Goal: Complete application form

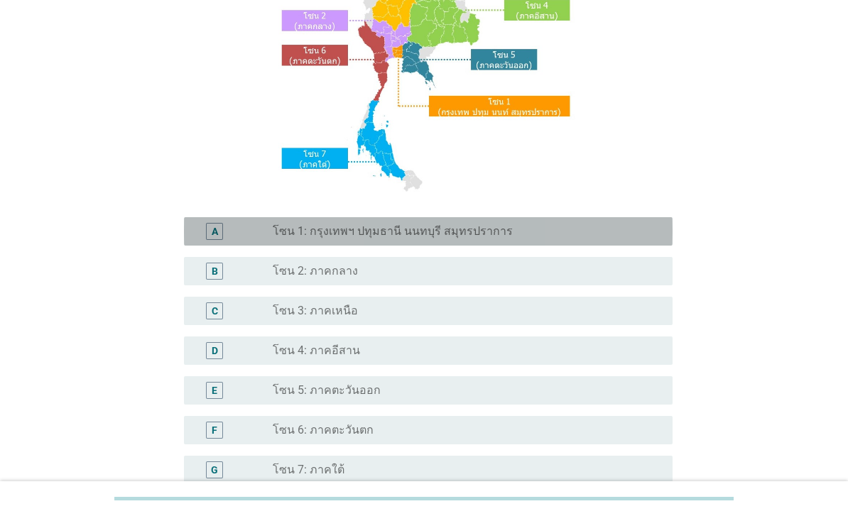
click at [444, 239] on label "โซน 1: กรุงเทพฯ ปทุมธานี นนทบุรี สมุทรปราการ" at bounding box center [393, 231] width 240 height 14
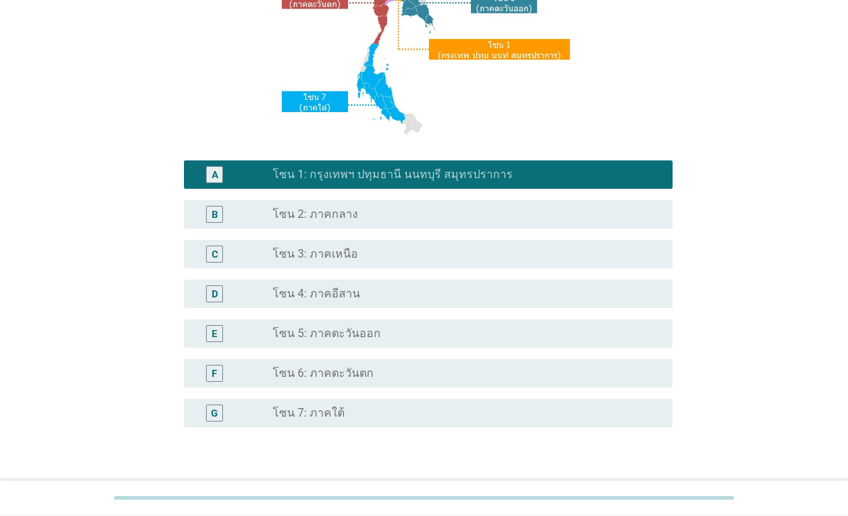
scroll to position [278, 0]
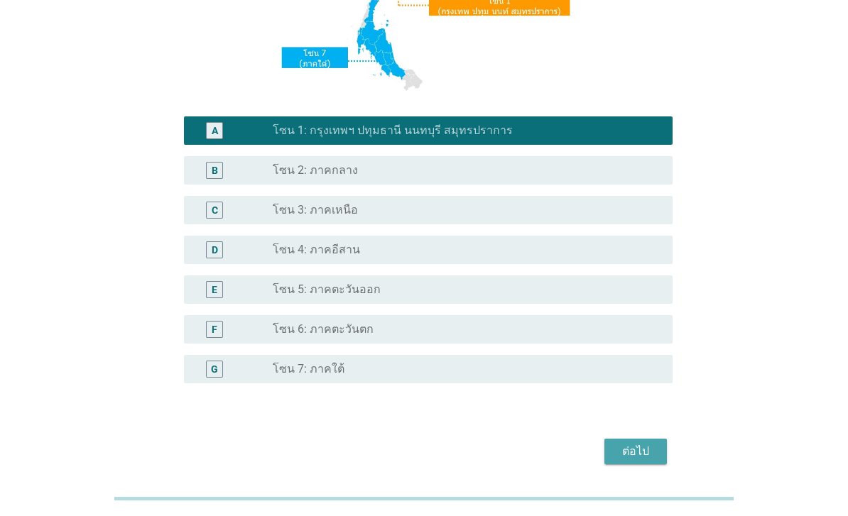
click at [632, 460] on div "ต่อไป" at bounding box center [636, 451] width 40 height 17
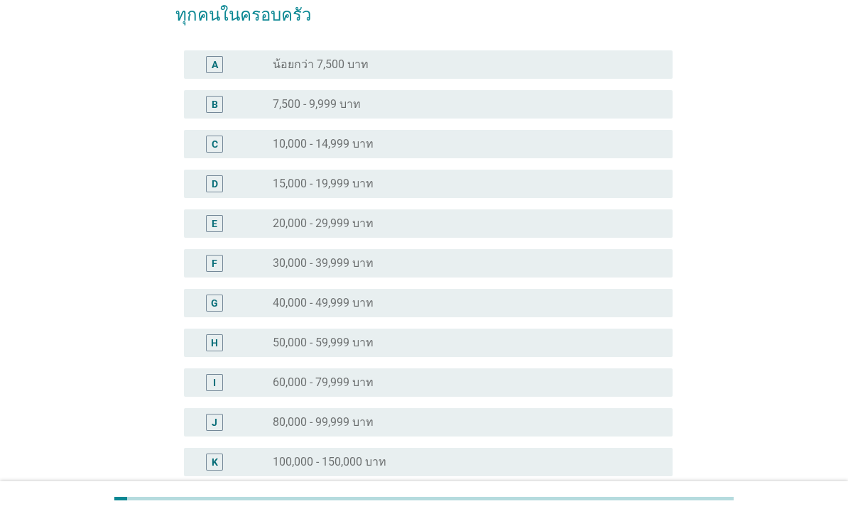
scroll to position [116, 0]
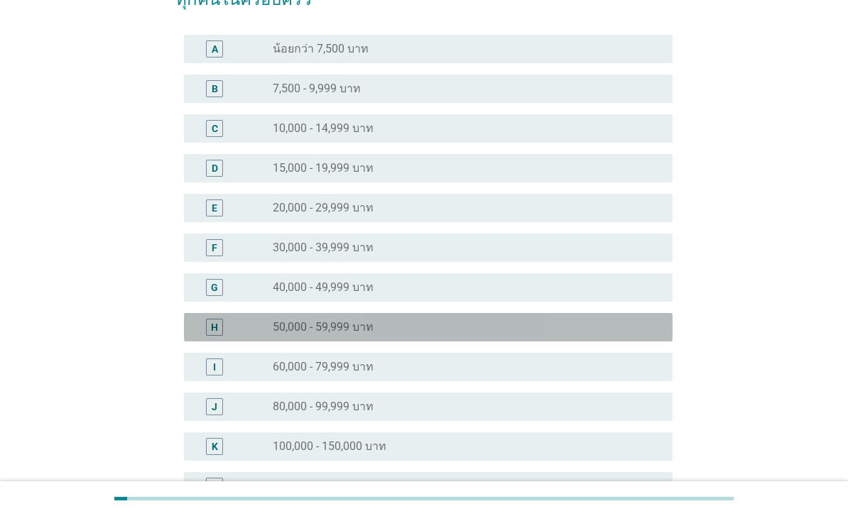
click at [448, 332] on div "radio_button_unchecked 50,000 - 59,999 บาท" at bounding box center [461, 327] width 377 height 14
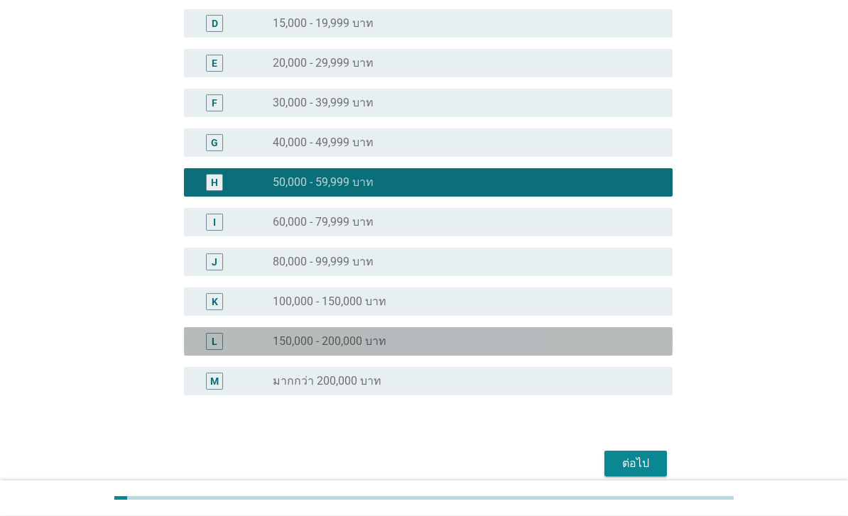
scroll to position [278, 0]
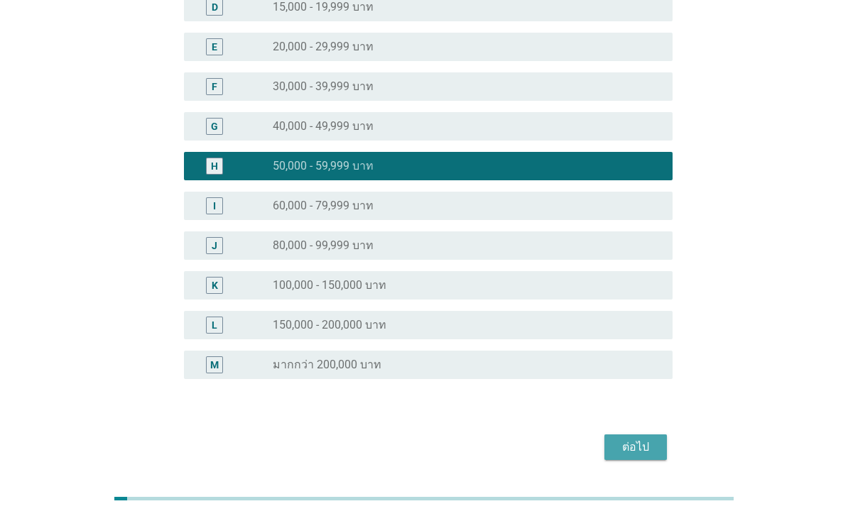
click at [633, 447] on div "ต่อไป" at bounding box center [636, 447] width 40 height 17
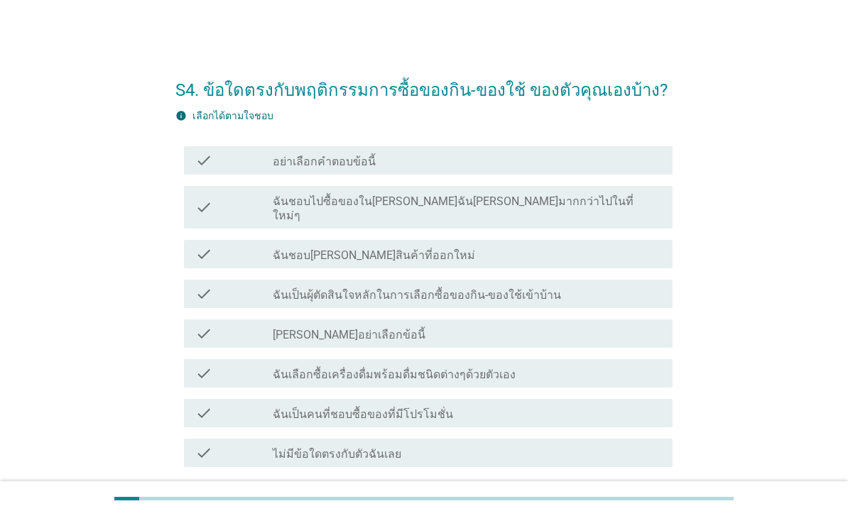
click at [32, 306] on div "S4. ข้อใดตรงกับพฤติกรรมการซื้อของกิน-ของใช้ ของตัวคุณเองบ้าง? info เลือกได้ตามใ…" at bounding box center [424, 299] width 814 height 529
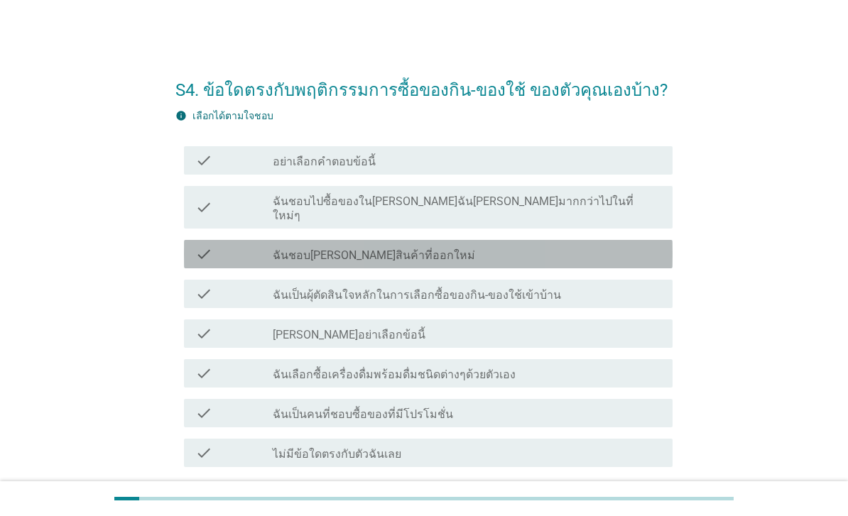
click at [553, 247] on div "check_box_outline_blank ฉันชอบ[PERSON_NAME]สินค้าที่ออกใหม่" at bounding box center [467, 254] width 388 height 17
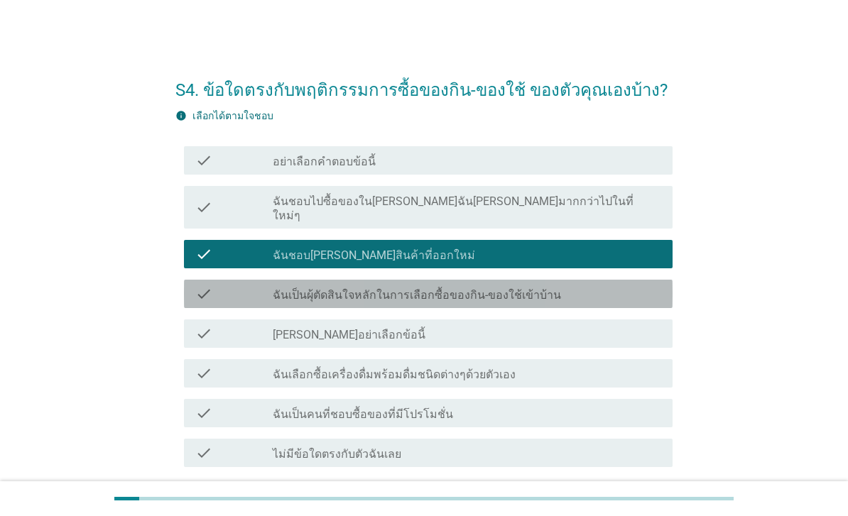
click at [598, 285] on div "check_box_outline_blank ฉันเป็นผุ้ตัดสินใจหลักในการเลือกซื้อของกิน-ของใช้เข้าบ้…" at bounding box center [467, 293] width 388 height 17
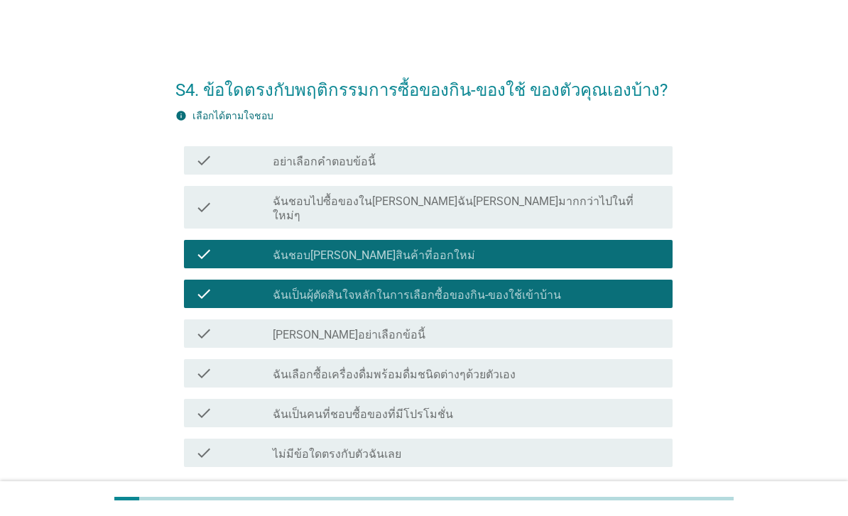
click at [589, 368] on div "check check_box_outline_blank ฉันเลือกซื้อเครื่องดื่มพร้อมดื่มชนิดต่างๆด้วยตัวเ…" at bounding box center [428, 373] width 488 height 28
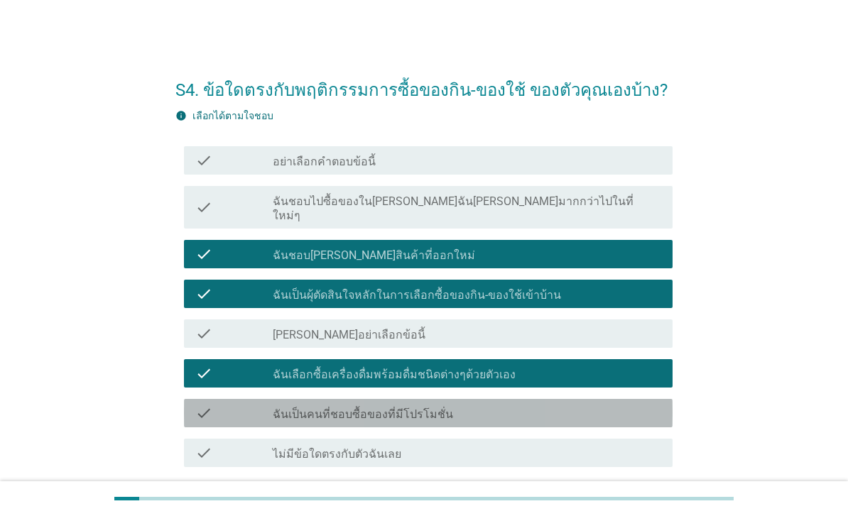
click at [577, 405] on div "check_box_outline_blank ฉันเป็นคนที่ชอบซื้อของที่มีโปรโมชั่น" at bounding box center [467, 413] width 388 height 17
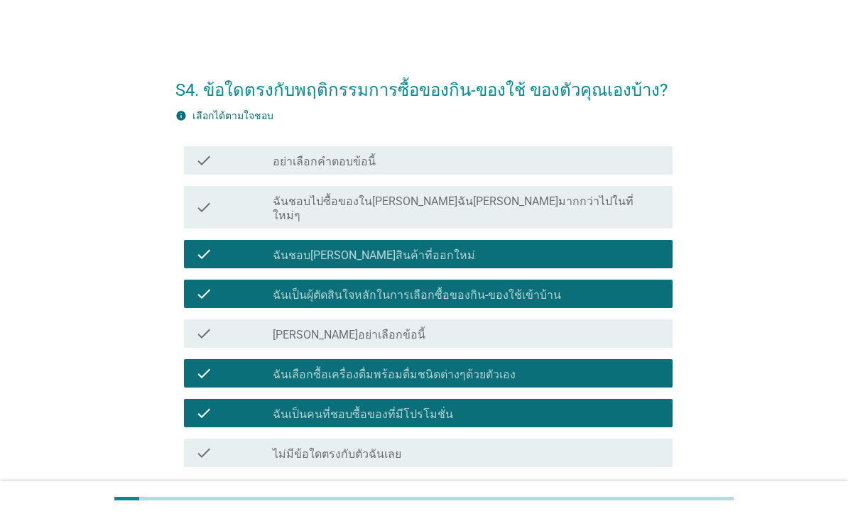
click at [639, 512] on div "ต่อไป" at bounding box center [636, 518] width 40 height 17
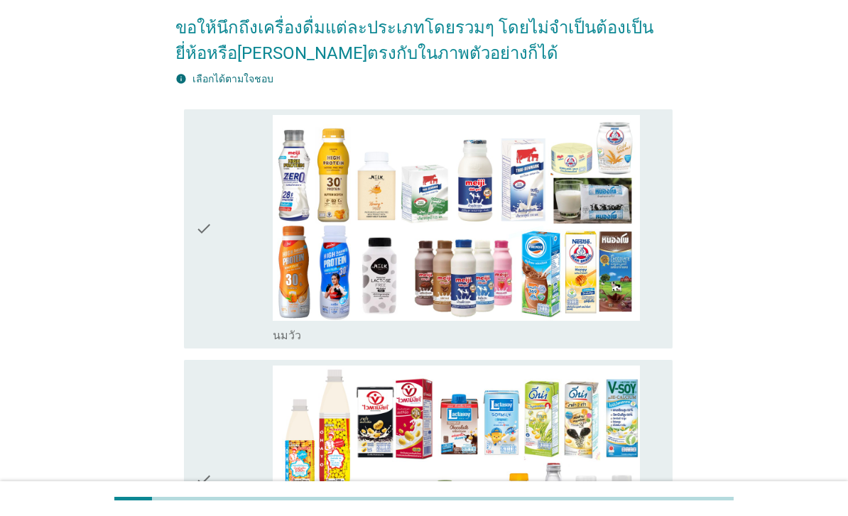
scroll to position [140, 0]
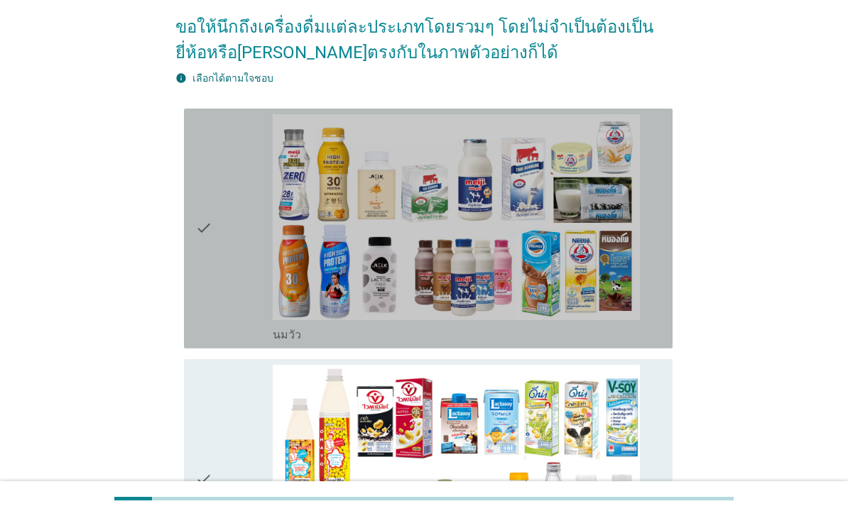
click at [226, 315] on div "check" at bounding box center [233, 228] width 77 height 229
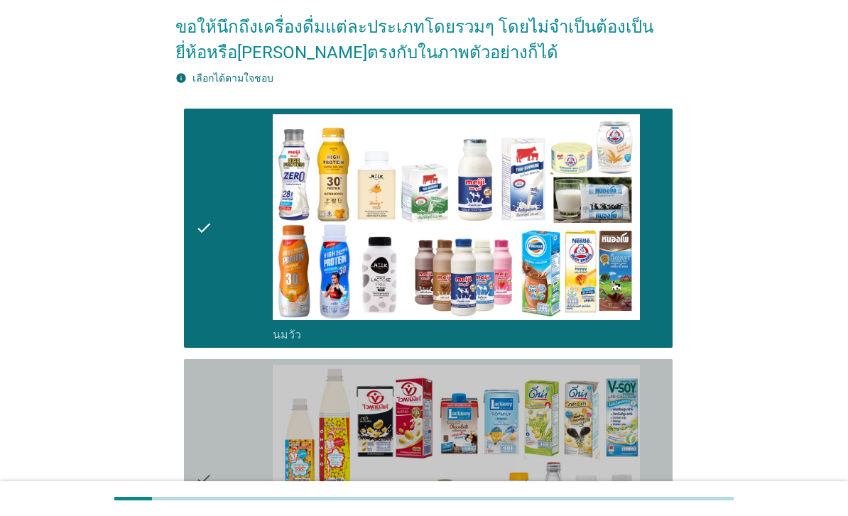
click at [226, 444] on div "check" at bounding box center [233, 479] width 77 height 229
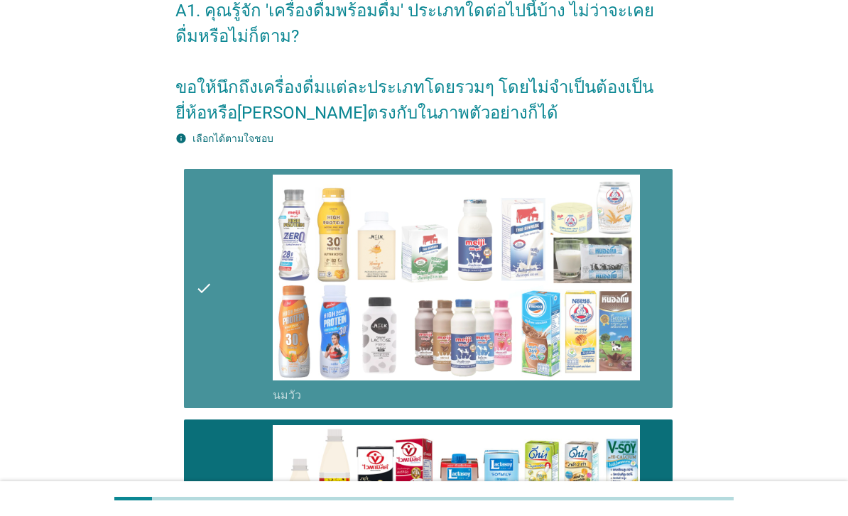
scroll to position [0, 0]
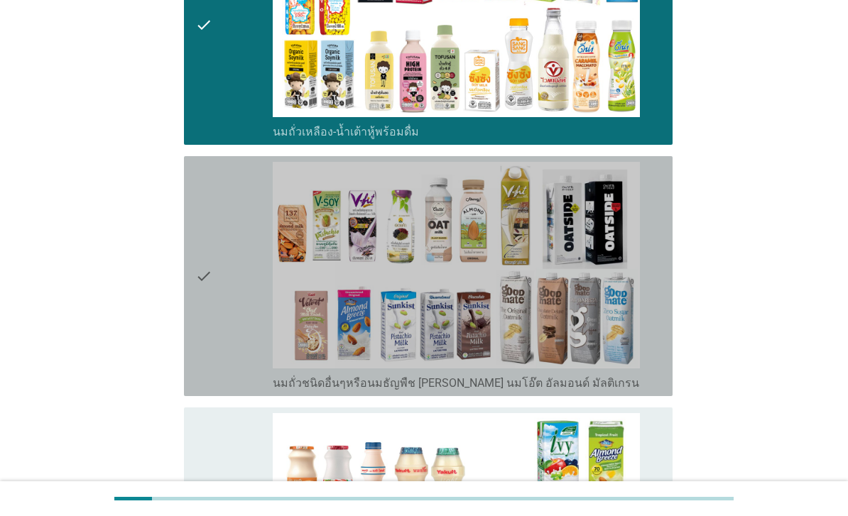
click at [234, 366] on div "check" at bounding box center [233, 276] width 77 height 229
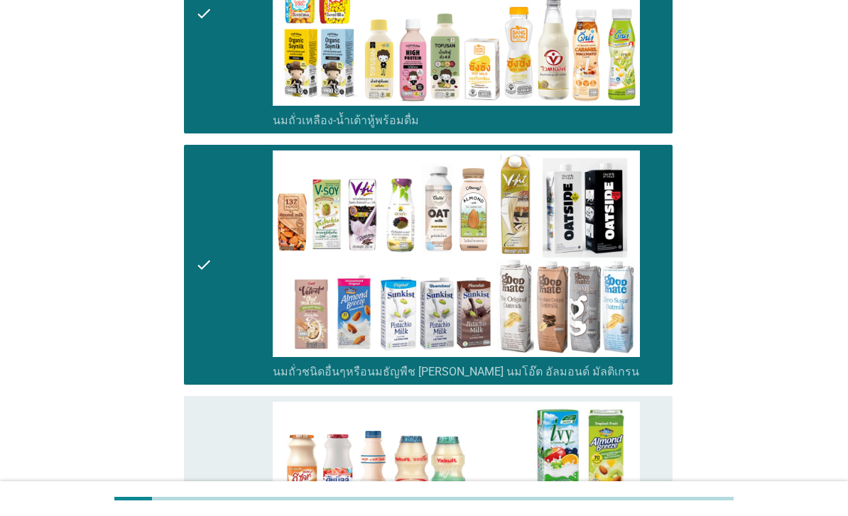
scroll to position [892, 0]
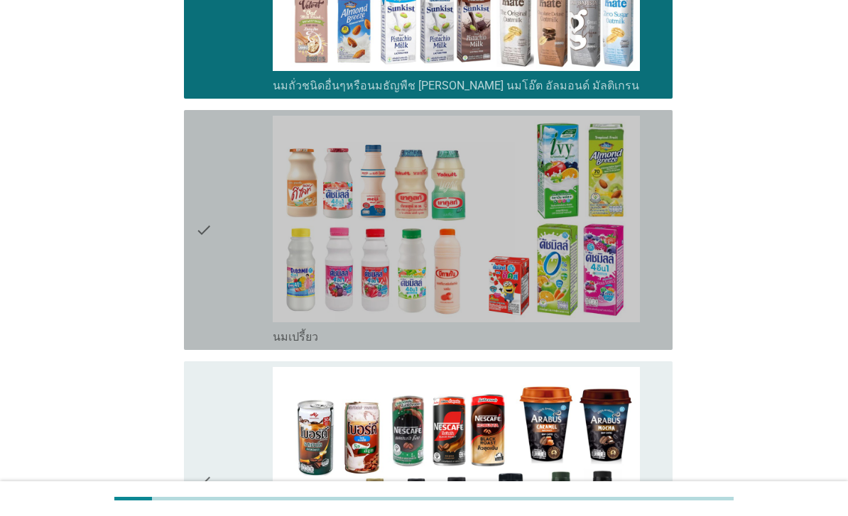
click at [234, 344] on div "check" at bounding box center [233, 230] width 77 height 229
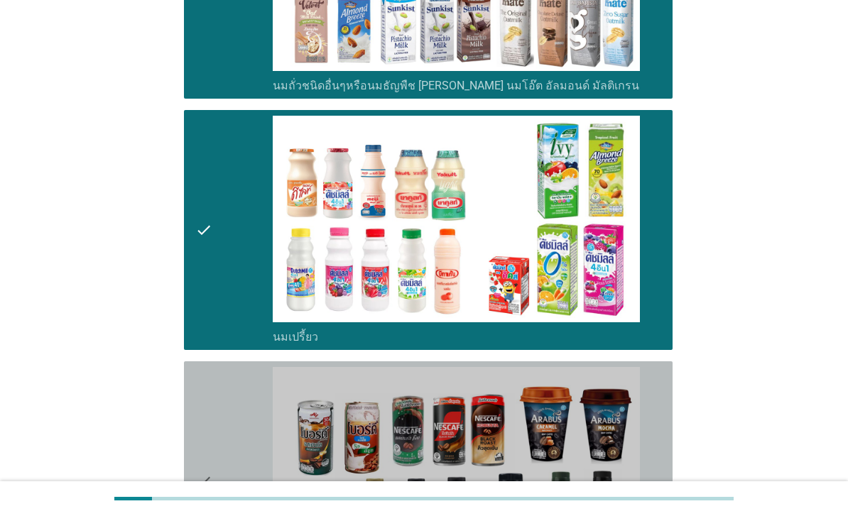
click at [224, 468] on div "check" at bounding box center [233, 481] width 77 height 229
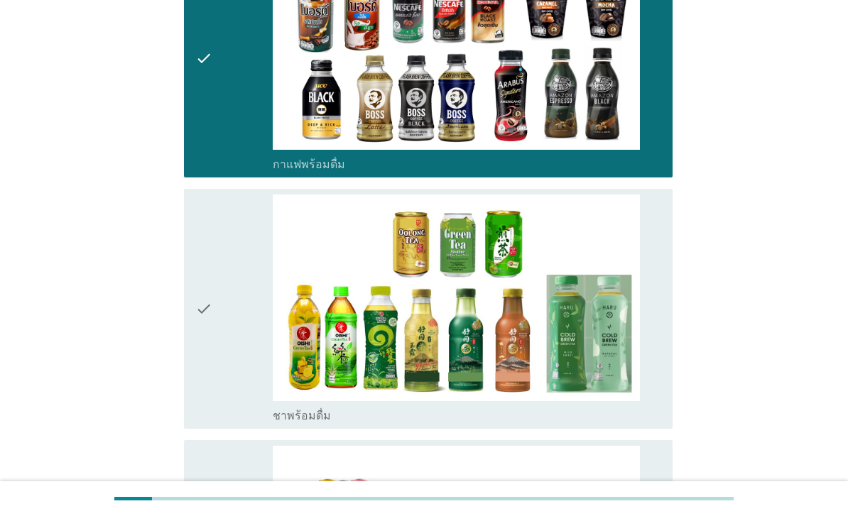
click at [225, 399] on div "check" at bounding box center [233, 309] width 77 height 229
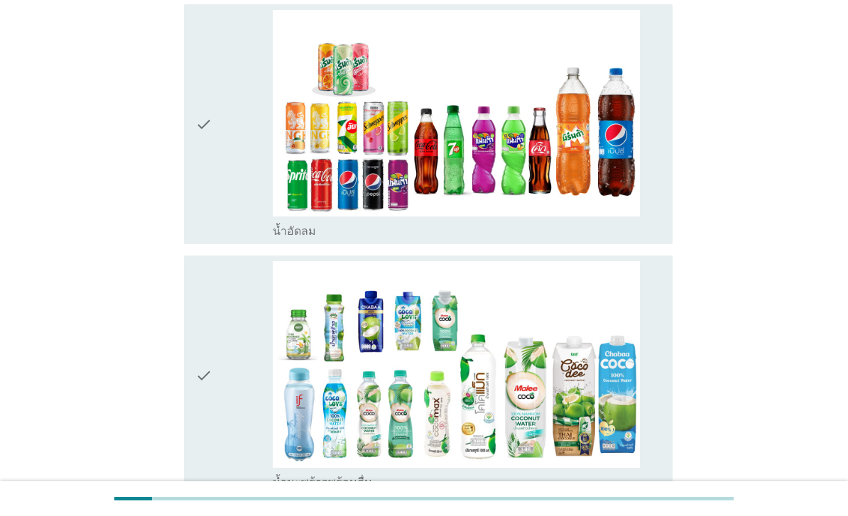
click at [228, 239] on div "check" at bounding box center [233, 124] width 77 height 229
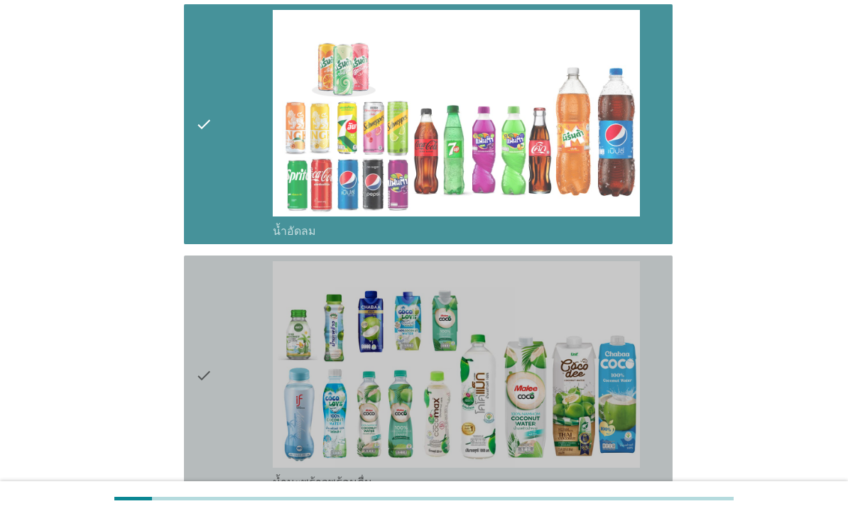
click at [226, 420] on div "check" at bounding box center [233, 375] width 77 height 229
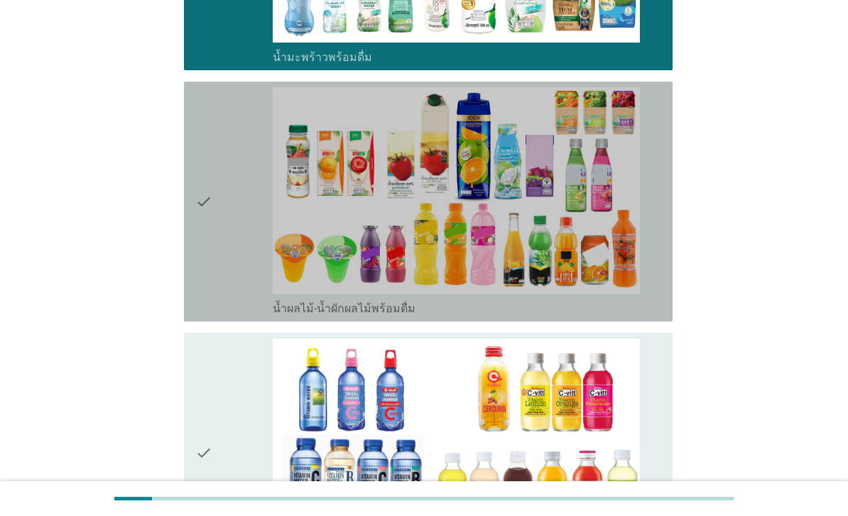
click at [235, 316] on div "check" at bounding box center [233, 201] width 77 height 229
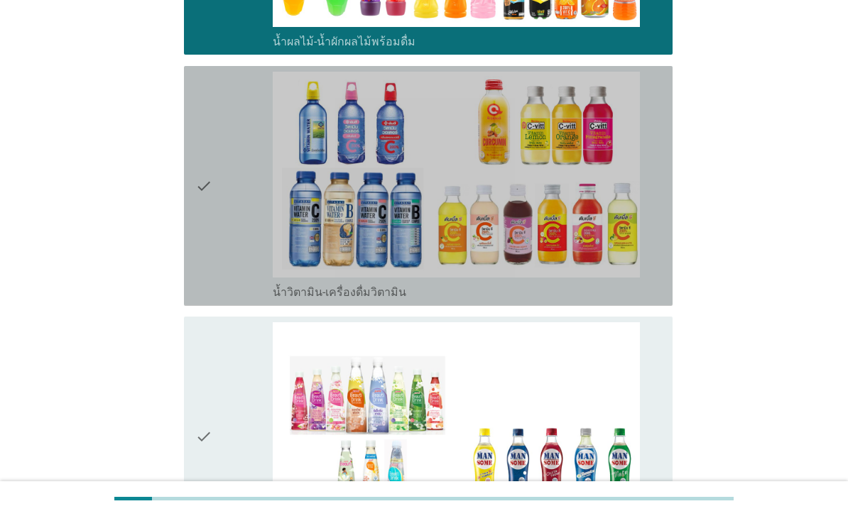
click at [224, 300] on div "check" at bounding box center [233, 186] width 77 height 229
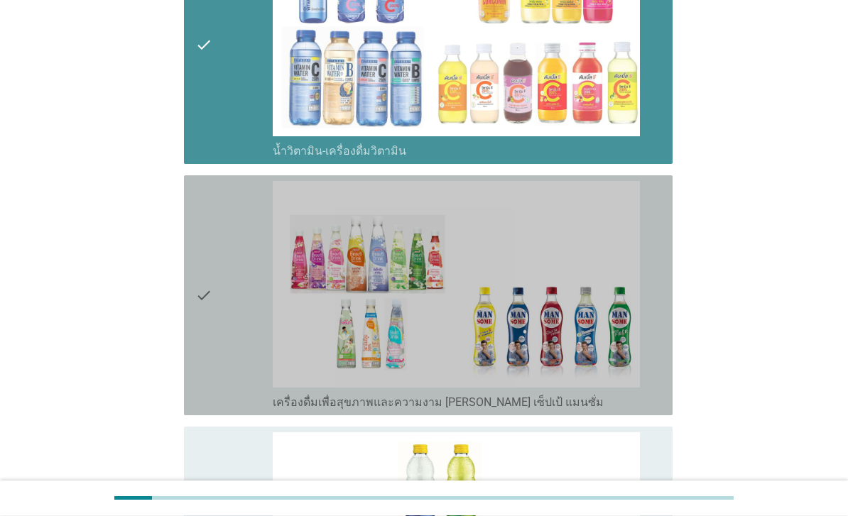
scroll to position [2770, 0]
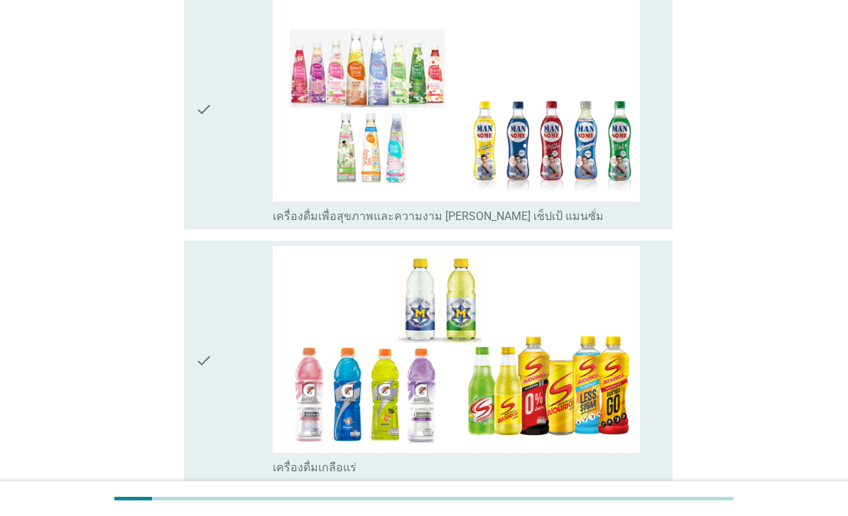
click at [242, 224] on div "check" at bounding box center [233, 109] width 77 height 229
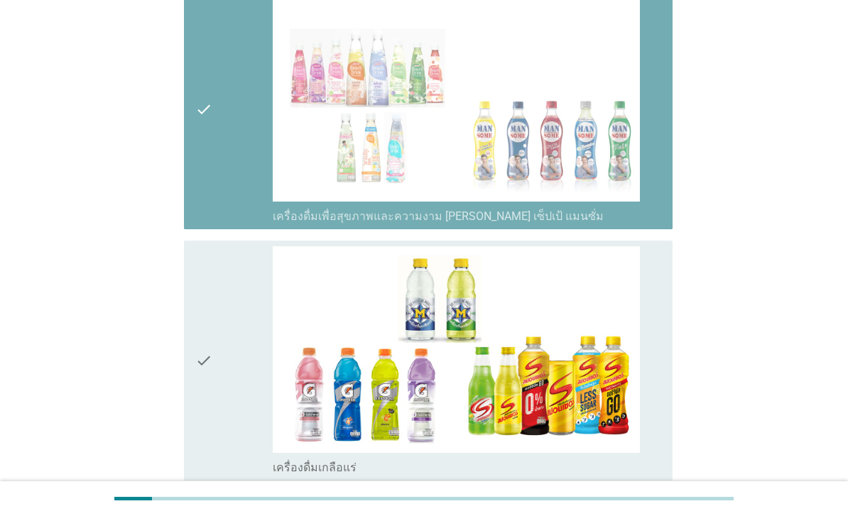
click at [229, 405] on div "check" at bounding box center [233, 360] width 77 height 229
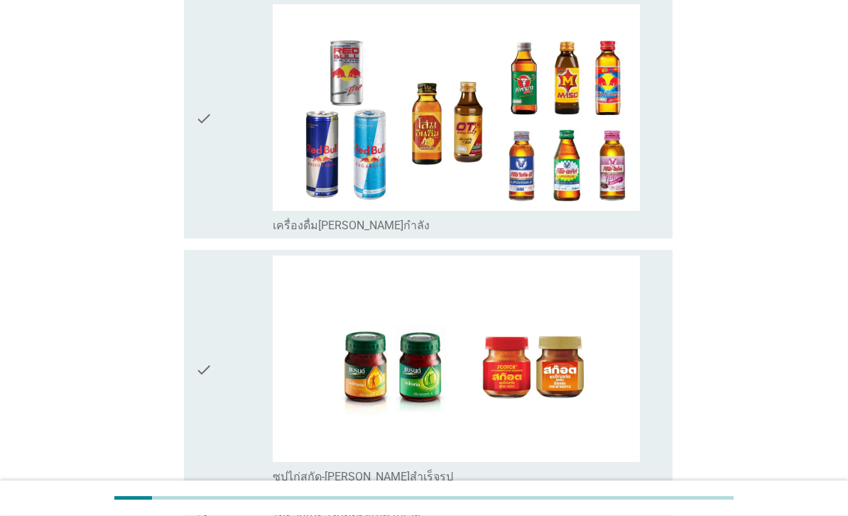
scroll to position [3264, 0]
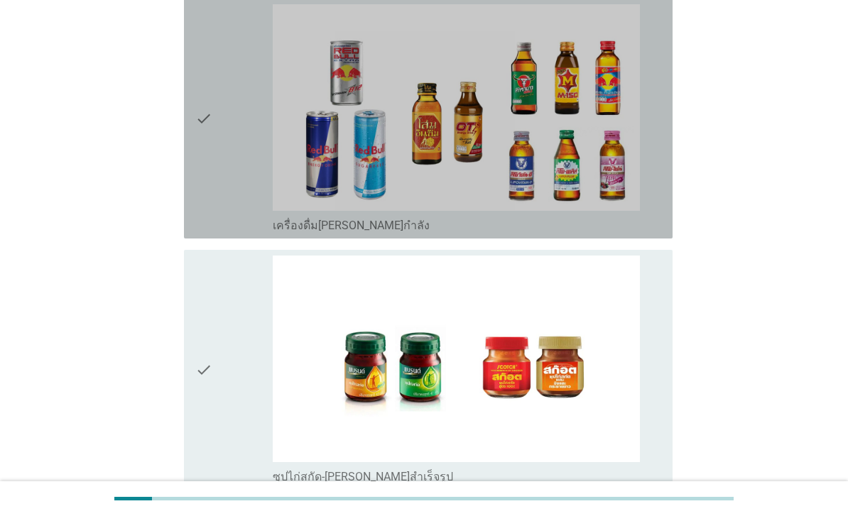
click at [242, 233] on div "check" at bounding box center [233, 118] width 77 height 229
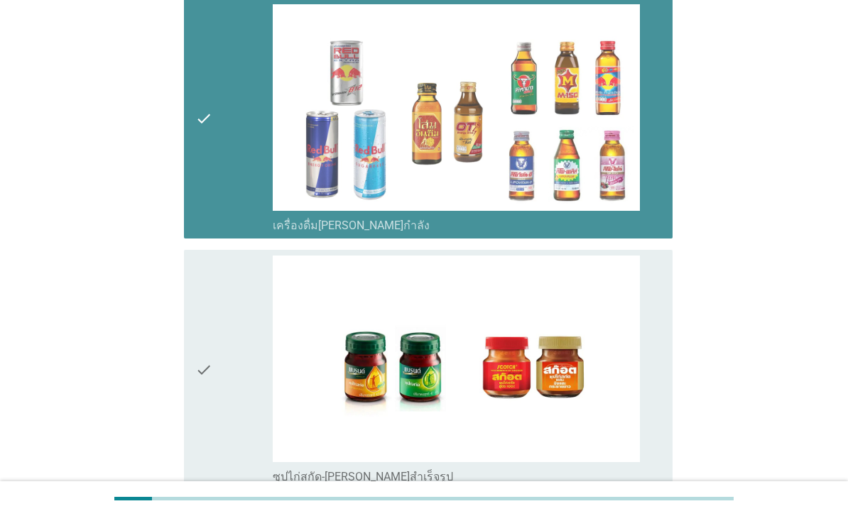
click at [220, 484] on div "check" at bounding box center [233, 370] width 77 height 229
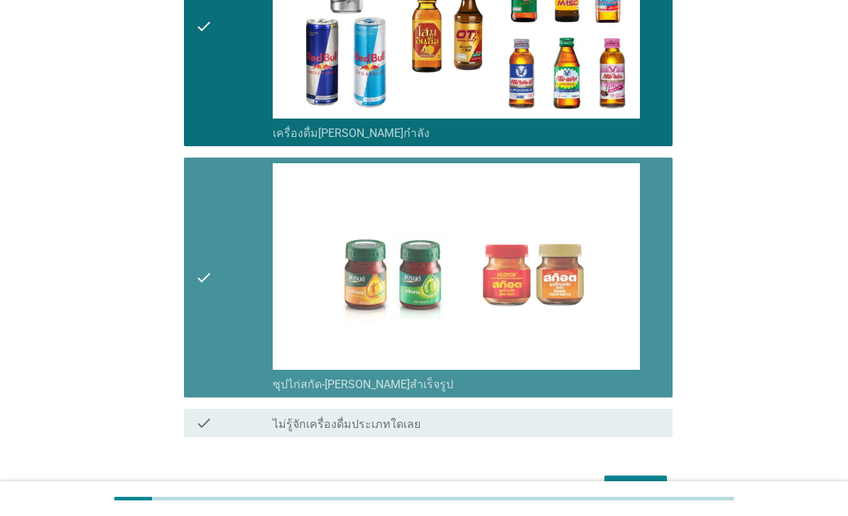
scroll to position [3558, 0]
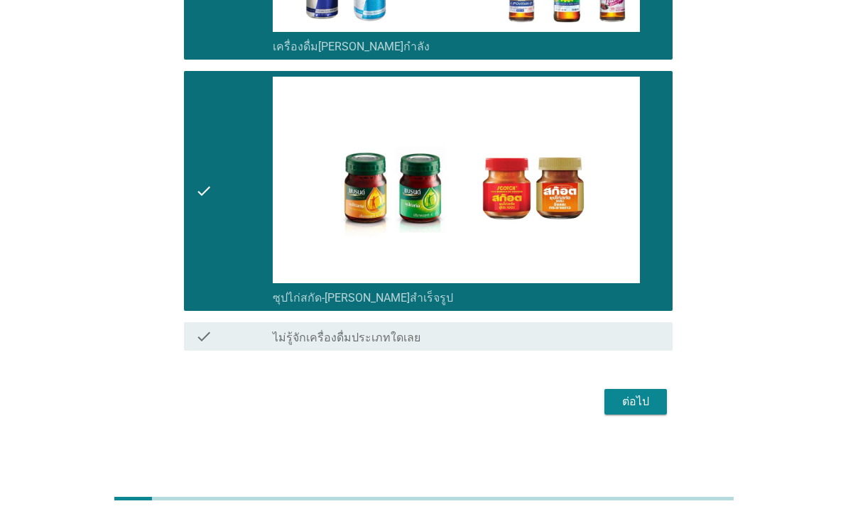
click at [625, 410] on div "ต่อไป" at bounding box center [636, 401] width 40 height 17
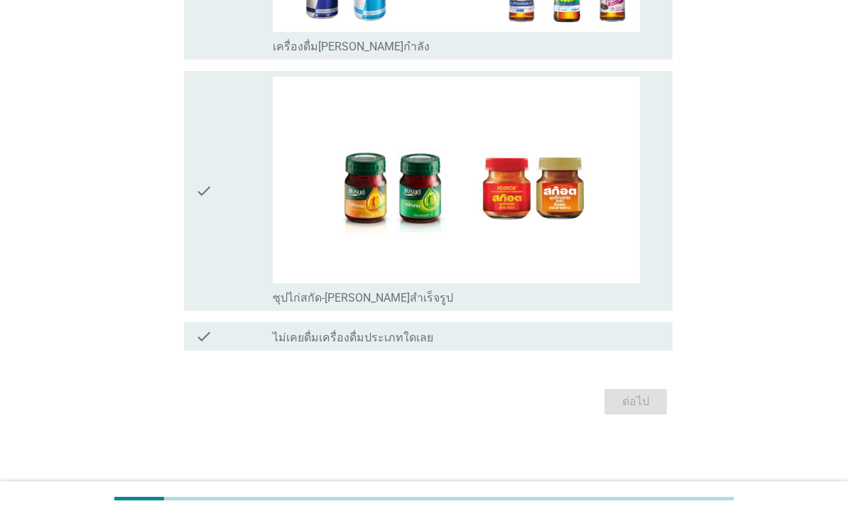
scroll to position [0, 0]
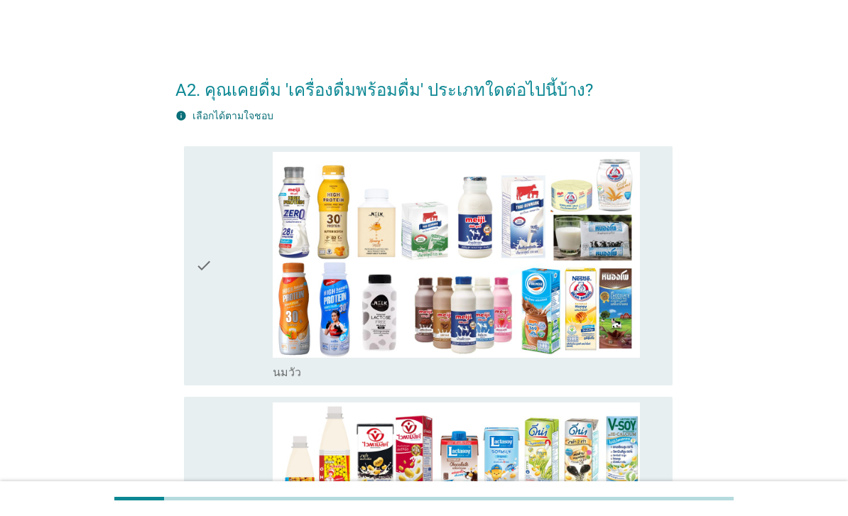
click at [194, 380] on div "check check_box_outline_blank [PERSON_NAME]" at bounding box center [428, 266] width 488 height 240
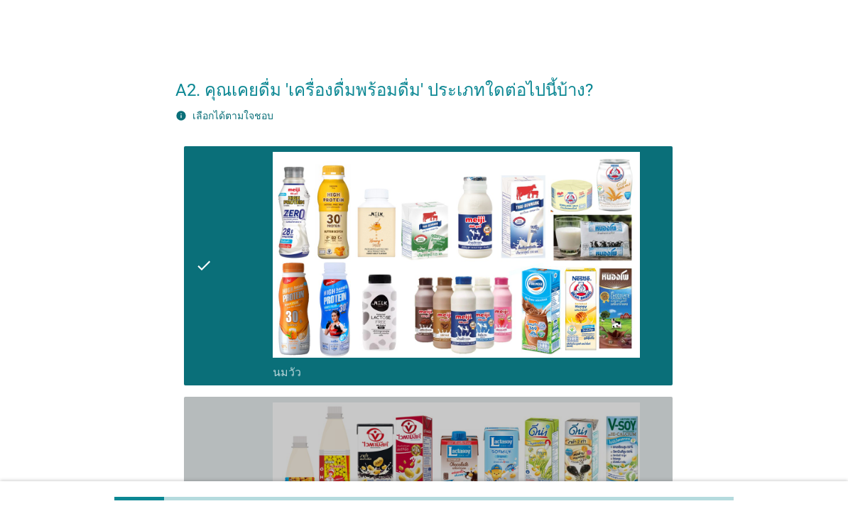
click at [218, 487] on div "check" at bounding box center [233, 517] width 77 height 229
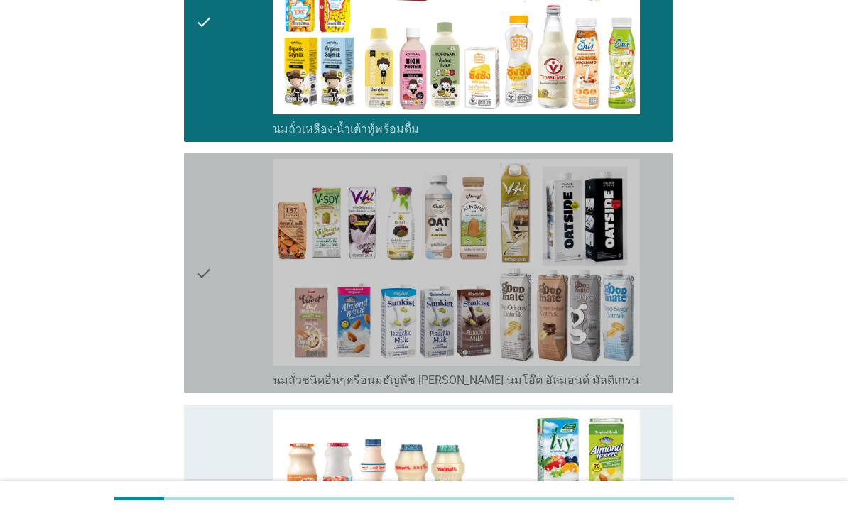
click at [253, 363] on div "check" at bounding box center [233, 273] width 77 height 229
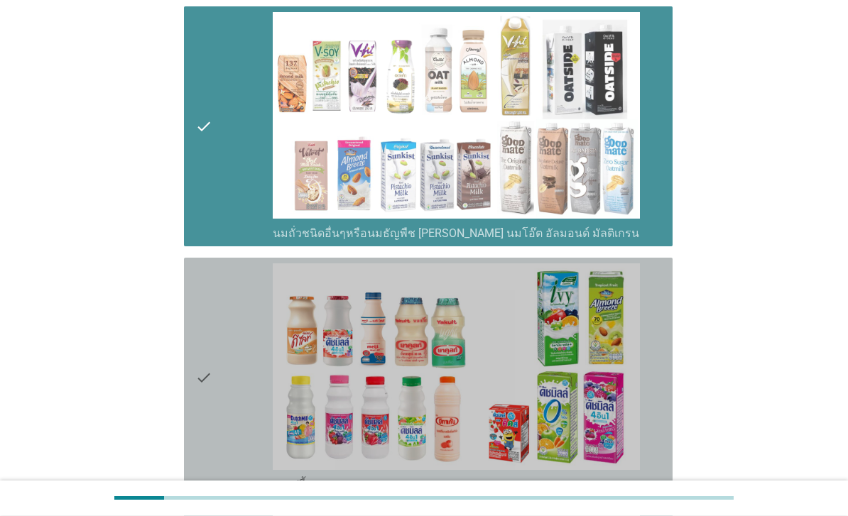
scroll to position [802, 0]
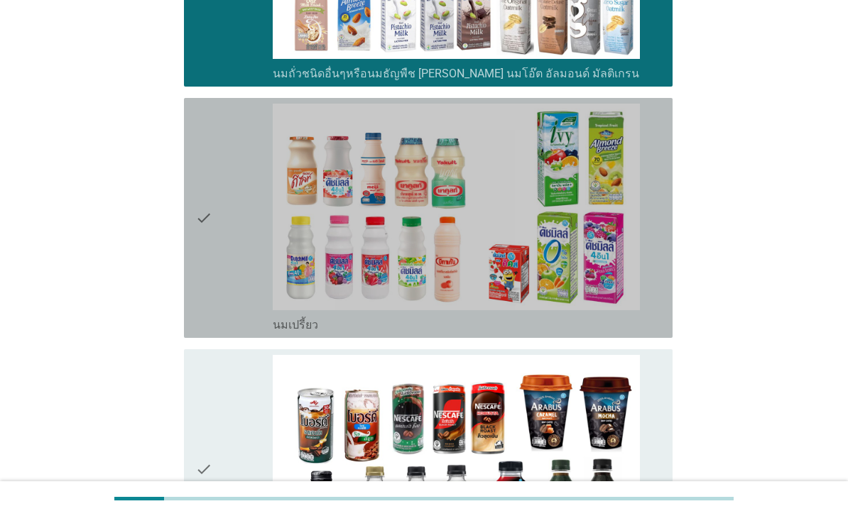
click at [239, 332] on div "check" at bounding box center [233, 218] width 77 height 229
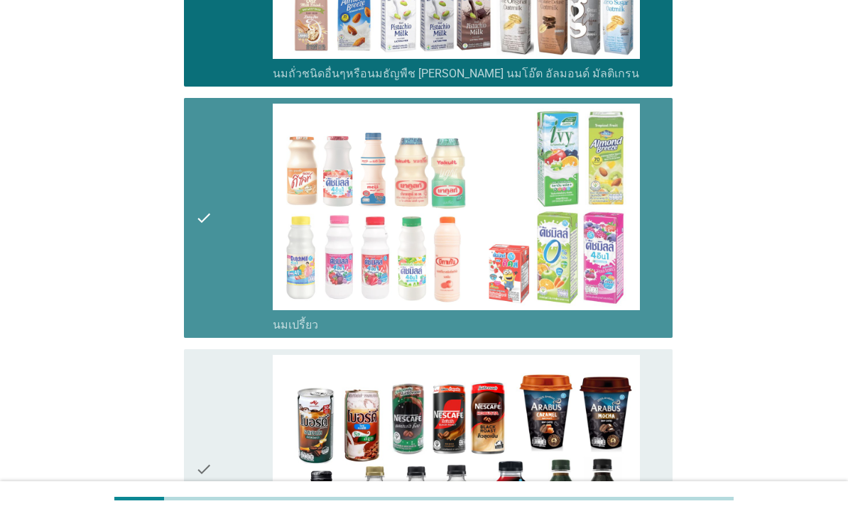
click at [226, 440] on div "check" at bounding box center [233, 469] width 77 height 229
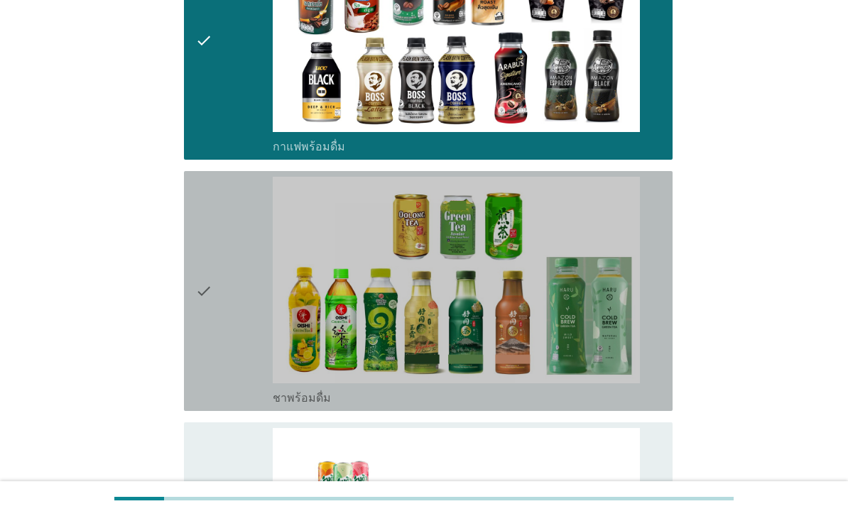
click at [226, 391] on div "check" at bounding box center [233, 291] width 77 height 229
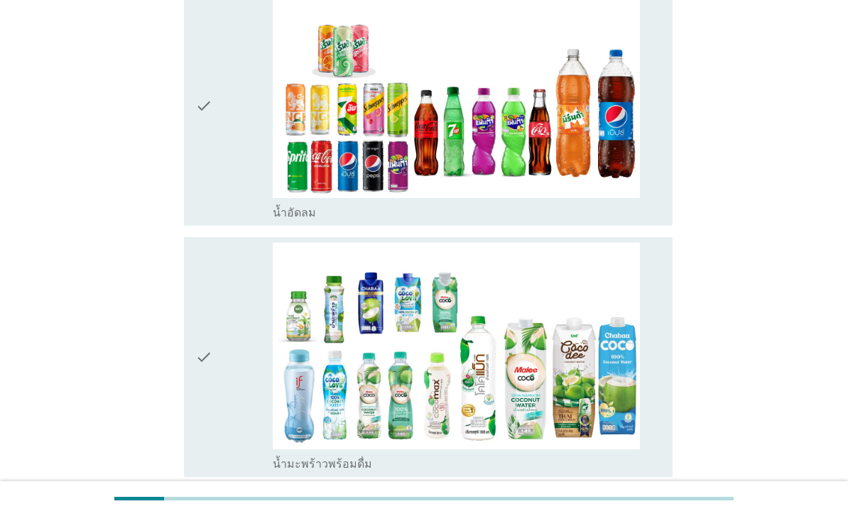
scroll to position [1668, 0]
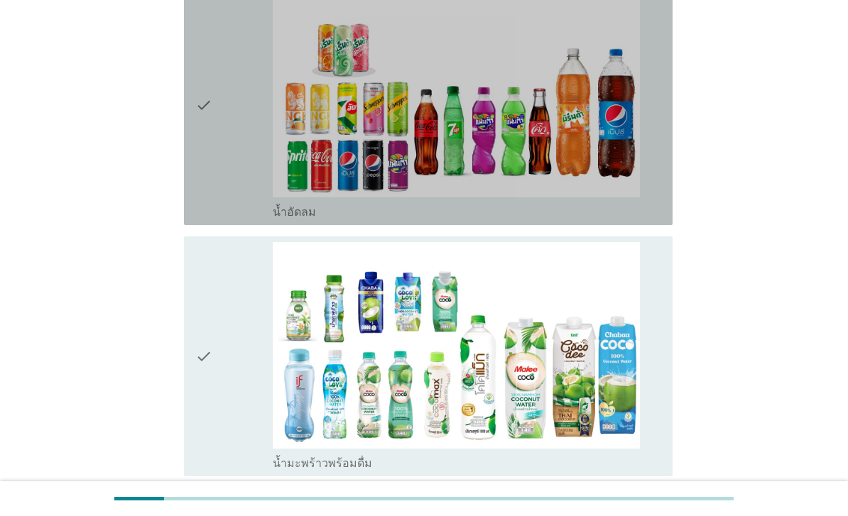
click at [253, 219] on div "check" at bounding box center [233, 105] width 77 height 229
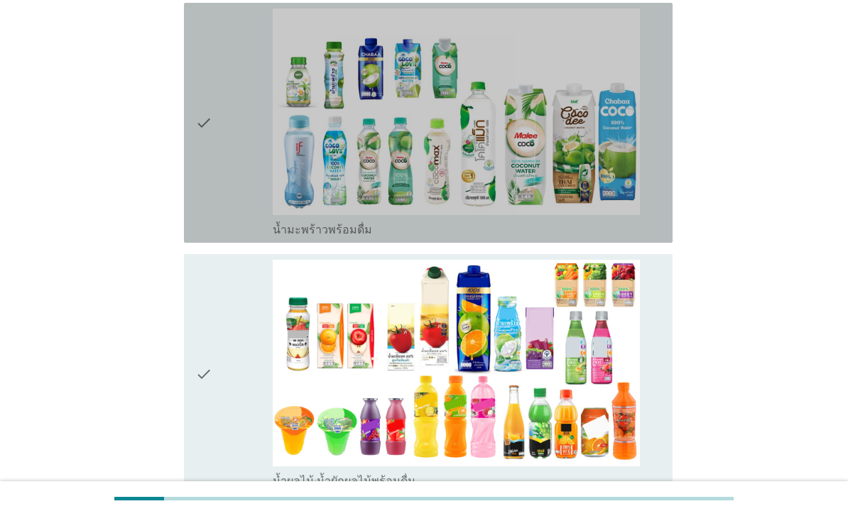
click at [229, 237] on div "check" at bounding box center [233, 123] width 77 height 229
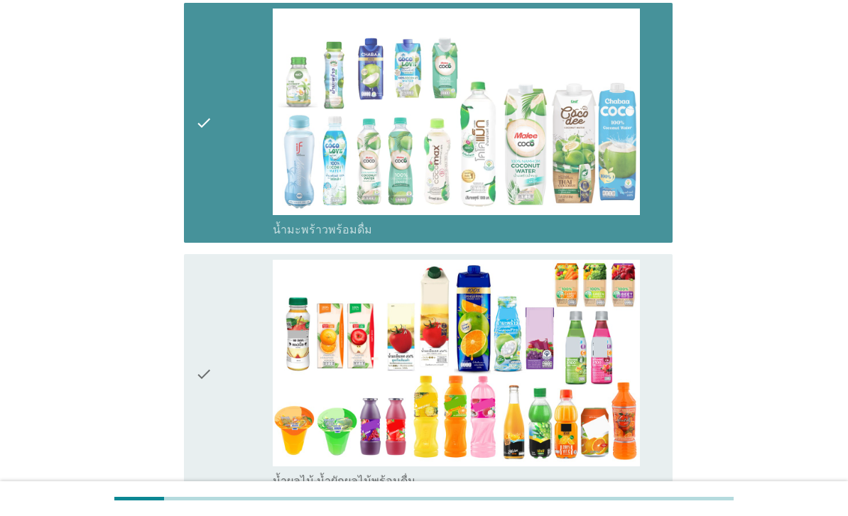
click at [239, 401] on div "check" at bounding box center [233, 374] width 77 height 229
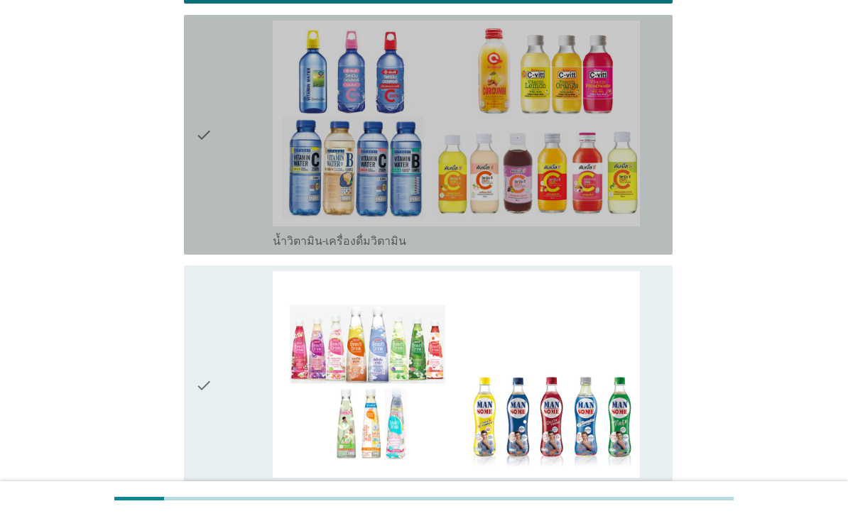
click at [244, 249] on div "check" at bounding box center [233, 135] width 77 height 229
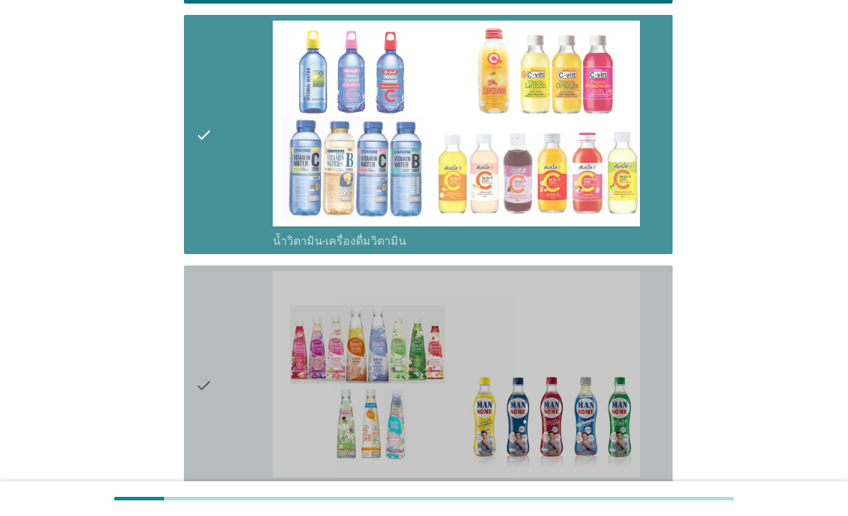
click at [239, 430] on div "check" at bounding box center [233, 385] width 77 height 229
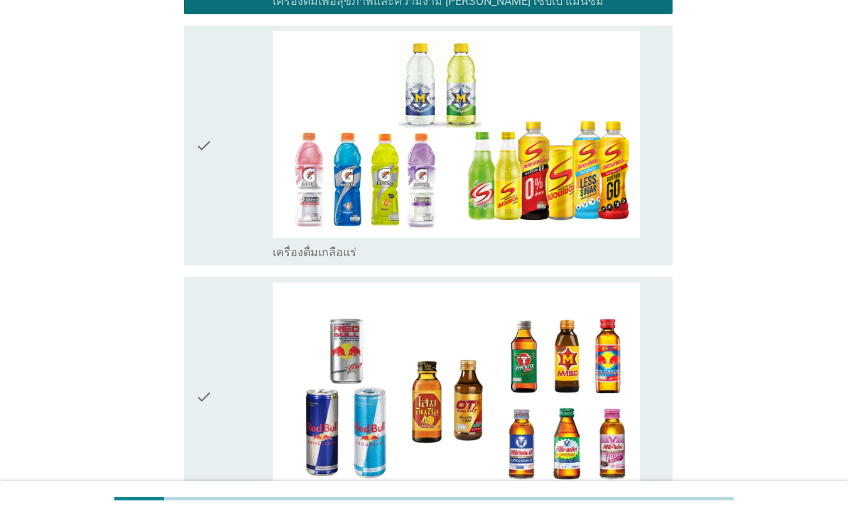
click at [246, 260] on div "check" at bounding box center [233, 145] width 77 height 229
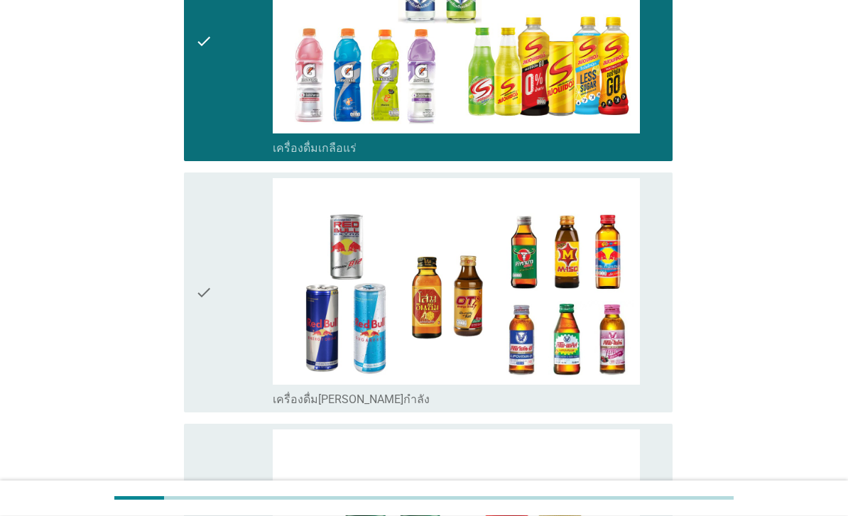
scroll to position [3159, 0]
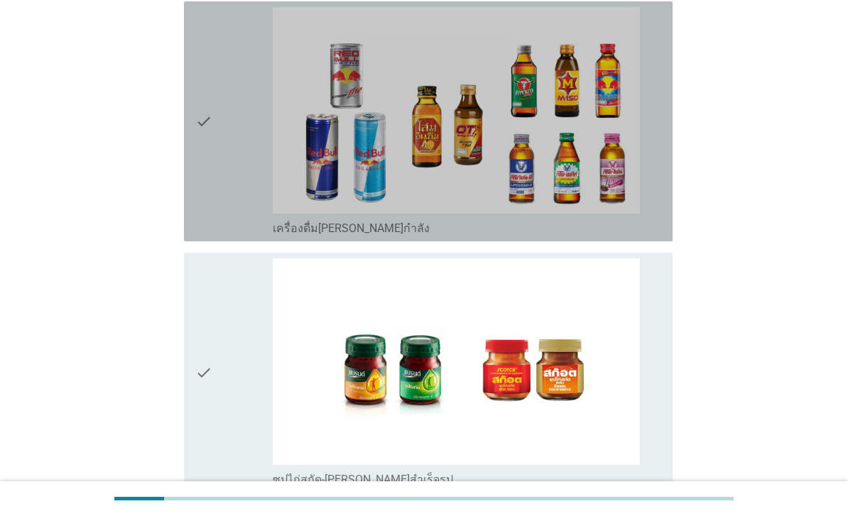
click at [244, 236] on div "check" at bounding box center [233, 121] width 77 height 229
click at [224, 471] on div "check" at bounding box center [233, 372] width 77 height 229
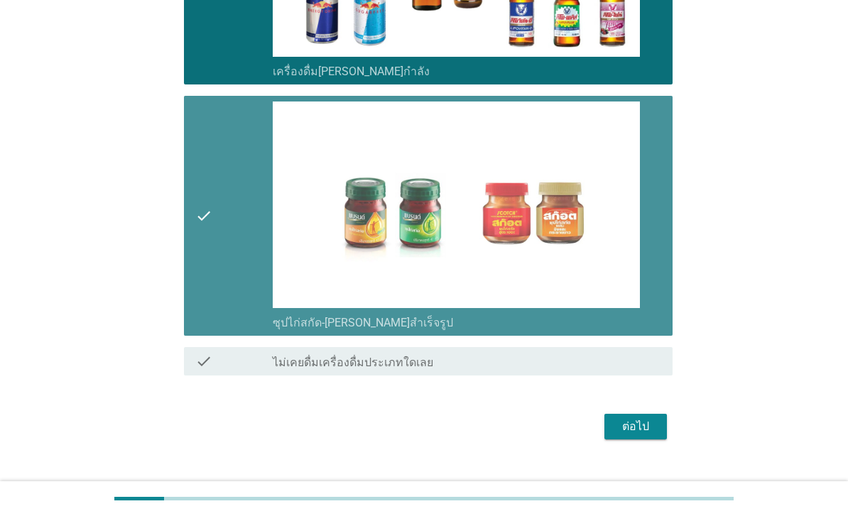
scroll to position [3456, 0]
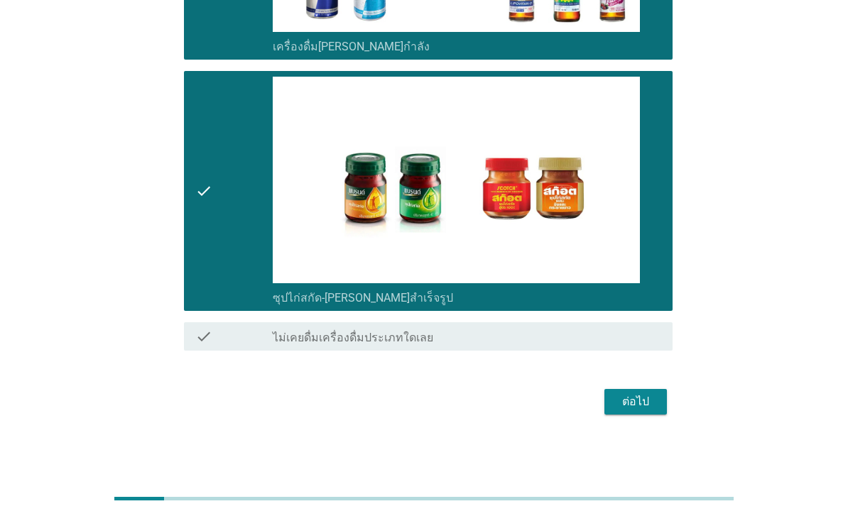
click at [630, 410] on div "ต่อไป" at bounding box center [636, 401] width 40 height 17
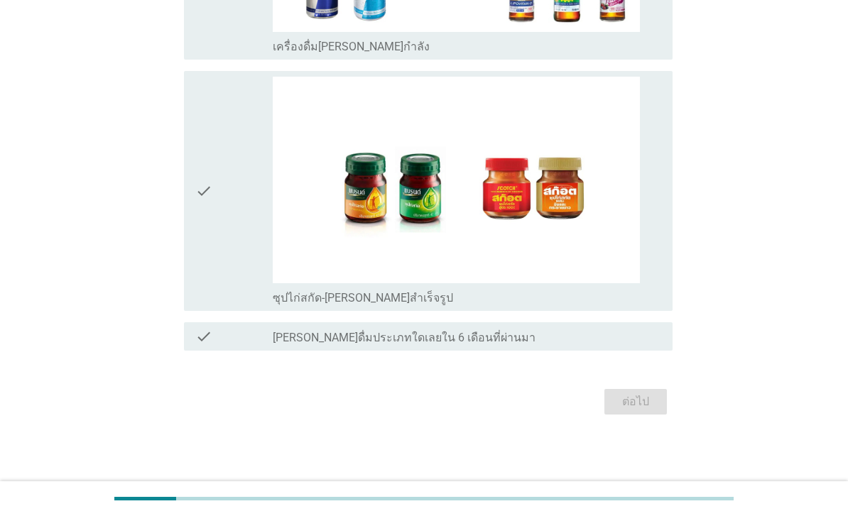
scroll to position [0, 0]
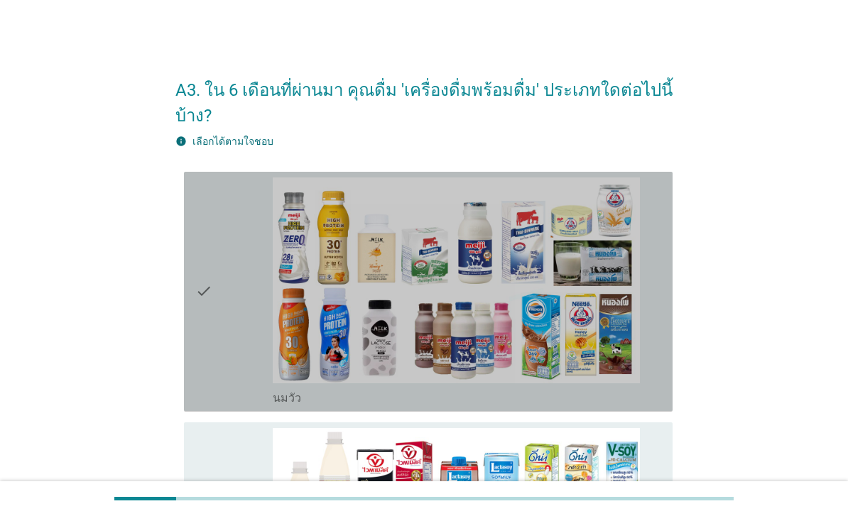
click at [202, 393] on icon "check" at bounding box center [203, 291] width 17 height 229
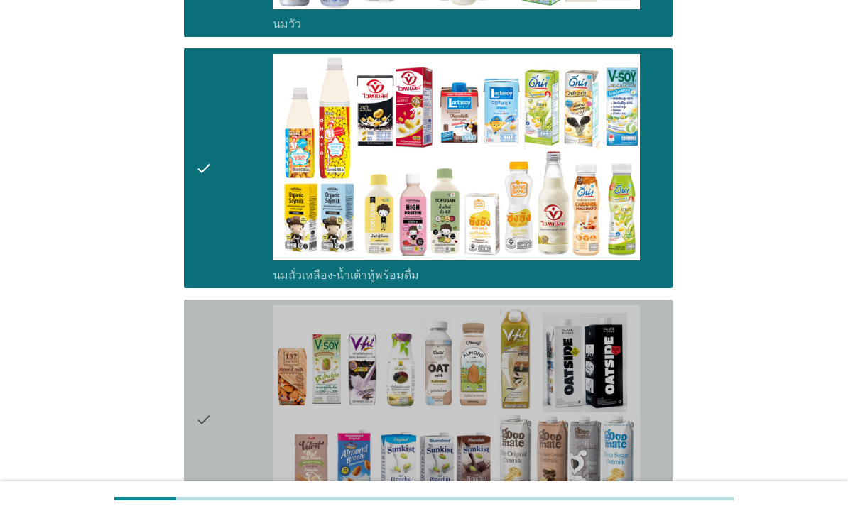
click at [239, 400] on div "check" at bounding box center [233, 419] width 77 height 229
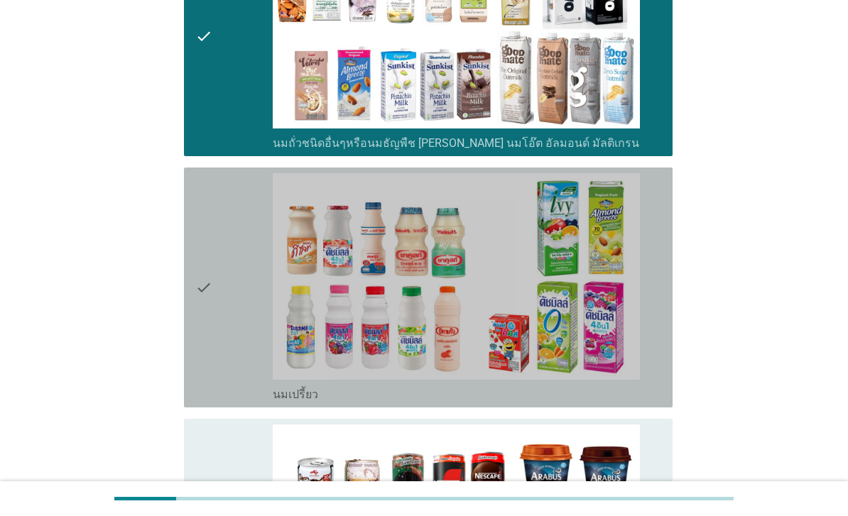
click at [236, 384] on div "check" at bounding box center [233, 287] width 77 height 229
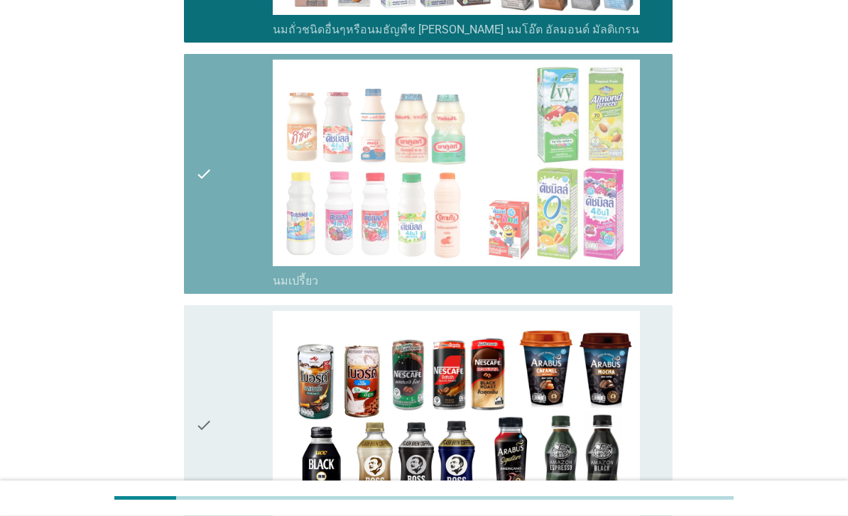
scroll to position [1038, 0]
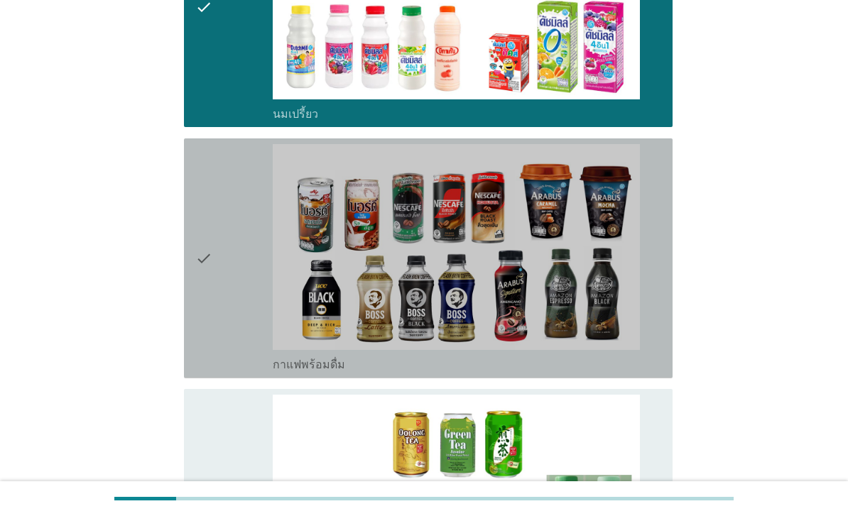
click at [255, 357] on div "check" at bounding box center [233, 258] width 77 height 229
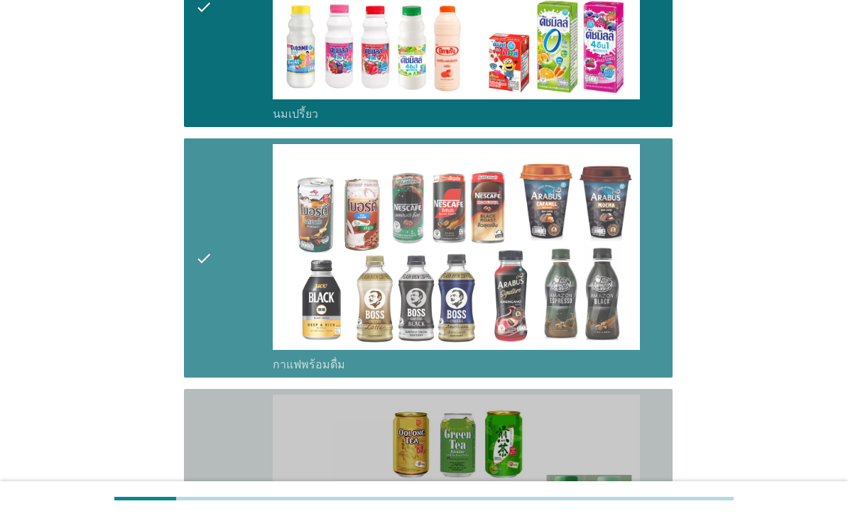
click at [231, 476] on div "check" at bounding box center [233, 509] width 77 height 229
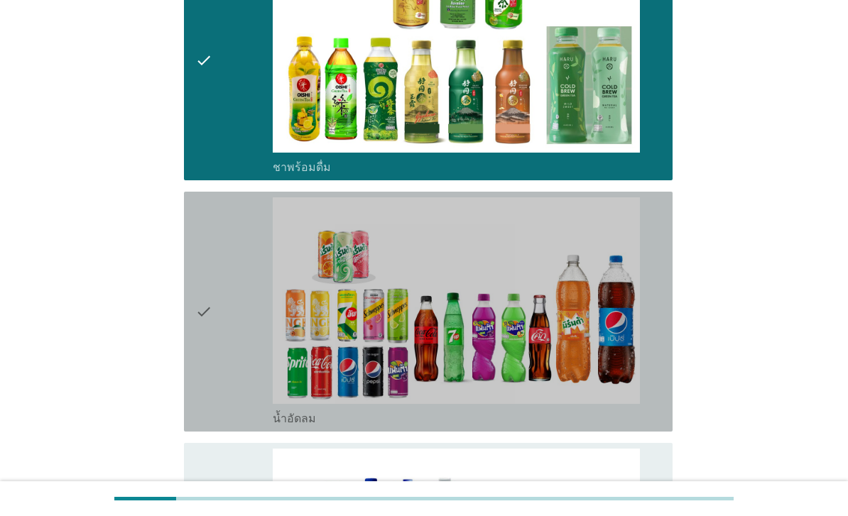
click at [245, 407] on div "check" at bounding box center [233, 311] width 77 height 229
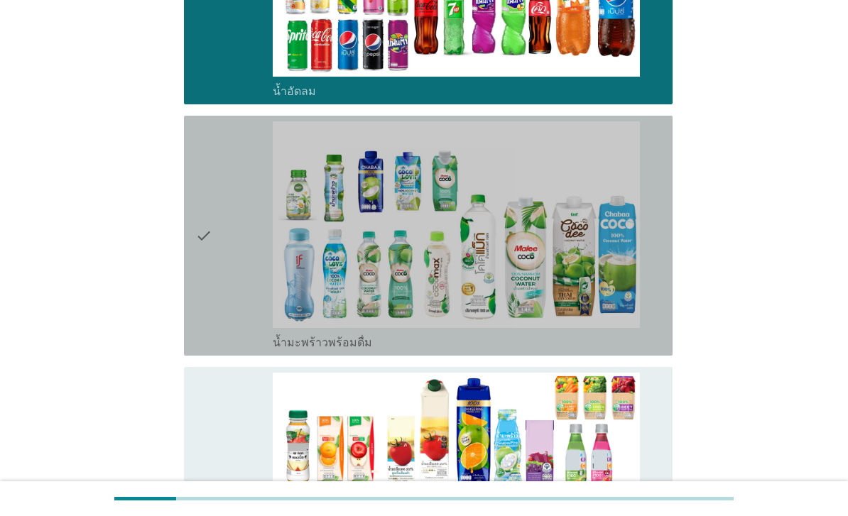
click at [246, 350] on div "check" at bounding box center [233, 235] width 77 height 229
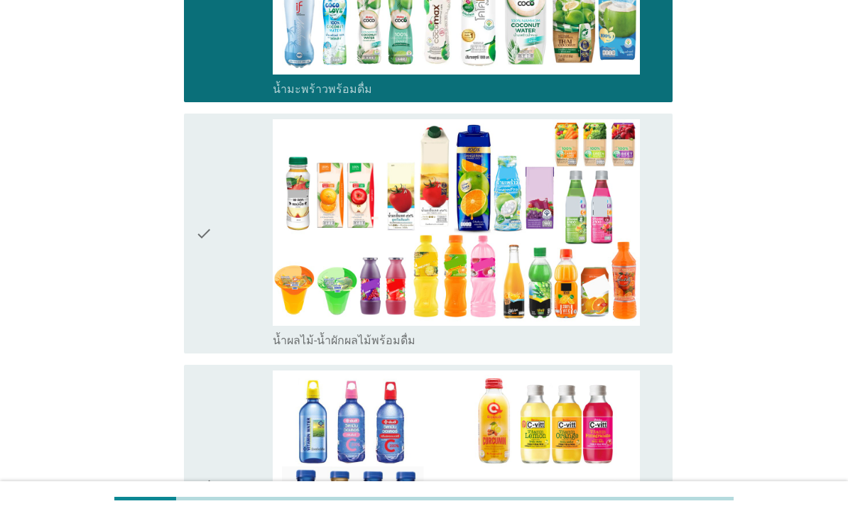
click at [239, 348] on div "check" at bounding box center [233, 233] width 77 height 229
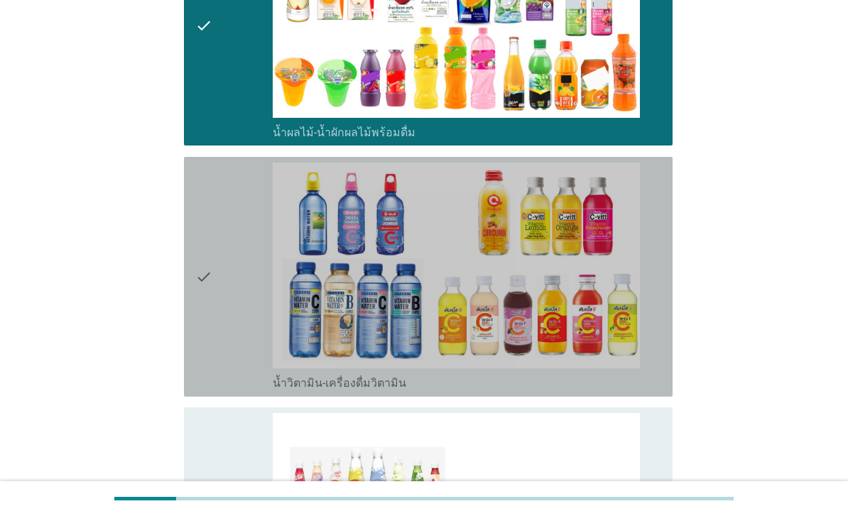
click at [243, 378] on div "check" at bounding box center [233, 277] width 77 height 229
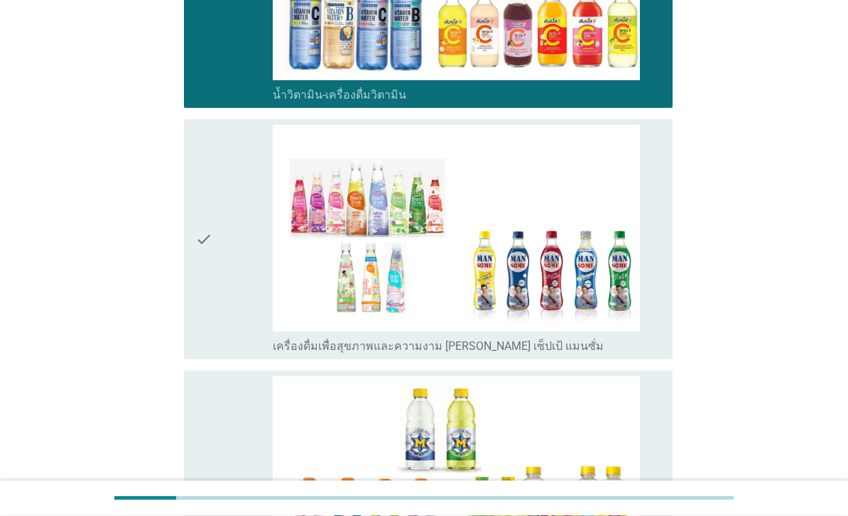
scroll to position [2576, 0]
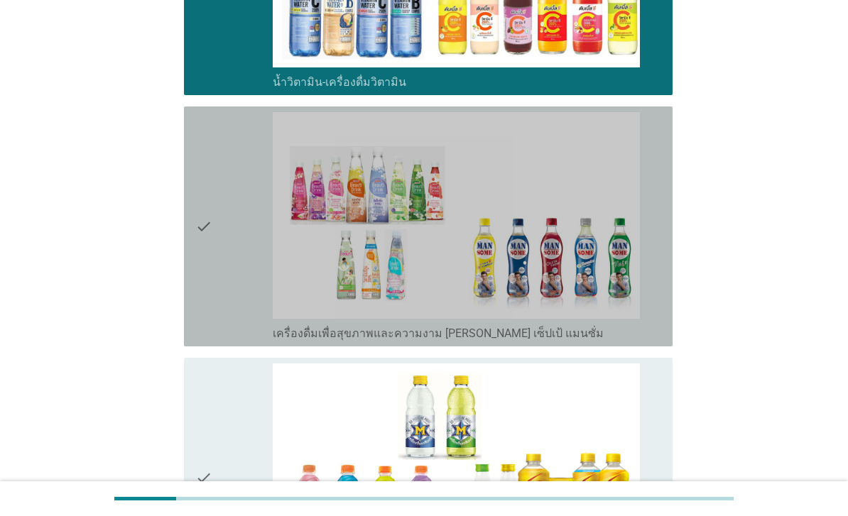
click at [245, 341] on div "check" at bounding box center [233, 226] width 77 height 229
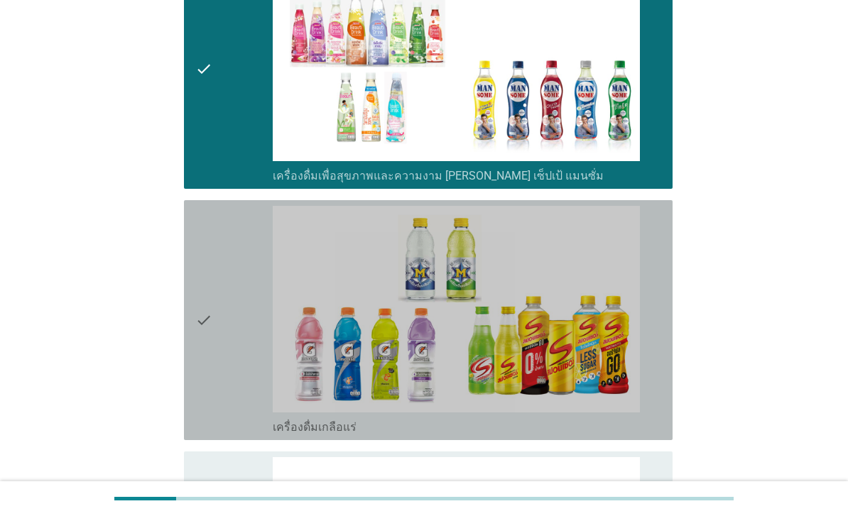
click at [221, 409] on div "check" at bounding box center [233, 320] width 77 height 229
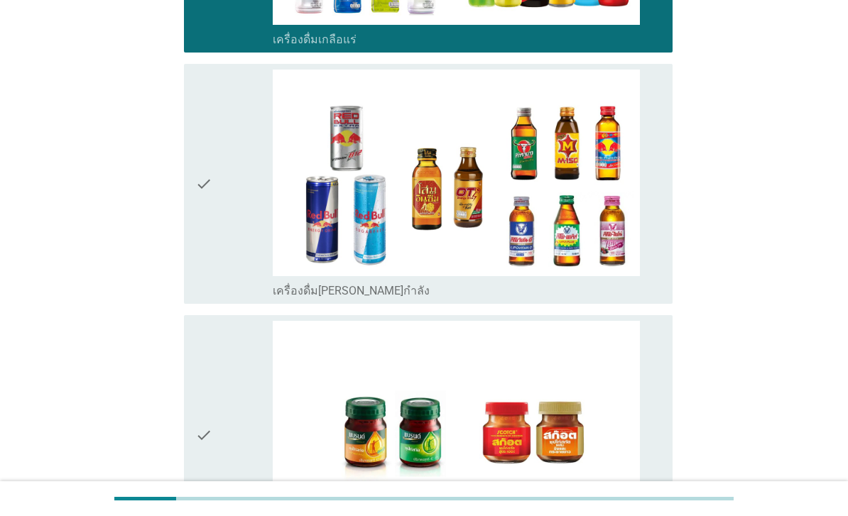
click at [240, 298] on div "check" at bounding box center [233, 184] width 77 height 229
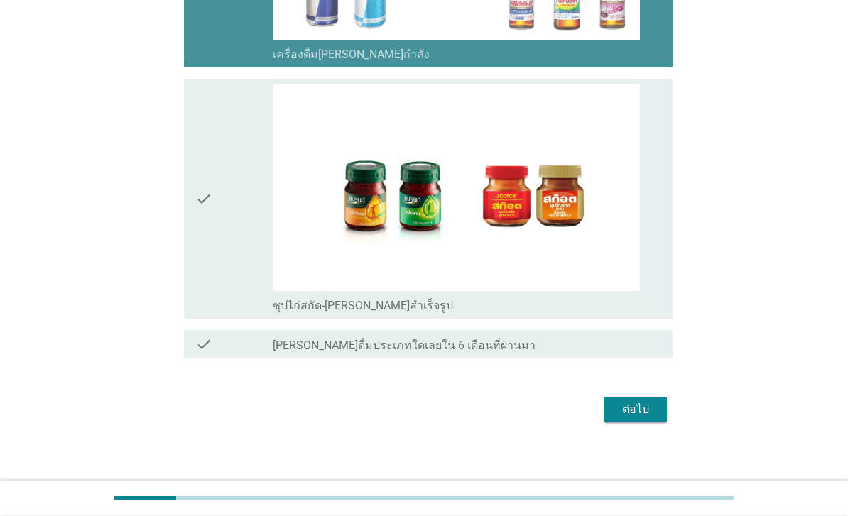
scroll to position [3461, 0]
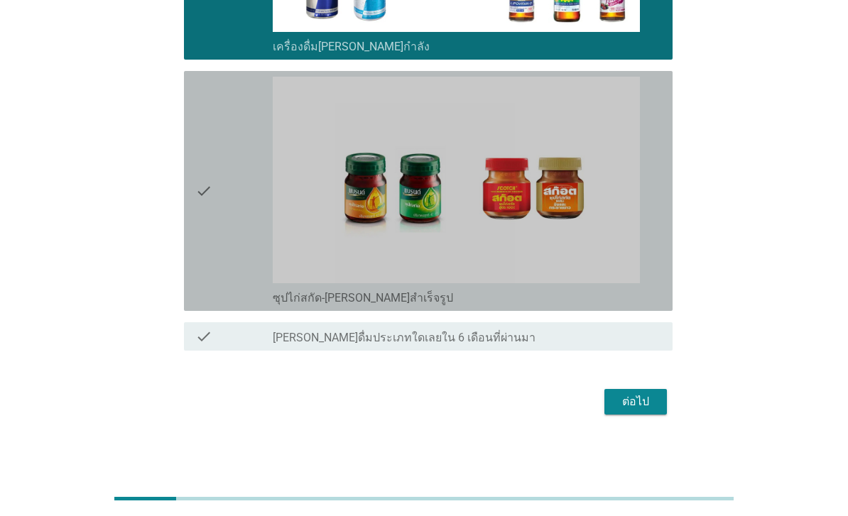
click at [249, 305] on div "check" at bounding box center [233, 191] width 77 height 229
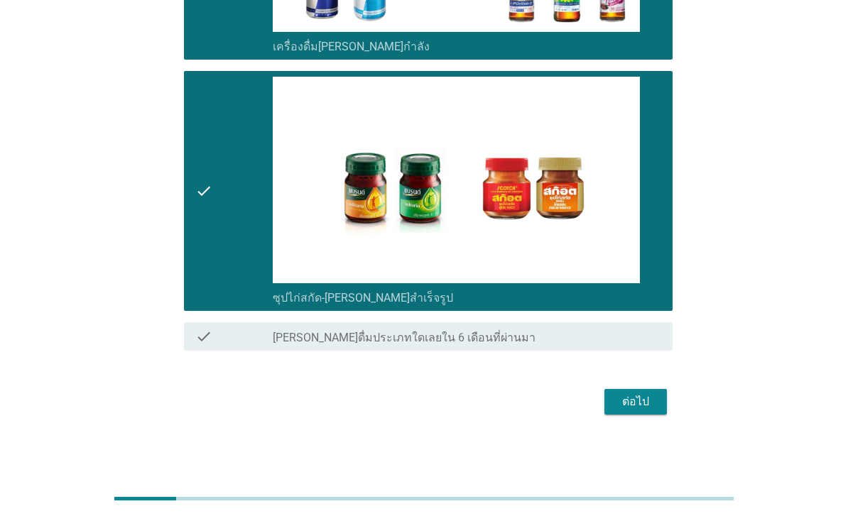
click at [644, 410] on div "ต่อไป" at bounding box center [636, 401] width 40 height 17
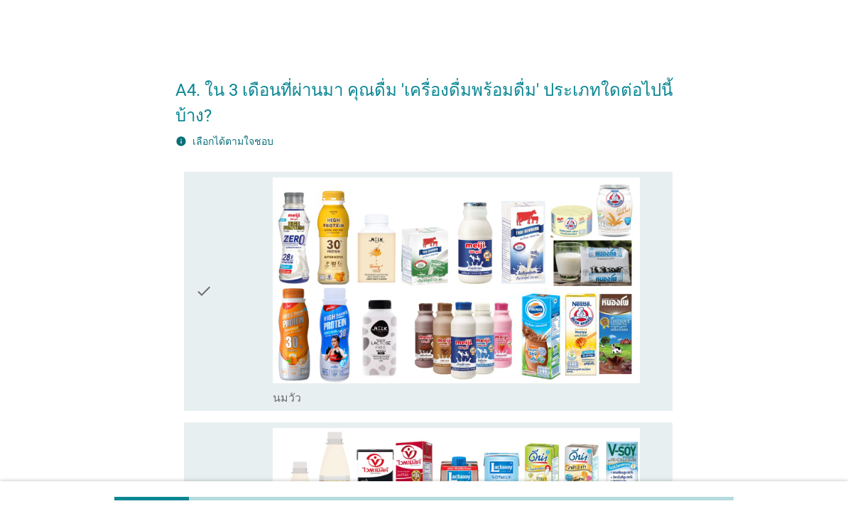
click at [209, 384] on icon "check" at bounding box center [203, 291] width 17 height 229
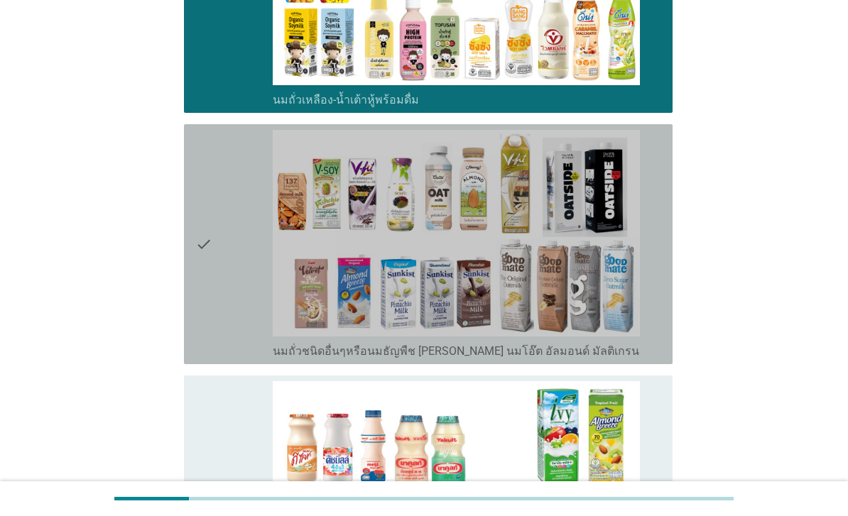
click at [229, 337] on div "check" at bounding box center [233, 244] width 77 height 229
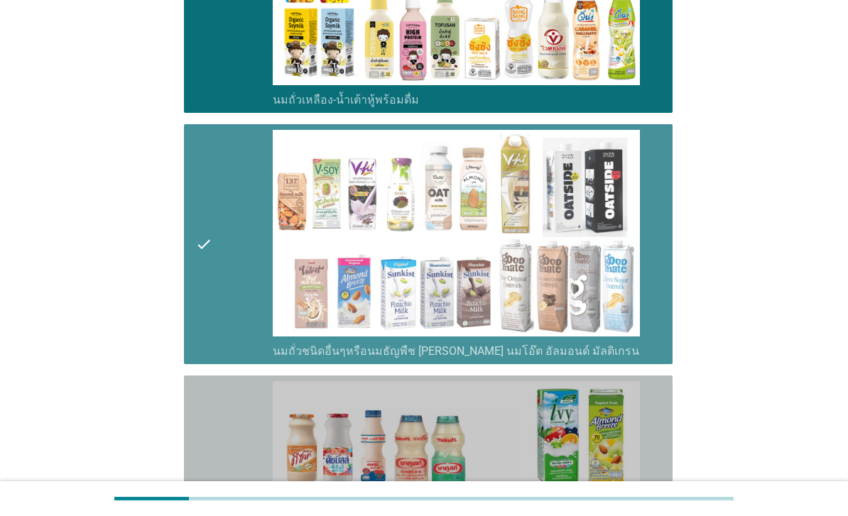
click at [229, 484] on div "check" at bounding box center [233, 495] width 77 height 229
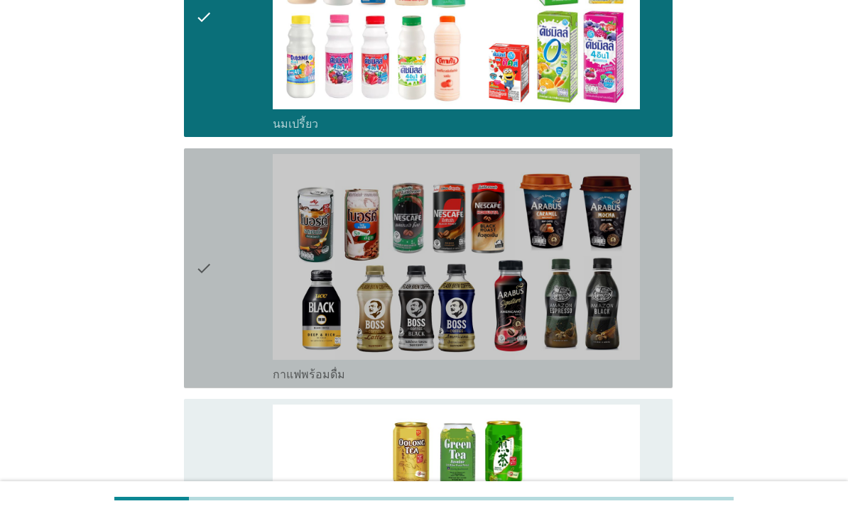
click at [224, 371] on div "check" at bounding box center [233, 268] width 77 height 229
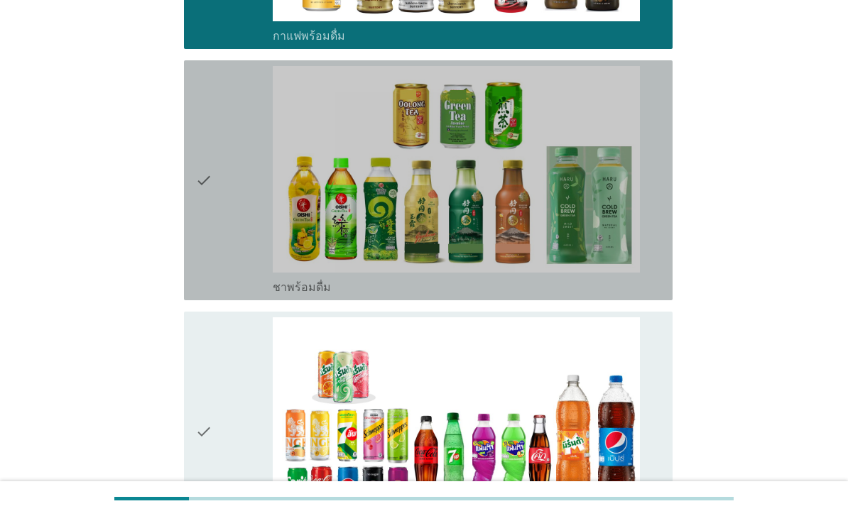
click at [243, 295] on div "check" at bounding box center [233, 180] width 77 height 229
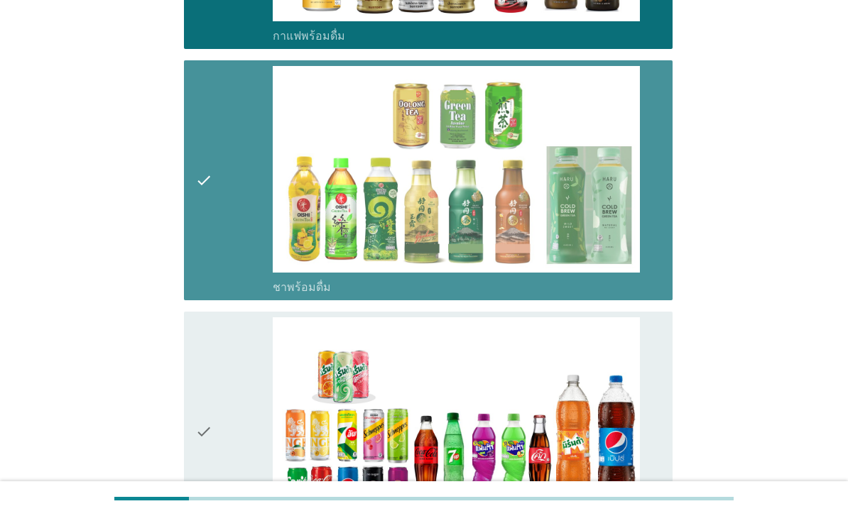
click at [239, 442] on div "check" at bounding box center [233, 431] width 77 height 229
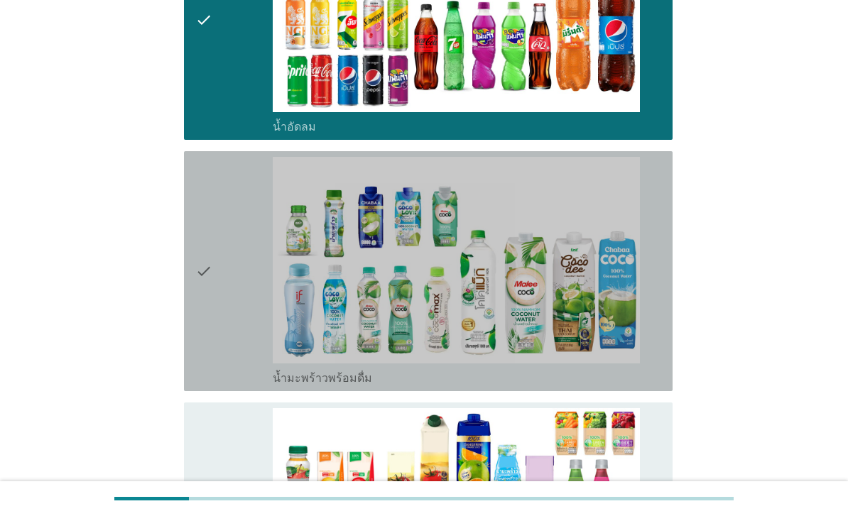
click at [241, 385] on div "check" at bounding box center [233, 271] width 77 height 229
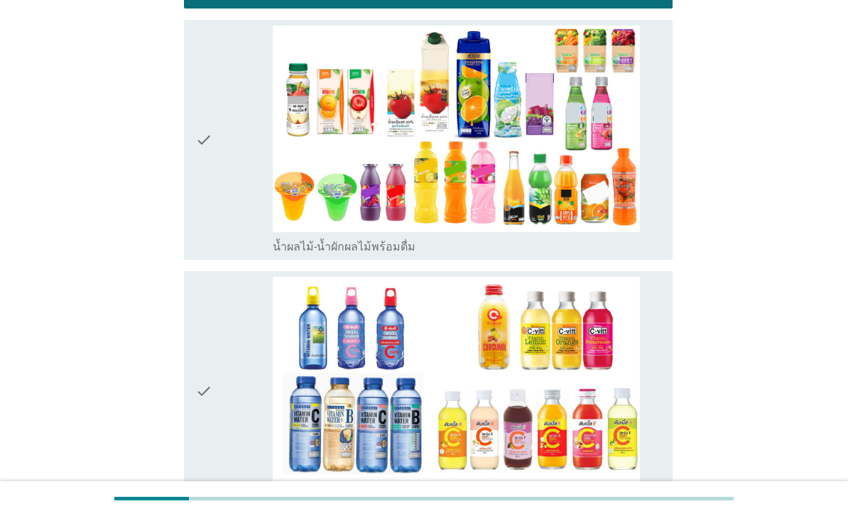
click at [231, 254] on div "check" at bounding box center [233, 140] width 77 height 229
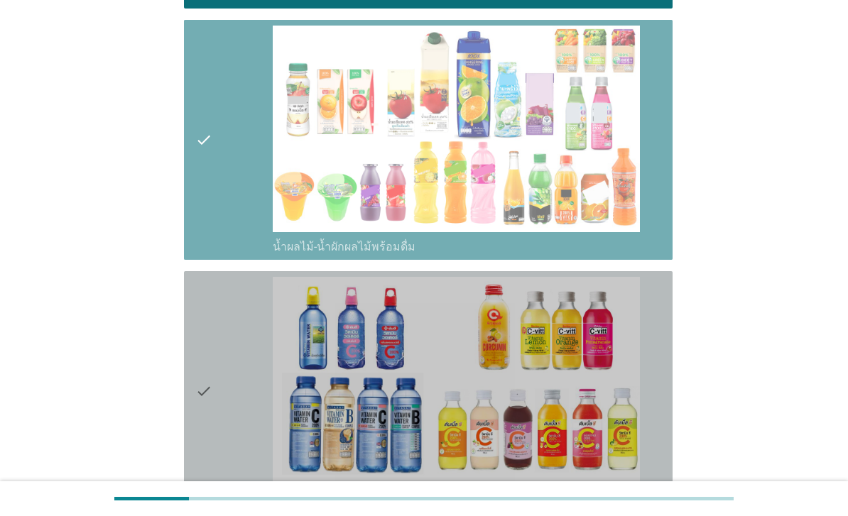
click at [242, 420] on div "check" at bounding box center [233, 391] width 77 height 229
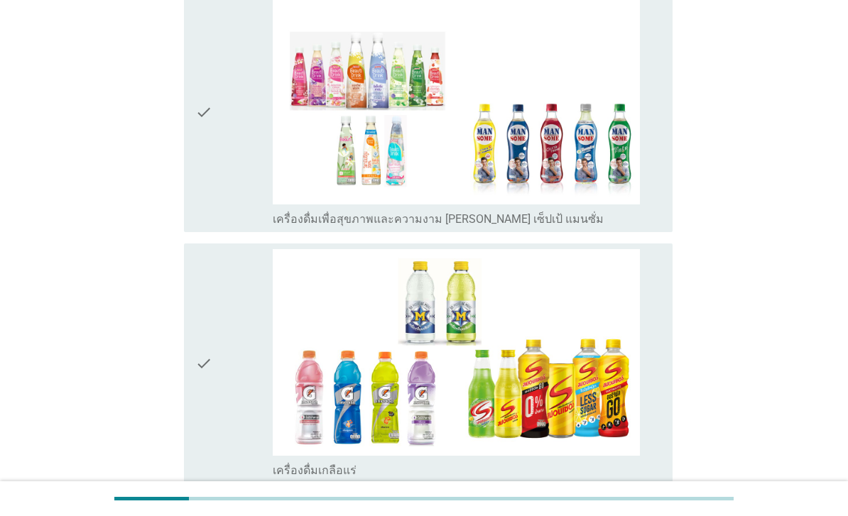
click at [241, 226] on div "check" at bounding box center [233, 112] width 77 height 229
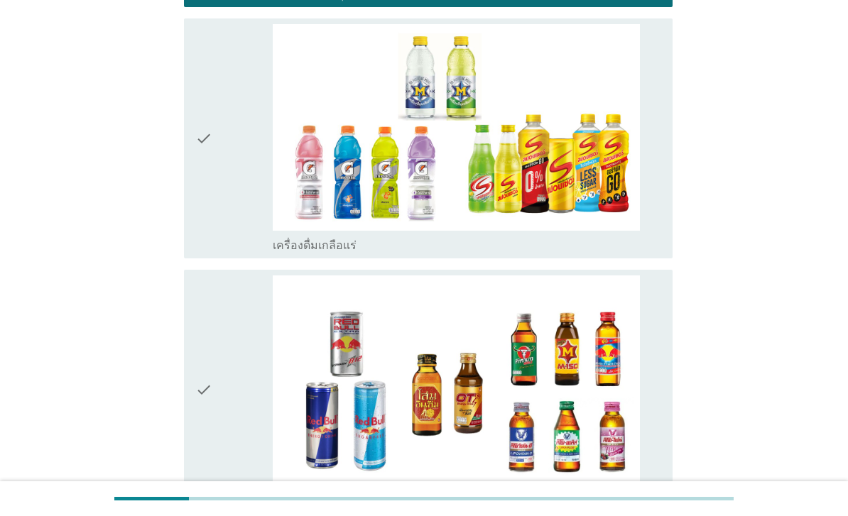
click at [233, 253] on div "check" at bounding box center [233, 138] width 77 height 229
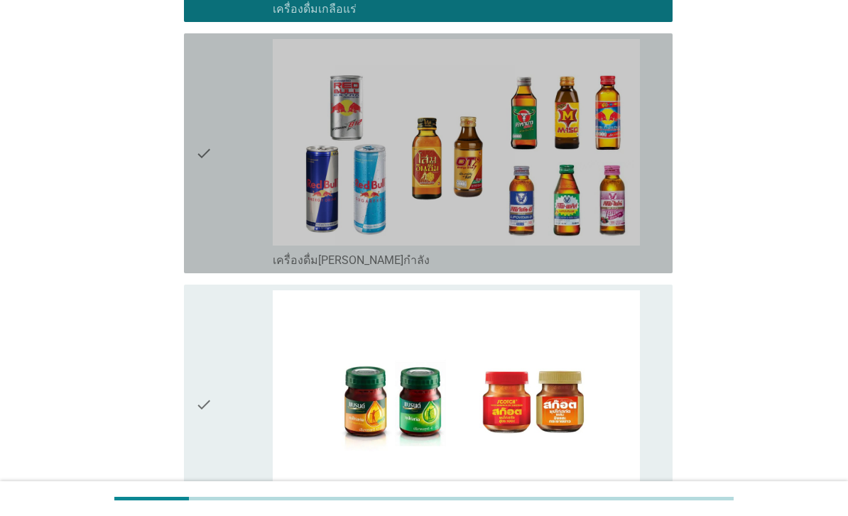
click at [236, 268] on div "check" at bounding box center [233, 153] width 77 height 229
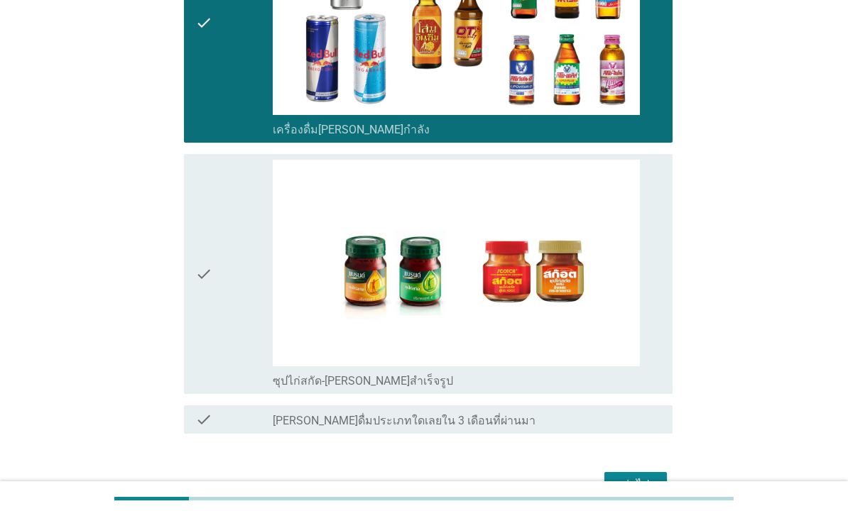
click at [230, 137] on div "check" at bounding box center [233, 22] width 77 height 229
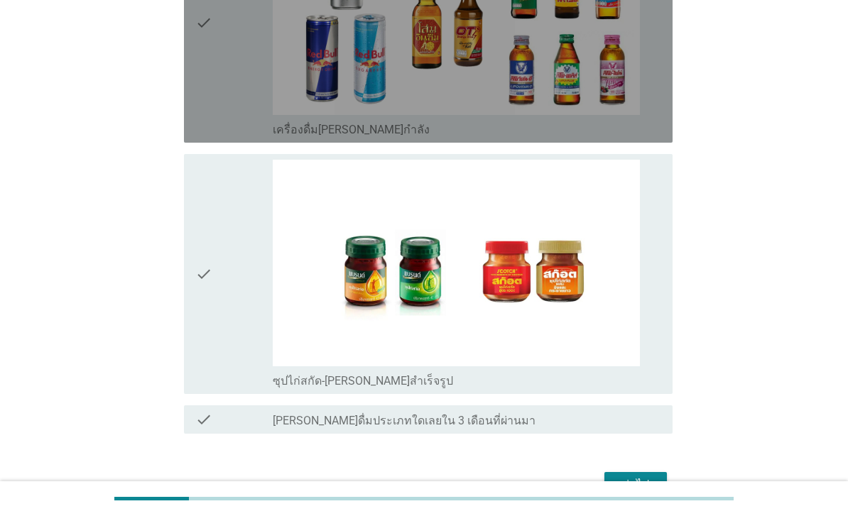
click at [239, 365] on div "check" at bounding box center [233, 274] width 77 height 229
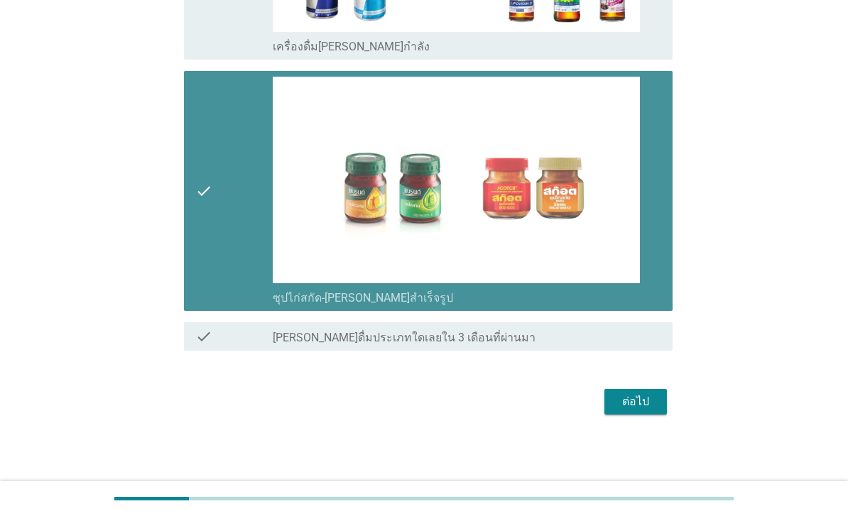
scroll to position [3482, 0]
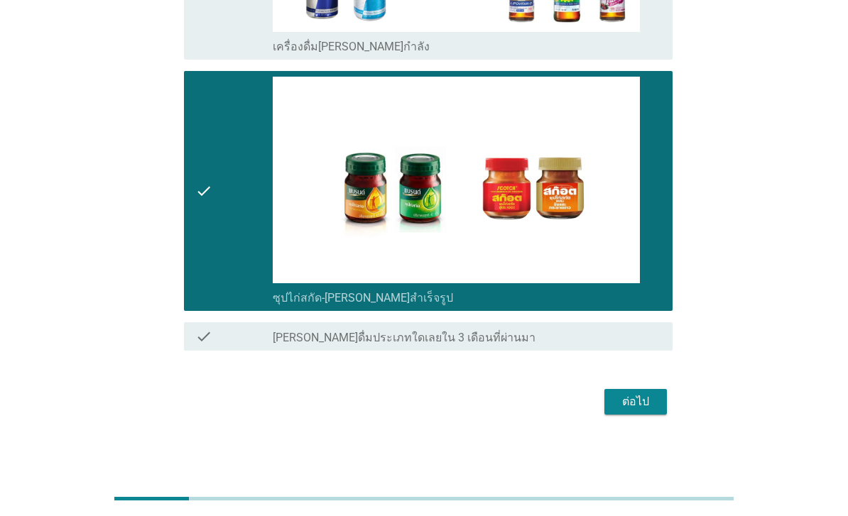
click at [635, 410] on div "ต่อไป" at bounding box center [636, 401] width 40 height 17
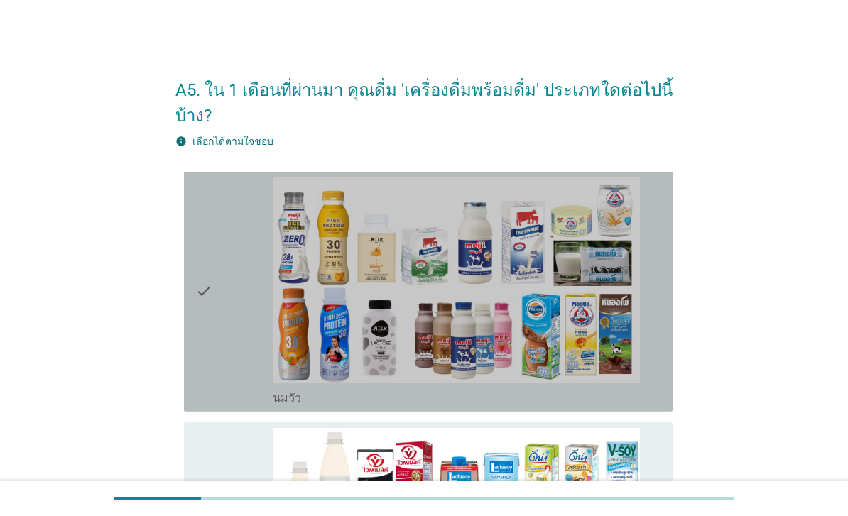
click at [205, 381] on icon "check" at bounding box center [203, 291] width 17 height 229
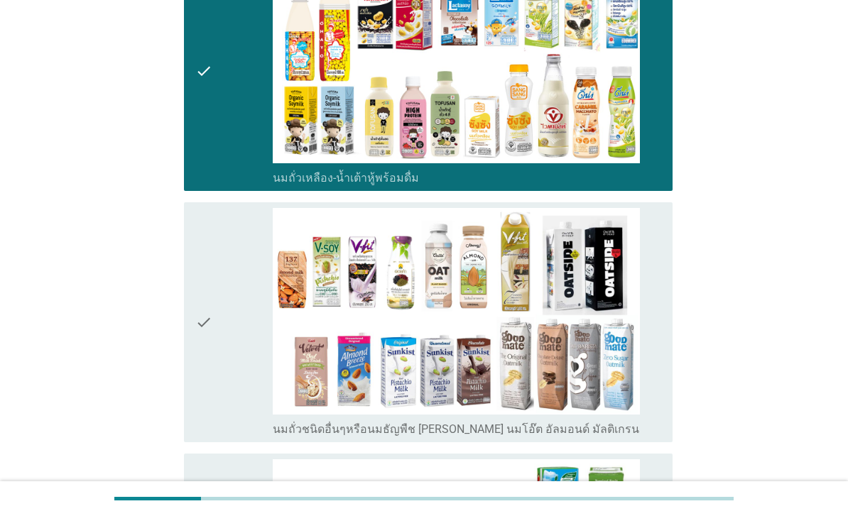
click at [241, 410] on div "check" at bounding box center [233, 322] width 77 height 229
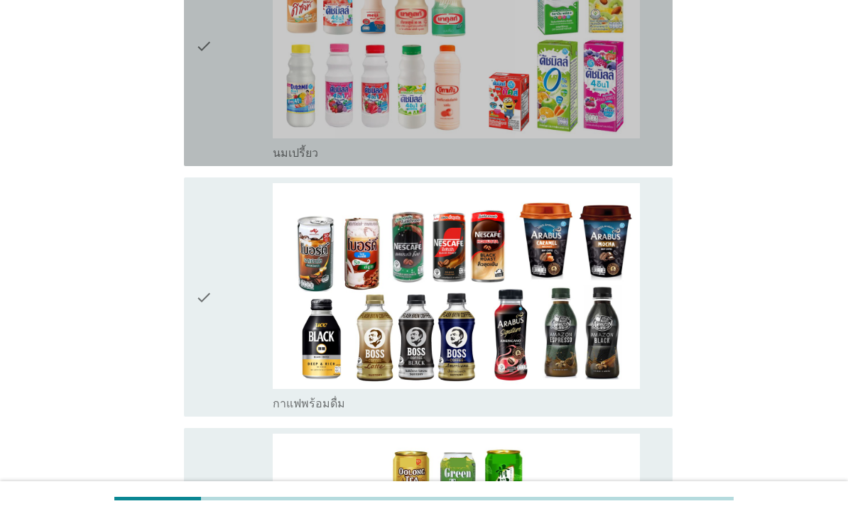
click at [246, 160] on div "check" at bounding box center [233, 46] width 77 height 229
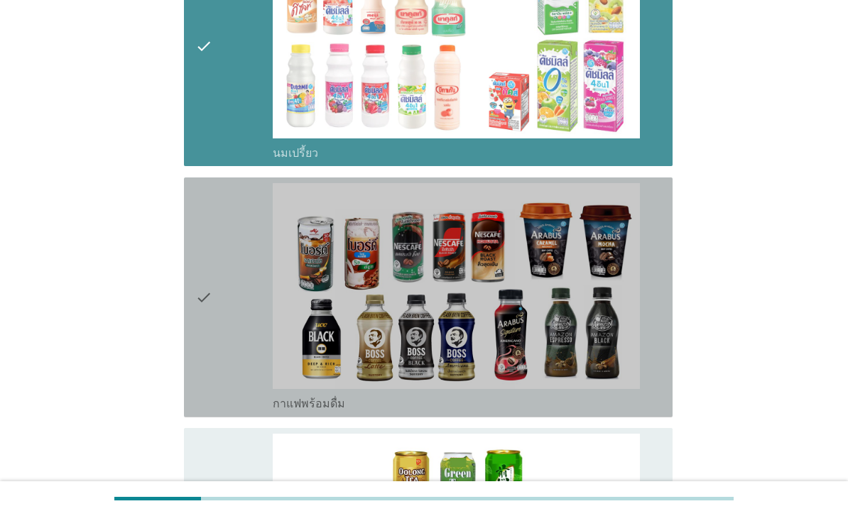
click at [241, 318] on div "check" at bounding box center [233, 297] width 77 height 229
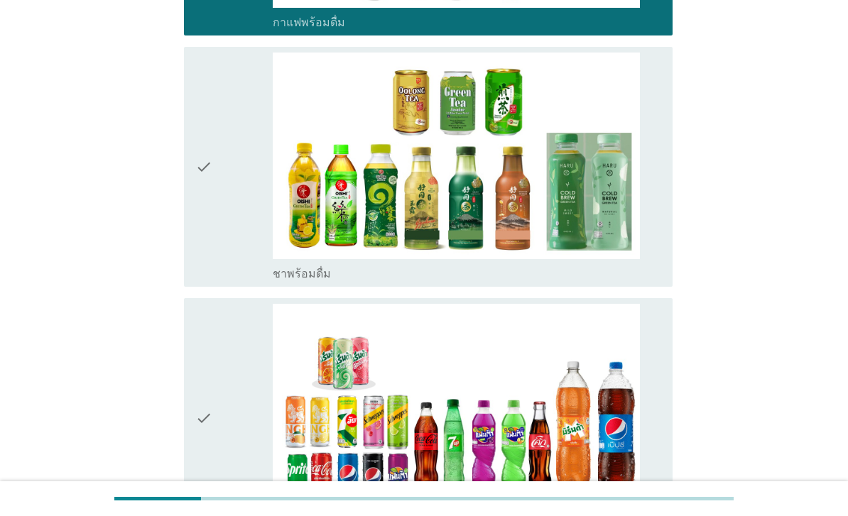
click at [252, 281] on div "check" at bounding box center [233, 167] width 77 height 229
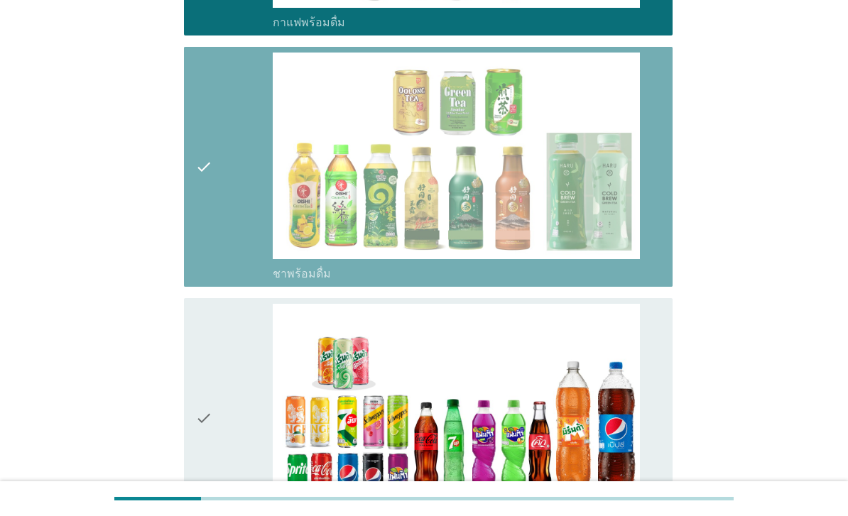
click at [251, 442] on div "check" at bounding box center [233, 418] width 77 height 229
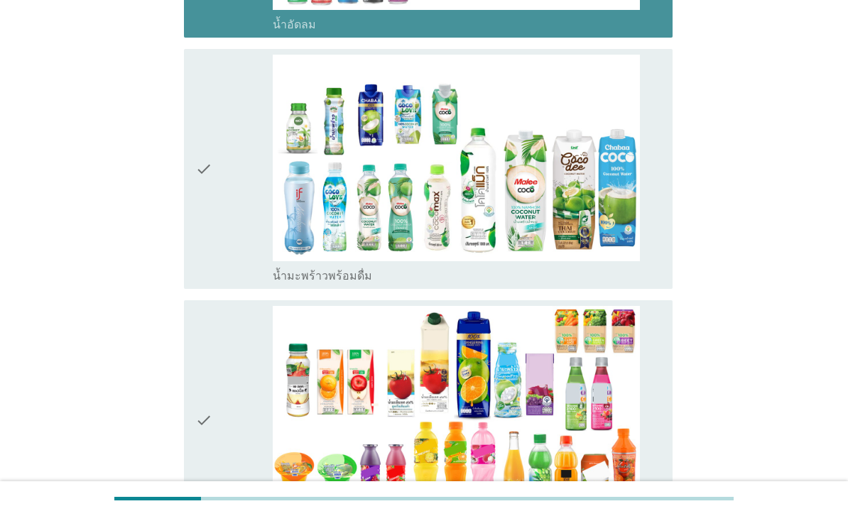
scroll to position [1919, 0]
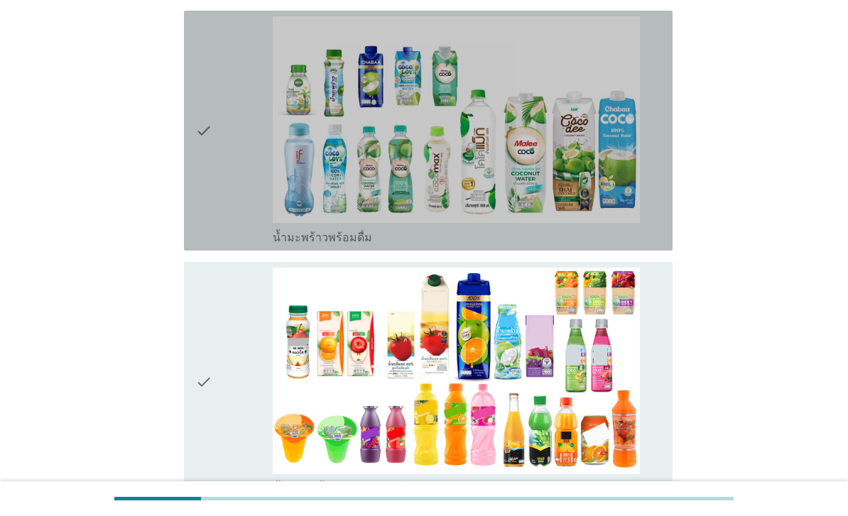
click at [255, 245] on div "check" at bounding box center [233, 130] width 77 height 229
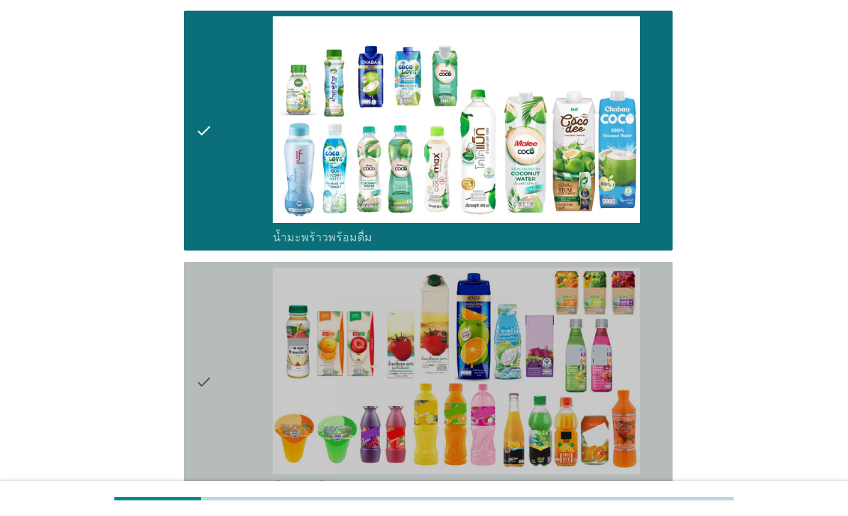
click at [248, 437] on div "check" at bounding box center [233, 382] width 77 height 229
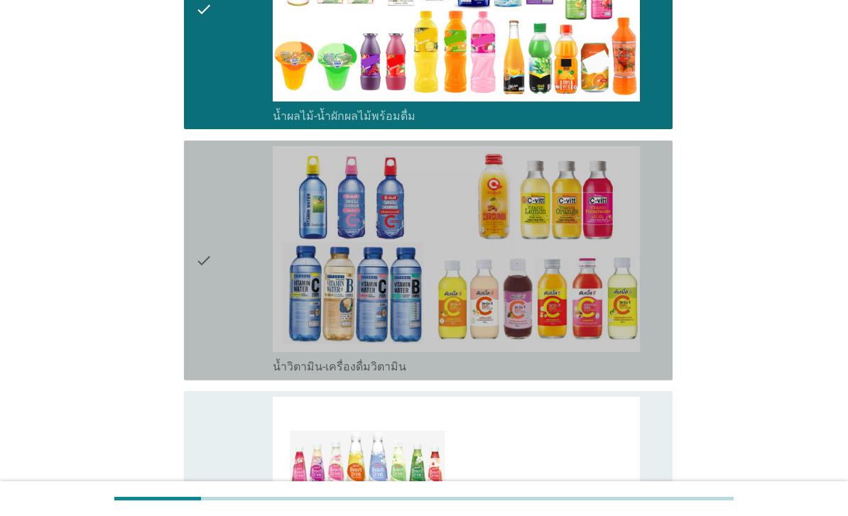
click at [246, 375] on div "check" at bounding box center [233, 260] width 77 height 229
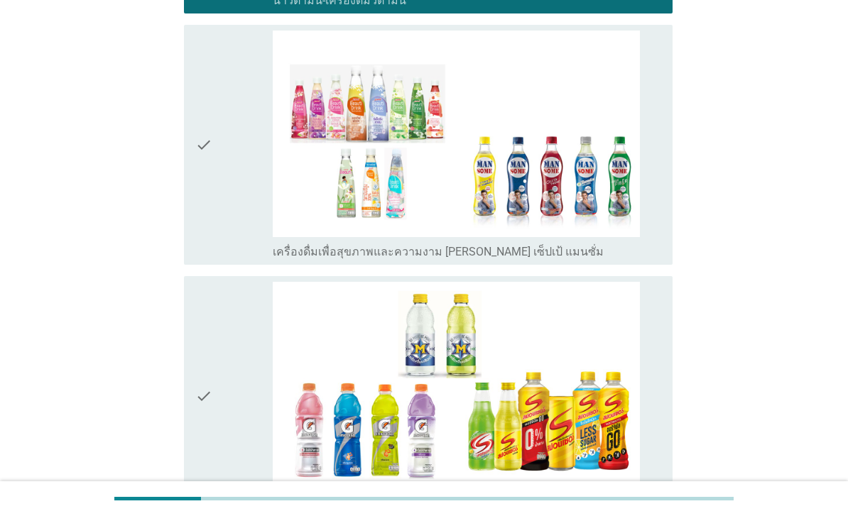
click at [245, 259] on div "check" at bounding box center [233, 145] width 77 height 229
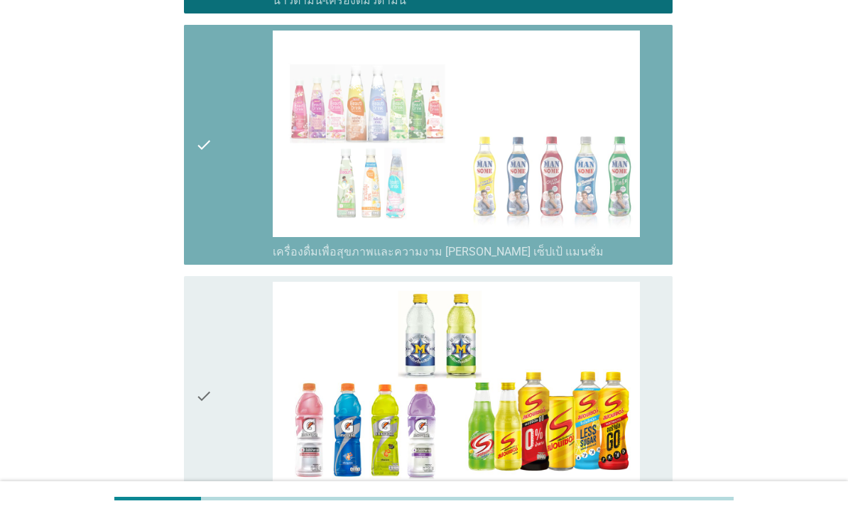
click at [241, 436] on div "check" at bounding box center [233, 396] width 77 height 229
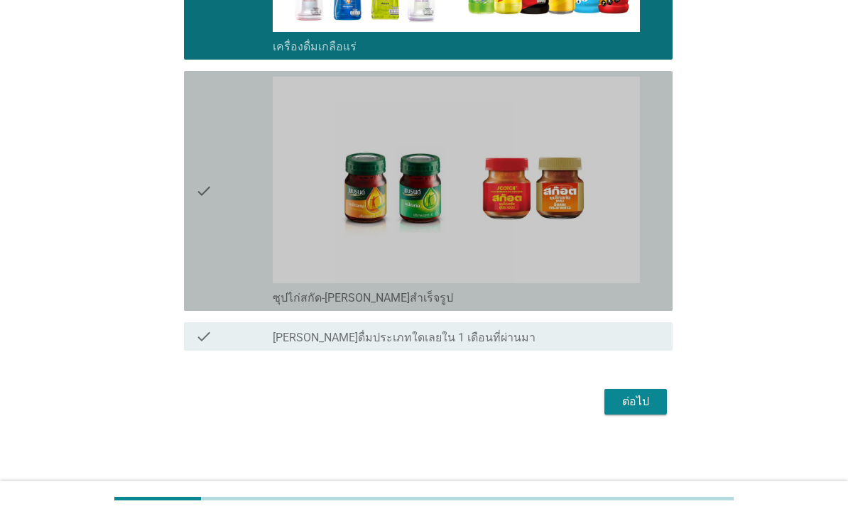
click at [236, 305] on div "check" at bounding box center [233, 191] width 77 height 229
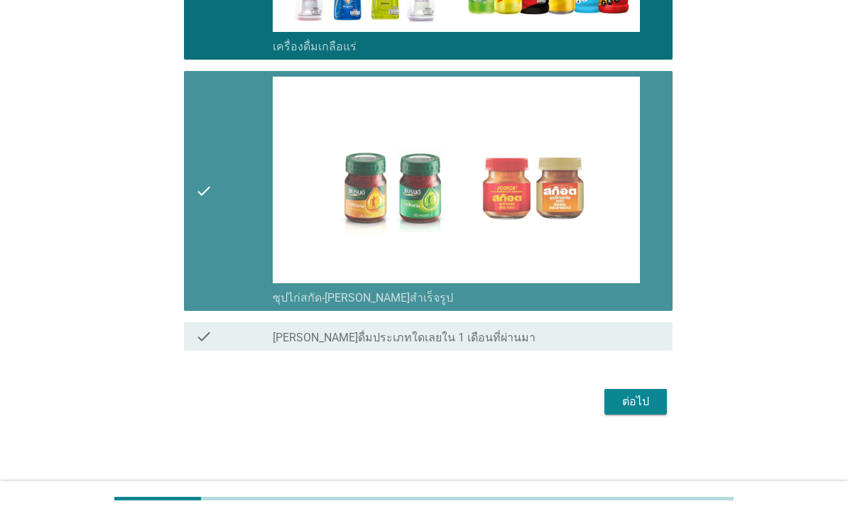
scroll to position [3219, 0]
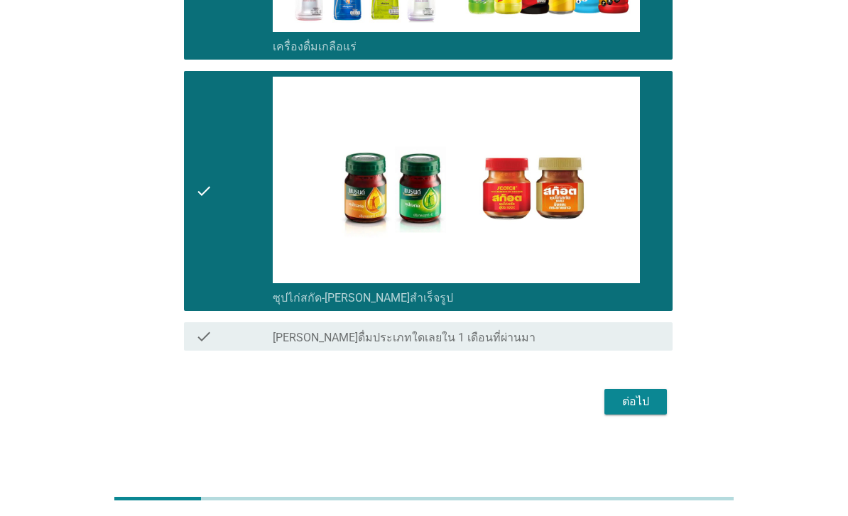
click at [634, 415] on button "ต่อไป" at bounding box center [635, 402] width 62 height 26
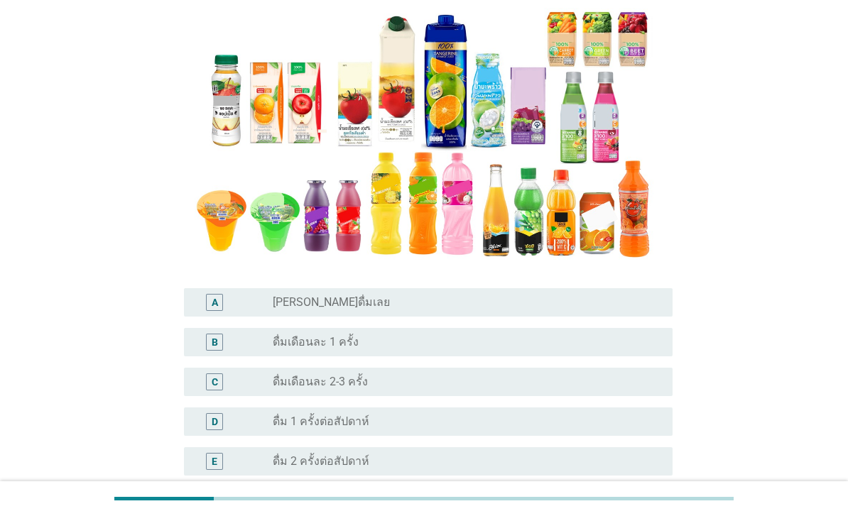
scroll to position [199, 0]
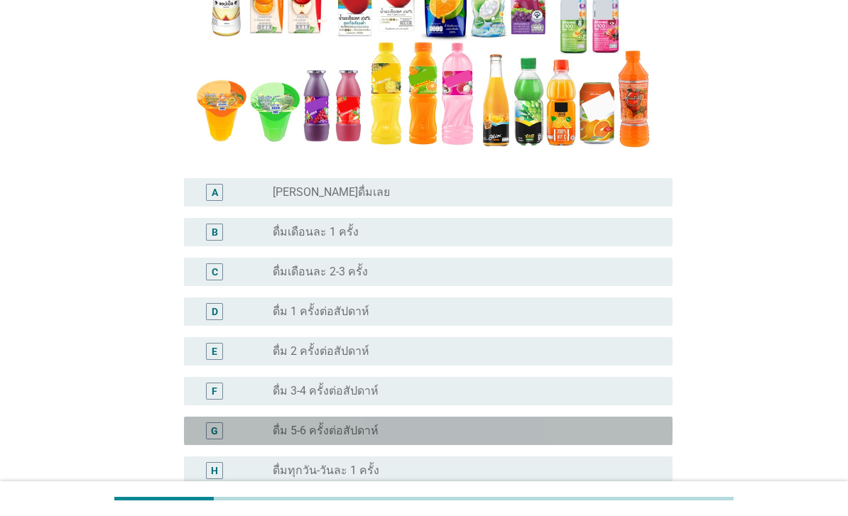
click at [525, 445] on div "G radio_button_unchecked ดื่ม 5-6 ครั้งต่อสัปดาห์" at bounding box center [428, 431] width 488 height 28
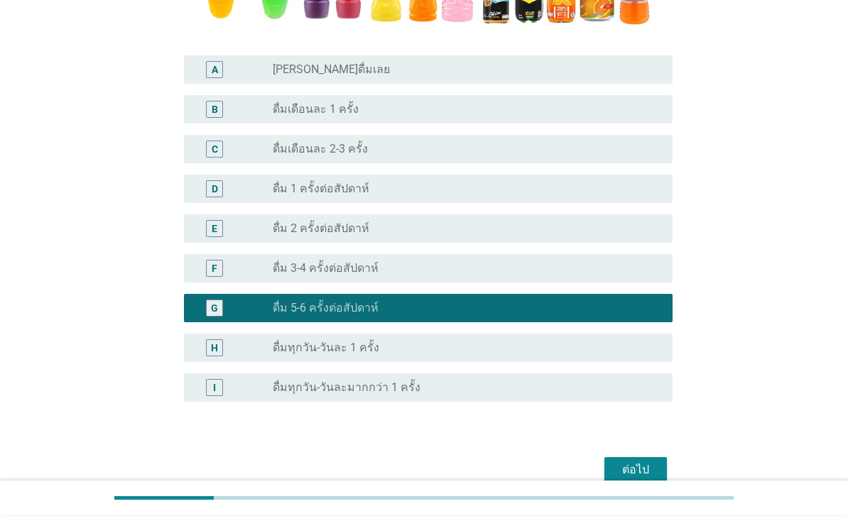
scroll to position [461, 0]
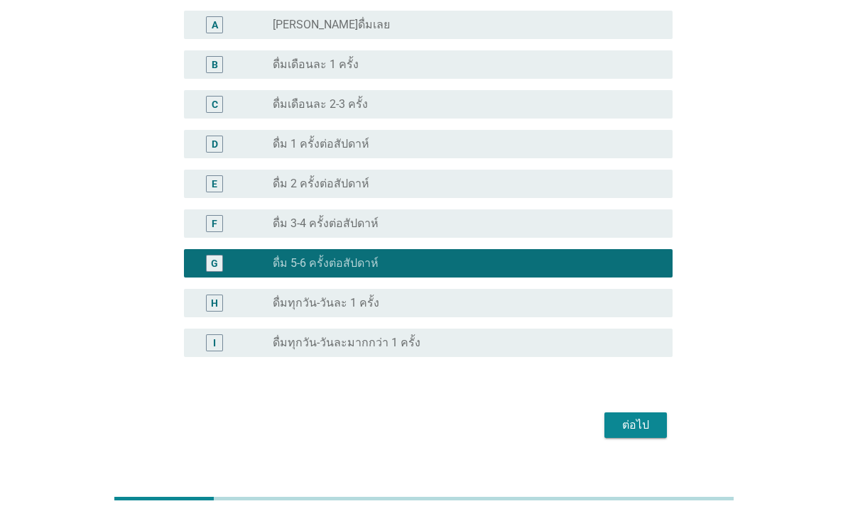
click at [642, 434] on div "ต่อไป" at bounding box center [636, 425] width 40 height 17
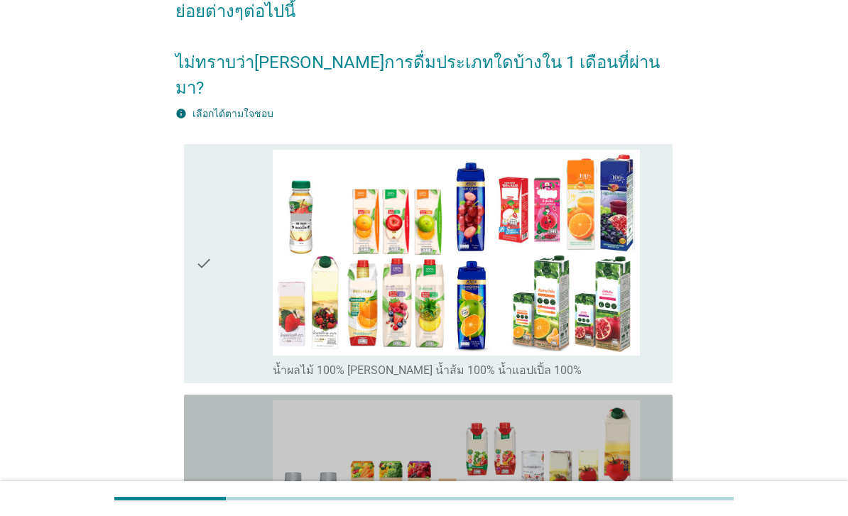
scroll to position [106, 0]
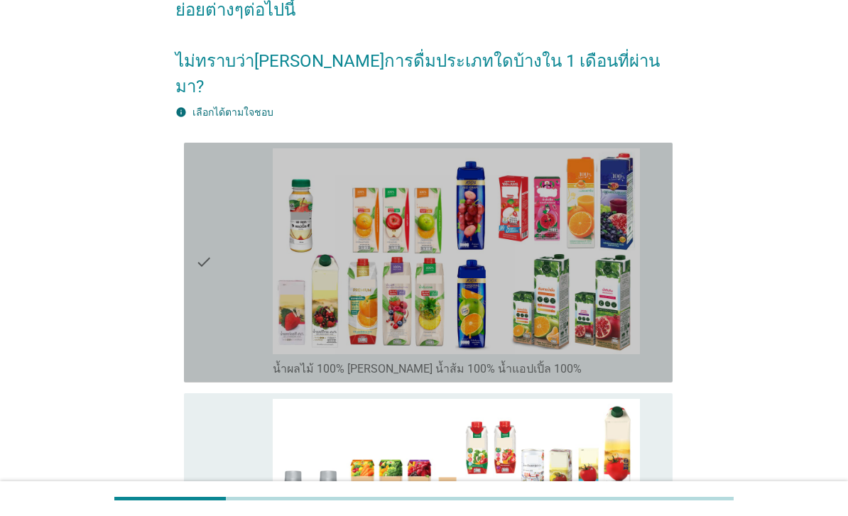
click at [241, 317] on div "check" at bounding box center [233, 262] width 77 height 229
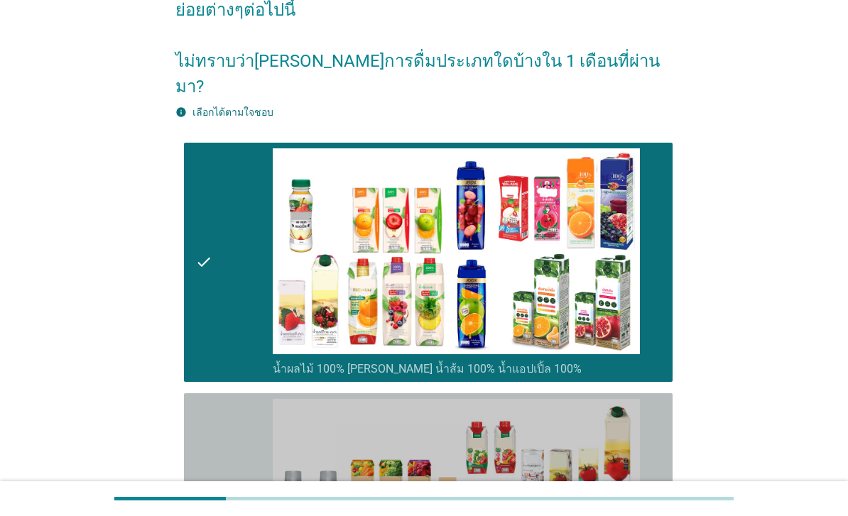
click at [229, 469] on div "check" at bounding box center [233, 520] width 77 height 243
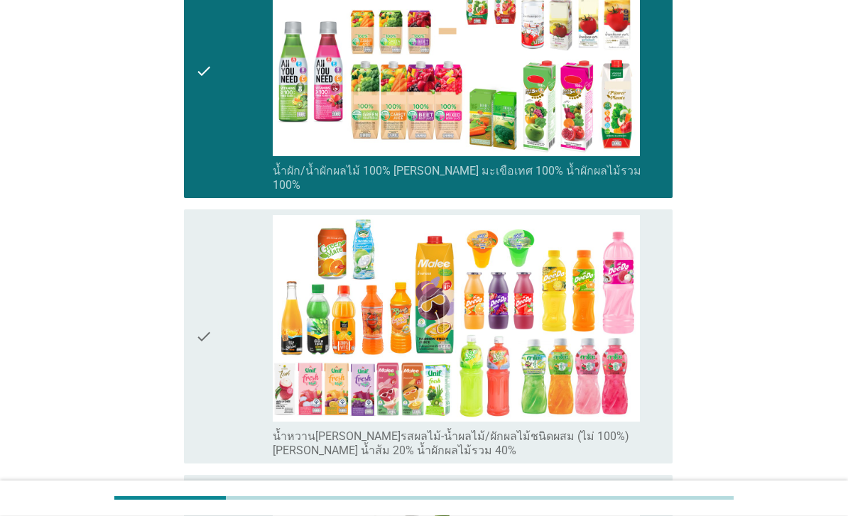
scroll to position [652, 0]
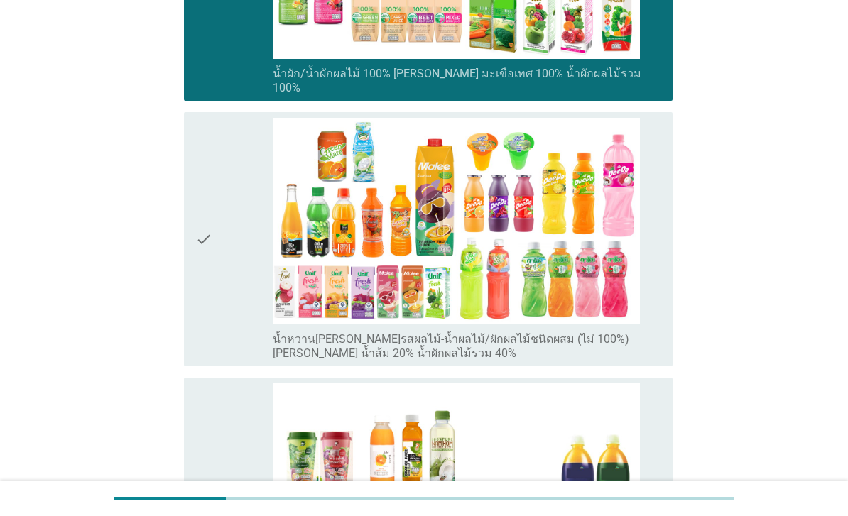
click at [216, 332] on div "check" at bounding box center [233, 239] width 77 height 243
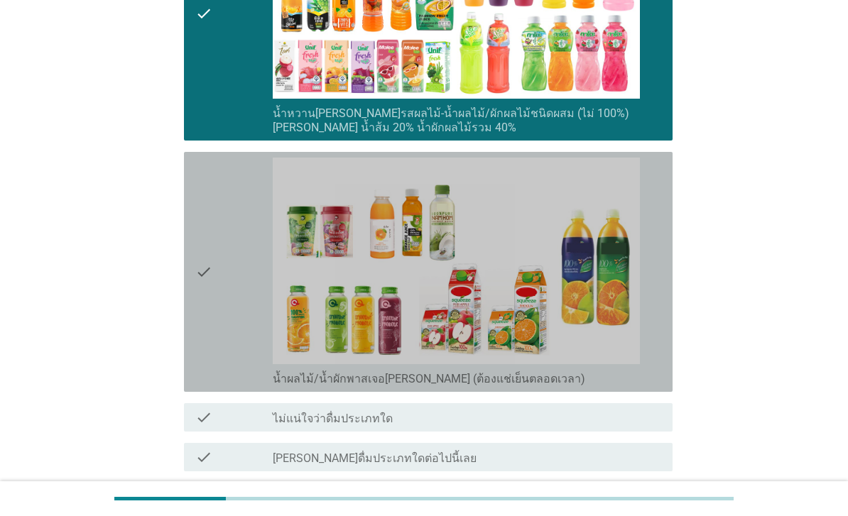
click at [206, 365] on icon "check" at bounding box center [203, 272] width 17 height 229
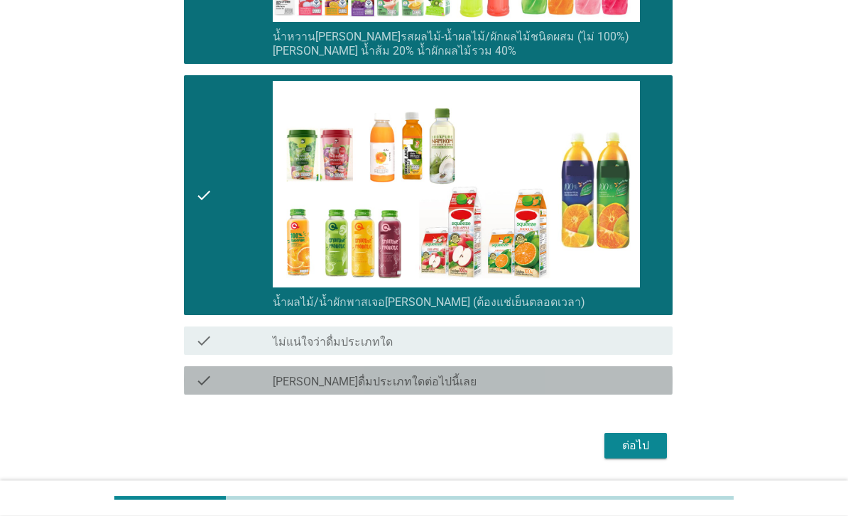
scroll to position [960, 0]
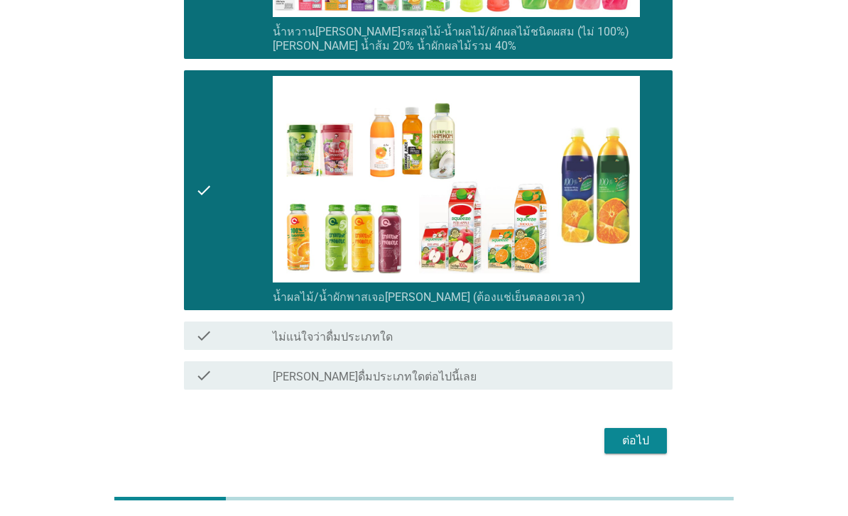
click at [654, 449] on div "ต่อไป" at bounding box center [636, 440] width 40 height 17
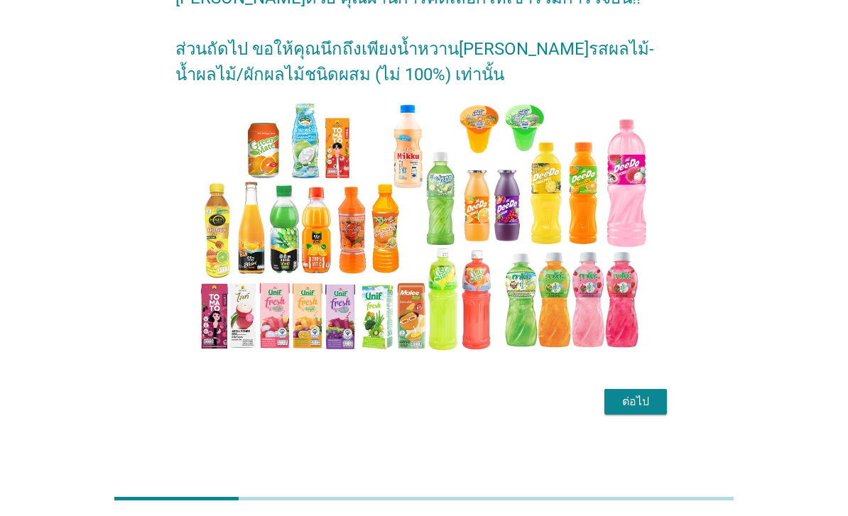
scroll to position [0, 0]
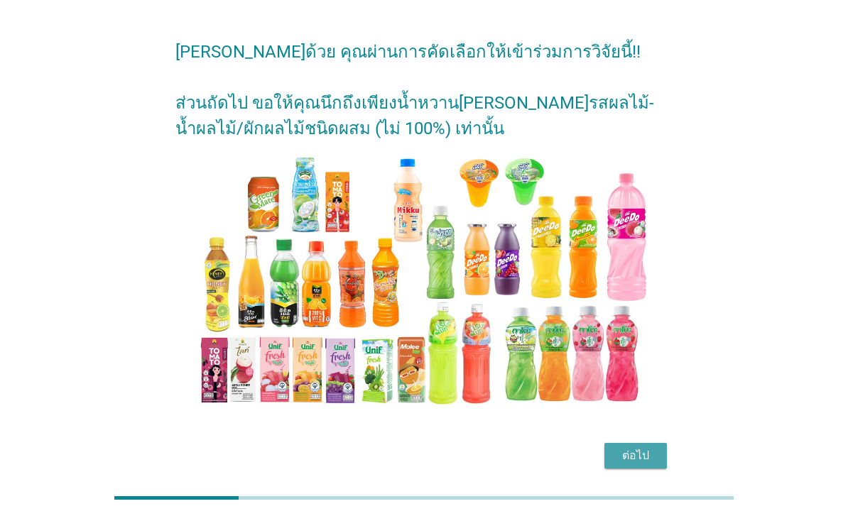
click at [643, 465] on div "ต่อไป" at bounding box center [636, 456] width 40 height 17
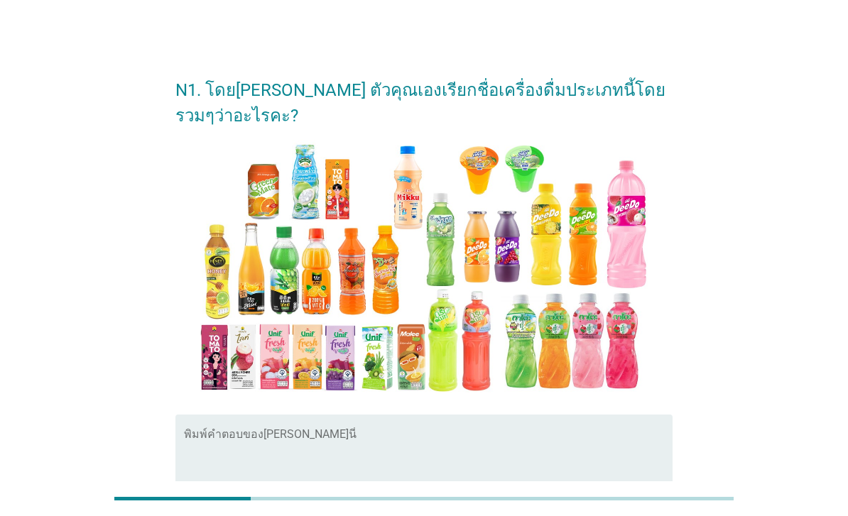
click at [535, 439] on textarea "พิมพ์คำตอบของคุณ ที่นี่" at bounding box center [428, 469] width 488 height 75
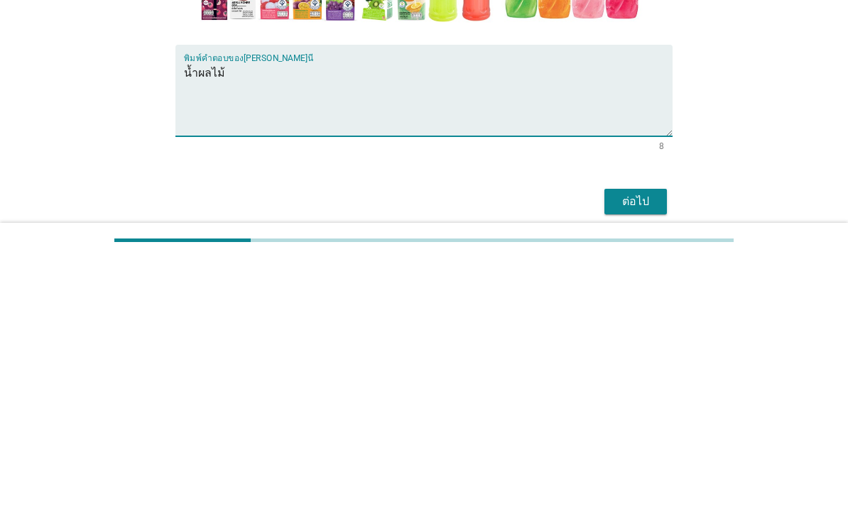
type textarea "น้ำผลไม้"
click at [645, 447] on button "ต่อไป" at bounding box center [635, 460] width 62 height 26
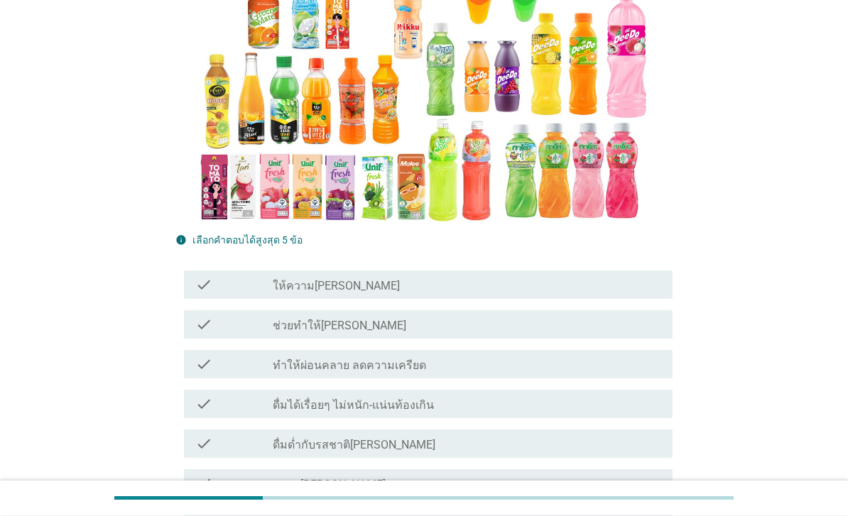
scroll to position [273, 0]
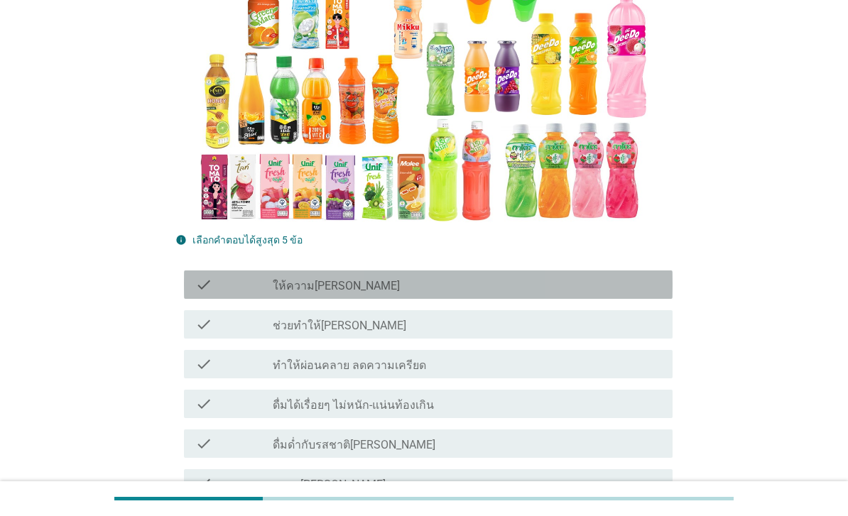
click at [638, 289] on div "check_box_outline_blank ให้ความ[PERSON_NAME]" at bounding box center [467, 284] width 388 height 17
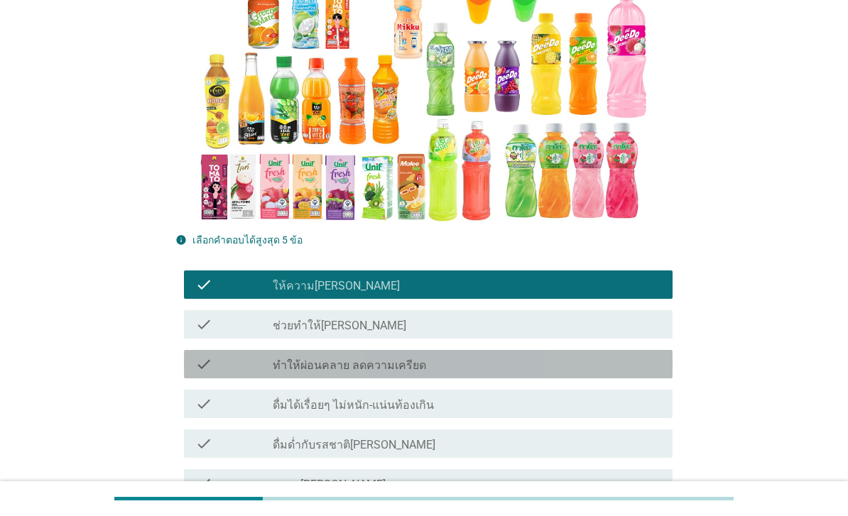
click at [623, 364] on div "check_box_outline_blank ทำให้ผ่อนคลาย ลดความเครียด" at bounding box center [467, 364] width 388 height 17
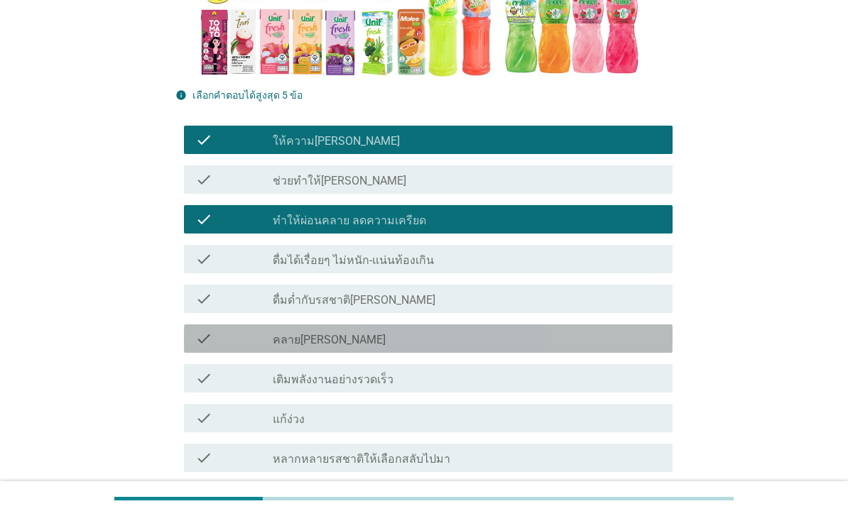
click at [617, 344] on div "check check_box_outline_blank คลาย[PERSON_NAME]" at bounding box center [428, 338] width 488 height 28
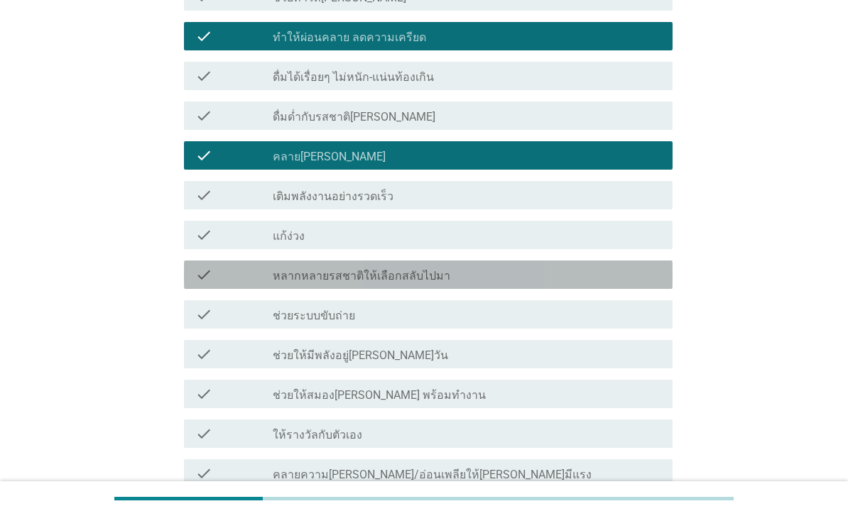
scroll to position [602, 0]
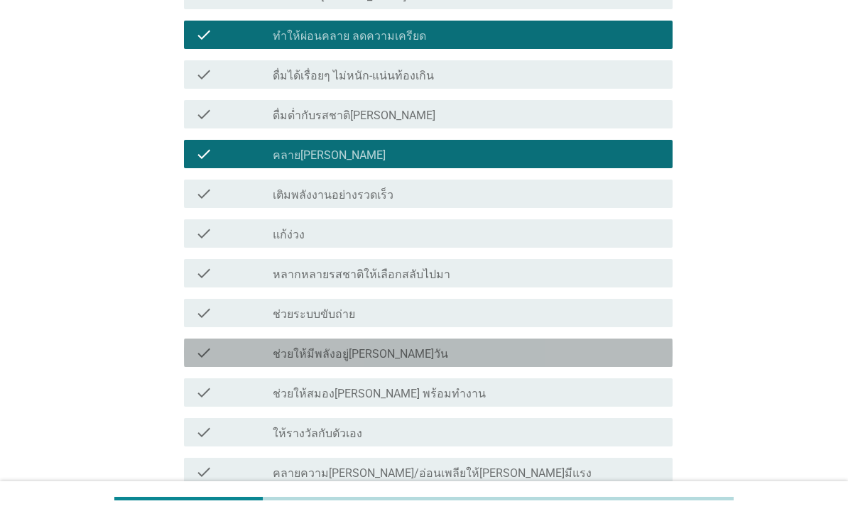
click at [615, 361] on div "check check_box_outline_blank ช่วยให้มีพลังอยู่[PERSON_NAME]วัน" at bounding box center [428, 353] width 488 height 28
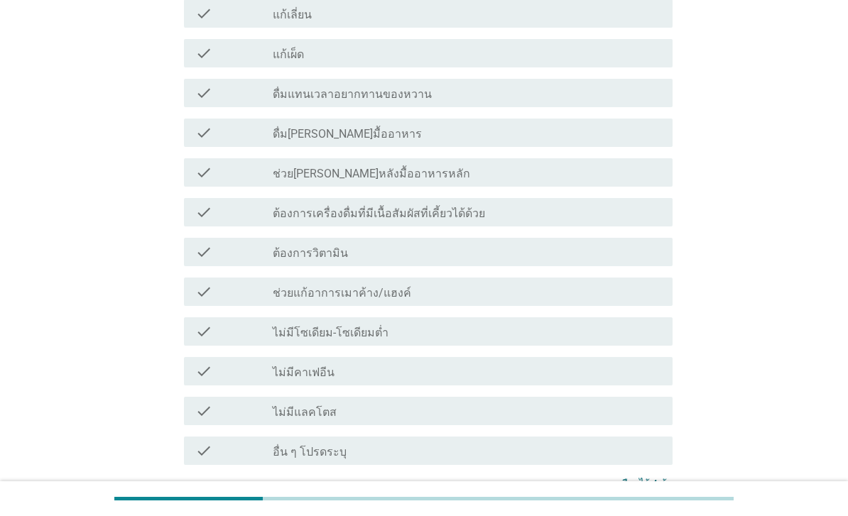
scroll to position [1385, 0]
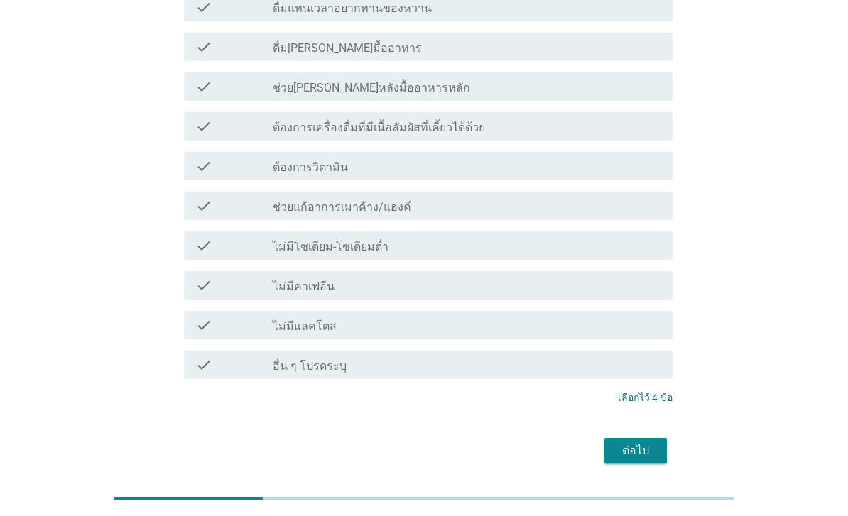
click at [634, 456] on button "ต่อไป" at bounding box center [635, 451] width 62 height 26
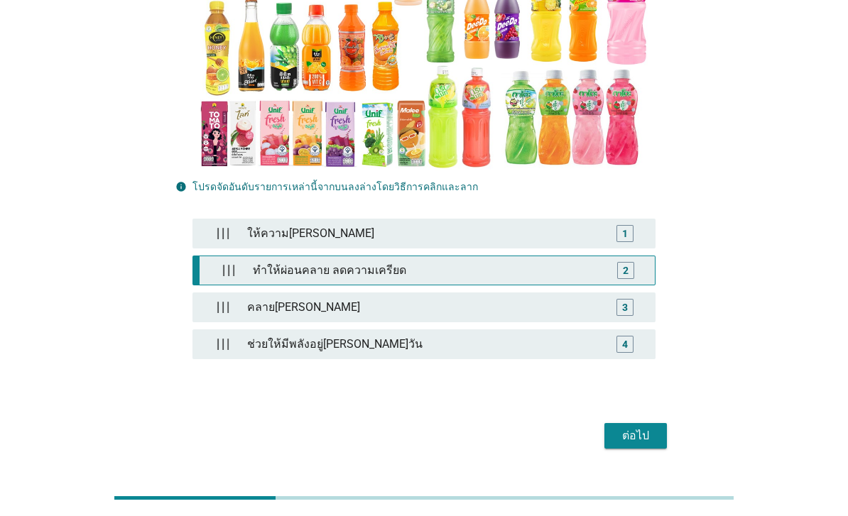
scroll to position [275, 0]
click at [536, 285] on div "ทำให้ผ่อนคลาย ลดความเครียด" at bounding box center [427, 270] width 361 height 28
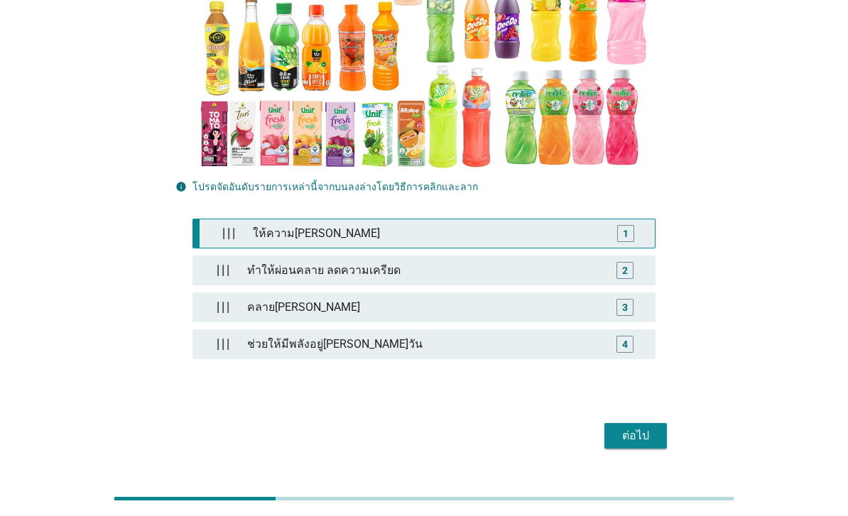
click at [586, 248] on div "ให้ความ[PERSON_NAME]" at bounding box center [427, 233] width 361 height 28
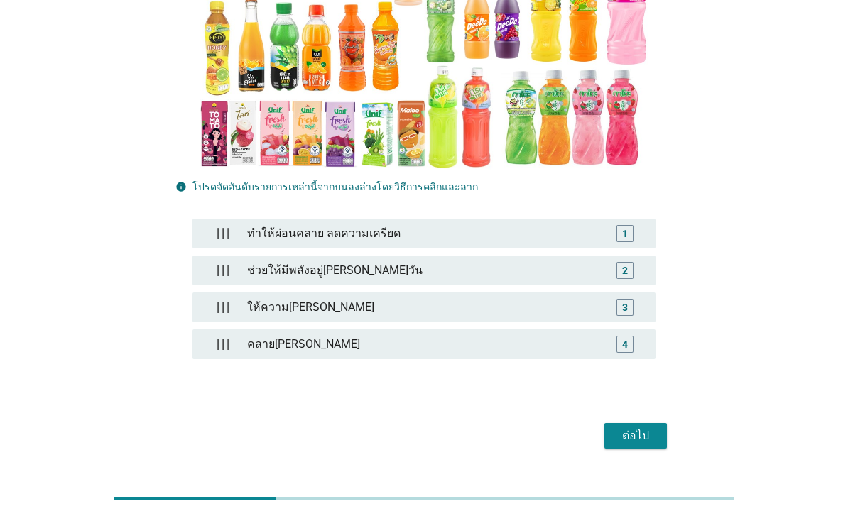
click at [623, 449] on button "ต่อไป" at bounding box center [635, 436] width 62 height 26
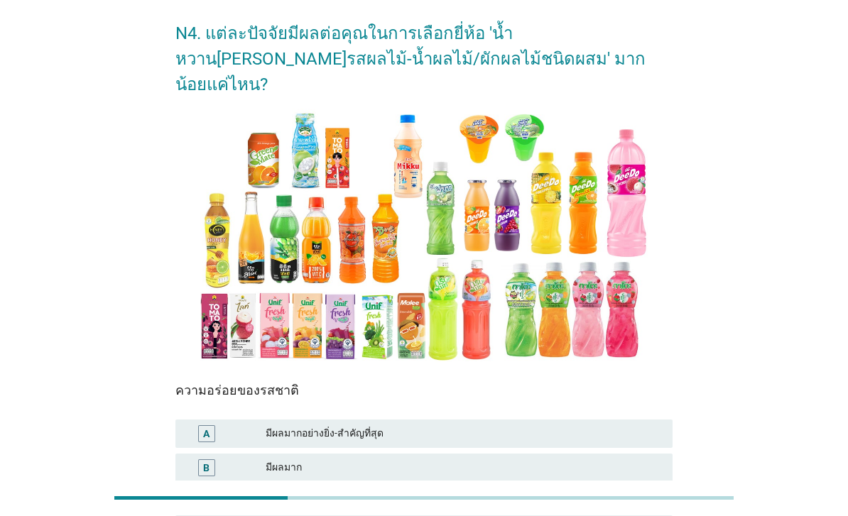
scroll to position [119, 0]
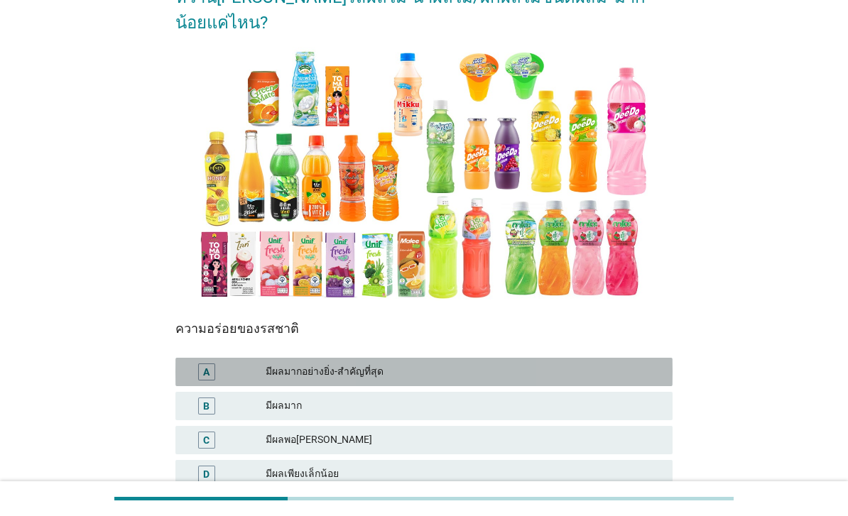
click at [425, 379] on div "A มีผลมากอย่างยิ่ง-สำคัญที่สุด" at bounding box center [423, 372] width 497 height 28
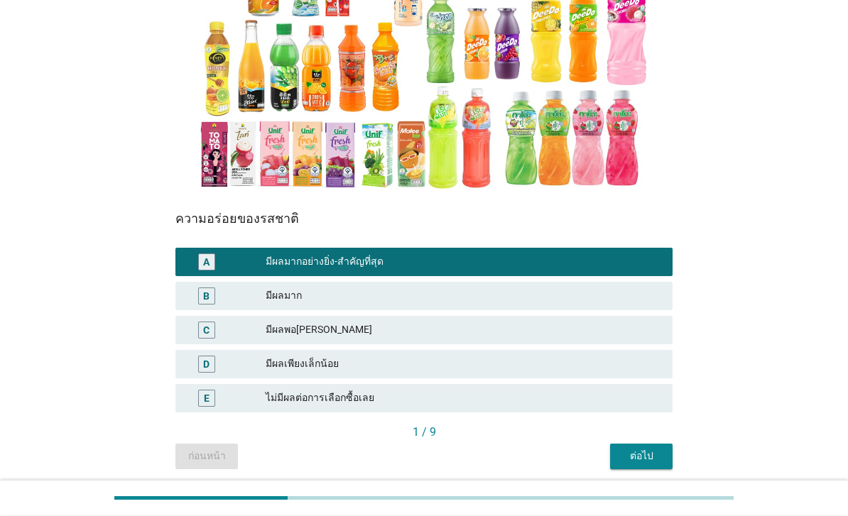
scroll to position [230, 0]
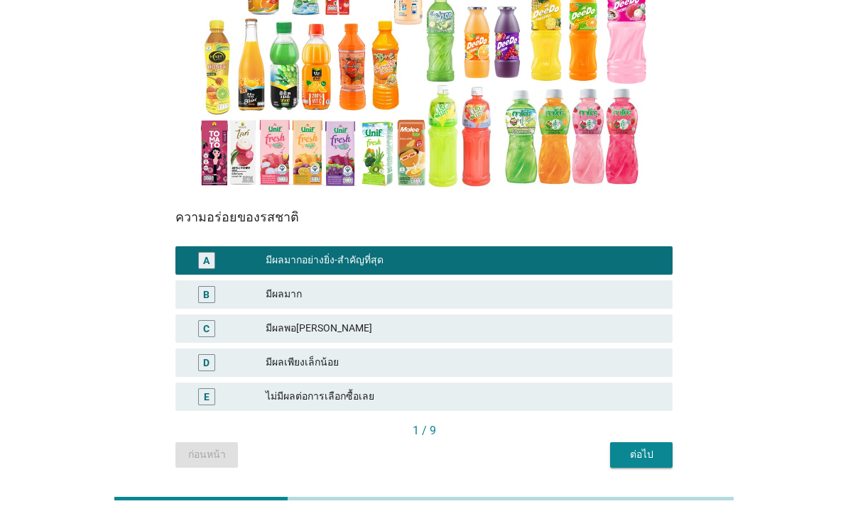
click at [644, 454] on div "ต่อไป" at bounding box center [641, 454] width 40 height 15
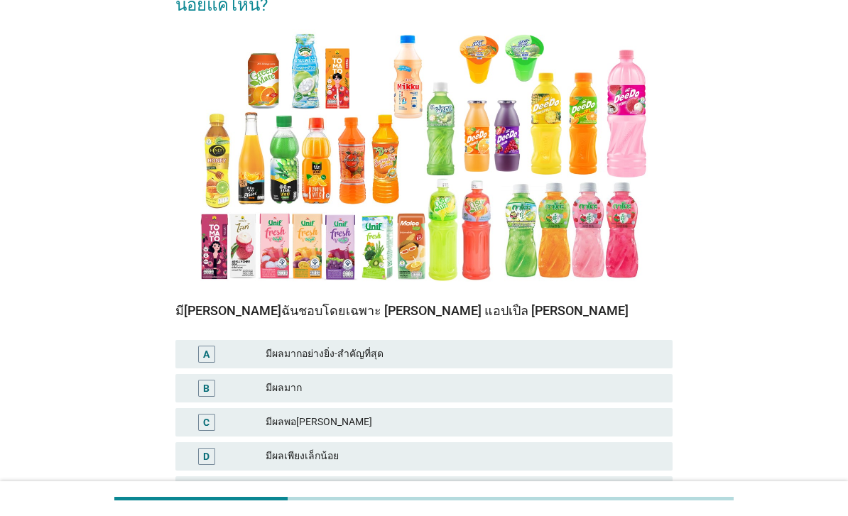
scroll to position [138, 0]
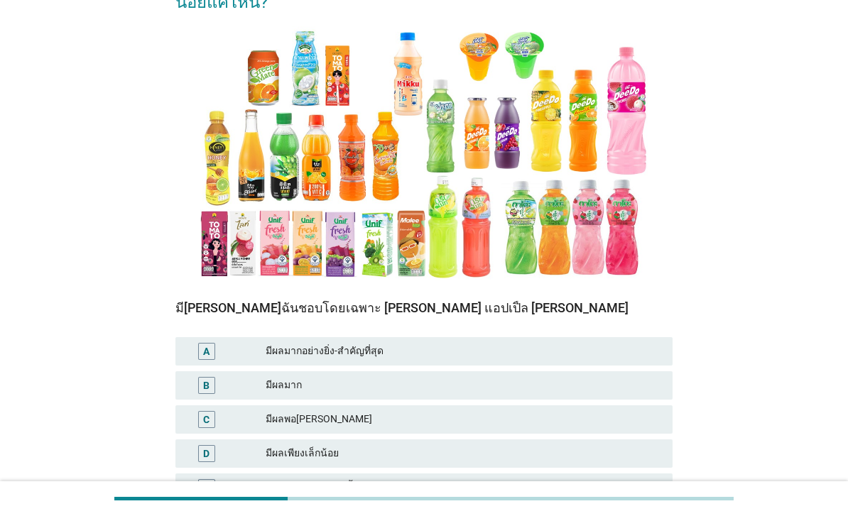
click at [464, 387] on div "มีผลมาก" at bounding box center [463, 385] width 395 height 17
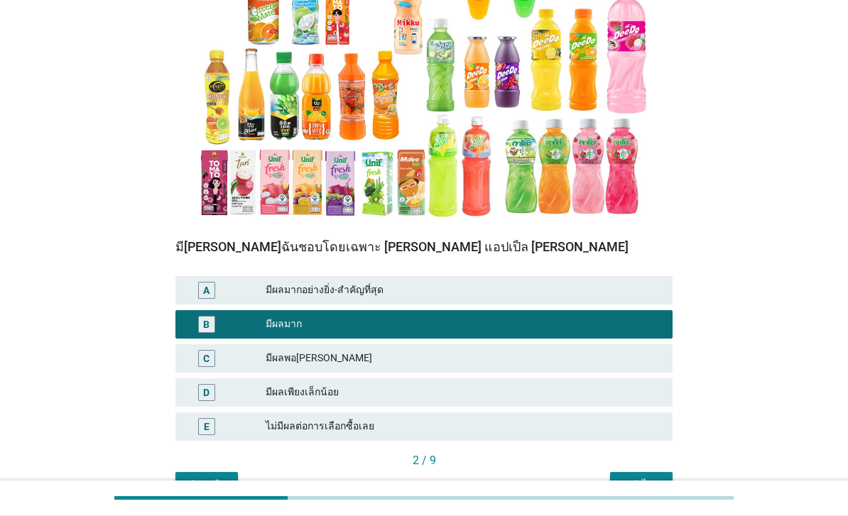
scroll to position [217, 0]
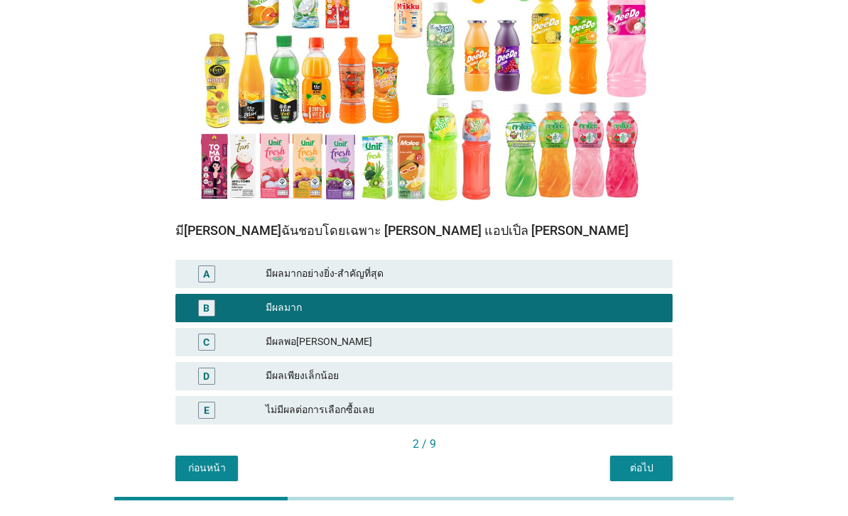
click at [657, 477] on button "ต่อไป" at bounding box center [641, 469] width 62 height 26
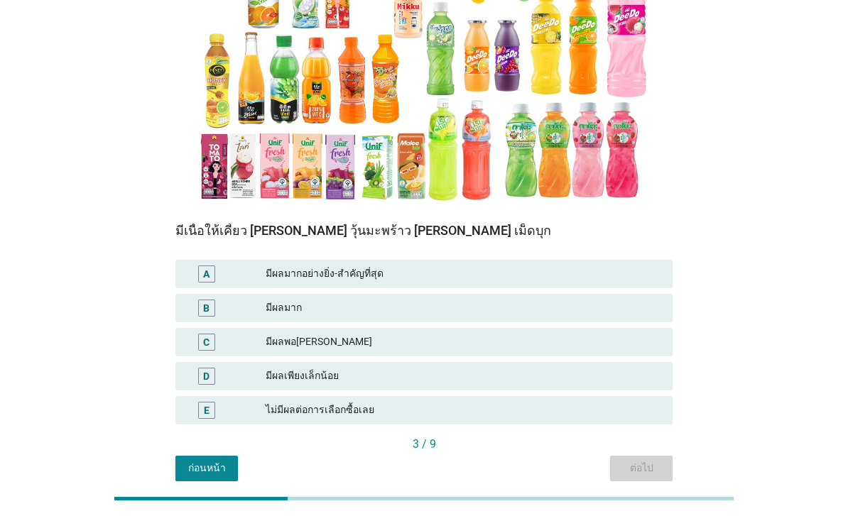
scroll to position [0, 0]
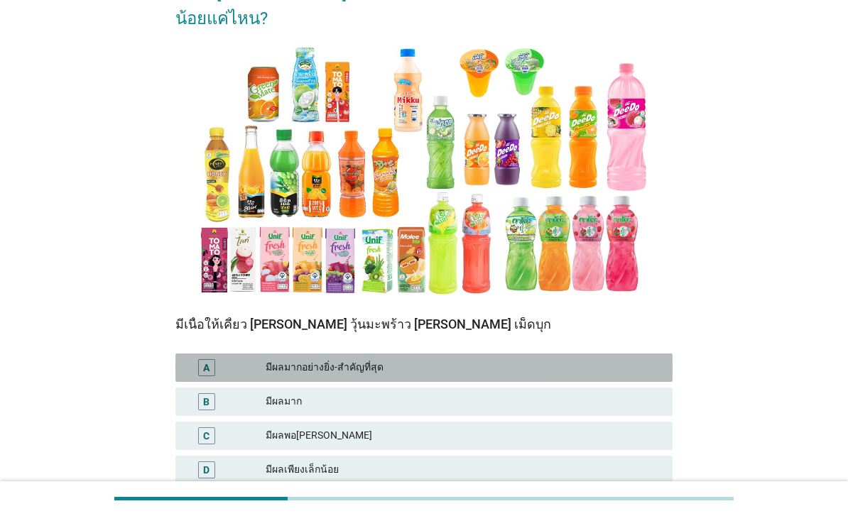
click at [538, 359] on div "มีผลมากอย่างยิ่ง-สำคัญที่สุด" at bounding box center [463, 367] width 395 height 17
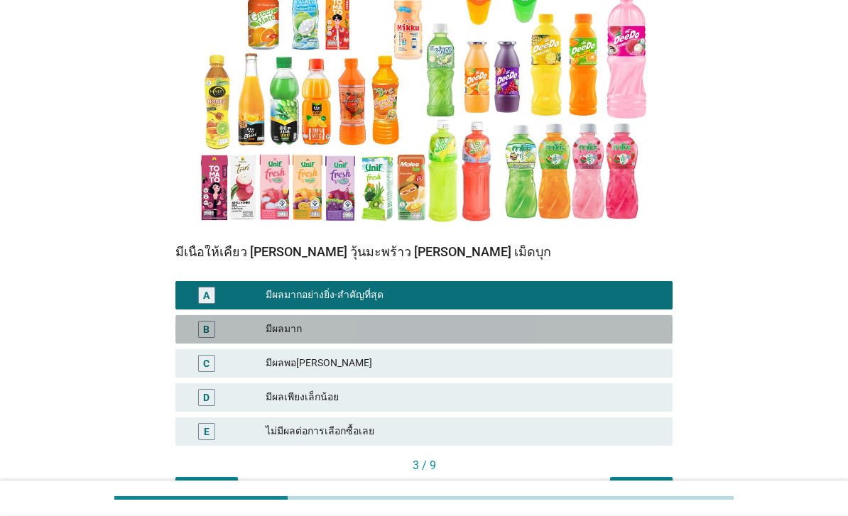
scroll to position [230, 0]
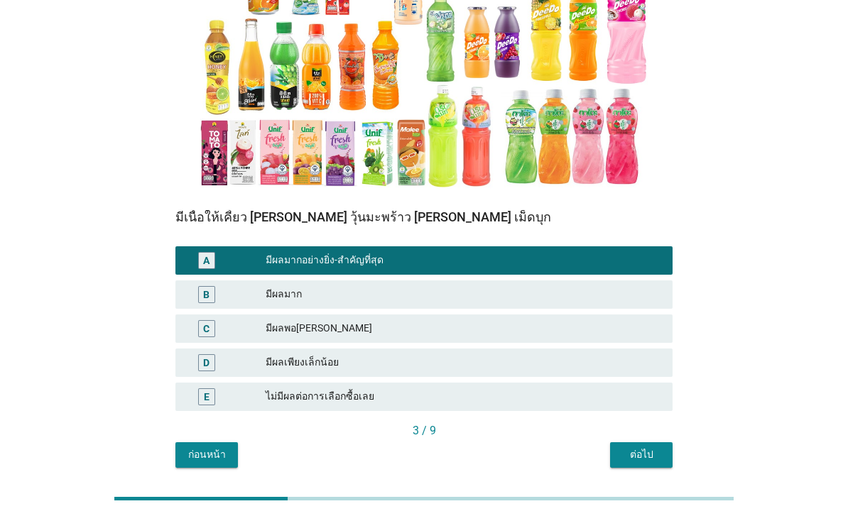
click at [649, 452] on div "ต่อไป" at bounding box center [641, 454] width 40 height 15
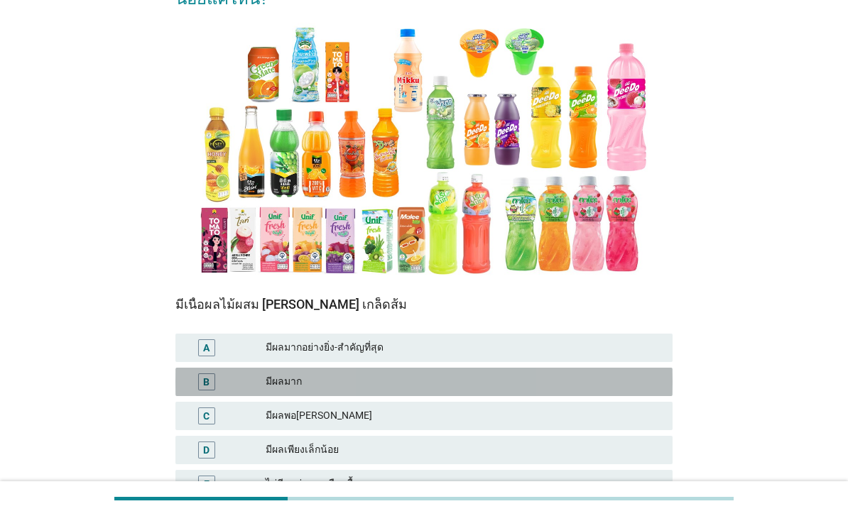
click at [574, 368] on div "B มีผลมาก" at bounding box center [423, 382] width 497 height 28
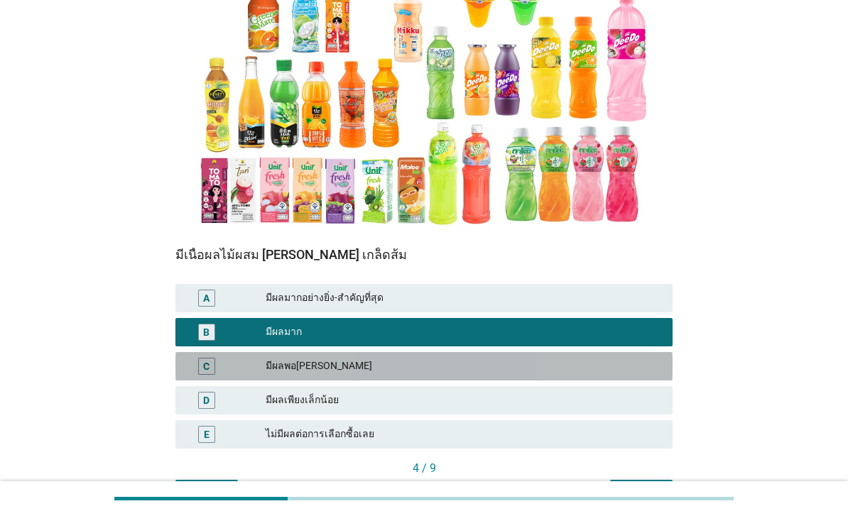
scroll to position [230, 0]
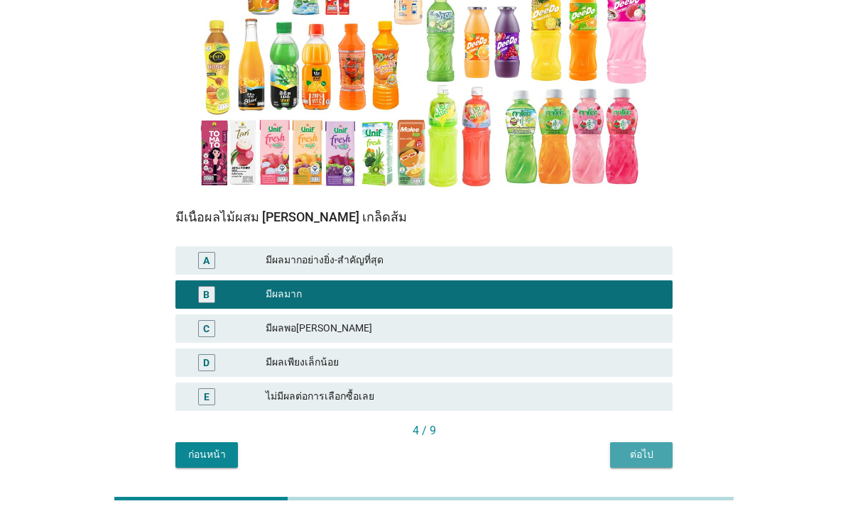
click at [639, 447] on div "ต่อไป" at bounding box center [641, 454] width 40 height 15
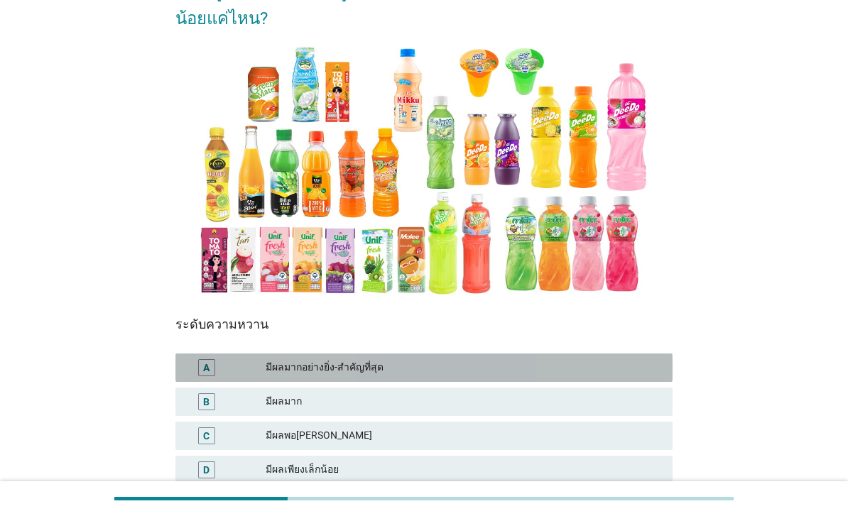
click at [586, 359] on div "มีผลมากอย่างยิ่ง-สำคัญที่สุด" at bounding box center [463, 367] width 395 height 17
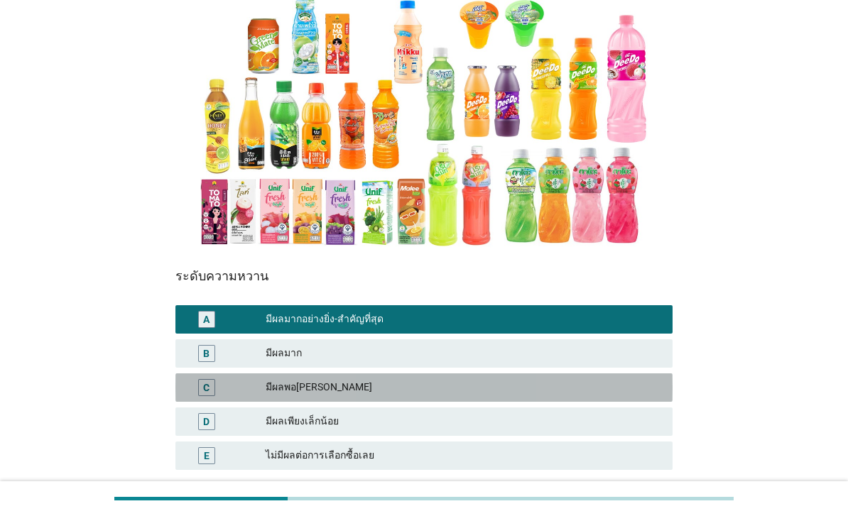
scroll to position [230, 0]
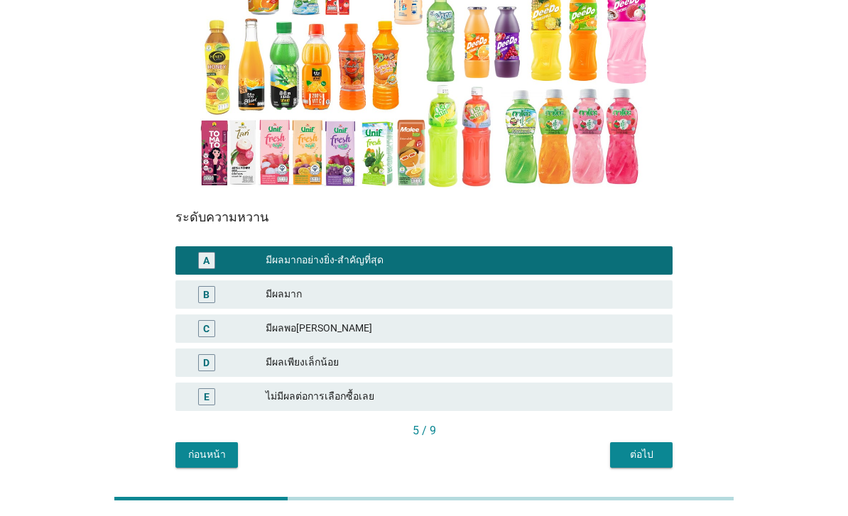
click at [630, 459] on button "ต่อไป" at bounding box center [641, 455] width 62 height 26
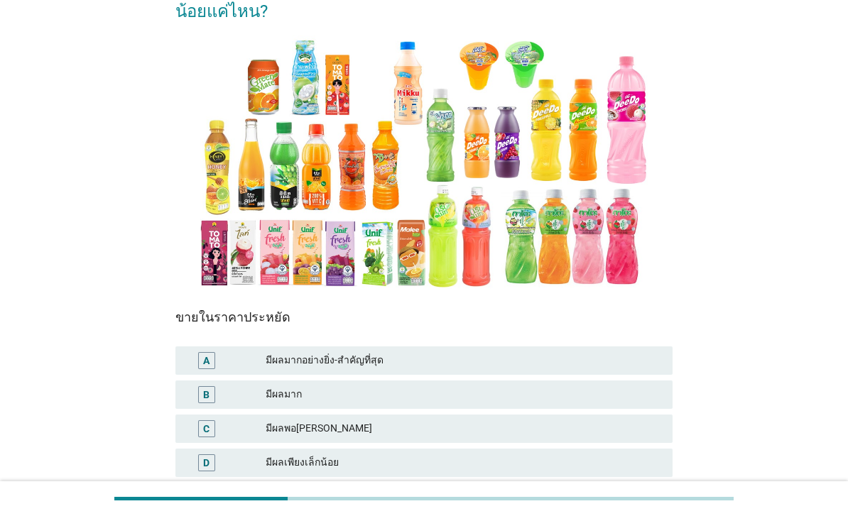
scroll to position [133, 0]
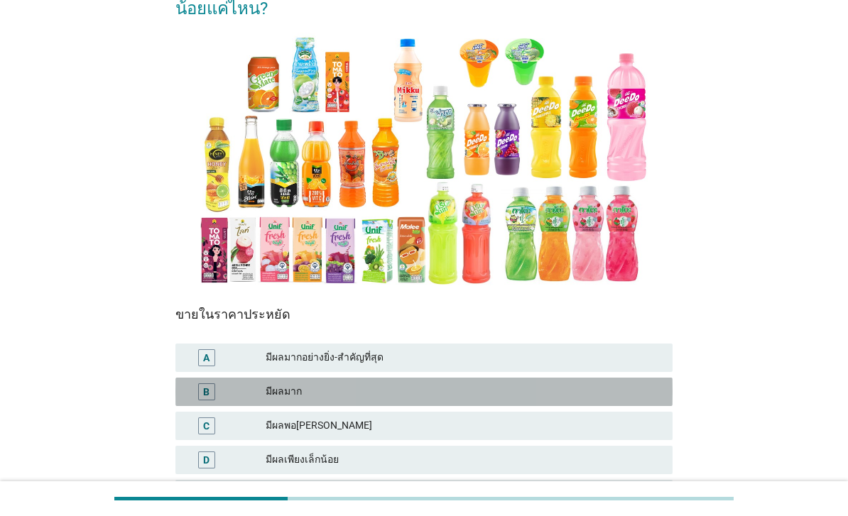
click at [505, 393] on div "มีผลมาก" at bounding box center [463, 391] width 395 height 17
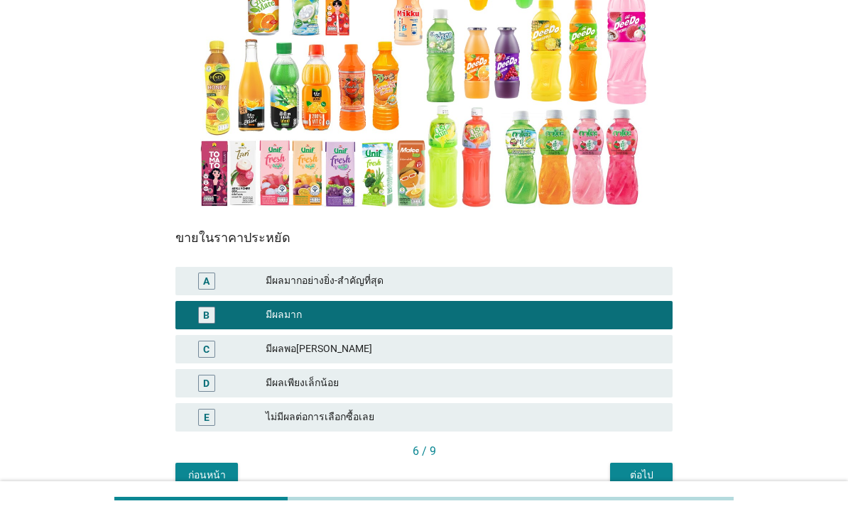
scroll to position [230, 0]
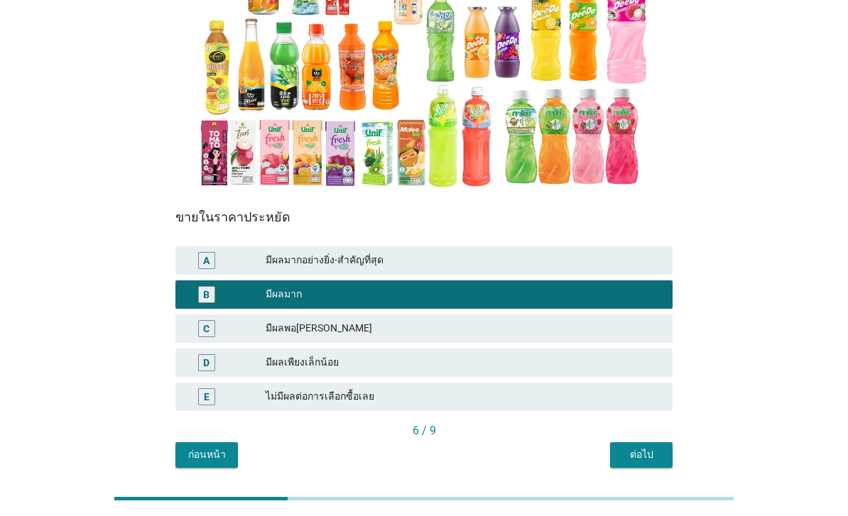
click at [644, 460] on button "ต่อไป" at bounding box center [641, 455] width 62 height 26
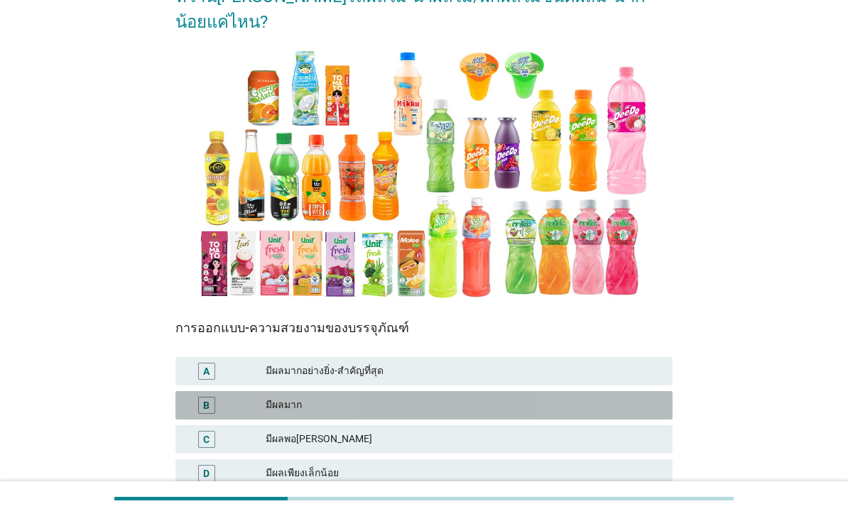
click at [574, 407] on div "มีผลมาก" at bounding box center [463, 405] width 395 height 17
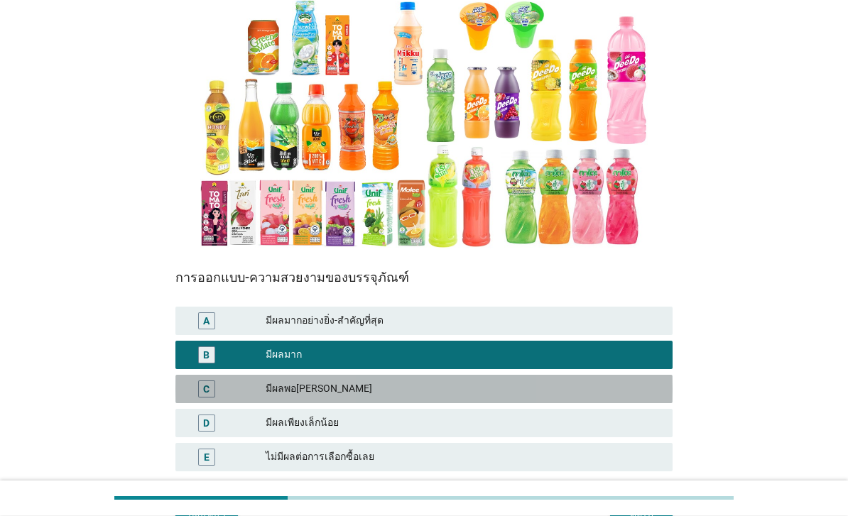
scroll to position [230, 0]
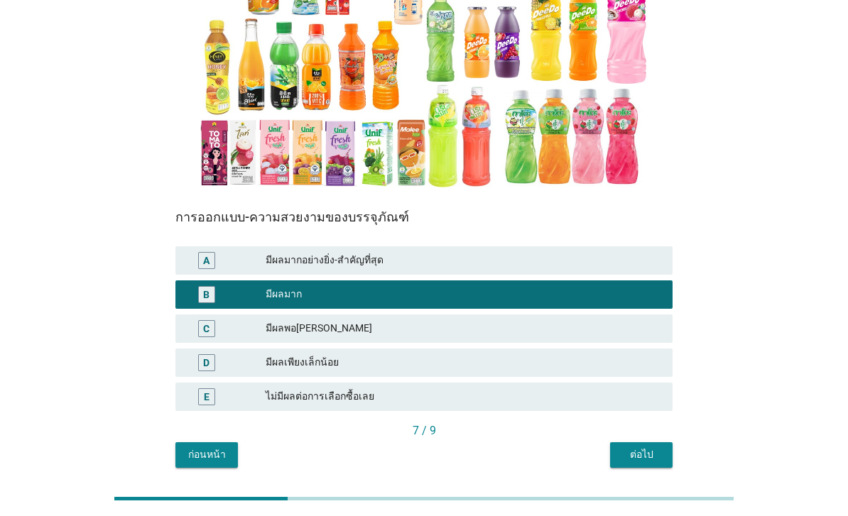
click at [645, 459] on button "ต่อไป" at bounding box center [641, 455] width 62 height 26
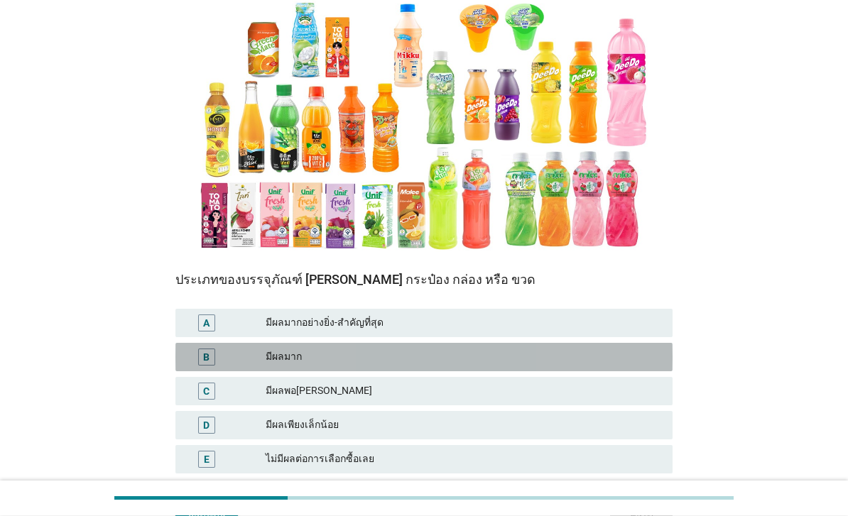
scroll to position [168, 0]
click at [620, 361] on div "มีผลมาก" at bounding box center [463, 357] width 395 height 17
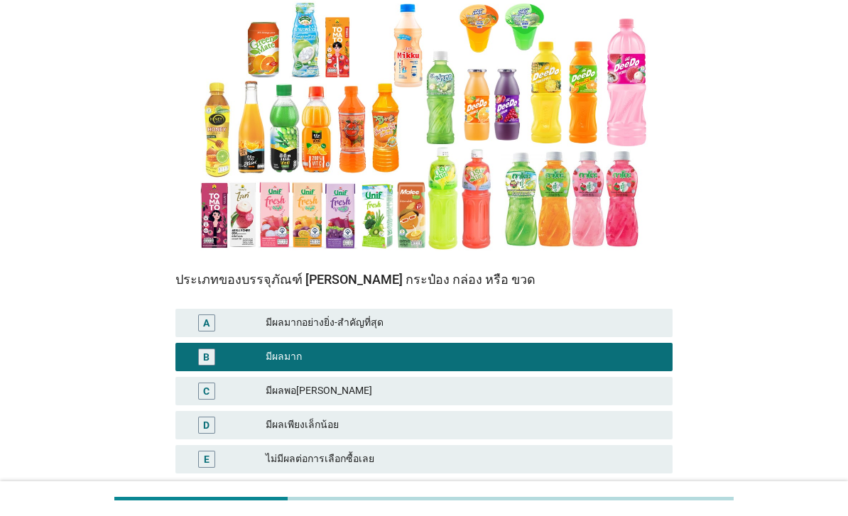
click at [652, 505] on button "ต่อไป" at bounding box center [641, 518] width 62 height 26
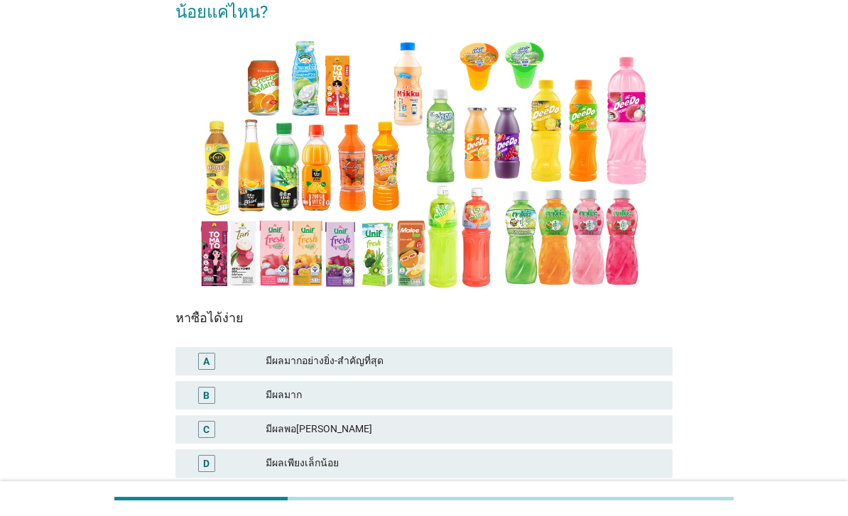
click at [629, 369] on div "A มีผลมากอย่างยิ่ง-สำคัญที่สุด" at bounding box center [423, 361] width 497 height 28
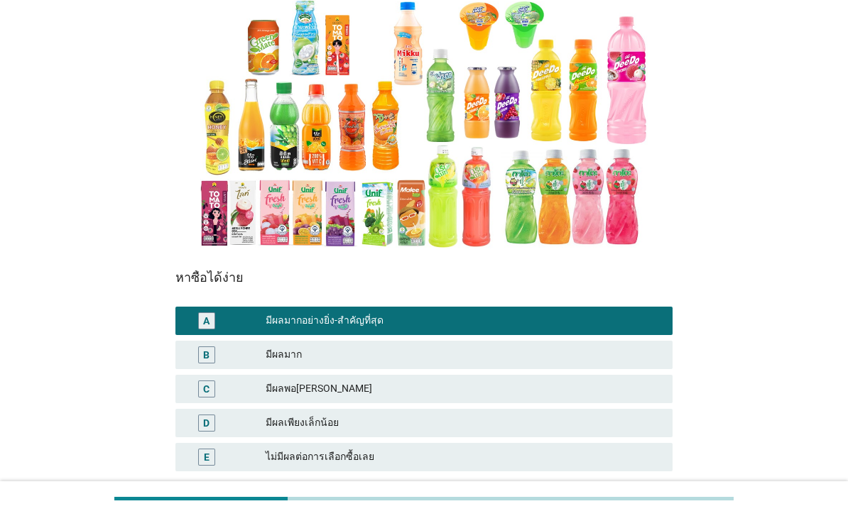
scroll to position [230, 0]
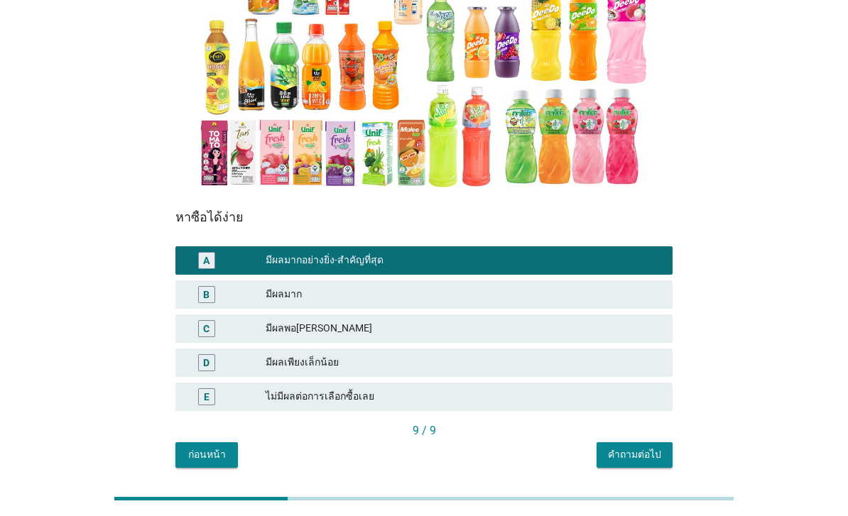
click at [641, 457] on div "คำถามต่อไป" at bounding box center [634, 454] width 53 height 15
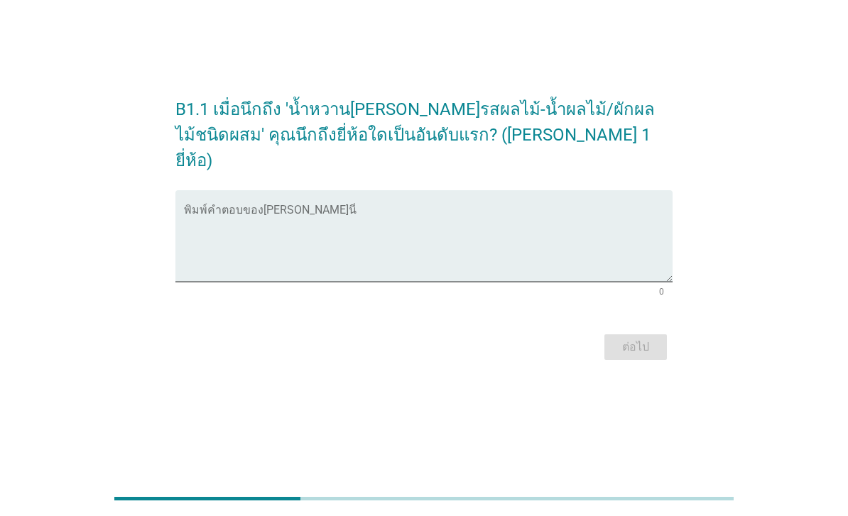
scroll to position [0, 0]
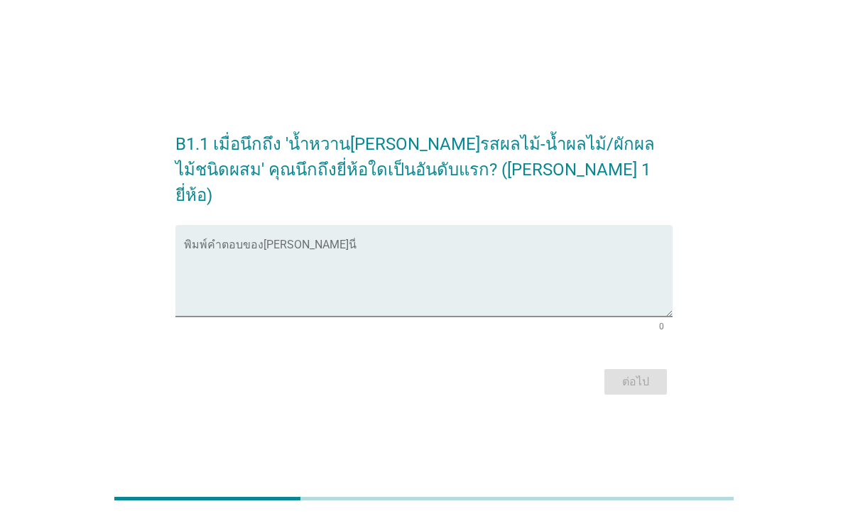
click at [449, 267] on textarea "พิมพ์คำตอบของคุณ ที่นี่" at bounding box center [428, 279] width 488 height 75
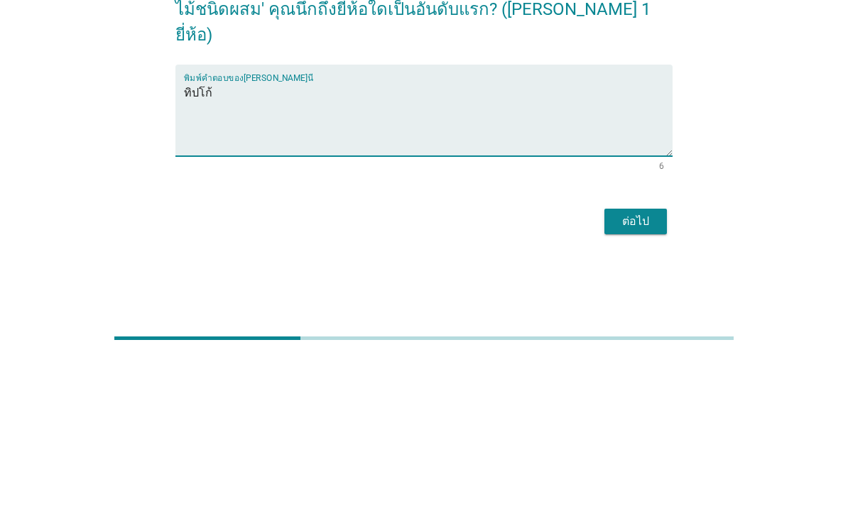
type textarea "ทิปโก้"
click at [657, 369] on button "ต่อไป" at bounding box center [635, 382] width 62 height 26
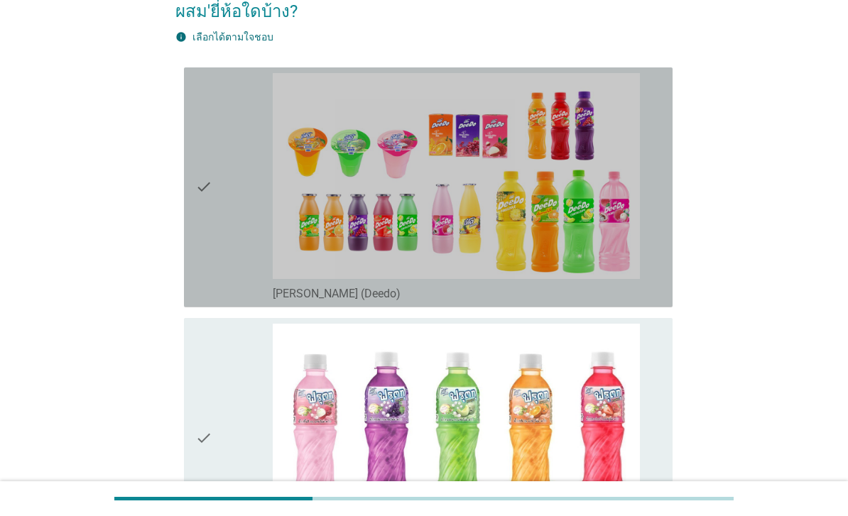
click at [222, 231] on div "check" at bounding box center [233, 187] width 77 height 229
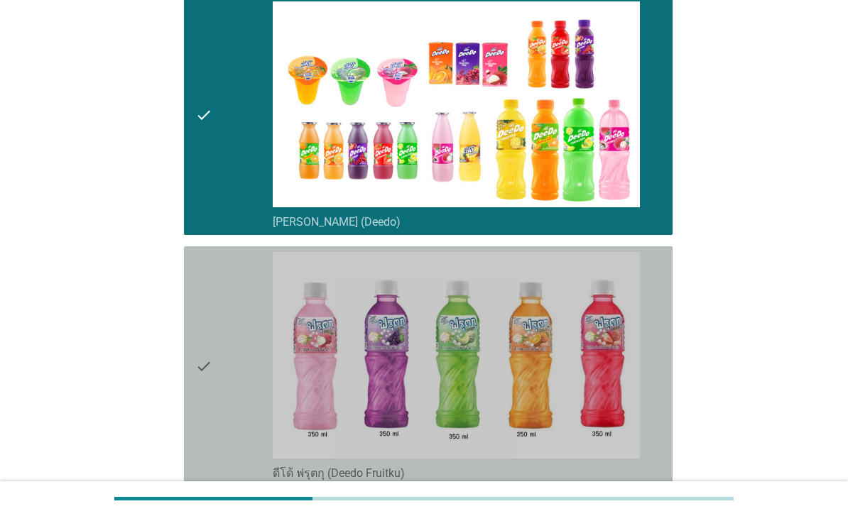
click at [236, 383] on div "check" at bounding box center [233, 366] width 77 height 229
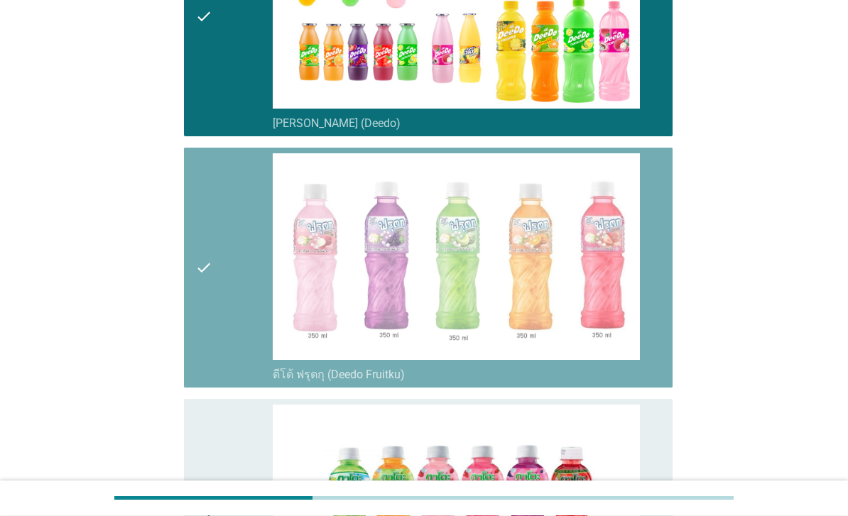
scroll to position [541, 0]
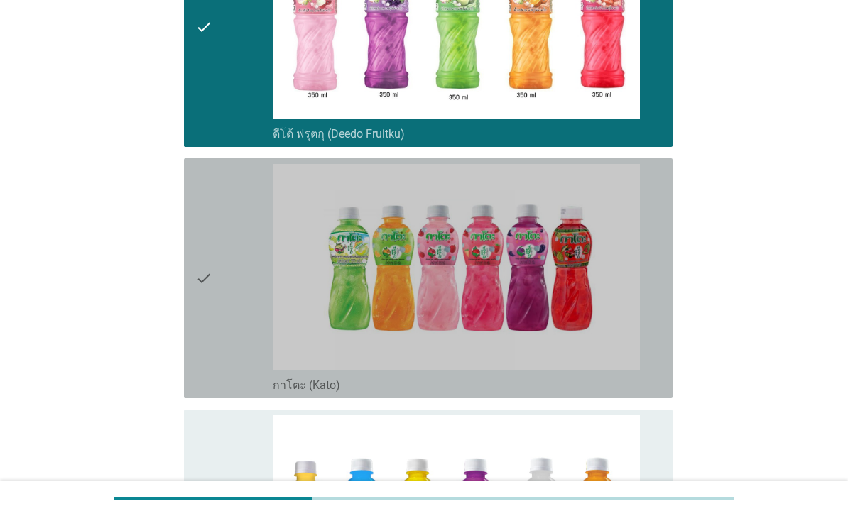
click at [236, 354] on div "check" at bounding box center [233, 278] width 77 height 229
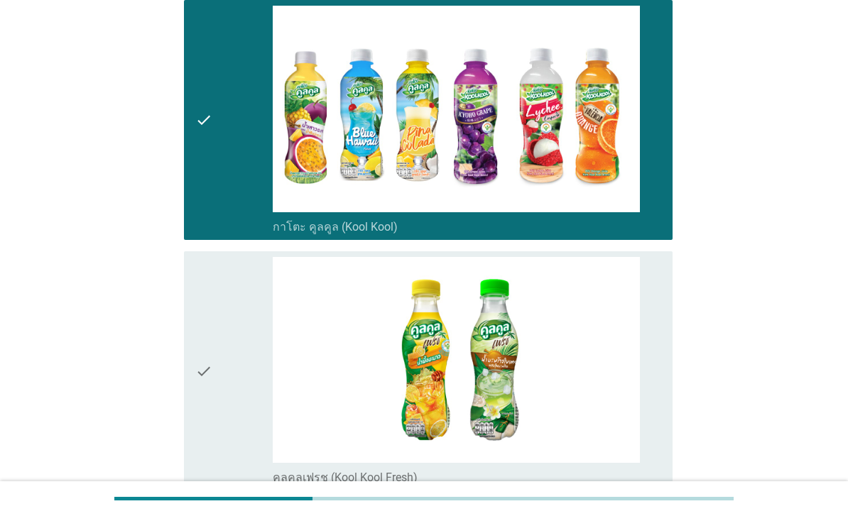
scroll to position [997, 0]
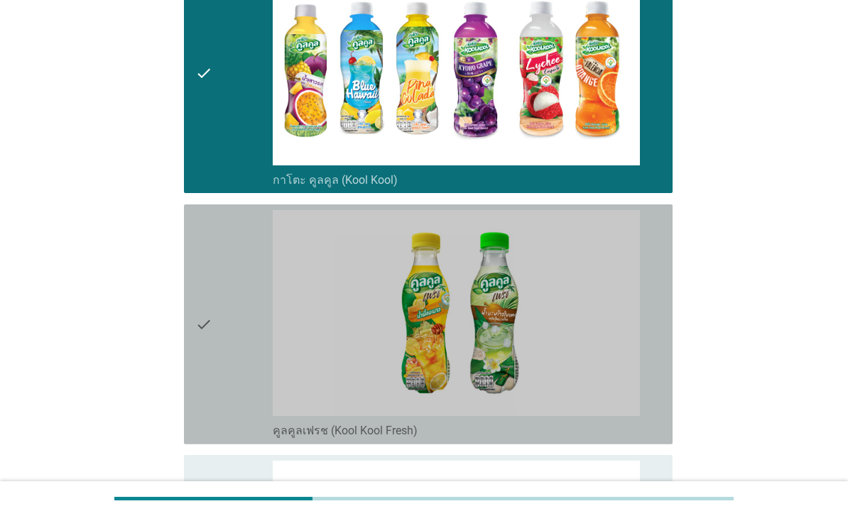
click at [231, 407] on div "check" at bounding box center [233, 324] width 77 height 229
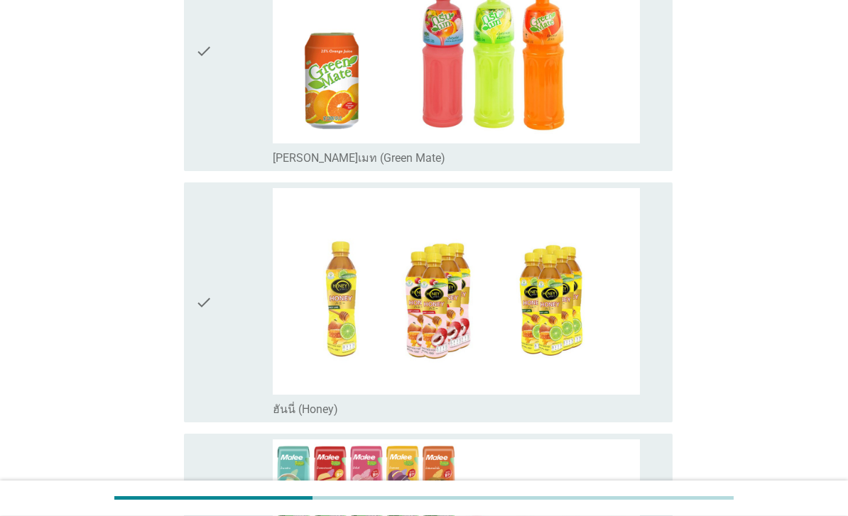
scroll to position [1521, 0]
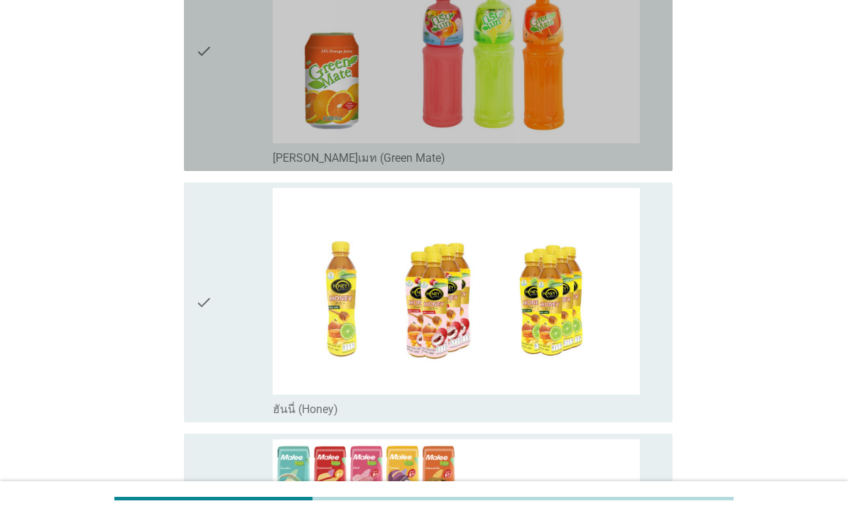
click at [221, 165] on div "check" at bounding box center [233, 51] width 77 height 229
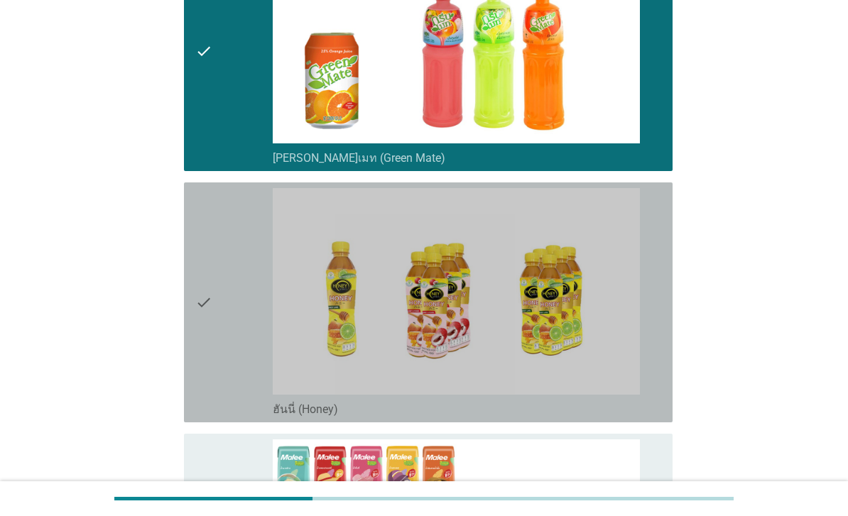
click at [221, 386] on div "check" at bounding box center [233, 302] width 77 height 229
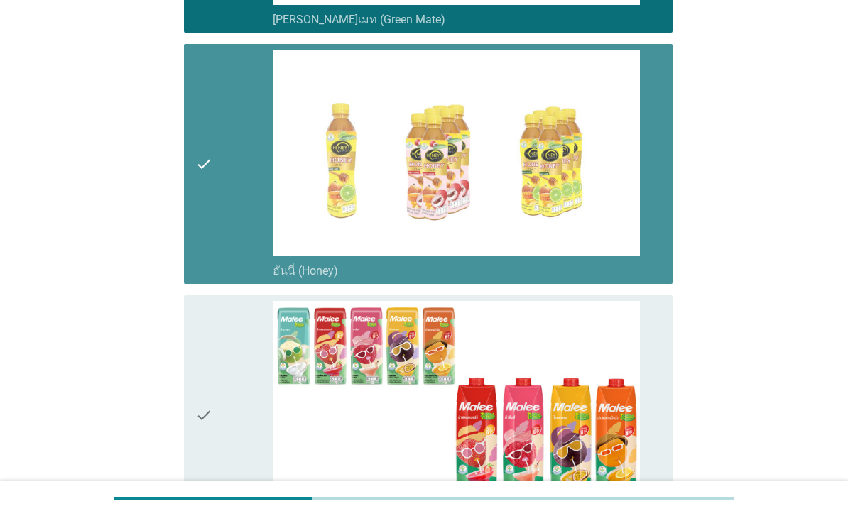
scroll to position [1784, 0]
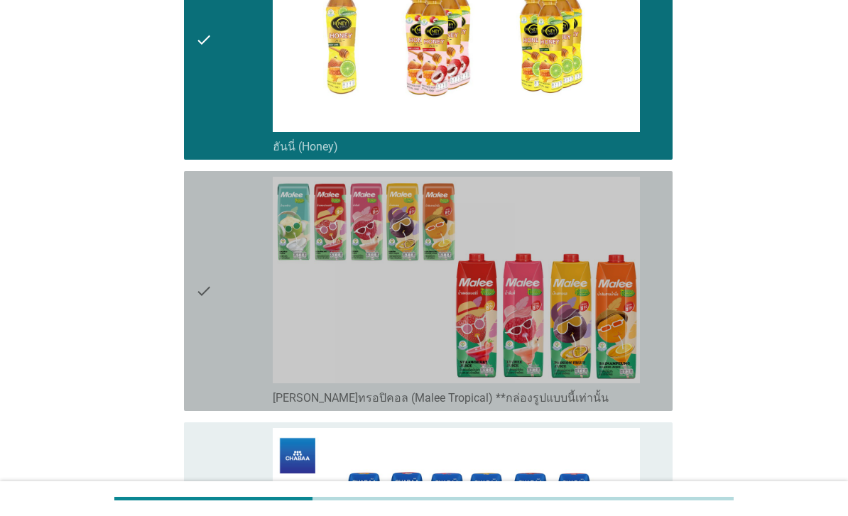
click at [223, 405] on div "check" at bounding box center [233, 291] width 77 height 229
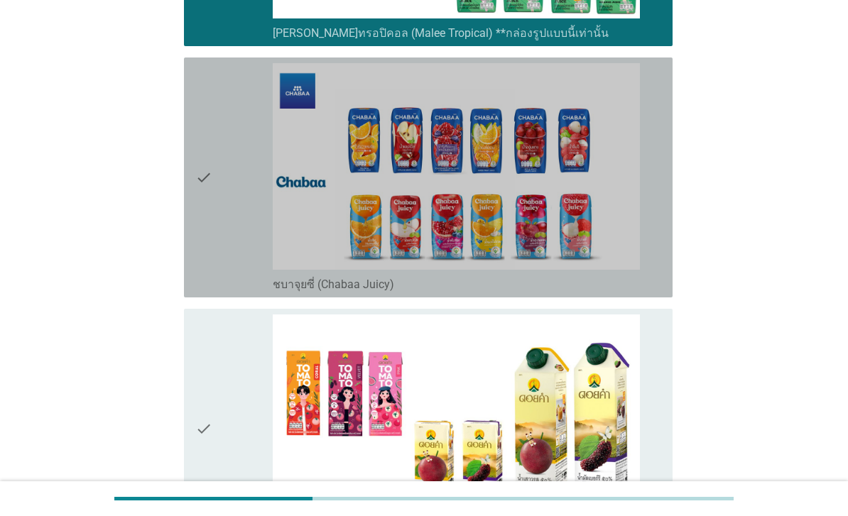
click at [218, 292] on div "check" at bounding box center [233, 177] width 77 height 229
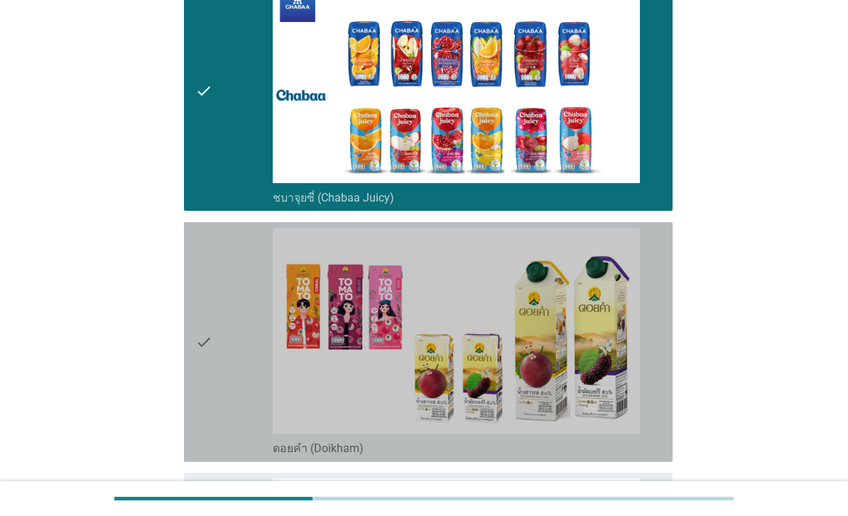
scroll to position [2428, 0]
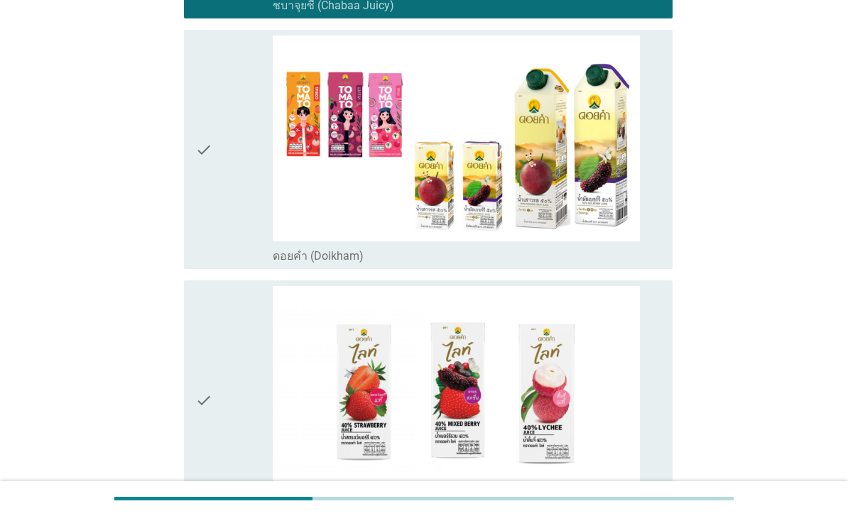
click at [231, 264] on div "check" at bounding box center [233, 149] width 77 height 229
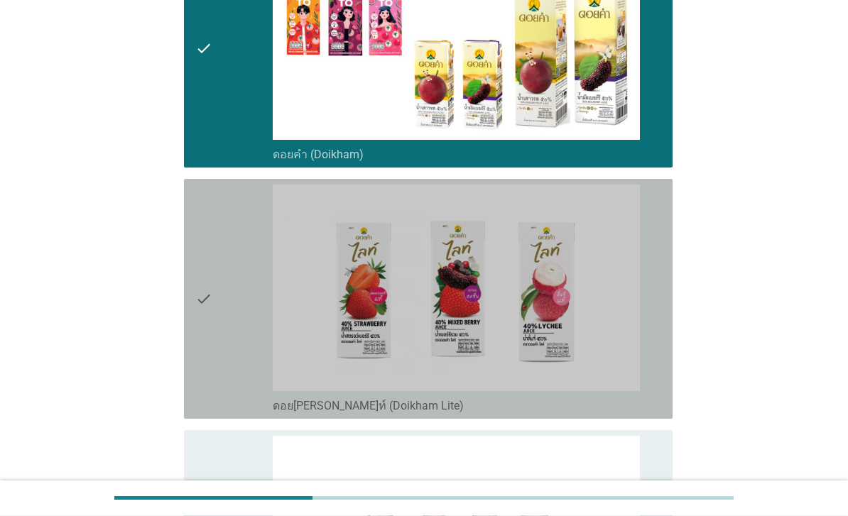
scroll to position [2605, 0]
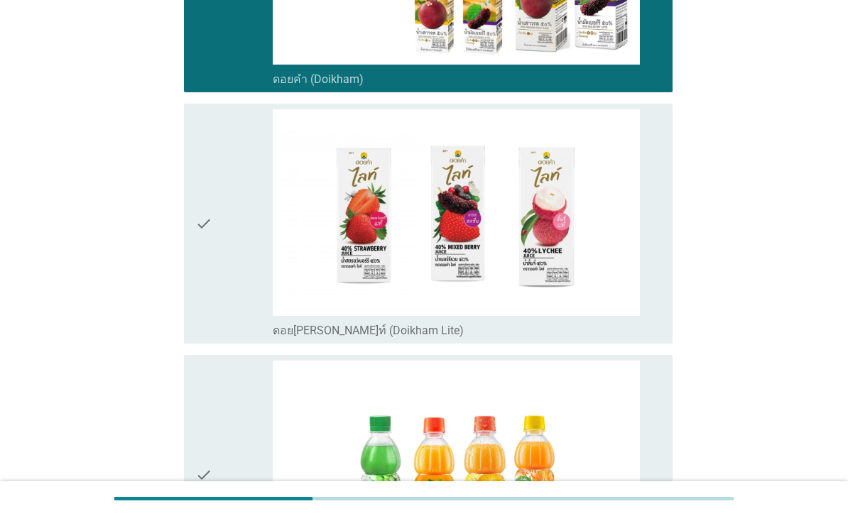
click at [219, 338] on div "check" at bounding box center [233, 223] width 77 height 229
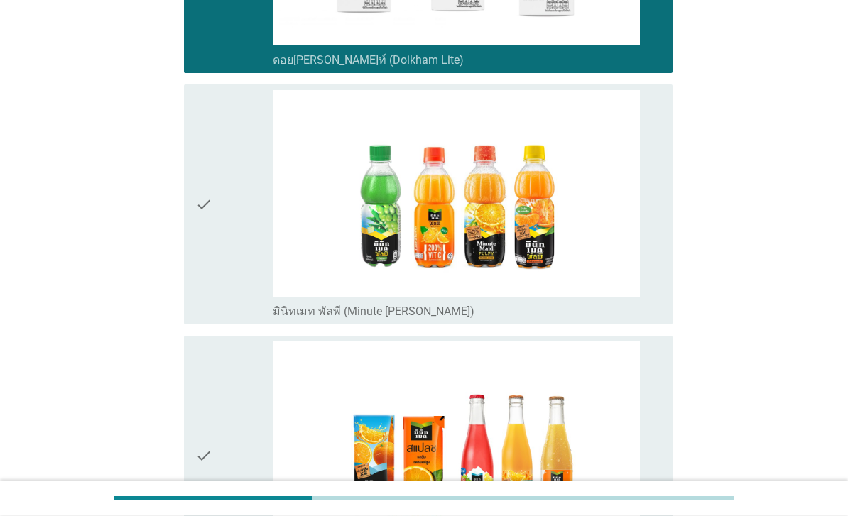
scroll to position [2973, 0]
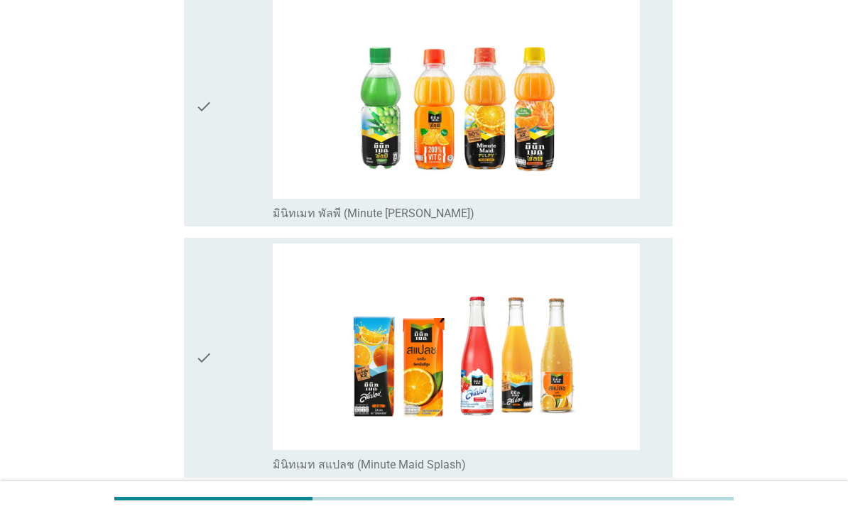
click at [241, 221] on div "check" at bounding box center [233, 106] width 77 height 229
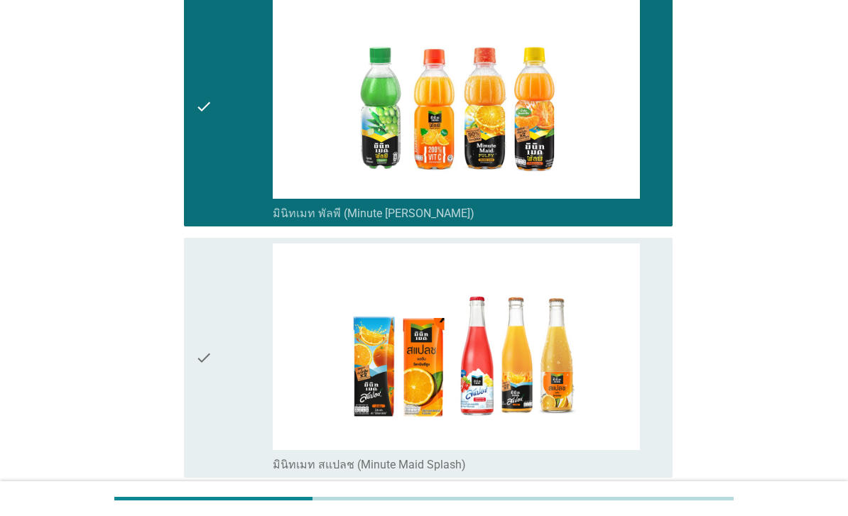
click at [218, 423] on div "check" at bounding box center [233, 358] width 77 height 229
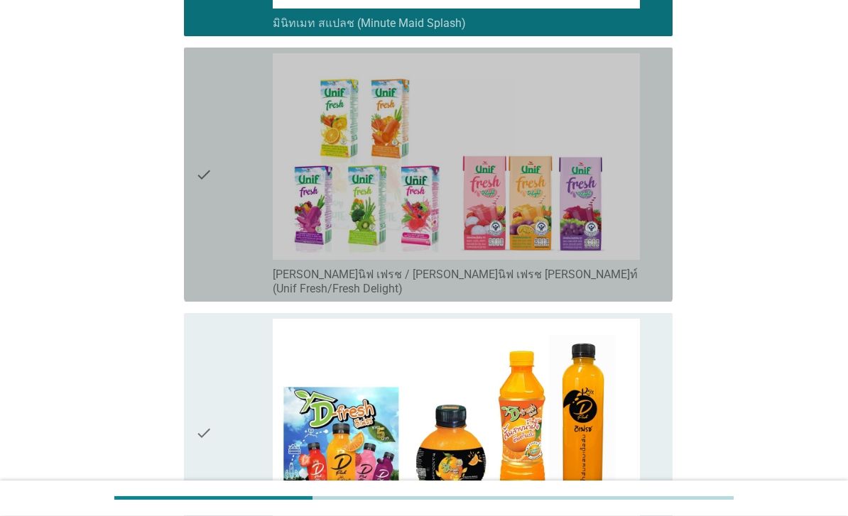
scroll to position [3498, 0]
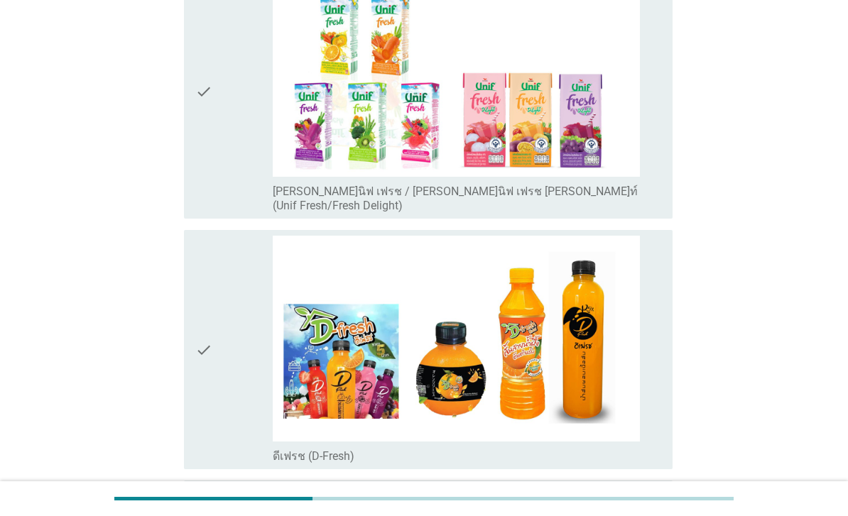
click at [250, 213] on div "check" at bounding box center [233, 91] width 77 height 243
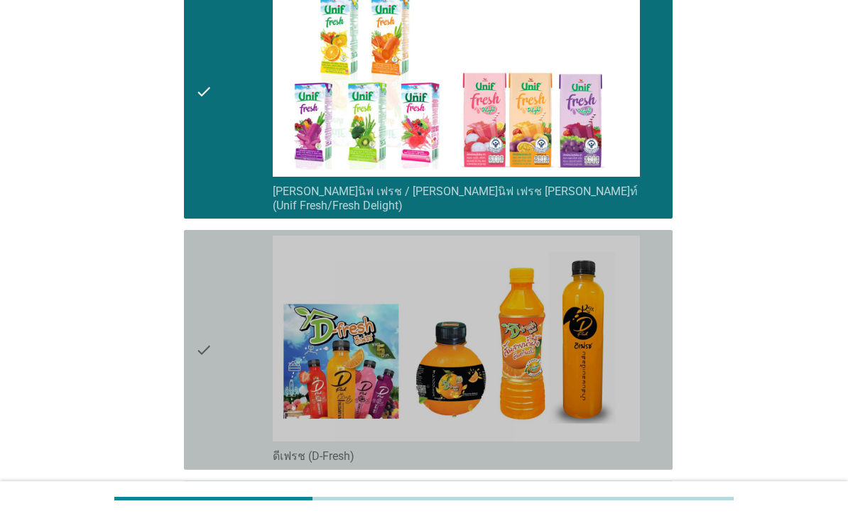
click at [251, 436] on div "check" at bounding box center [233, 350] width 77 height 229
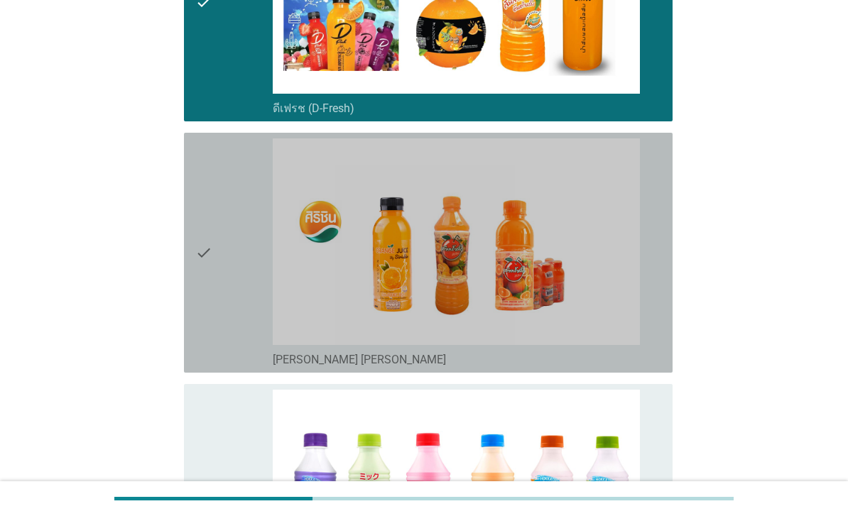
click at [231, 367] on div "check" at bounding box center [233, 252] width 77 height 229
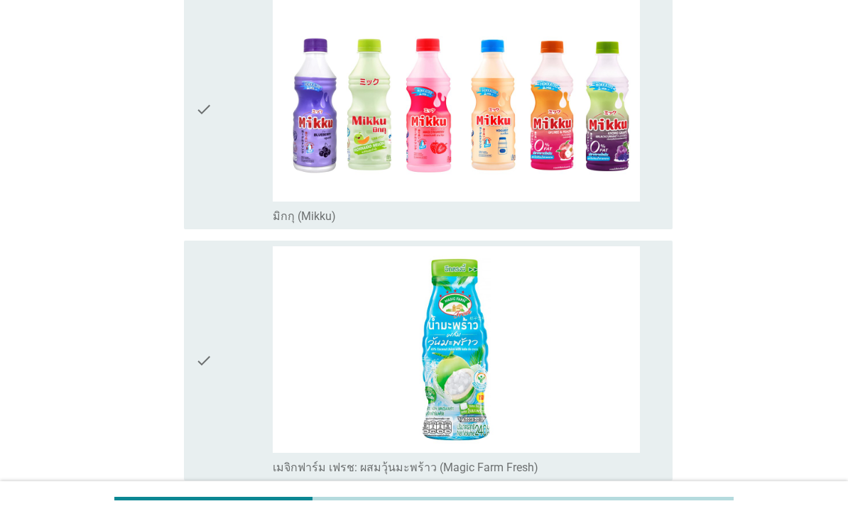
scroll to position [4308, 0]
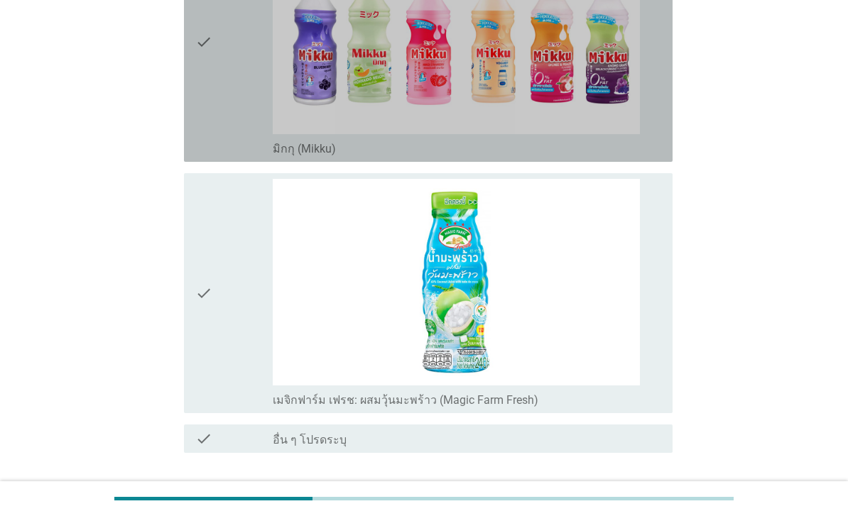
click at [241, 156] on div "check" at bounding box center [233, 42] width 77 height 229
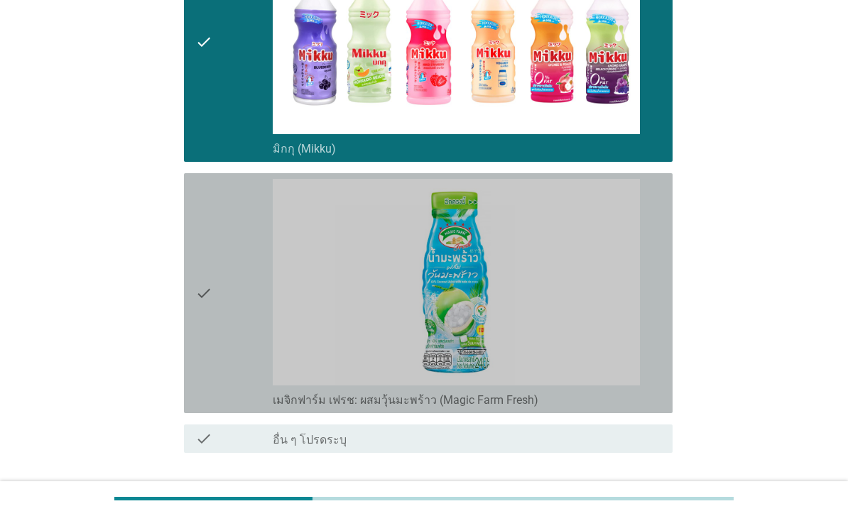
click at [226, 408] on div "check" at bounding box center [233, 293] width 77 height 229
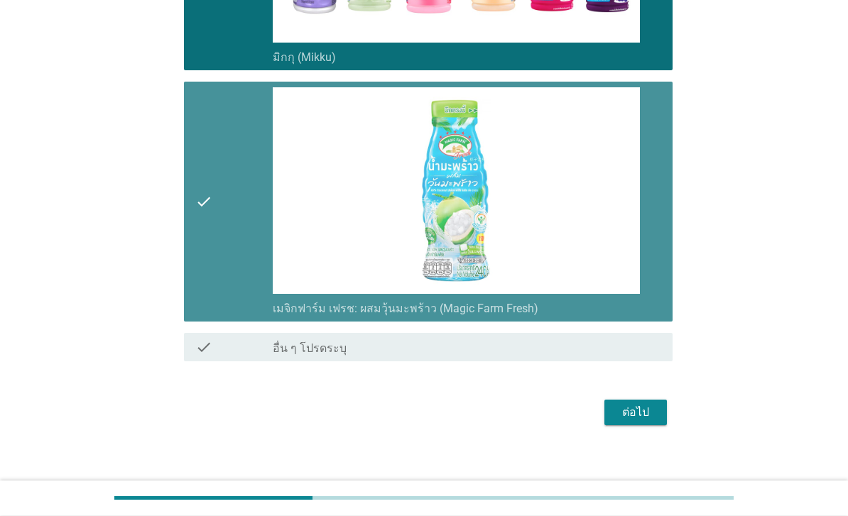
scroll to position [4532, 0]
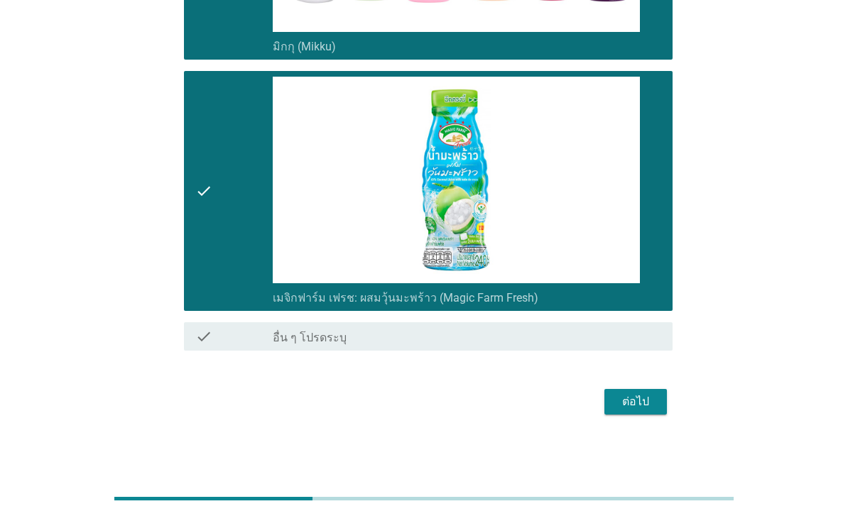
click at [638, 410] on div "ต่อไป" at bounding box center [636, 401] width 40 height 17
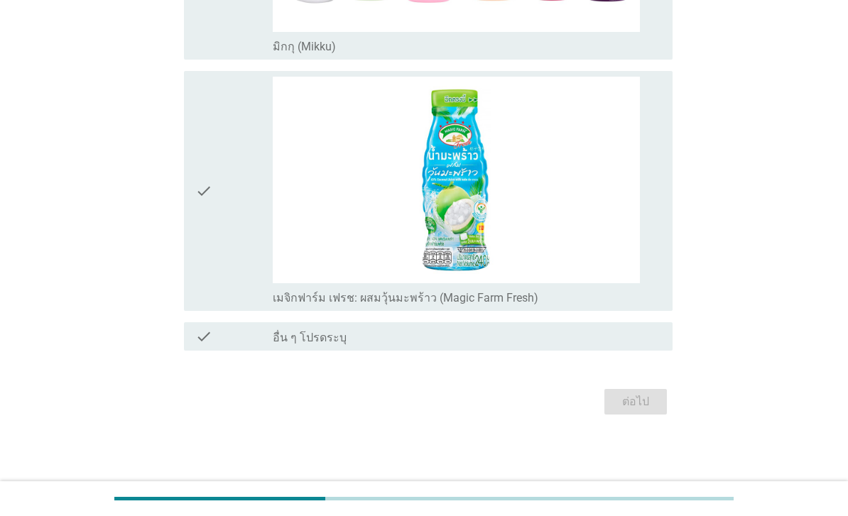
scroll to position [0, 0]
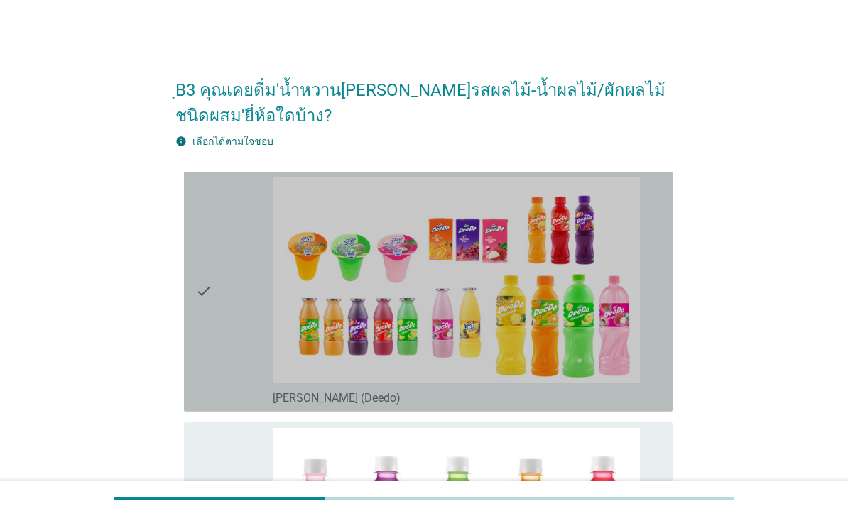
click at [238, 387] on div "check" at bounding box center [233, 291] width 77 height 229
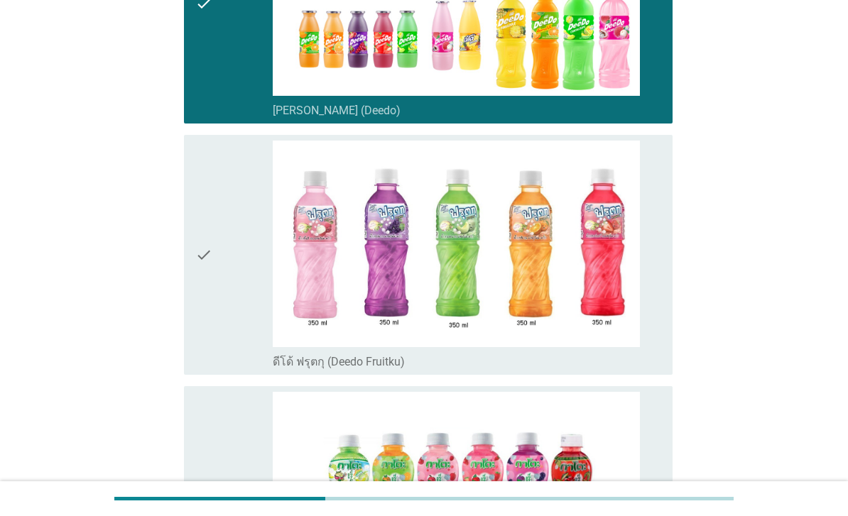
click at [244, 357] on div "check" at bounding box center [233, 255] width 77 height 229
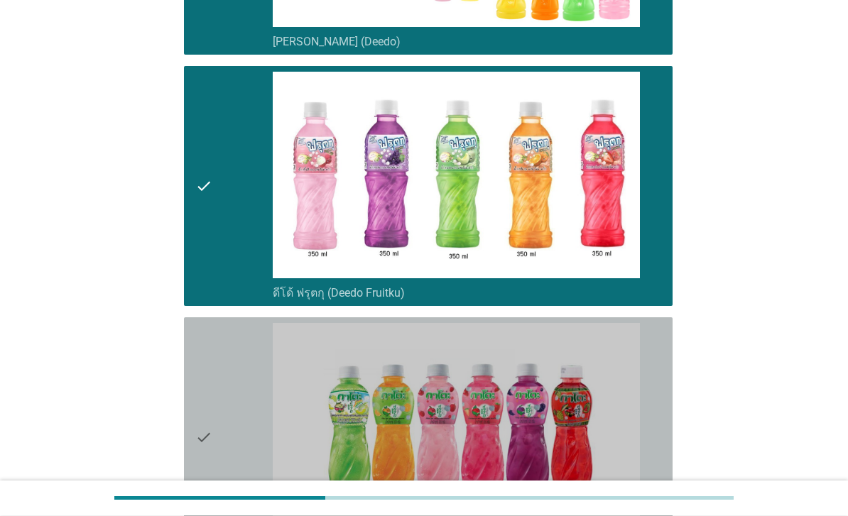
scroll to position [520, 0]
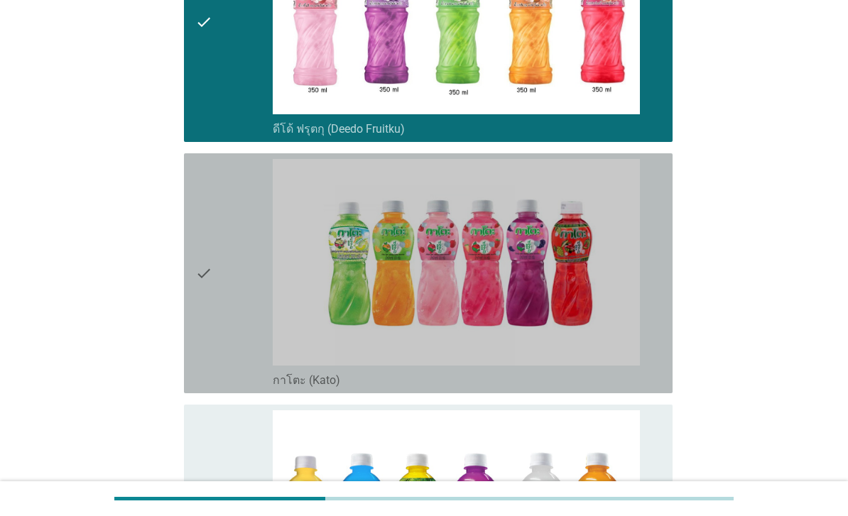
click at [202, 353] on icon "check" at bounding box center [203, 273] width 17 height 229
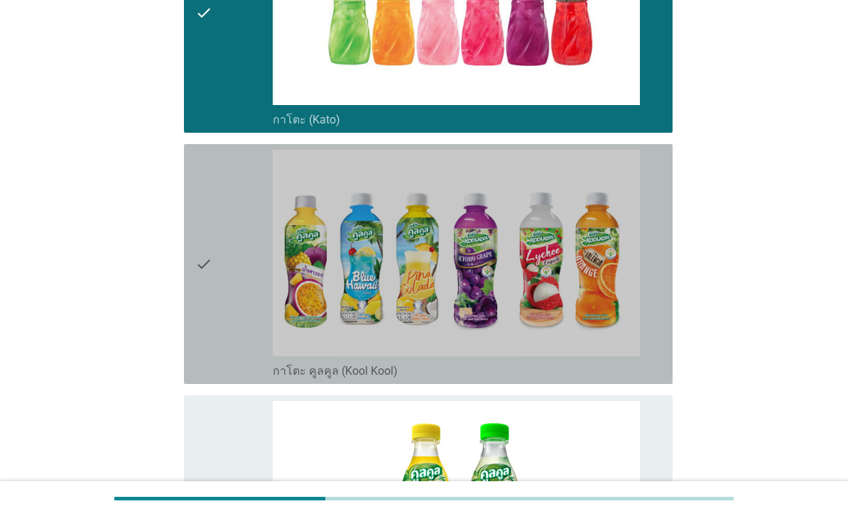
click at [231, 354] on div "check" at bounding box center [233, 264] width 77 height 229
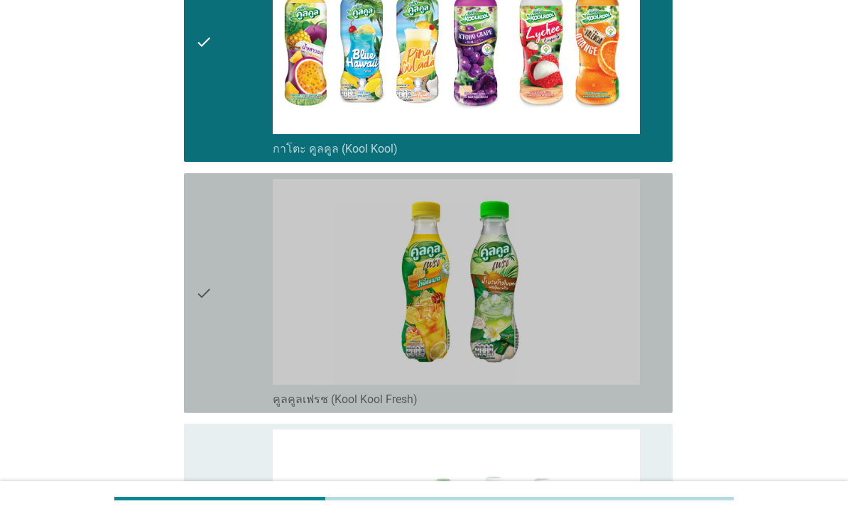
click at [245, 372] on div "check" at bounding box center [233, 293] width 77 height 229
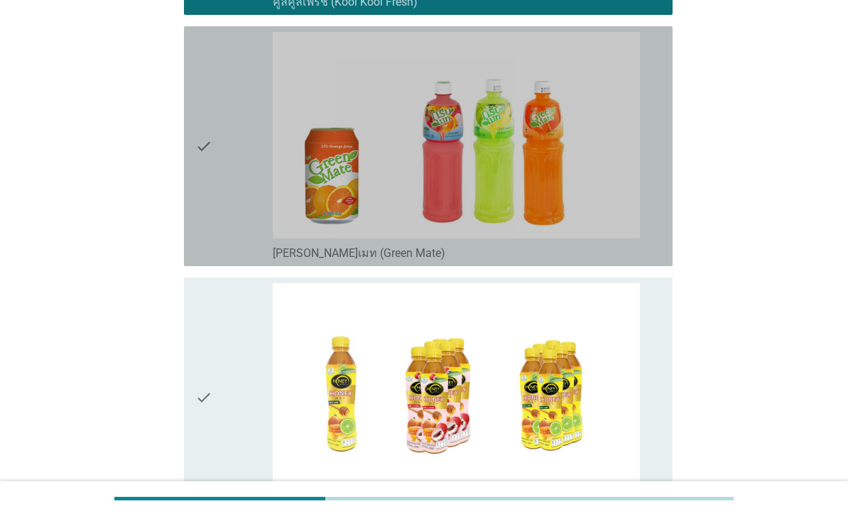
click at [240, 261] on div "check" at bounding box center [233, 146] width 77 height 229
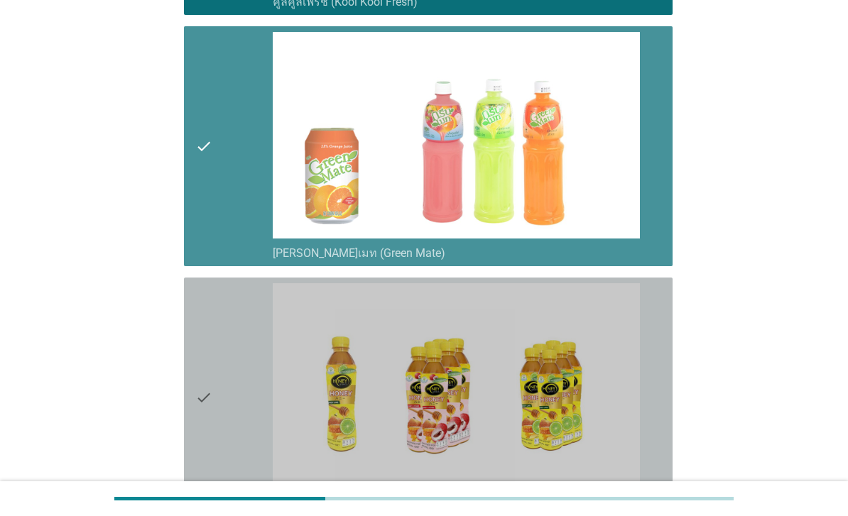
click at [240, 431] on div "check" at bounding box center [233, 397] width 77 height 229
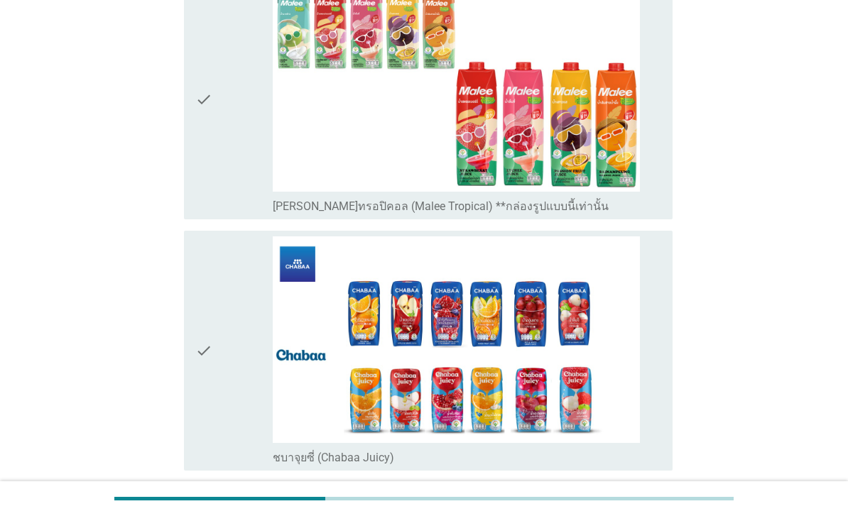
click at [249, 214] on div "check" at bounding box center [233, 99] width 77 height 229
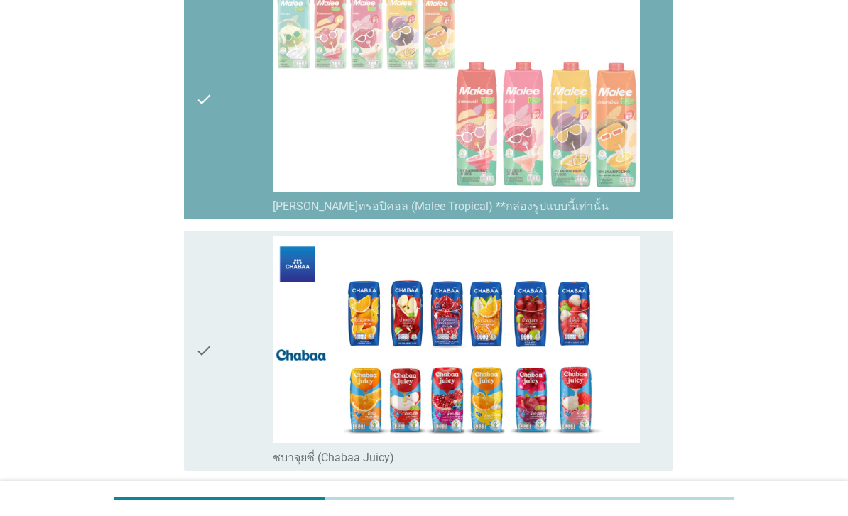
click at [246, 397] on div "check" at bounding box center [233, 350] width 77 height 229
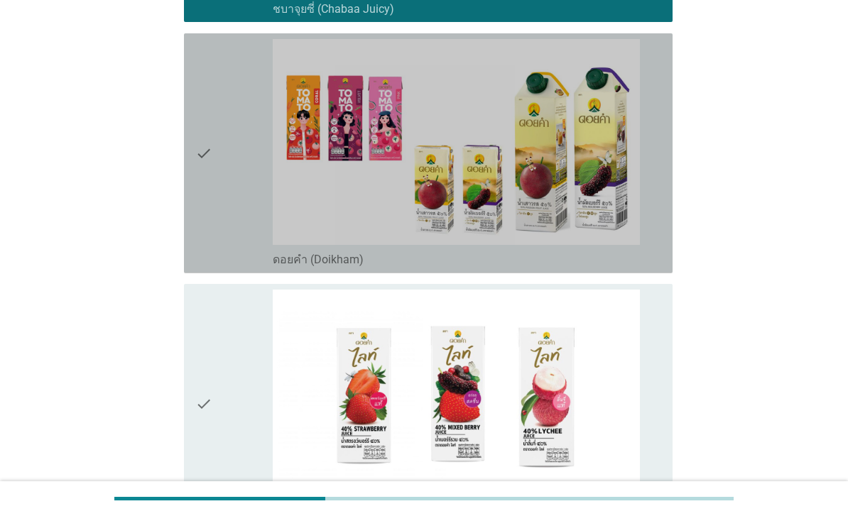
click at [237, 268] on div "check" at bounding box center [233, 153] width 77 height 229
click at [240, 442] on div "check" at bounding box center [233, 404] width 77 height 229
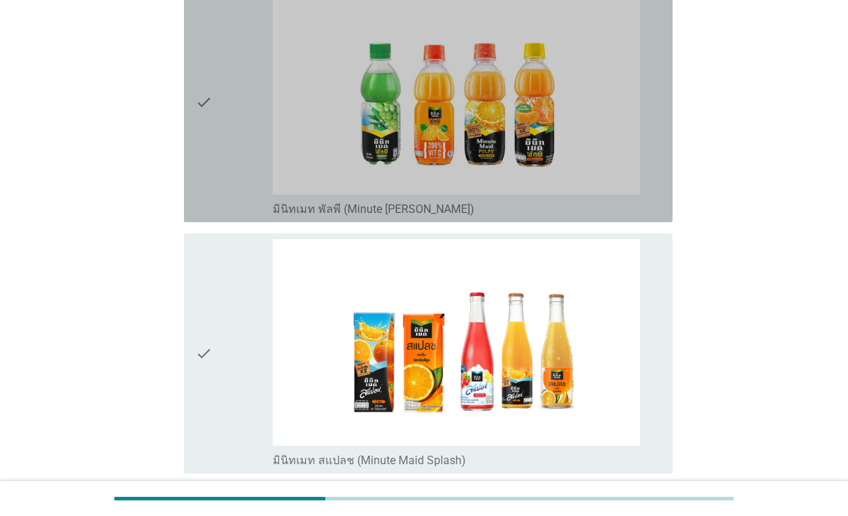
click at [251, 217] on div "check" at bounding box center [233, 102] width 77 height 229
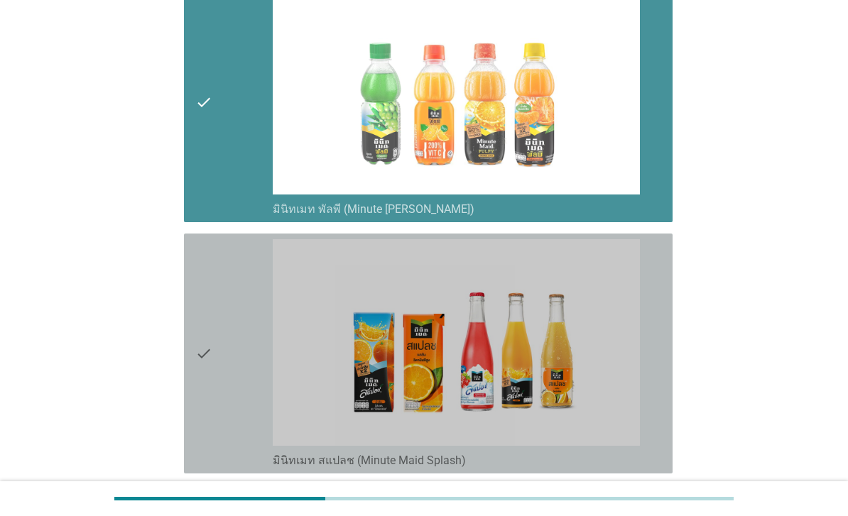
click at [236, 433] on div "check" at bounding box center [233, 353] width 77 height 229
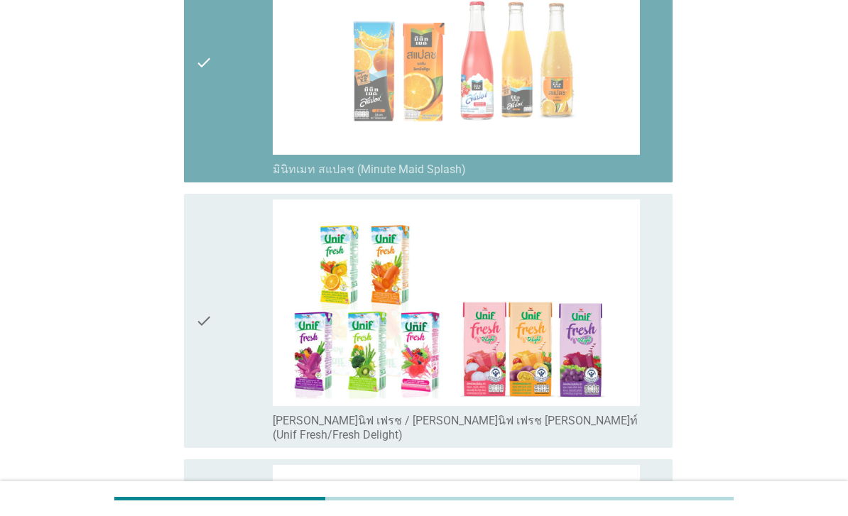
scroll to position [3525, 0]
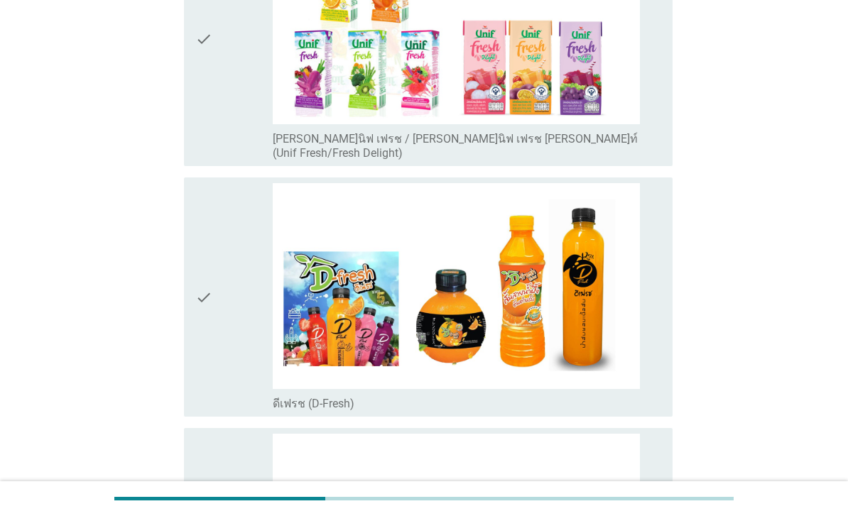
click at [236, 160] on div "check" at bounding box center [233, 39] width 77 height 243
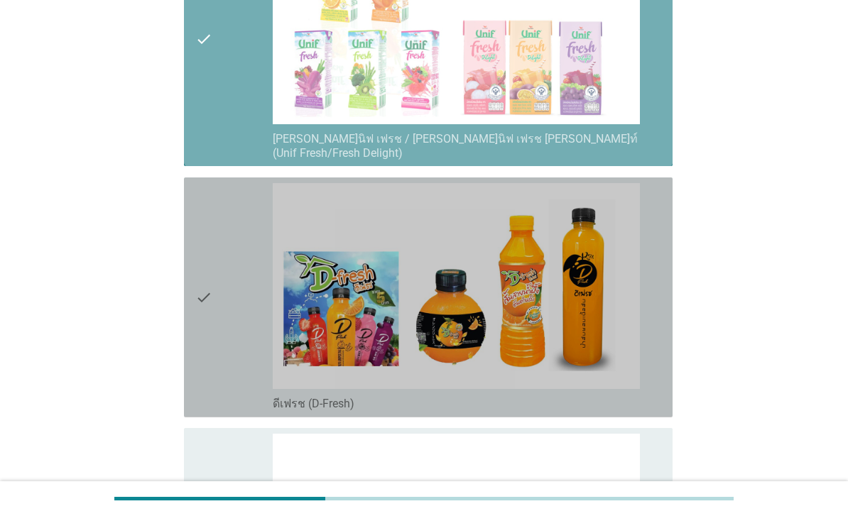
click at [247, 388] on div "check" at bounding box center [233, 297] width 77 height 229
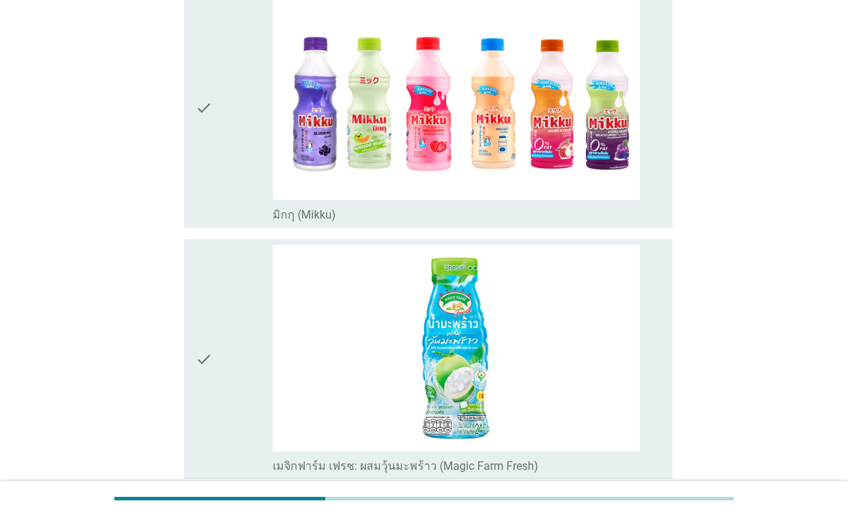
click at [230, 222] on div "check" at bounding box center [233, 108] width 77 height 229
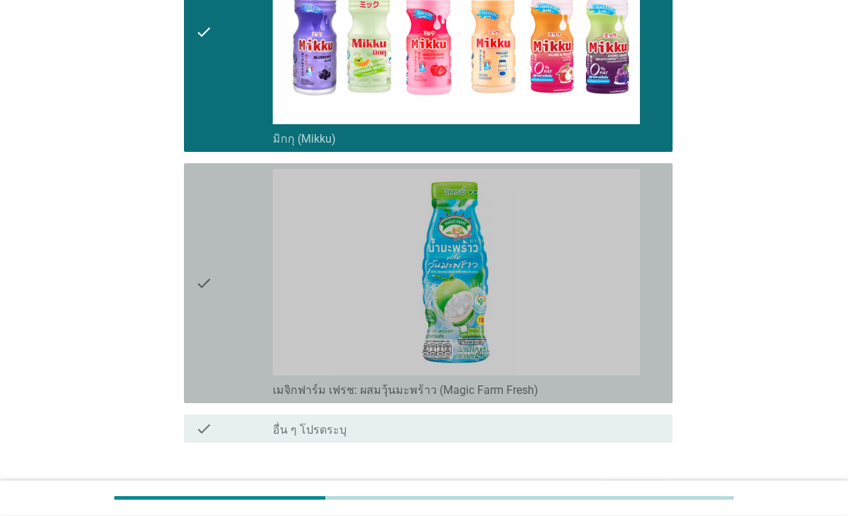
scroll to position [4532, 0]
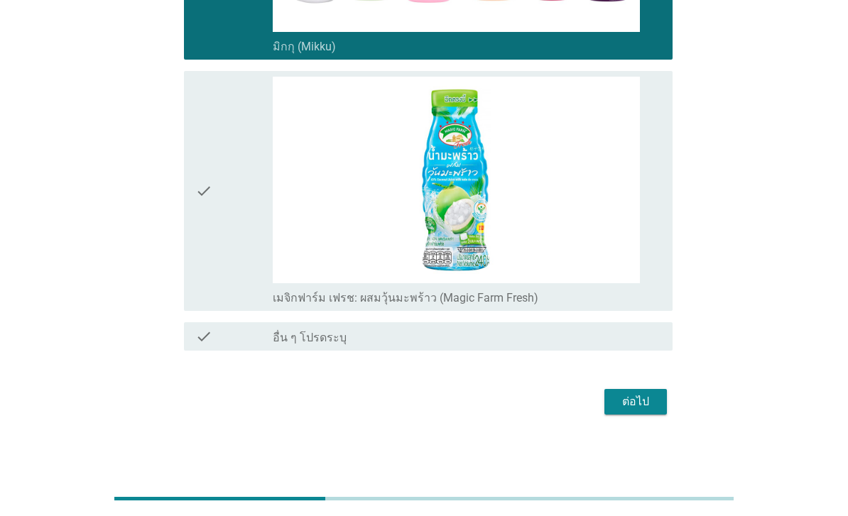
click at [643, 410] on div "ต่อไป" at bounding box center [636, 401] width 40 height 17
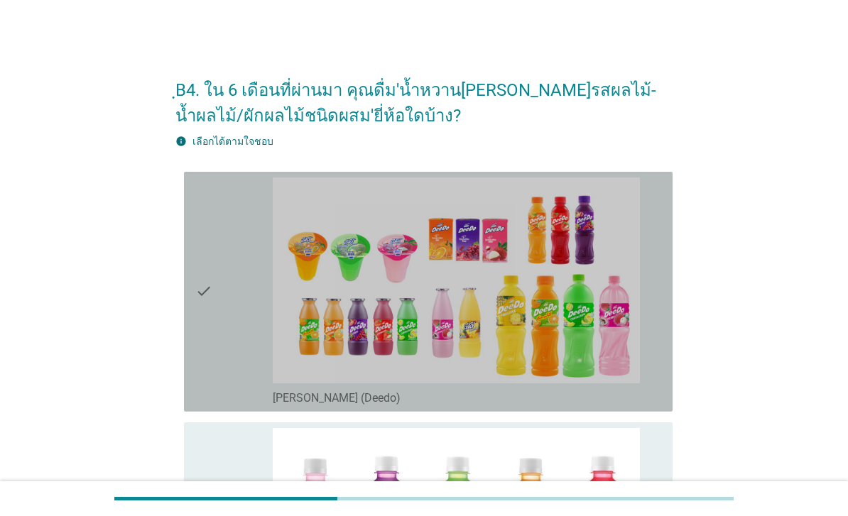
click at [240, 337] on div "check" at bounding box center [233, 291] width 77 height 229
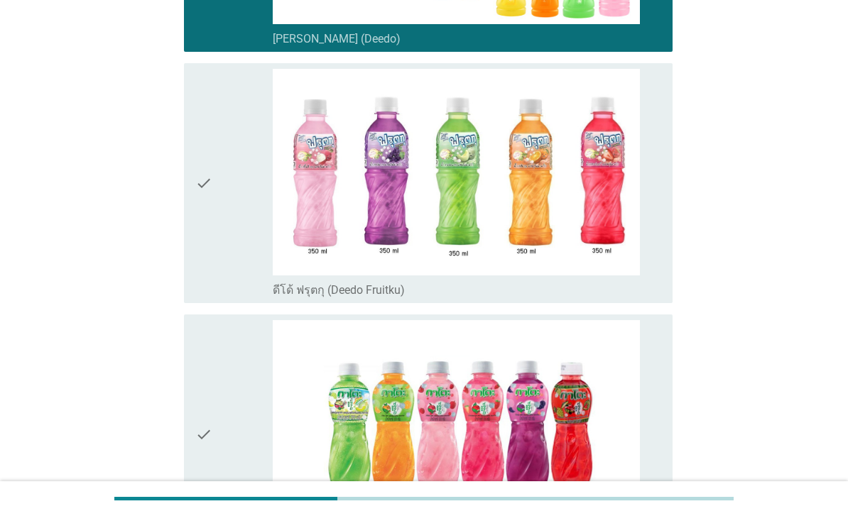
scroll to position [359, 0]
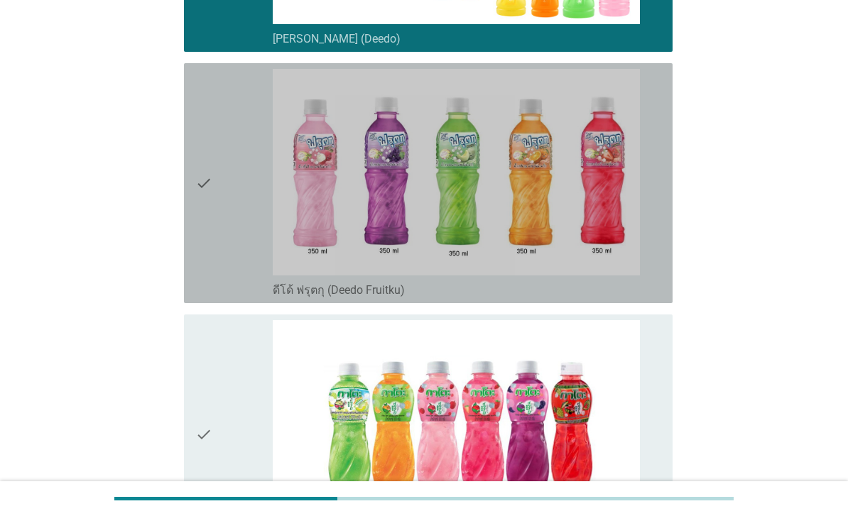
click at [243, 290] on div "check" at bounding box center [233, 183] width 77 height 229
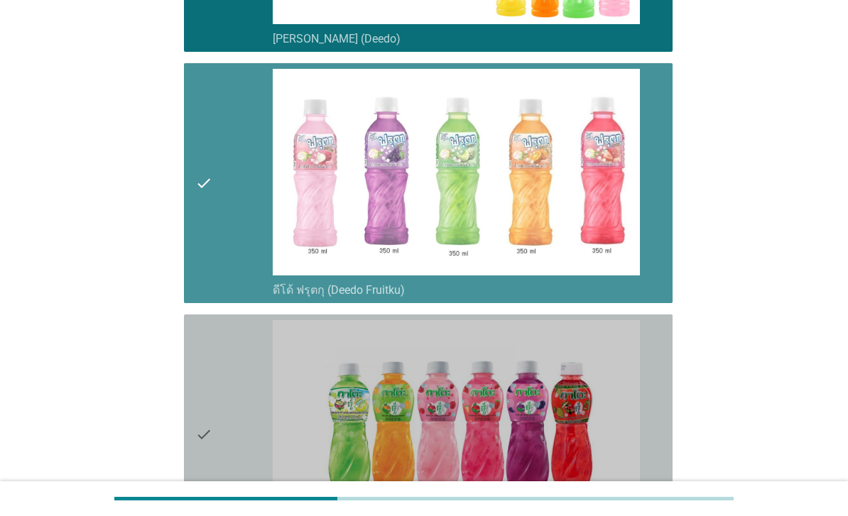
click at [227, 413] on div "check" at bounding box center [233, 434] width 77 height 229
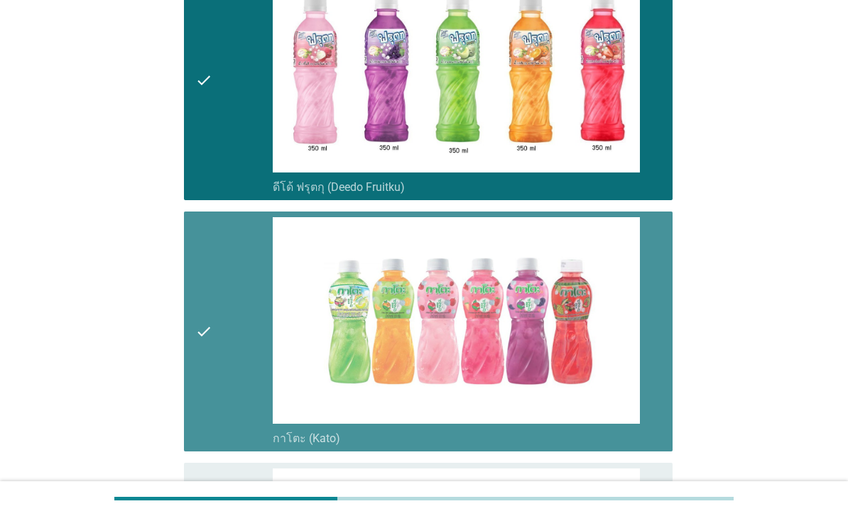
scroll to position [736, 0]
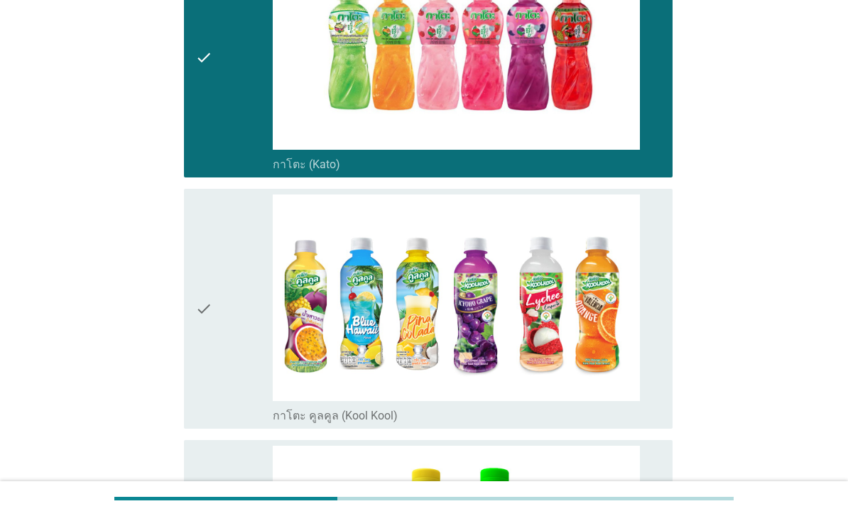
click at [233, 361] on div "check" at bounding box center [233, 309] width 77 height 229
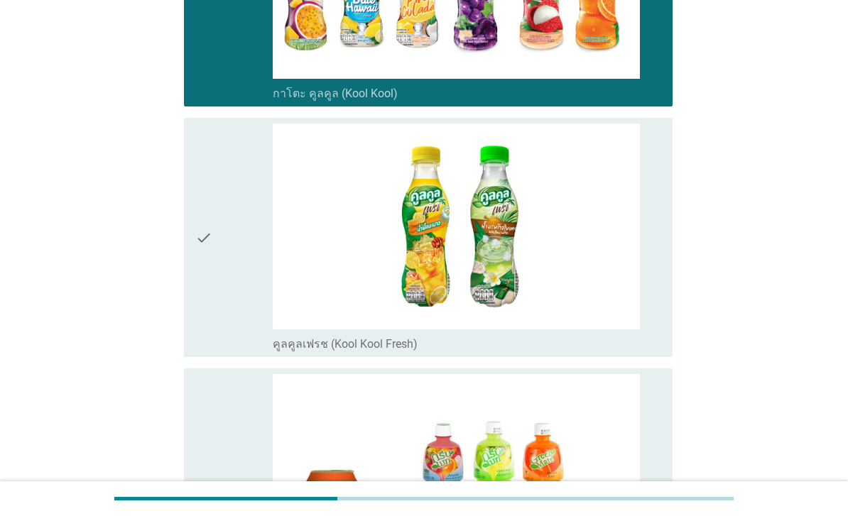
click at [242, 344] on div "check" at bounding box center [233, 238] width 77 height 229
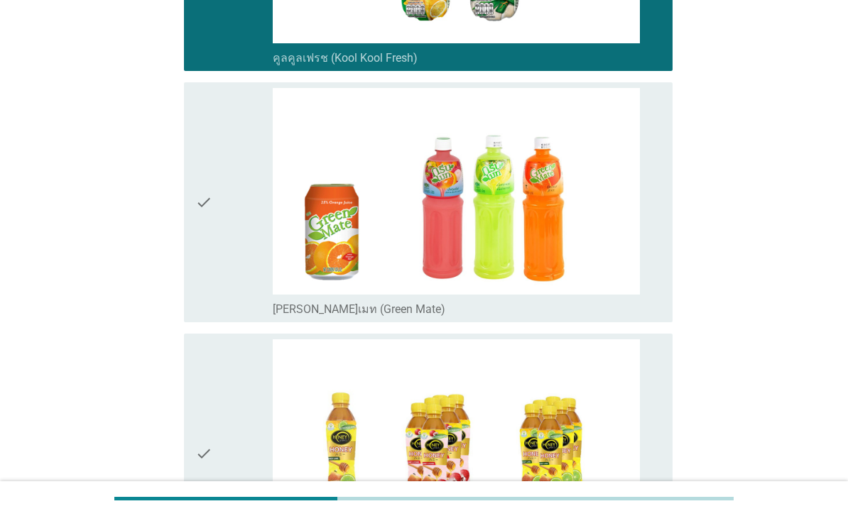
click at [242, 317] on div "check" at bounding box center [233, 202] width 77 height 229
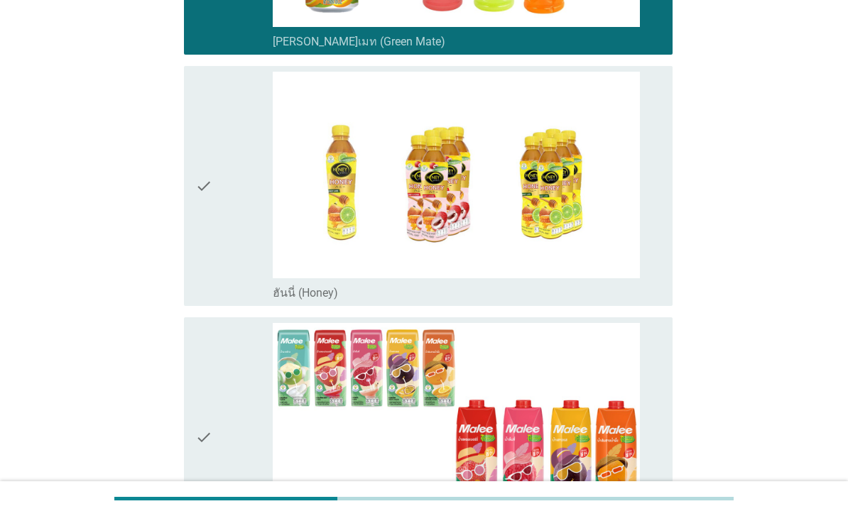
scroll to position [1612, 0]
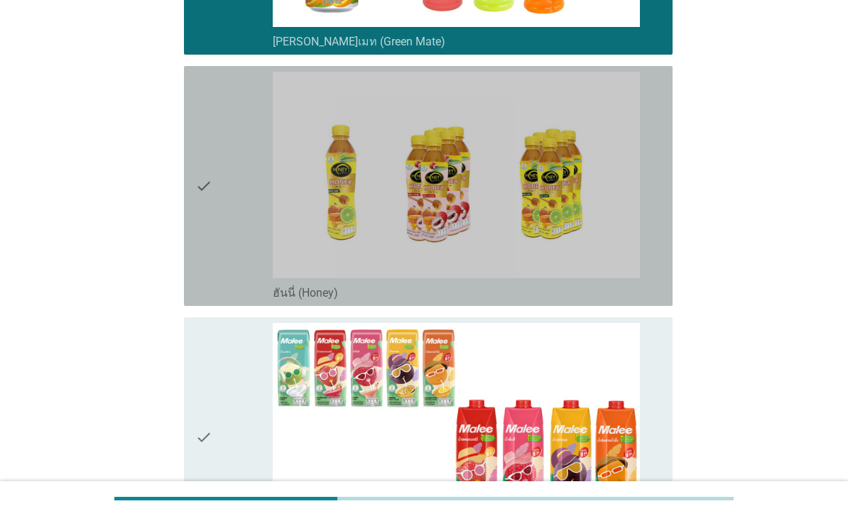
click at [231, 300] on div "check" at bounding box center [233, 186] width 77 height 229
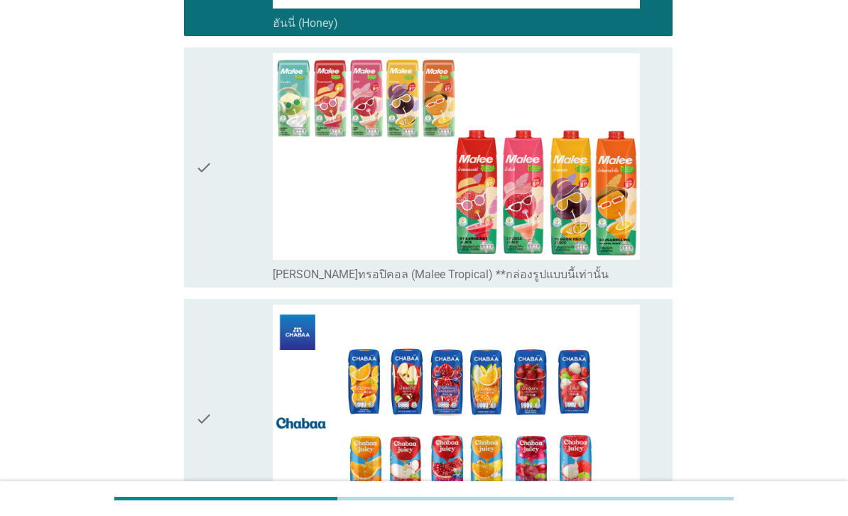
scroll to position [1929, 0]
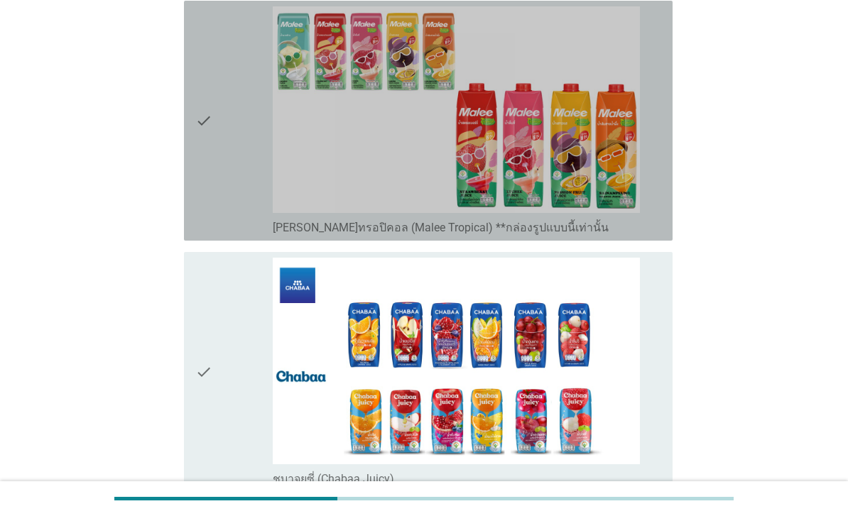
click at [247, 235] on div "check" at bounding box center [233, 120] width 77 height 229
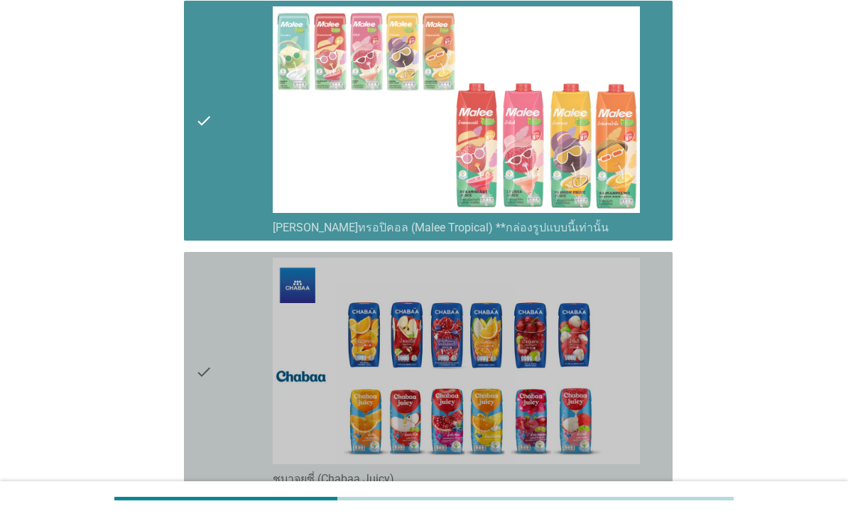
click at [241, 400] on div "check" at bounding box center [233, 372] width 77 height 229
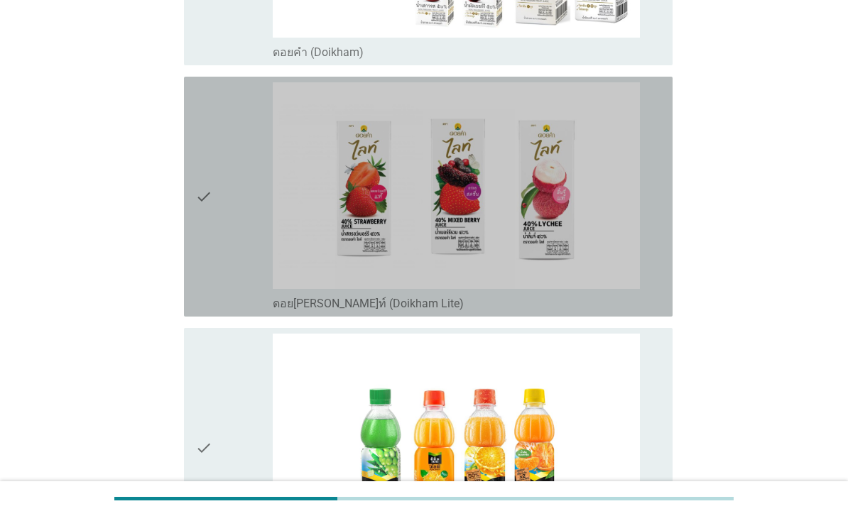
click at [235, 299] on div "check" at bounding box center [233, 196] width 77 height 229
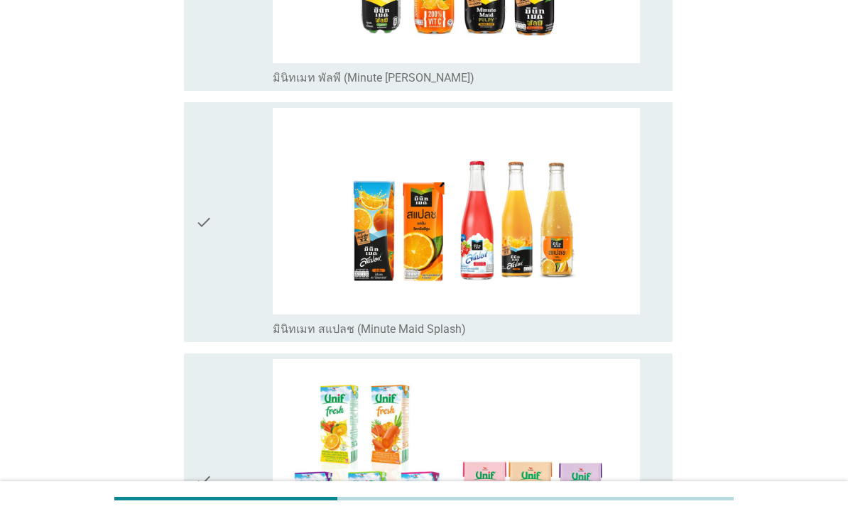
scroll to position [3083, 0]
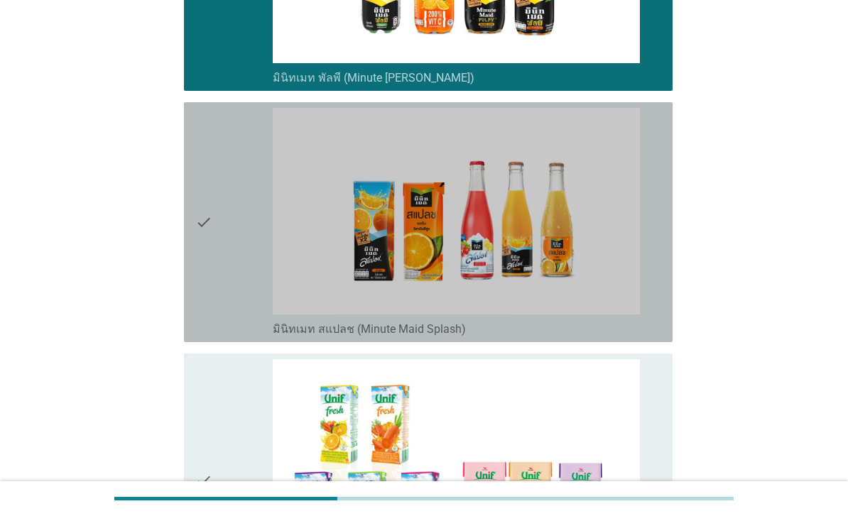
click at [234, 290] on div "check" at bounding box center [233, 222] width 77 height 229
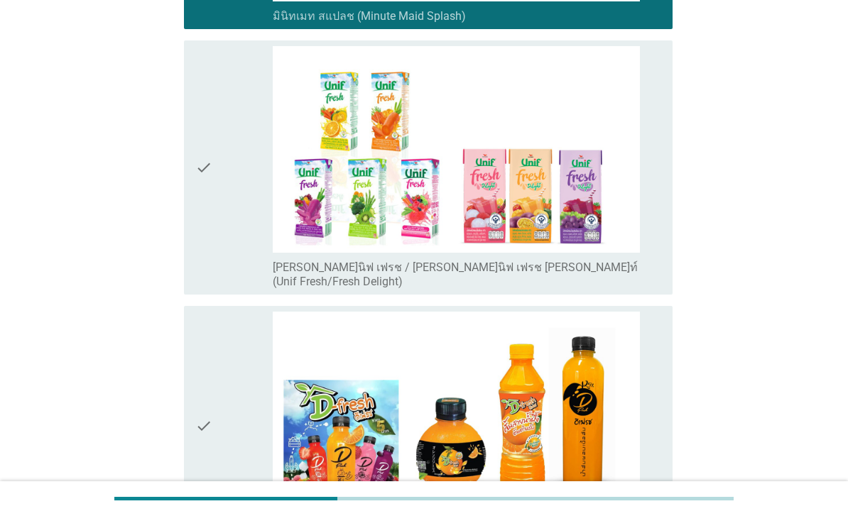
scroll to position [3482, 0]
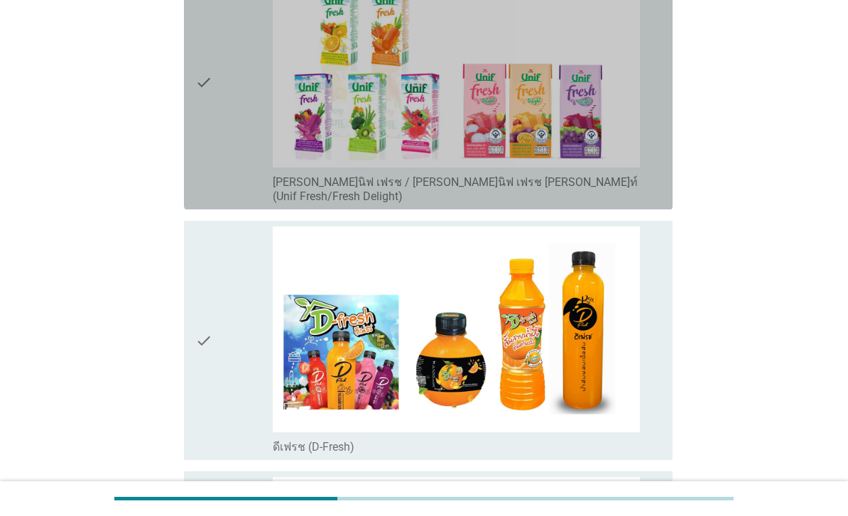
click at [239, 204] on div "check" at bounding box center [233, 82] width 77 height 243
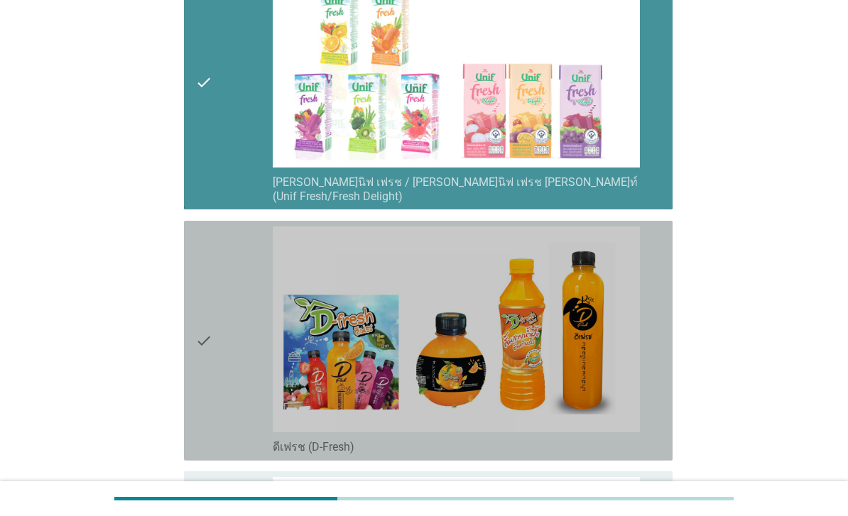
click at [223, 433] on div "check" at bounding box center [233, 340] width 77 height 229
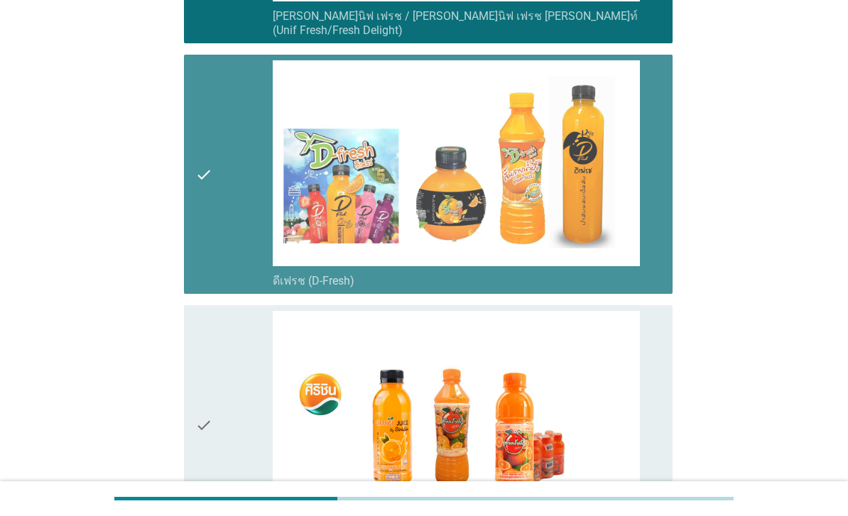
scroll to position [3974, 0]
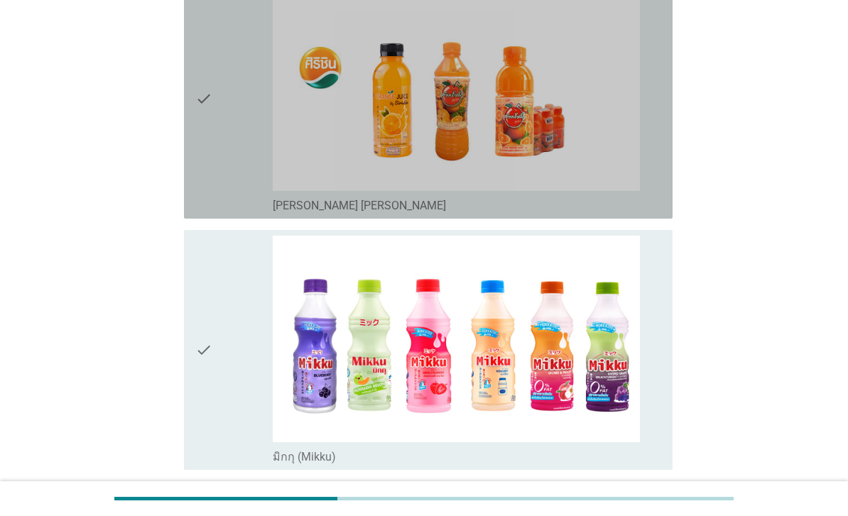
click at [231, 213] on div "check" at bounding box center [233, 98] width 77 height 229
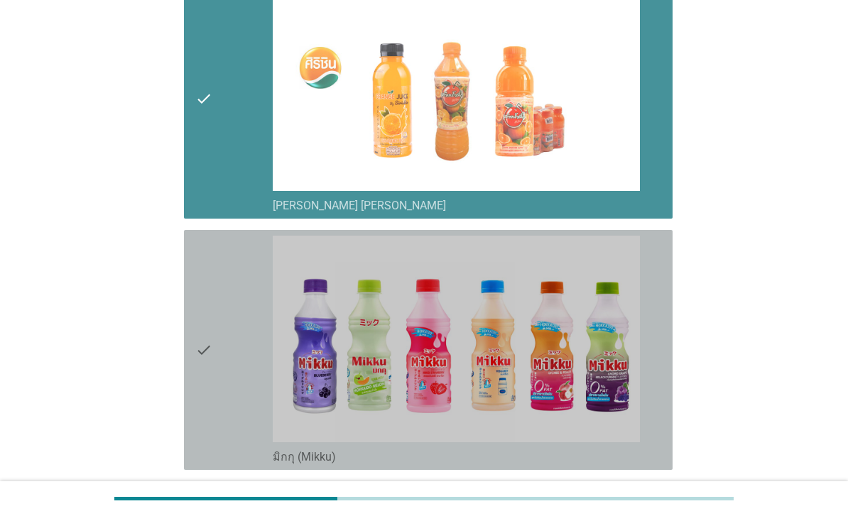
click at [221, 447] on div "check" at bounding box center [233, 350] width 77 height 229
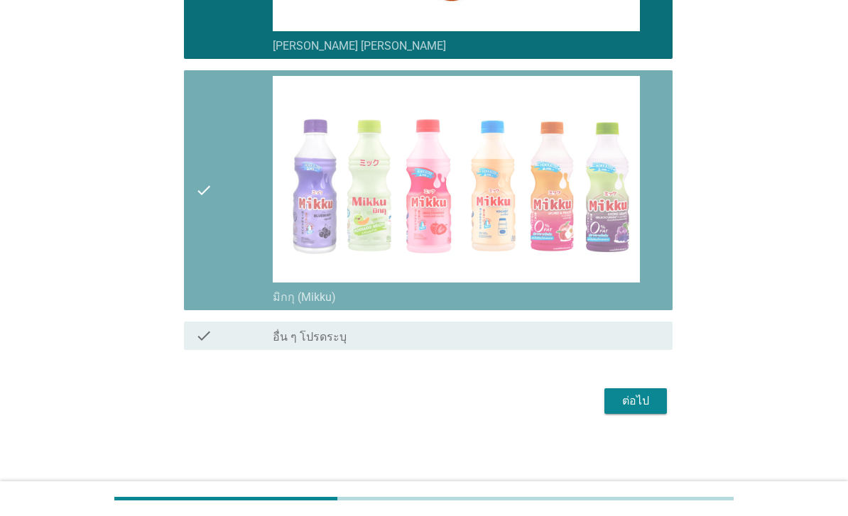
scroll to position [4270, 0]
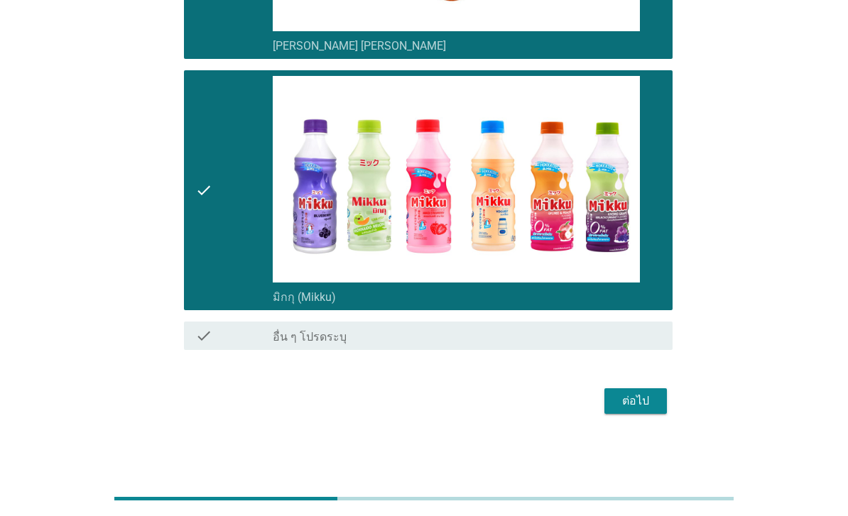
click at [630, 410] on div "ต่อไป" at bounding box center [636, 401] width 40 height 17
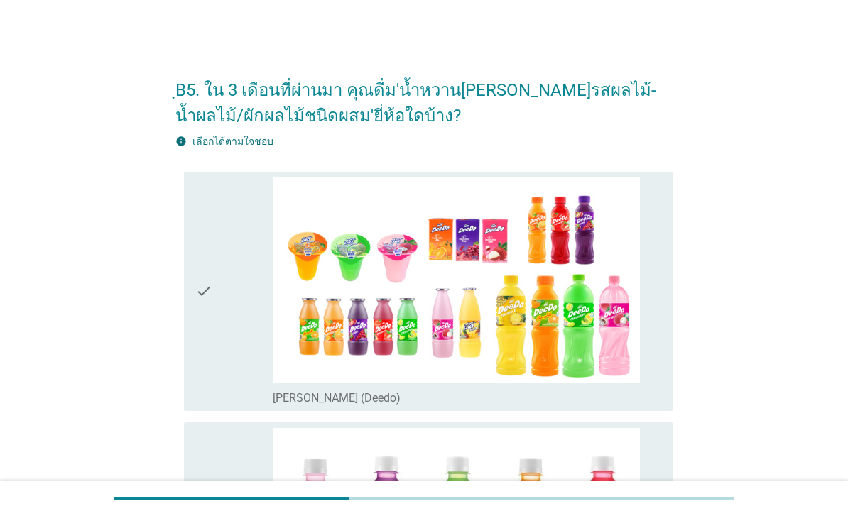
click at [220, 354] on div "check" at bounding box center [233, 291] width 77 height 229
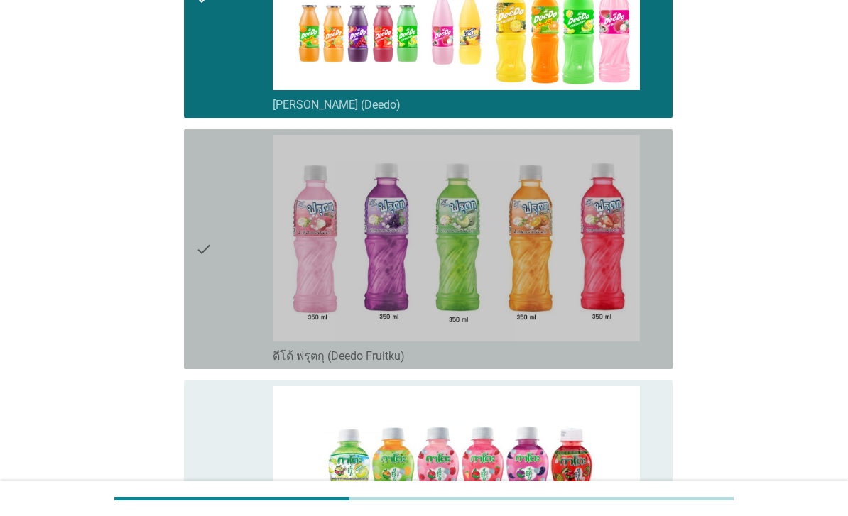
click at [223, 344] on div "check" at bounding box center [233, 249] width 77 height 229
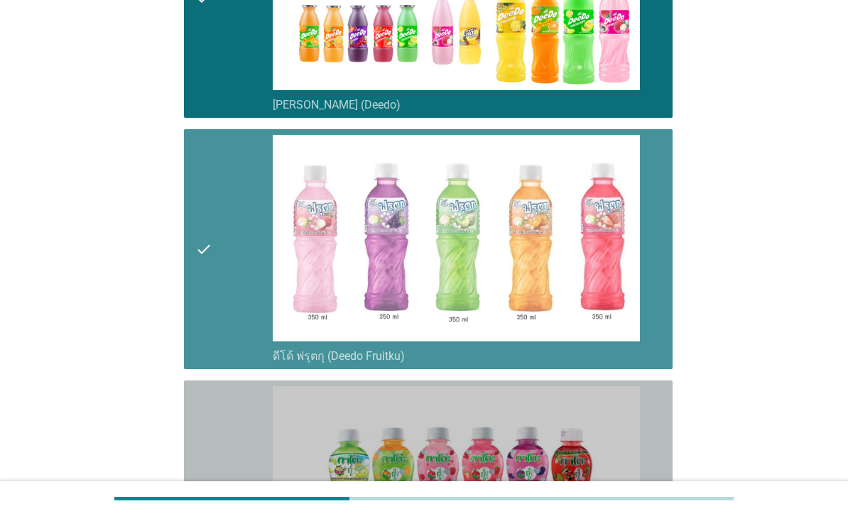
click at [224, 462] on div "check" at bounding box center [233, 500] width 77 height 229
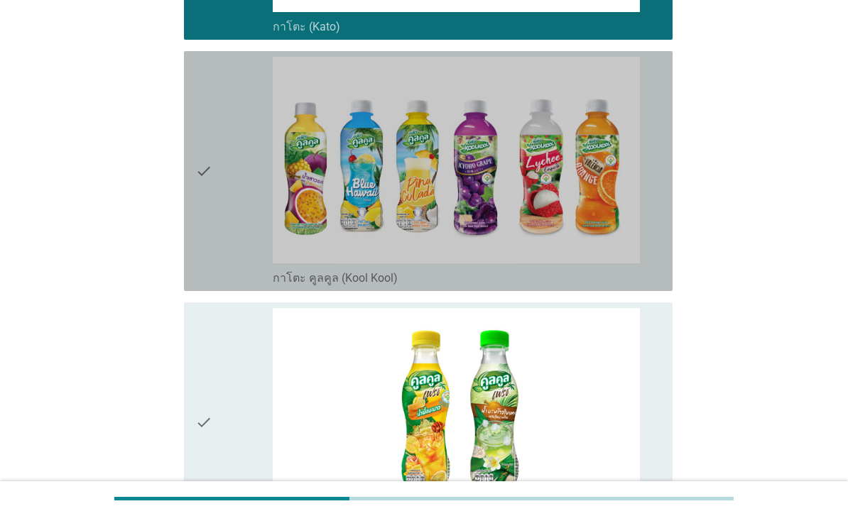
click at [244, 291] on div "check check_box_outline_blank กาโตะ คูลคูล (Kool Kool)" at bounding box center [428, 171] width 488 height 240
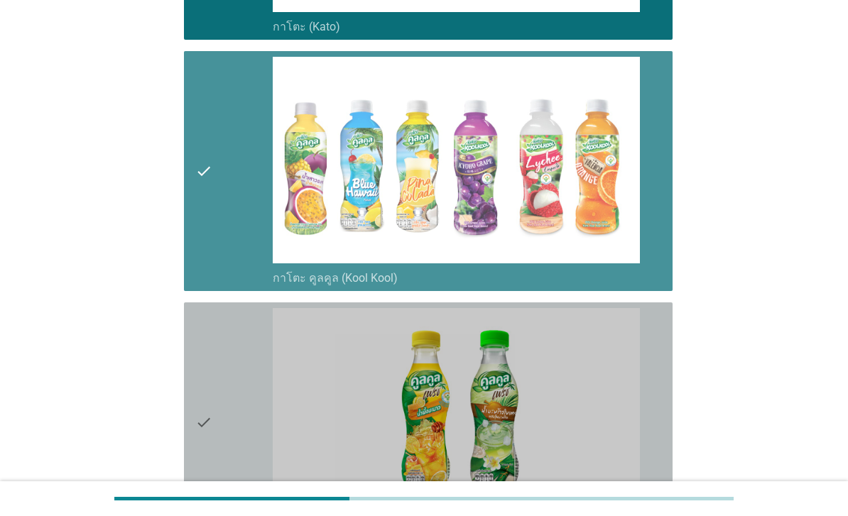
click at [233, 439] on div "check" at bounding box center [233, 422] width 77 height 229
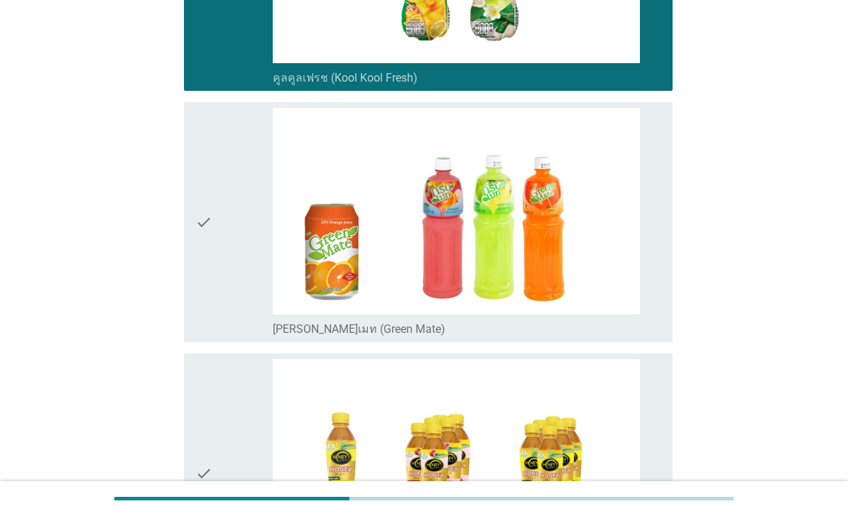
click at [238, 337] on div "check" at bounding box center [233, 222] width 77 height 229
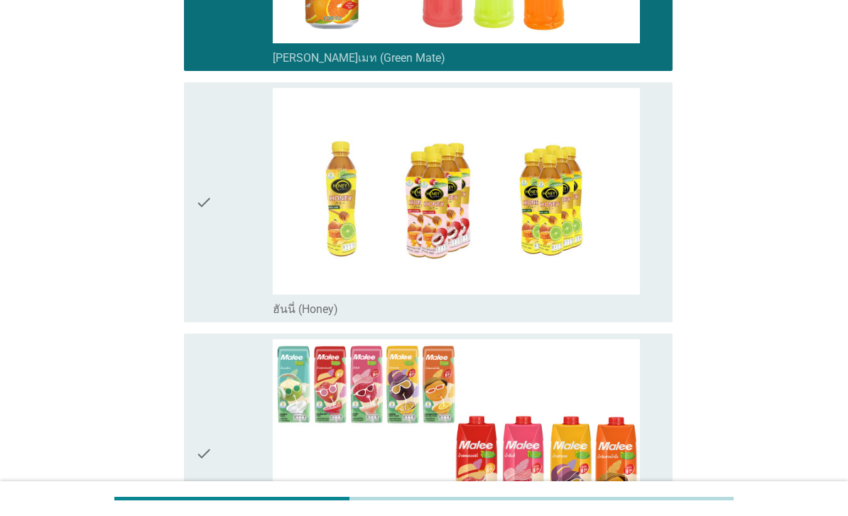
click at [234, 317] on div "check" at bounding box center [233, 202] width 77 height 229
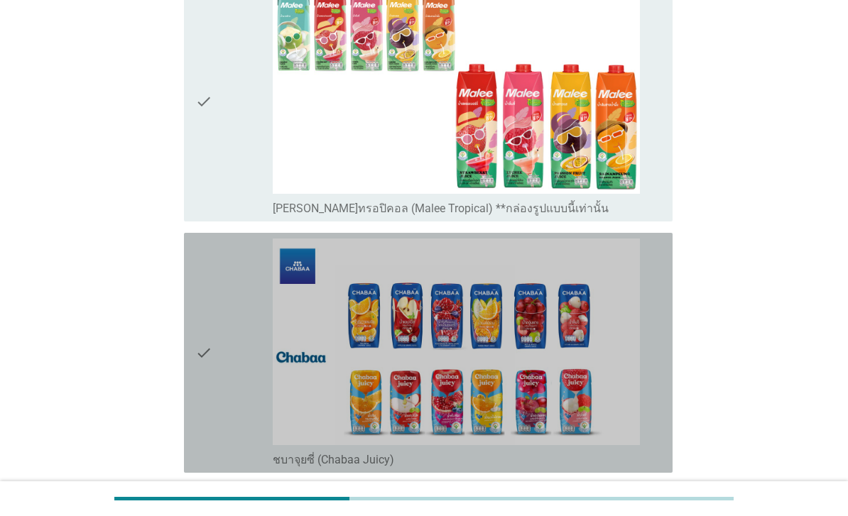
click at [244, 400] on div "check" at bounding box center [233, 353] width 77 height 229
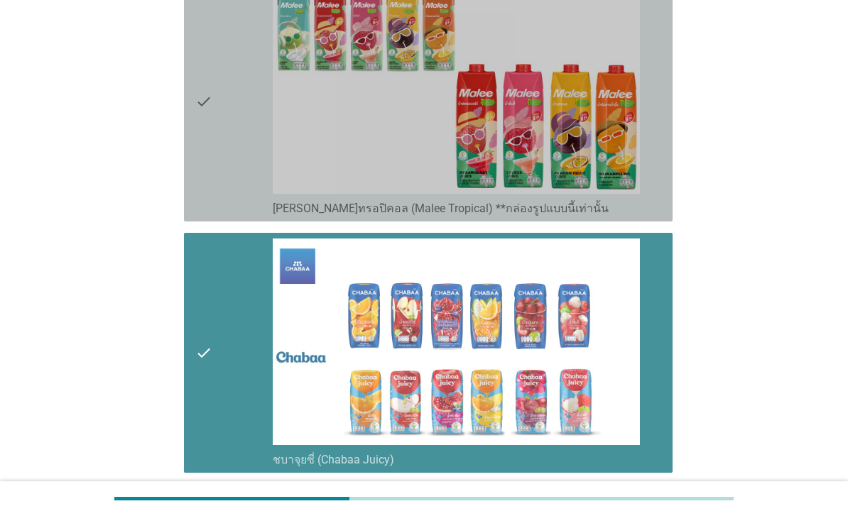
click at [268, 216] on div "check" at bounding box center [233, 101] width 77 height 229
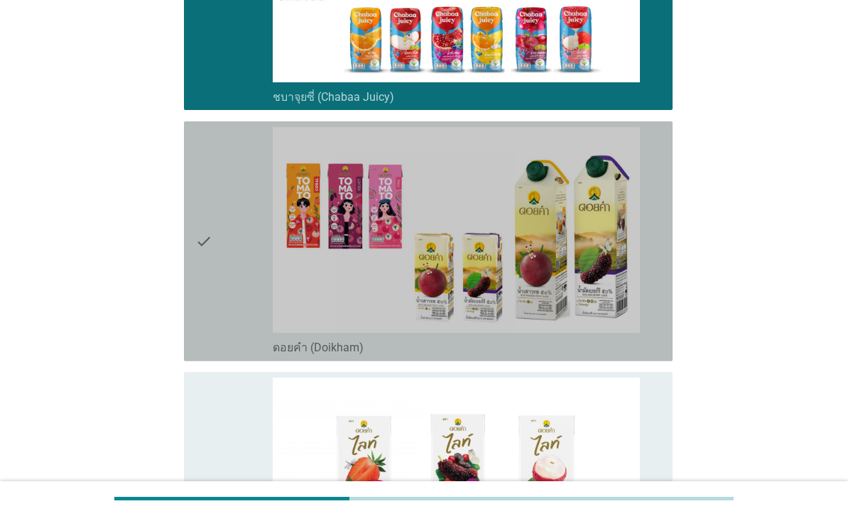
click at [244, 356] on div "check" at bounding box center [233, 241] width 77 height 229
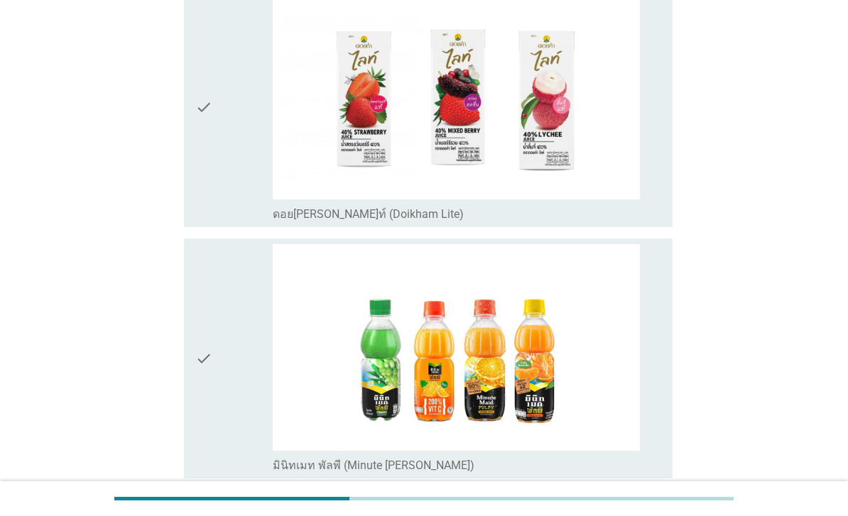
click at [256, 221] on div "check" at bounding box center [233, 107] width 77 height 229
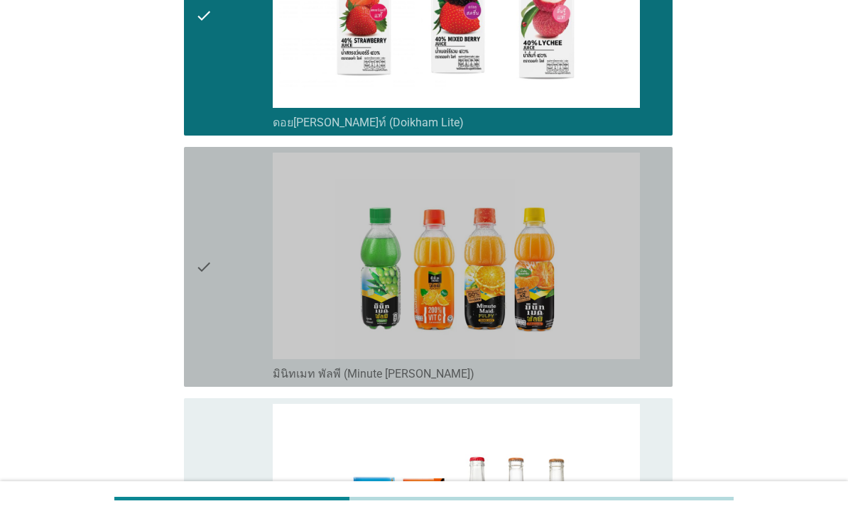
scroll to position [3122, 0]
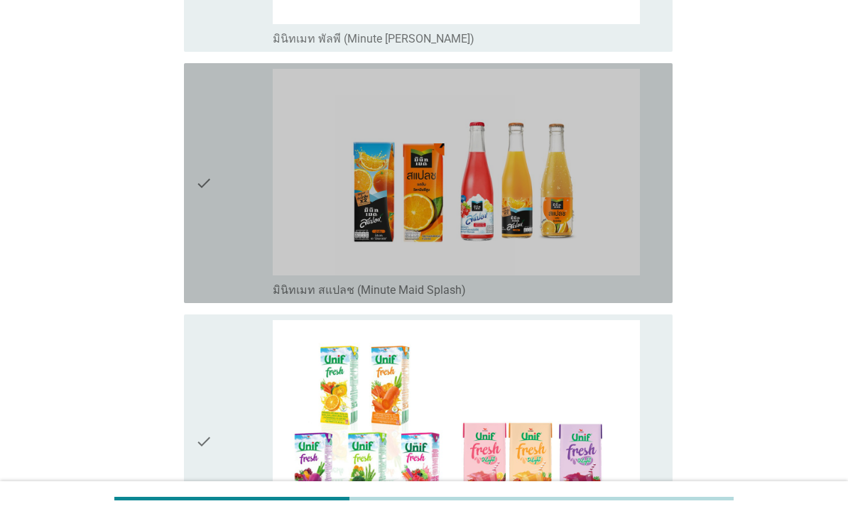
click at [241, 297] on div "check" at bounding box center [233, 183] width 77 height 229
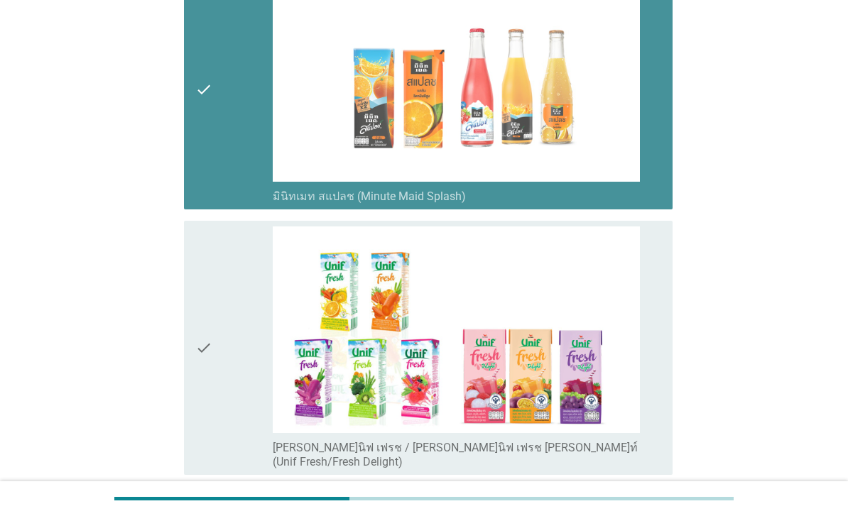
scroll to position [3461, 0]
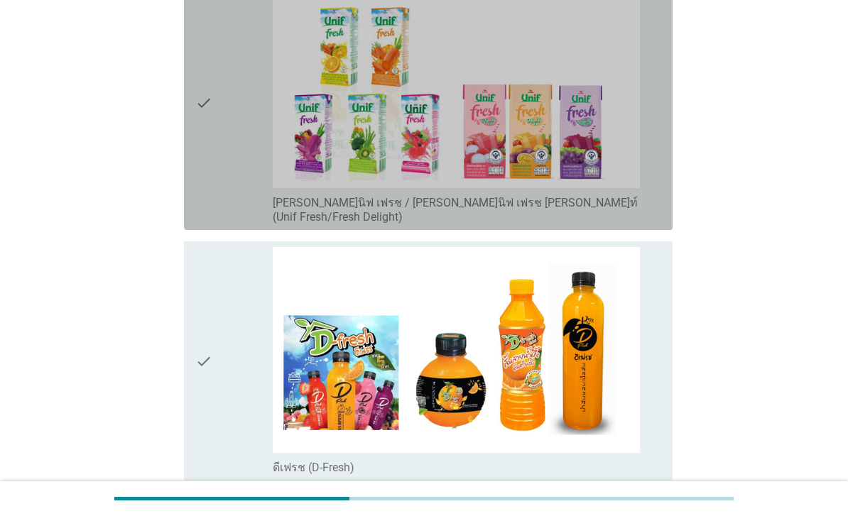
click at [232, 224] on div "check" at bounding box center [233, 103] width 77 height 243
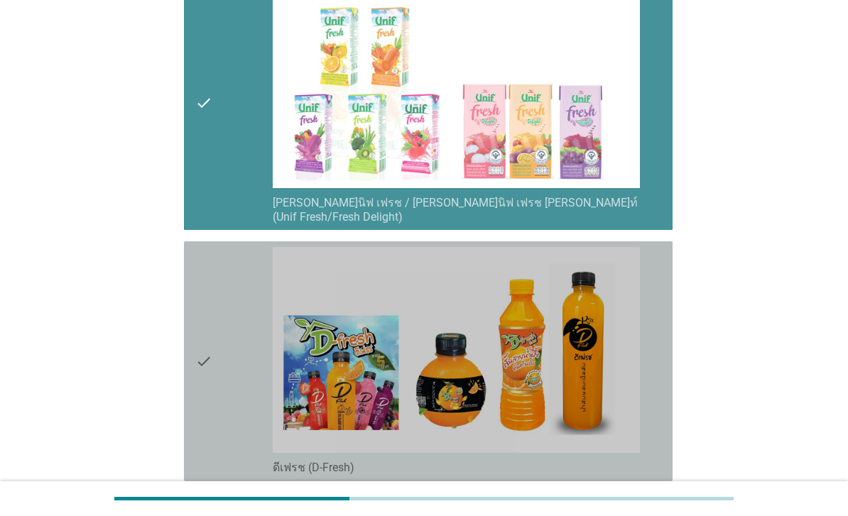
click at [223, 433] on div "check" at bounding box center [233, 361] width 77 height 229
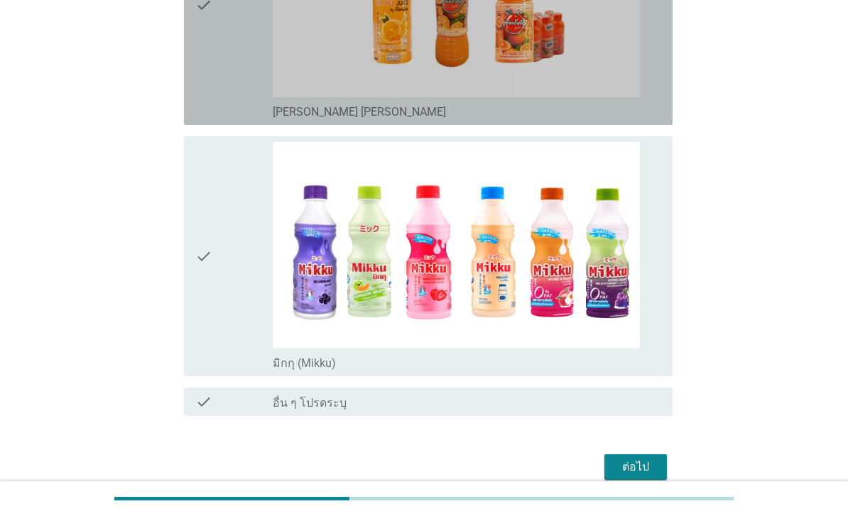
click at [254, 119] on div "check" at bounding box center [233, 5] width 77 height 229
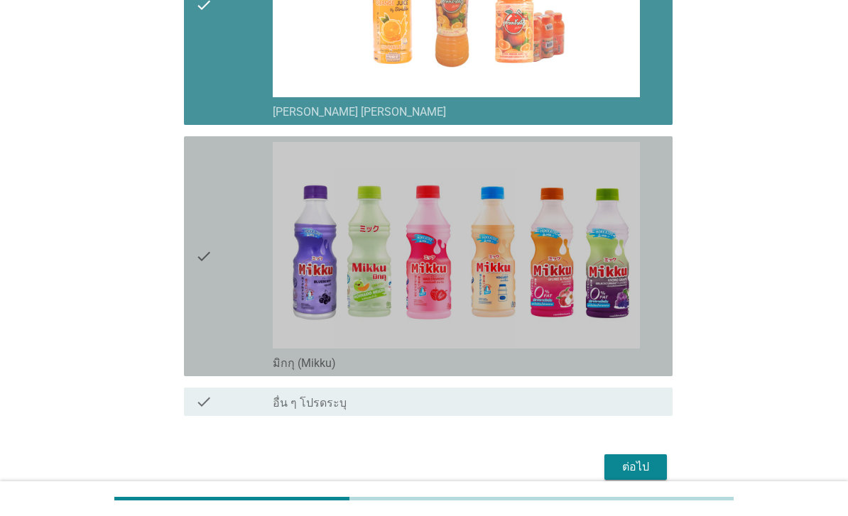
click at [238, 371] on div "check" at bounding box center [233, 256] width 77 height 229
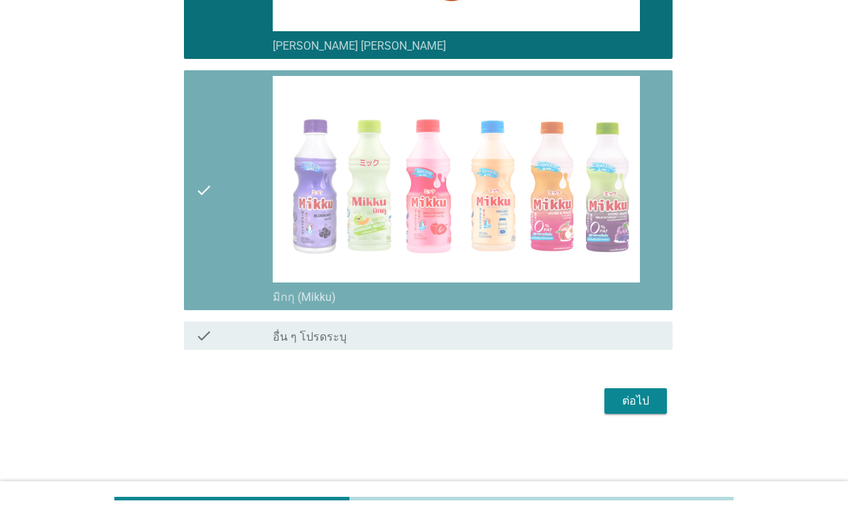
scroll to position [4270, 0]
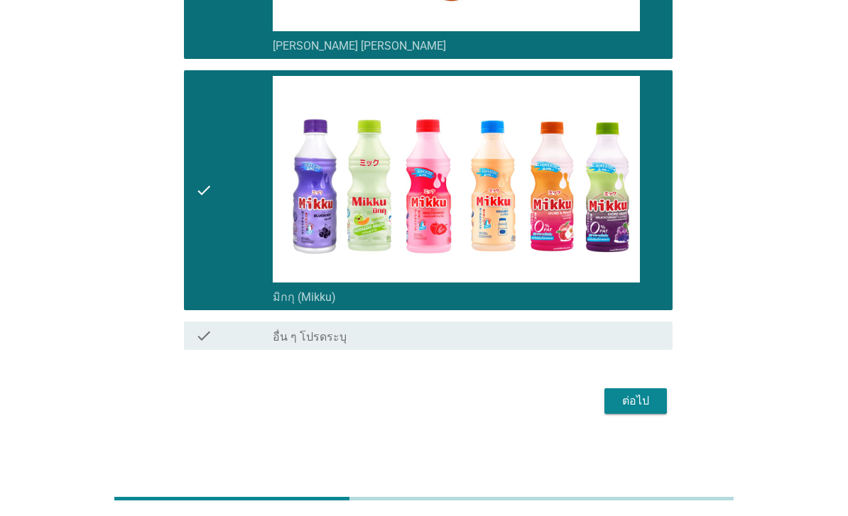
click at [642, 410] on div "ต่อไป" at bounding box center [636, 401] width 40 height 17
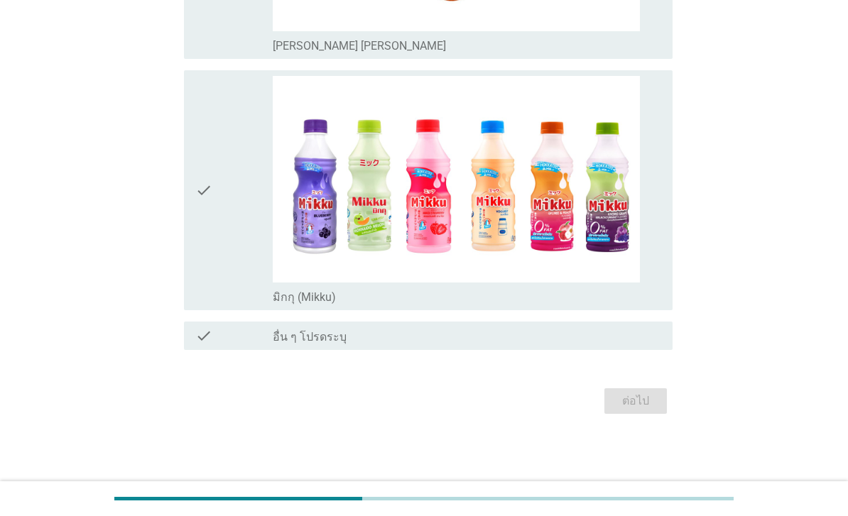
scroll to position [0, 0]
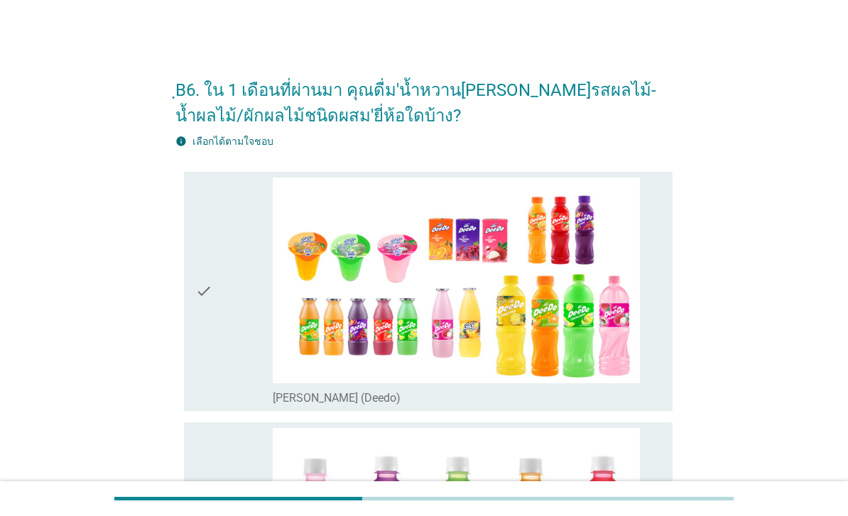
click at [209, 361] on icon "check" at bounding box center [203, 291] width 17 height 229
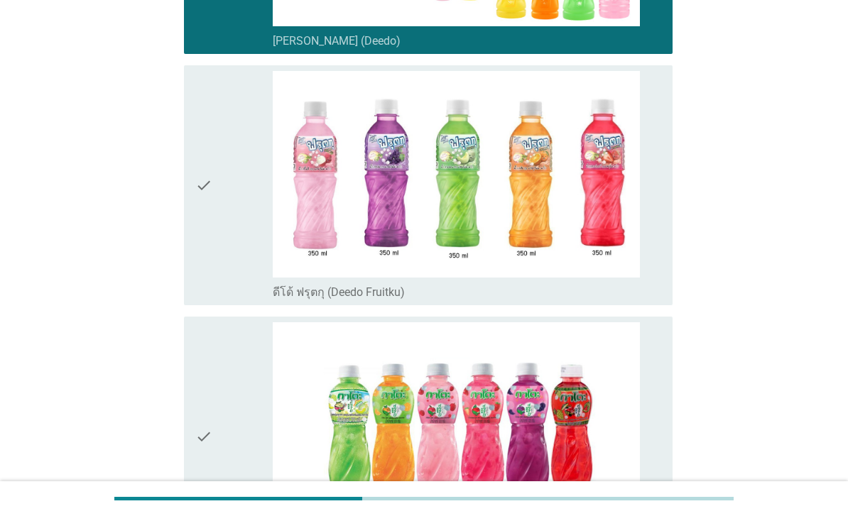
click at [230, 451] on div "check" at bounding box center [233, 436] width 77 height 229
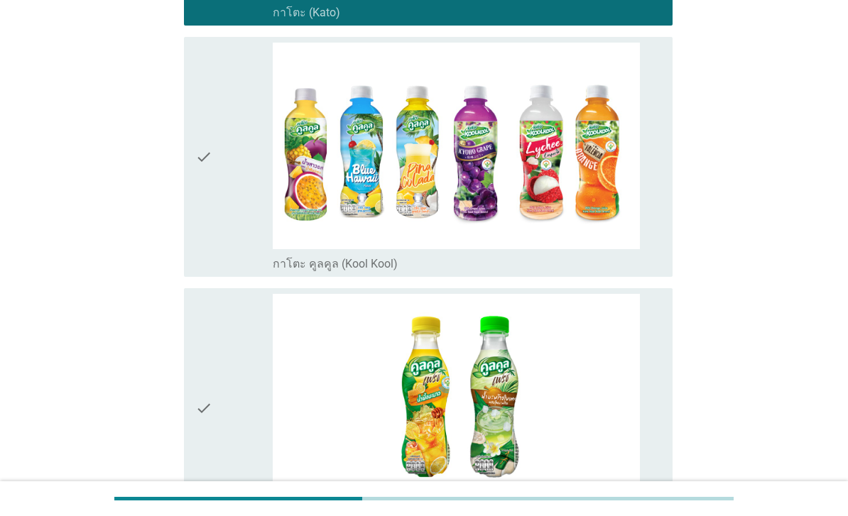
scroll to position [923, 0]
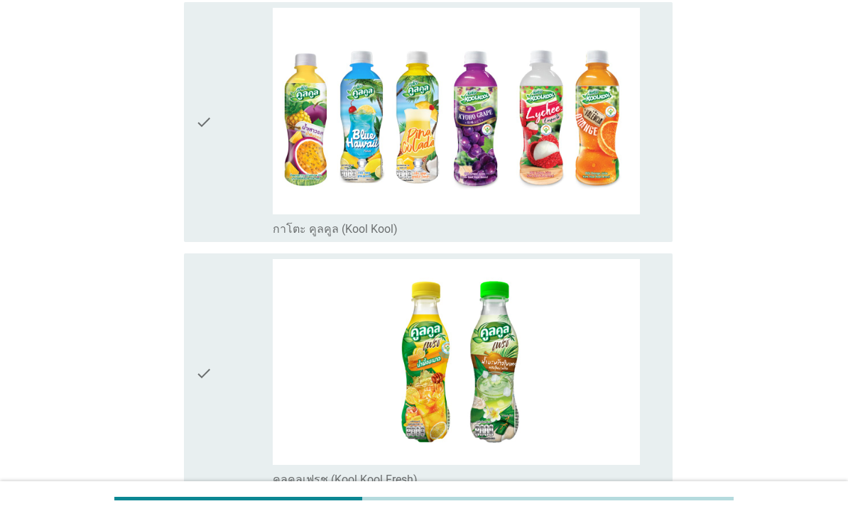
click at [219, 217] on div "check" at bounding box center [233, 122] width 77 height 229
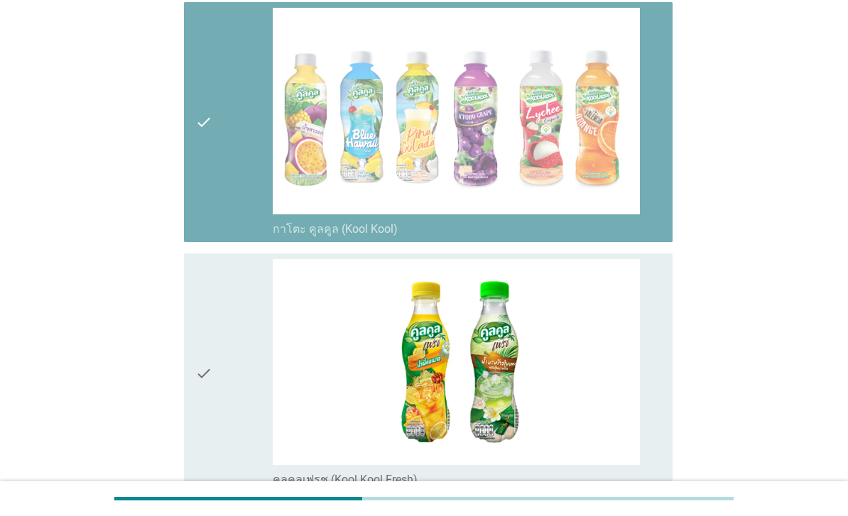
click at [217, 403] on div "check" at bounding box center [233, 373] width 77 height 229
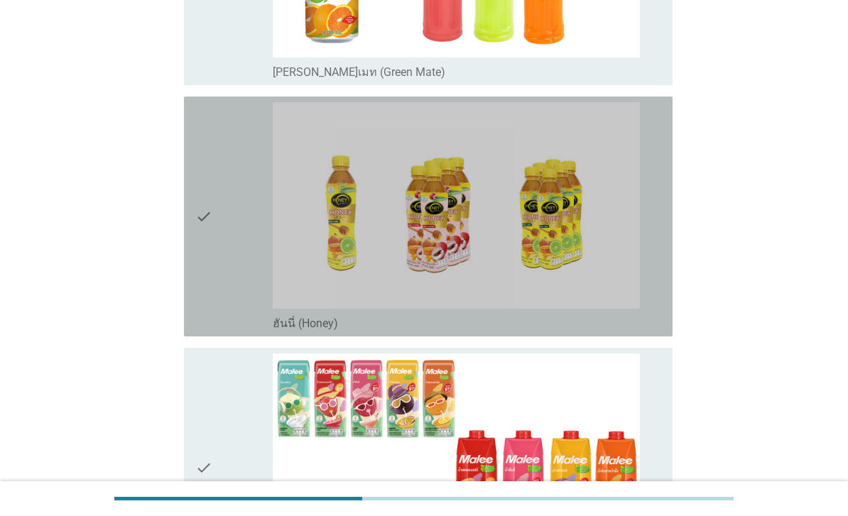
click at [238, 331] on div "check" at bounding box center [233, 216] width 77 height 229
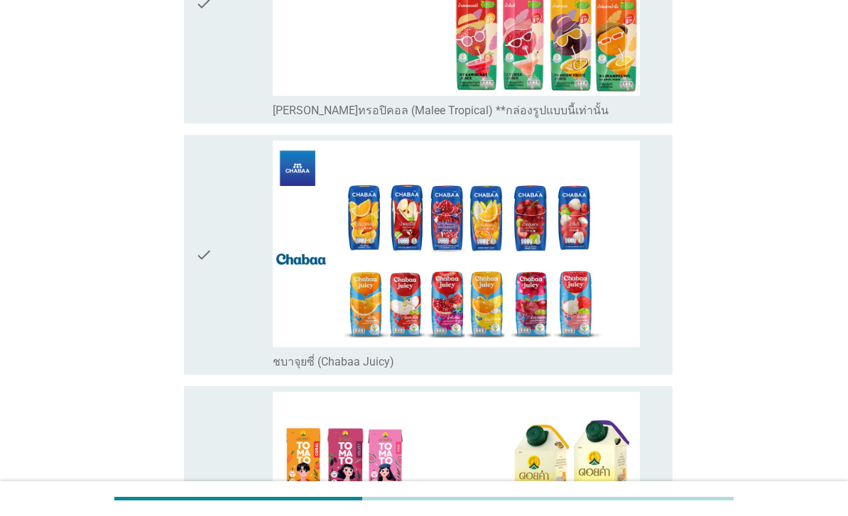
click at [237, 369] on div "check" at bounding box center [233, 255] width 77 height 229
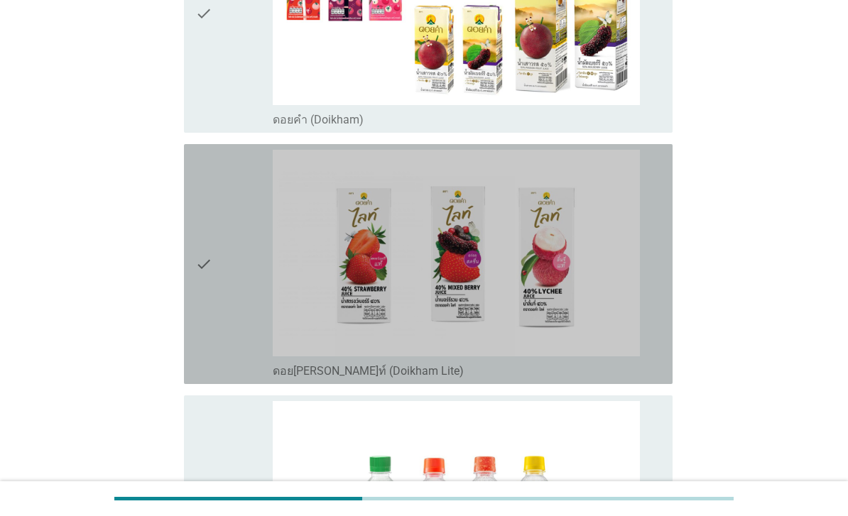
scroll to position [2711, 0]
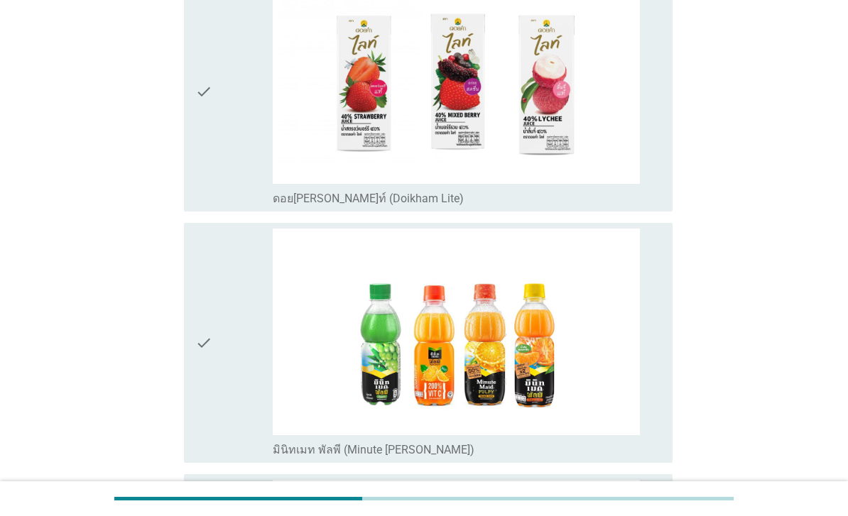
click at [235, 206] on div "check" at bounding box center [233, 91] width 77 height 229
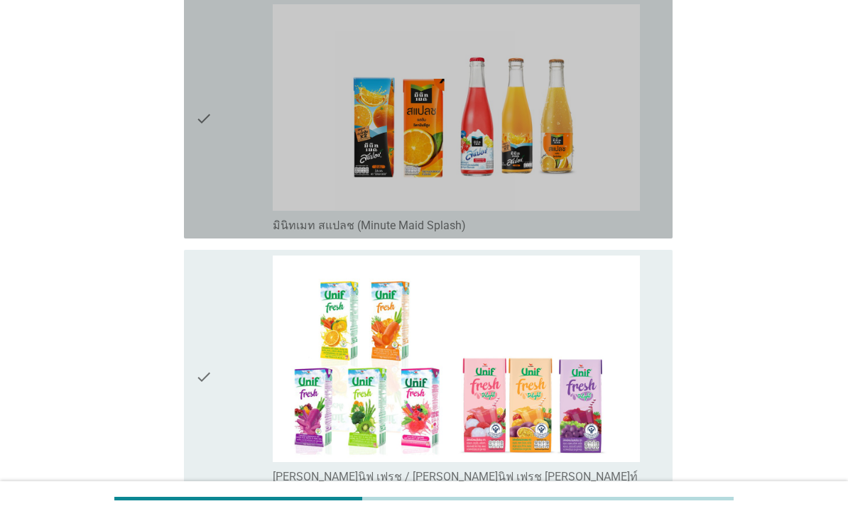
click at [254, 233] on div "check" at bounding box center [233, 118] width 77 height 229
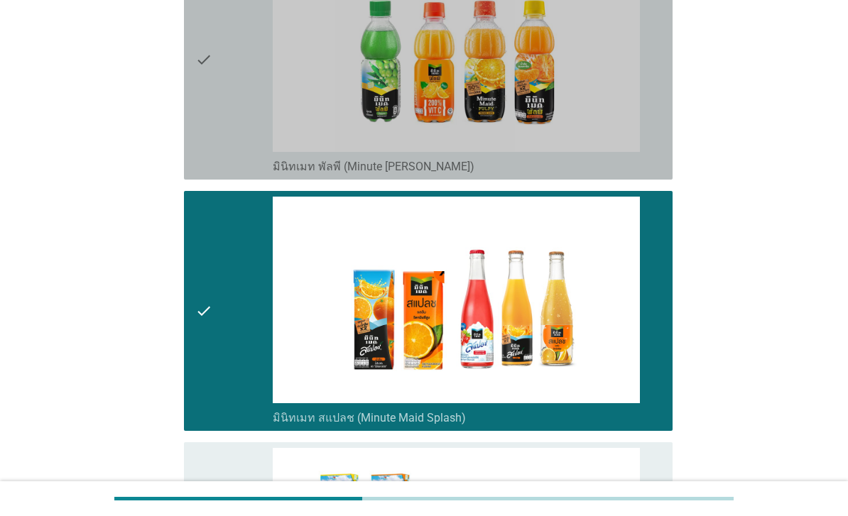
click at [245, 174] on div "check" at bounding box center [233, 59] width 77 height 229
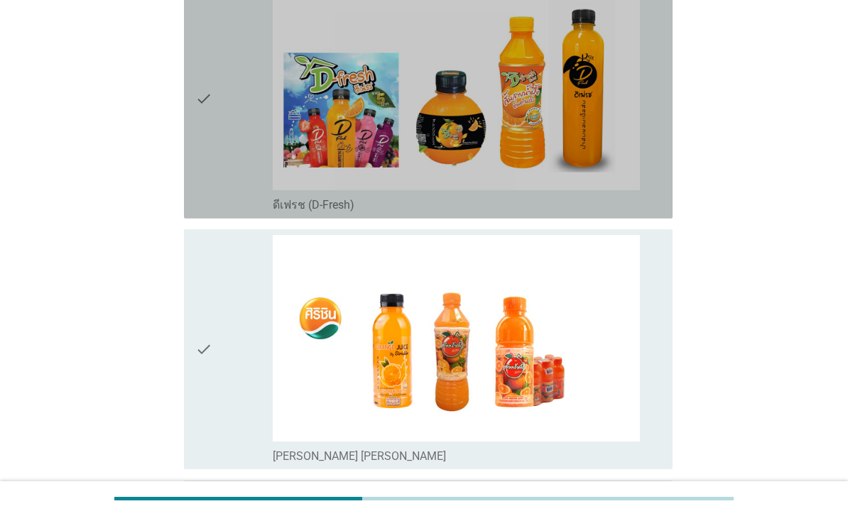
click at [246, 213] on div "check" at bounding box center [233, 98] width 77 height 229
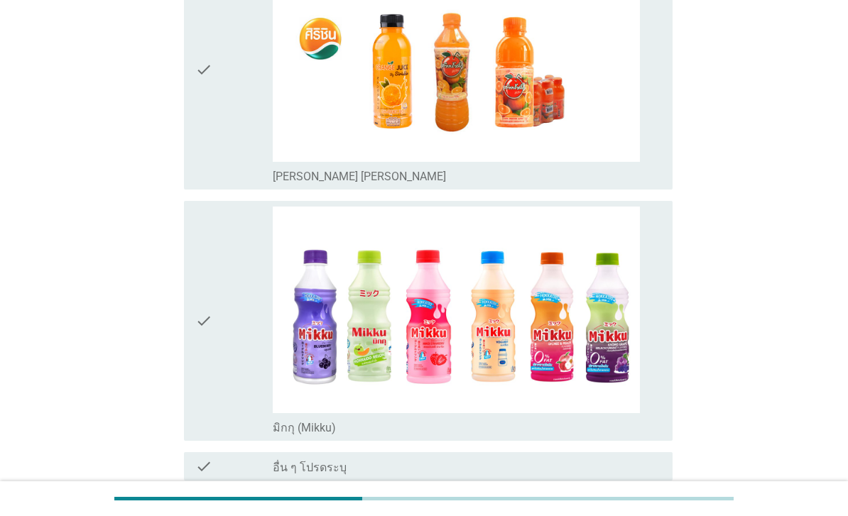
scroll to position [4054, 0]
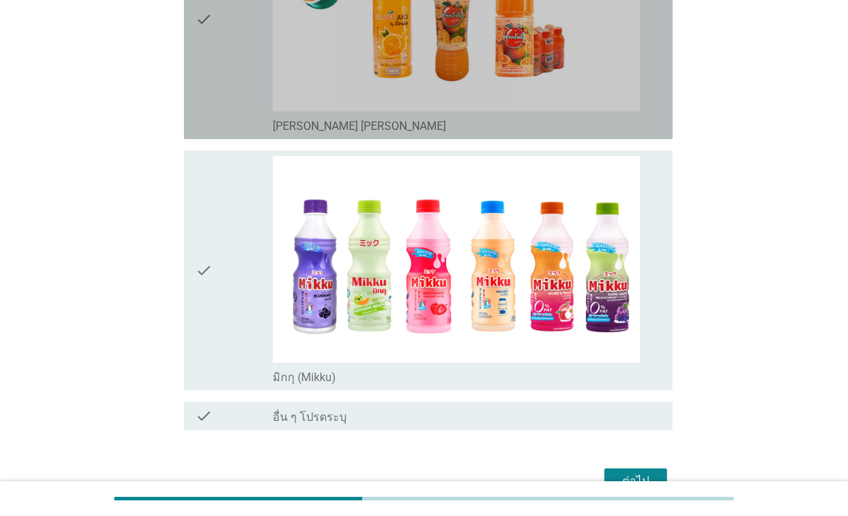
click at [267, 133] on div "check" at bounding box center [233, 19] width 77 height 229
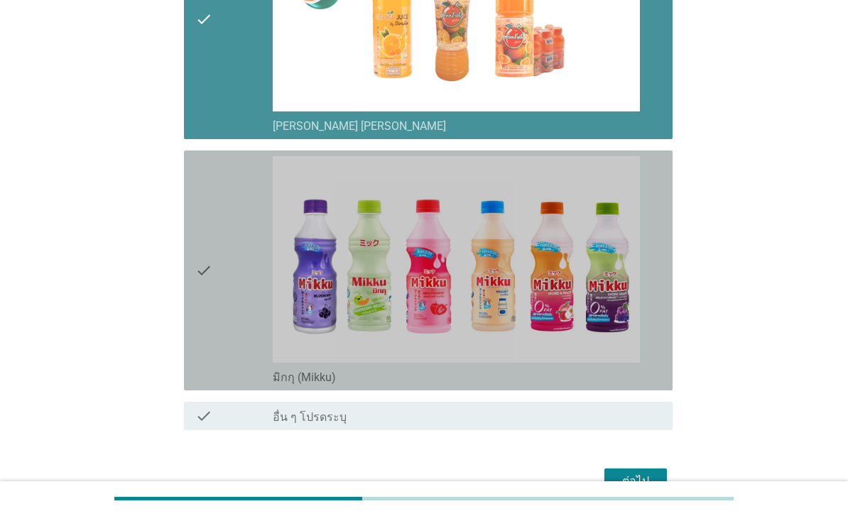
click at [243, 385] on div "check" at bounding box center [233, 270] width 77 height 229
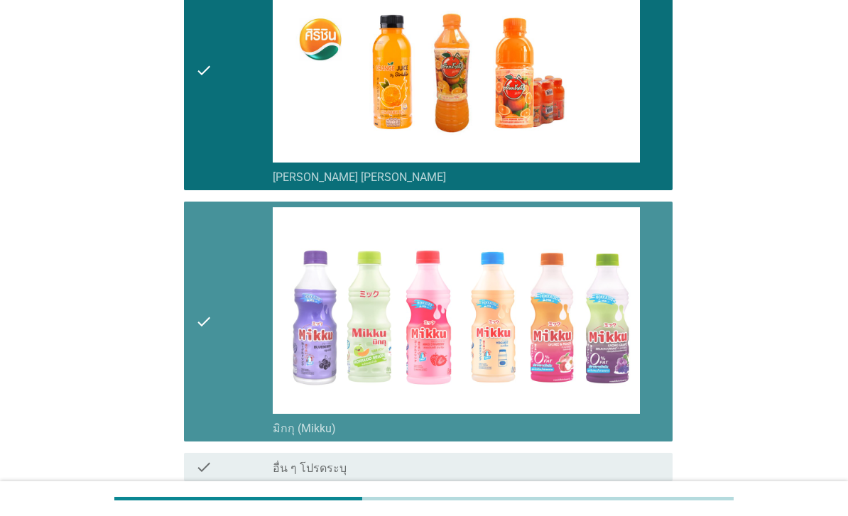
scroll to position [4270, 0]
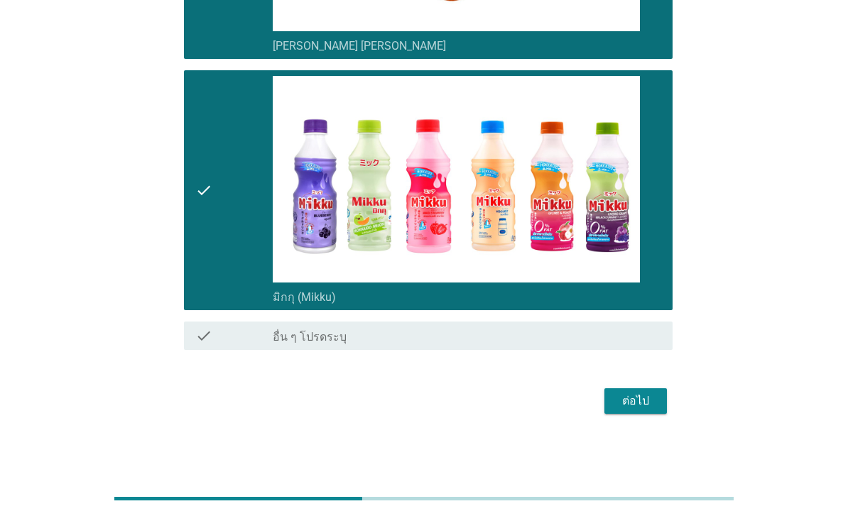
click at [628, 414] on button "ต่อไป" at bounding box center [635, 401] width 62 height 26
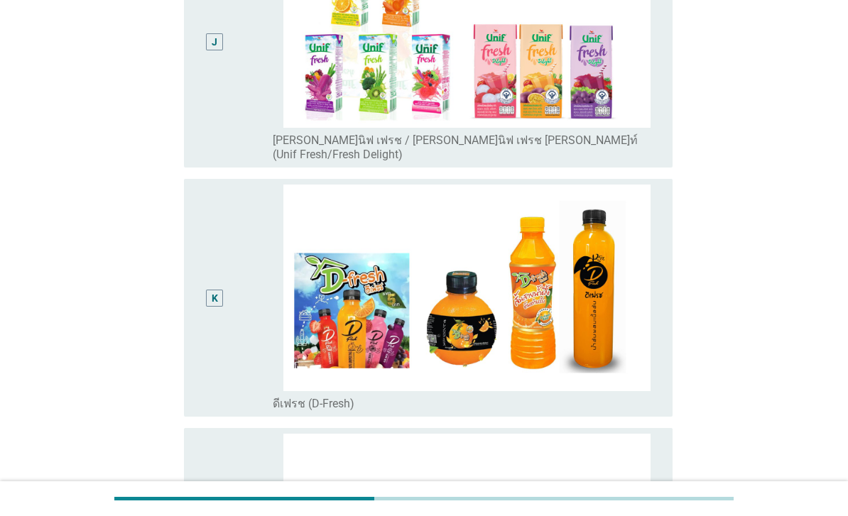
scroll to position [2507, 0]
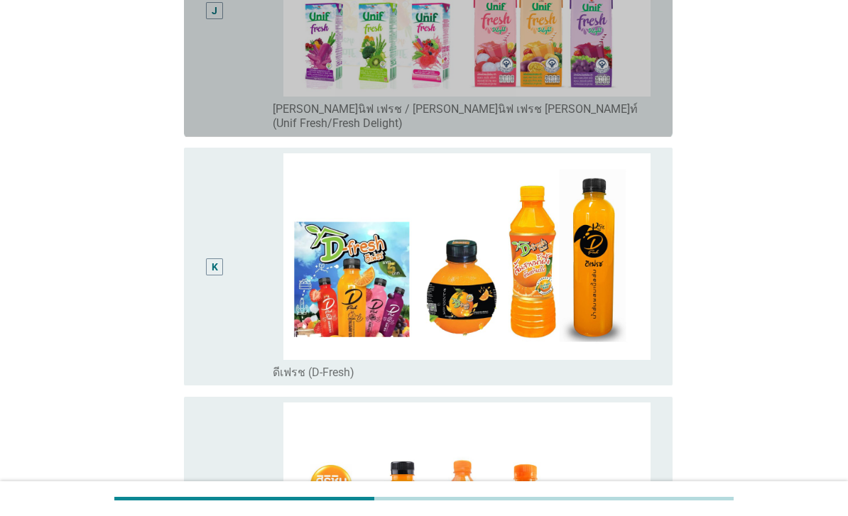
click at [262, 137] on div "J radio_button_unchecked [PERSON_NAME]นิฟ เฟรช / [PERSON_NAME]นิฟ เฟรช [PERSON_…" at bounding box center [428, 11] width 488 height 252
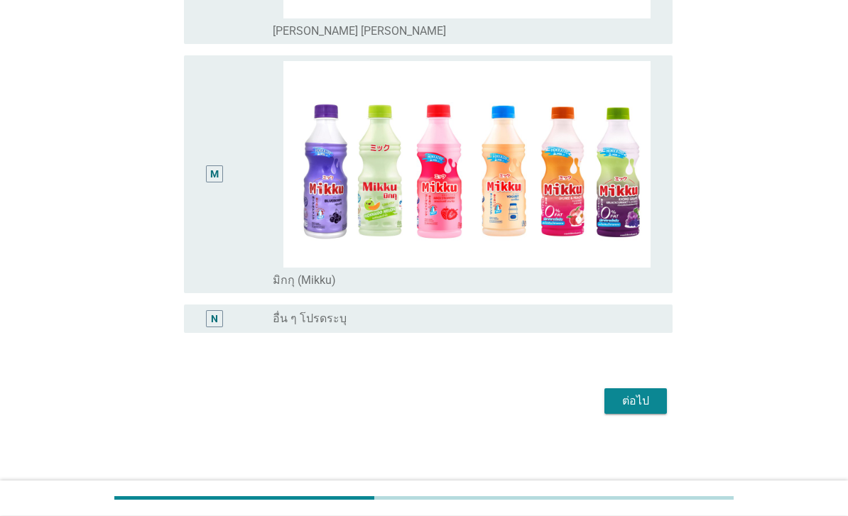
scroll to position [3192, 0]
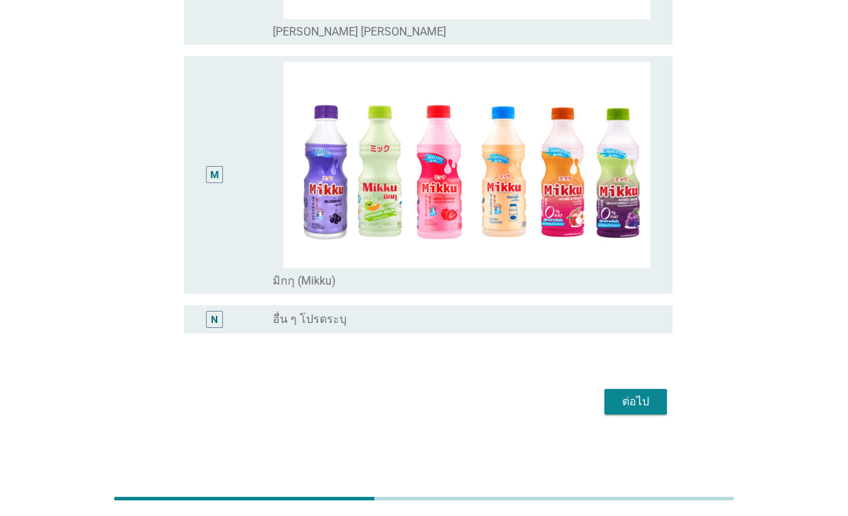
click at [624, 410] on div "ต่อไป" at bounding box center [636, 401] width 40 height 17
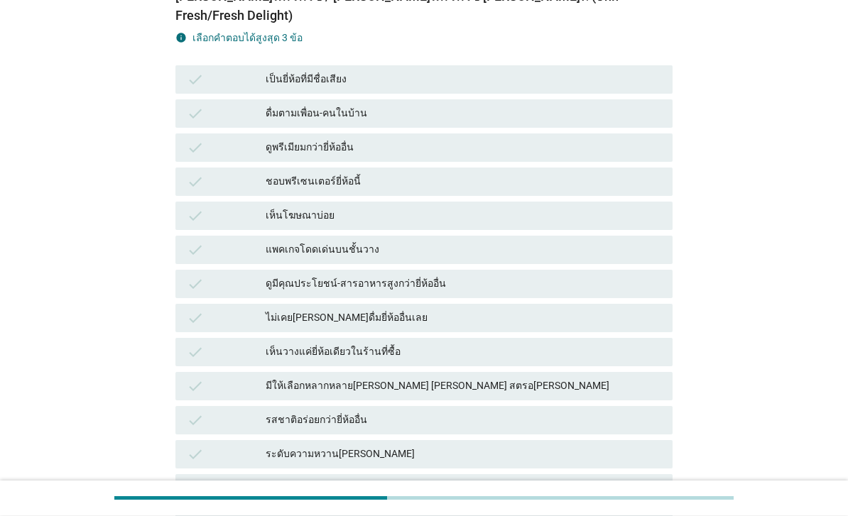
scroll to position [451, 0]
click at [541, 285] on div "ดูมีคุณประโยชน์-สารอาหารสูงกว่ายี่ห้ออื่น" at bounding box center [463, 283] width 395 height 17
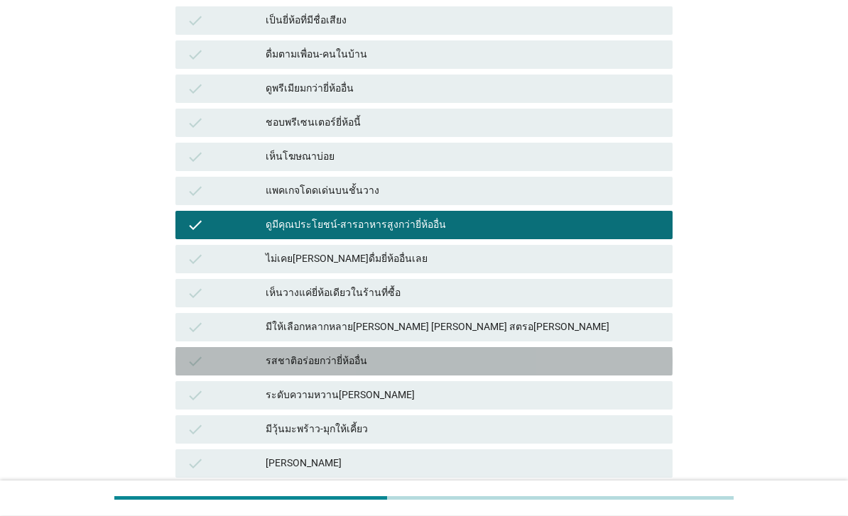
scroll to position [559, 0]
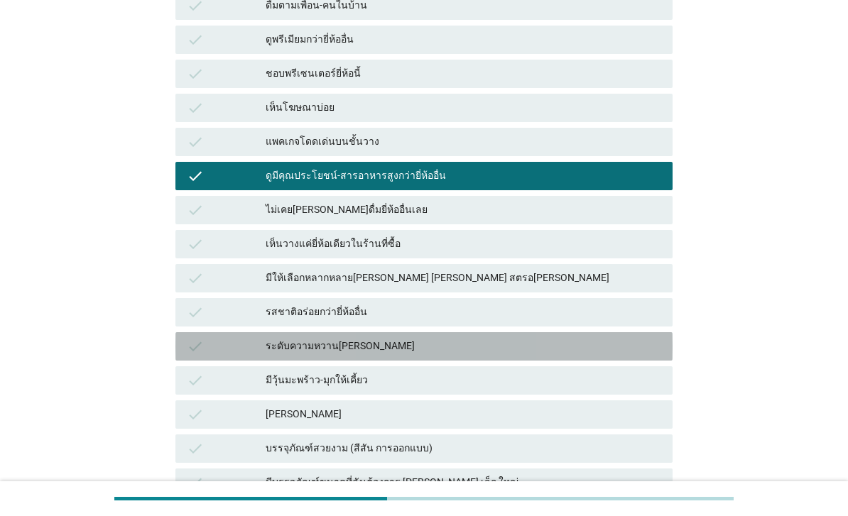
click at [504, 352] on div "ระดับความหวาน[PERSON_NAME]" at bounding box center [463, 346] width 395 height 17
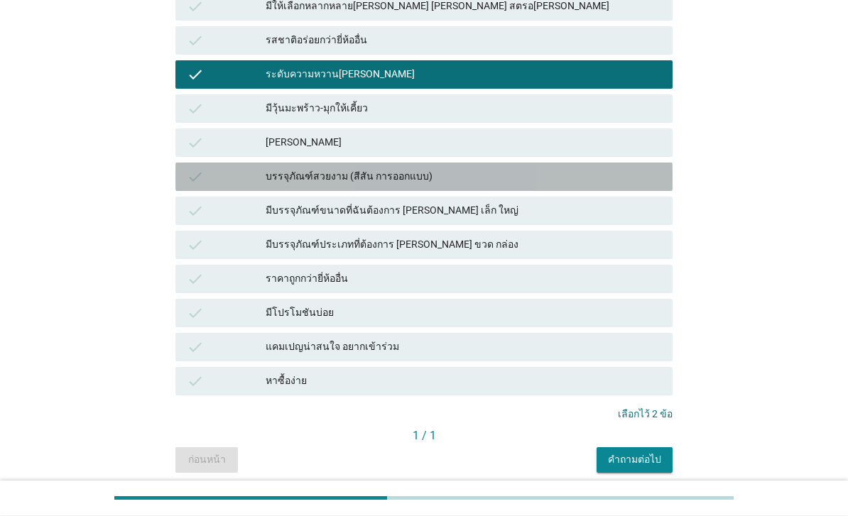
scroll to position [842, 0]
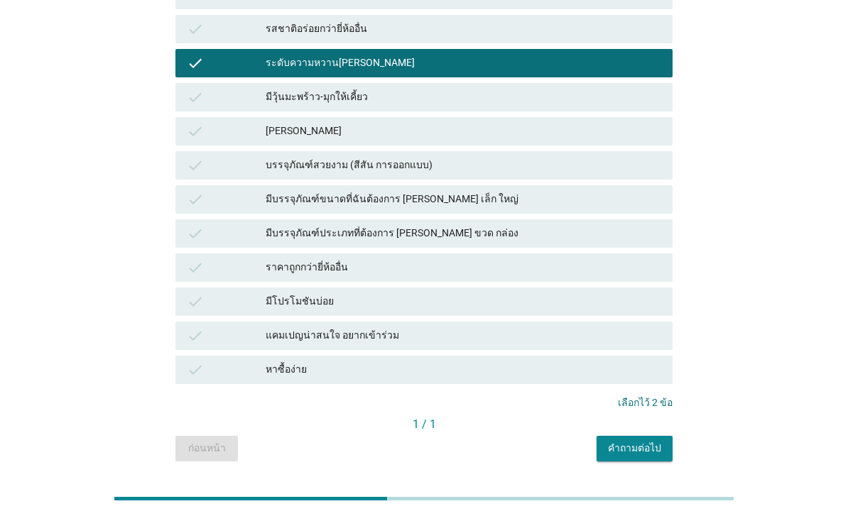
click at [534, 305] on div "มีโปรโมชันบ่อย" at bounding box center [463, 301] width 395 height 17
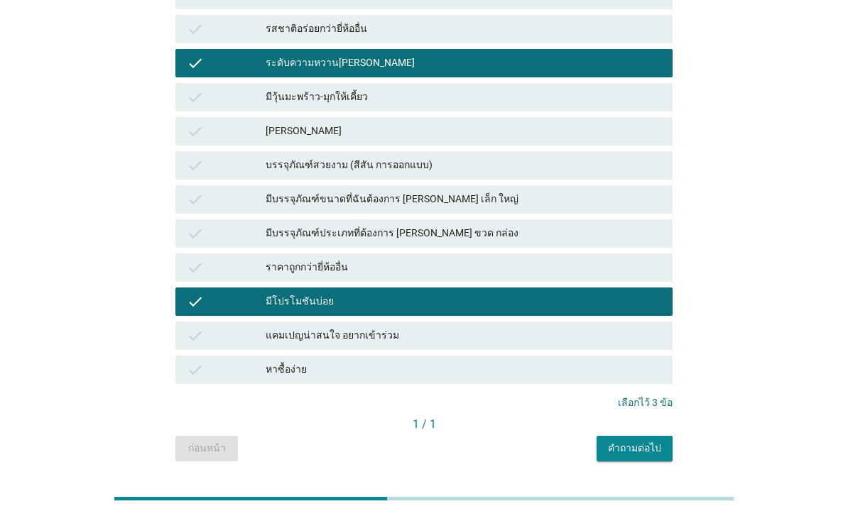
click at [640, 459] on button "คำถามต่อไป" at bounding box center [634, 449] width 76 height 26
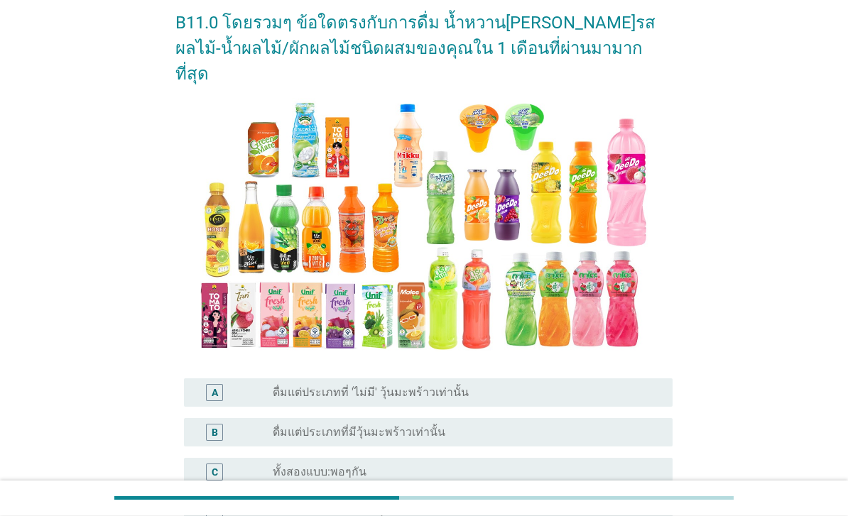
scroll to position [68, 0]
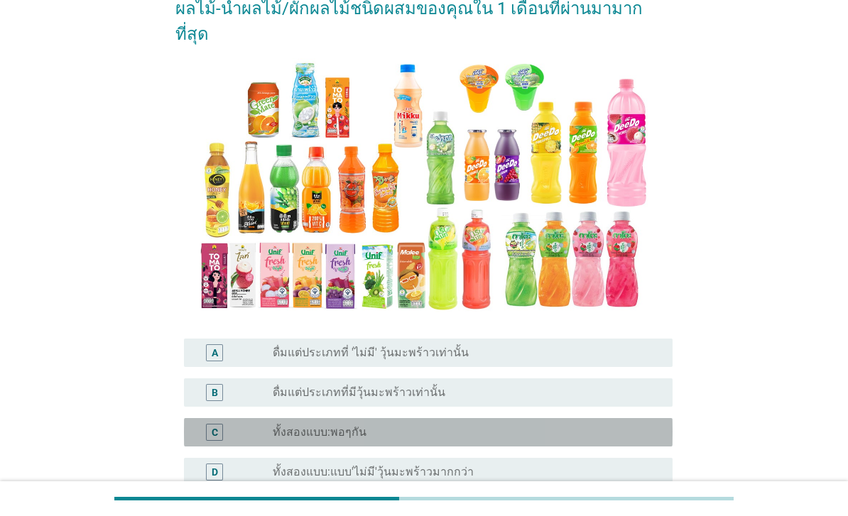
click at [562, 431] on div "radio_button_unchecked ทั้งสองแบบ:พอๆกัน" at bounding box center [461, 432] width 377 height 14
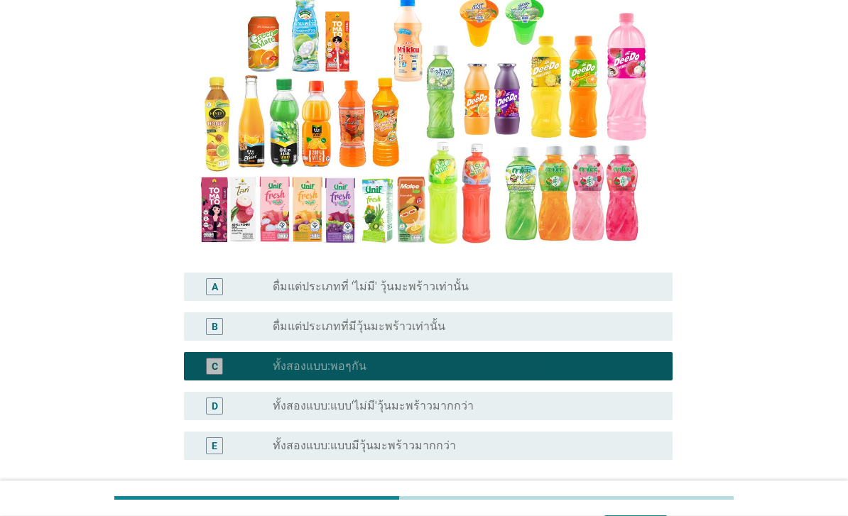
scroll to position [251, 0]
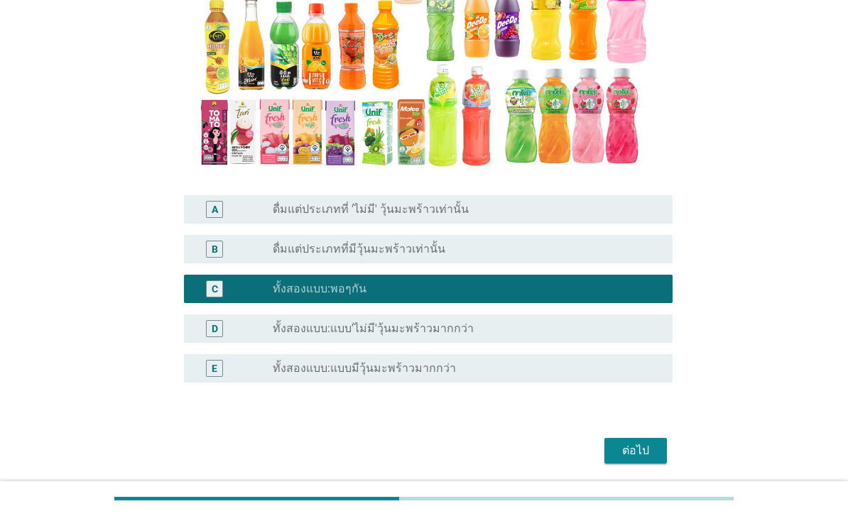
click at [638, 459] on button "ต่อไป" at bounding box center [635, 451] width 62 height 26
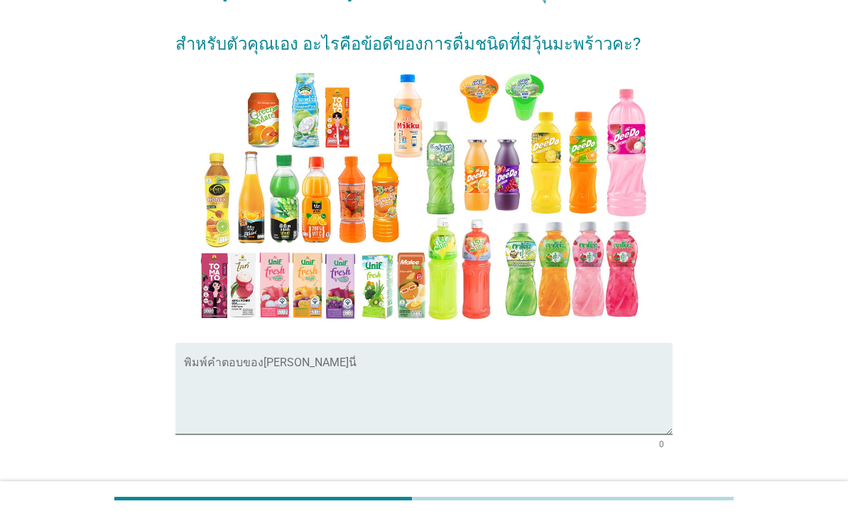
scroll to position [97, 0]
click at [366, 398] on textarea "พิมพ์คำตอบของคุณ ที่นี่" at bounding box center [428, 398] width 488 height 75
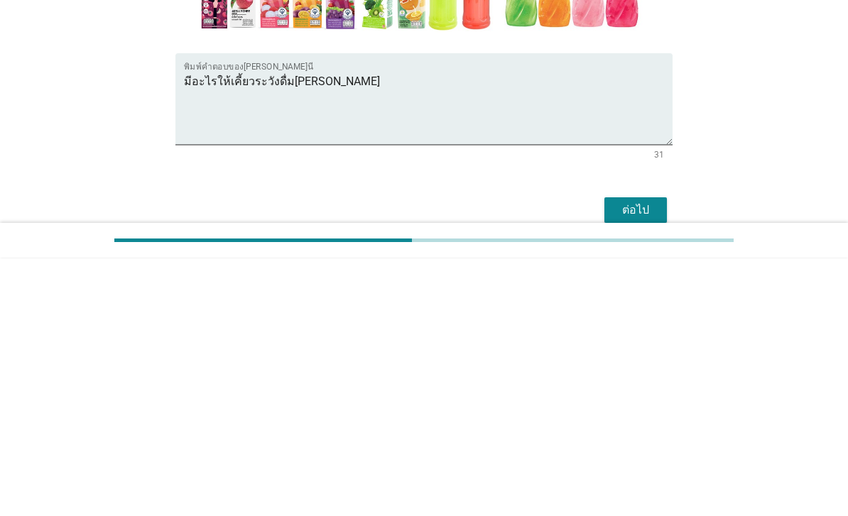
scroll to position [172, 0]
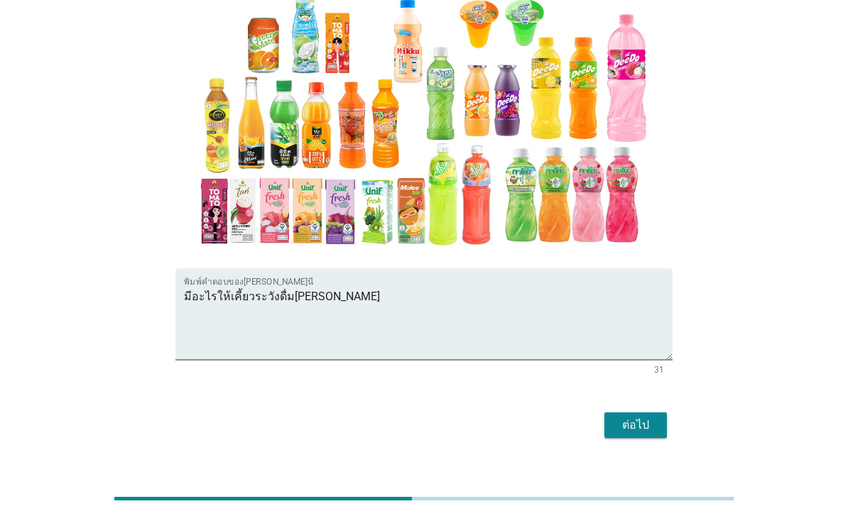
type textarea "มีอะไรให้เคี้ยวระวังดื่ม[PERSON_NAME]"
click at [628, 434] on div "ต่อไป" at bounding box center [636, 425] width 40 height 17
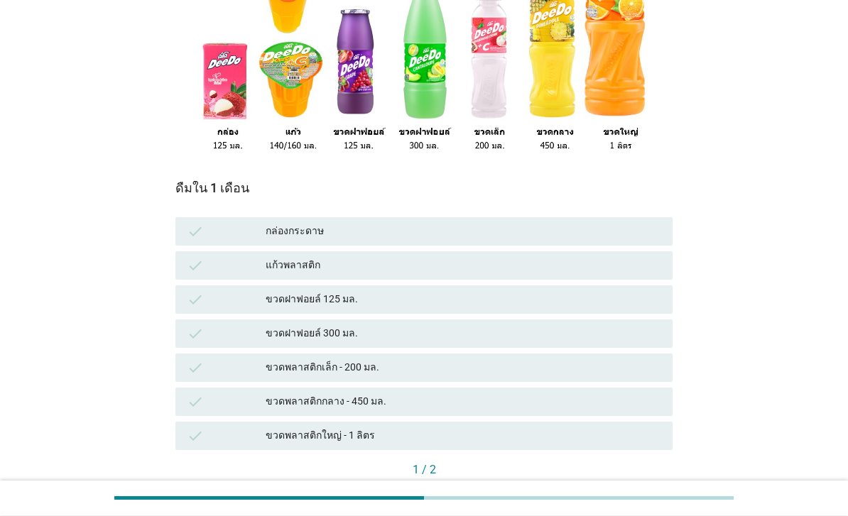
scroll to position [208, 0]
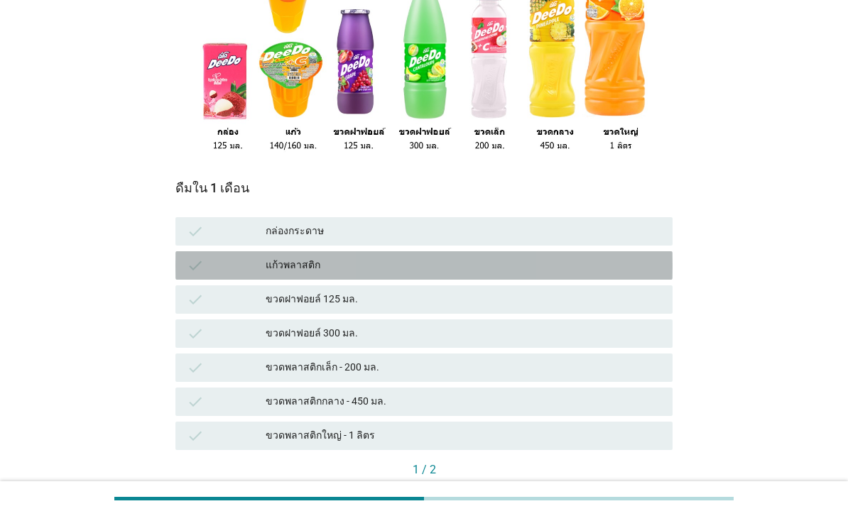
click at [594, 274] on div "แก้วพลาสติก" at bounding box center [463, 265] width 395 height 17
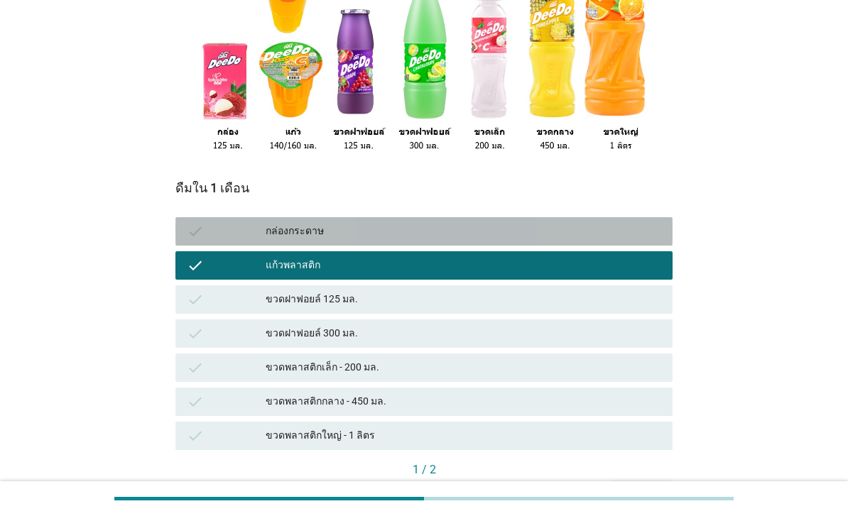
click at [622, 240] on div "กล่องกระดาษ" at bounding box center [463, 231] width 395 height 17
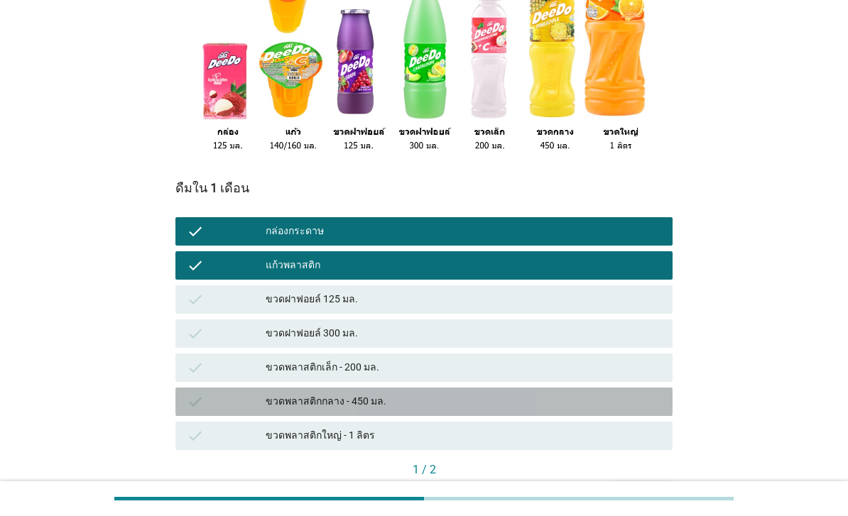
click at [586, 414] on div "check ขวดพลาสติกกลาง - 450 มล." at bounding box center [423, 402] width 497 height 28
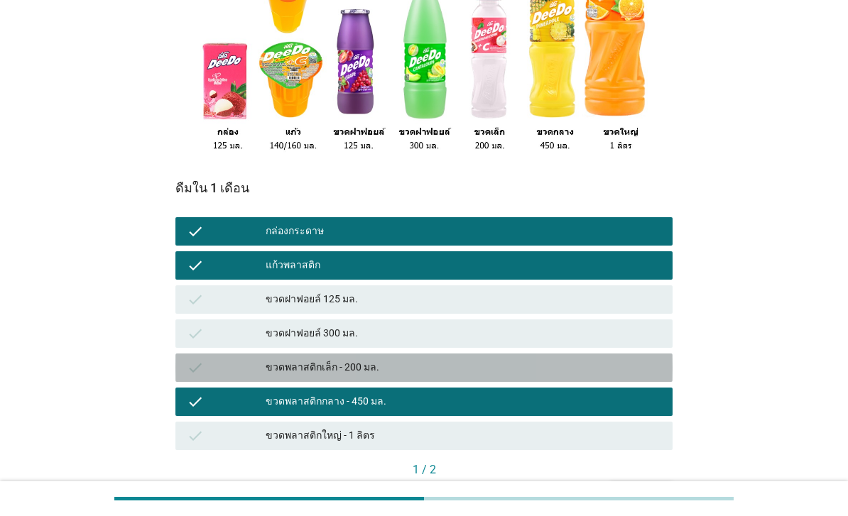
click at [603, 376] on div "ขวดพลาสติกเล็ก - 200 มล." at bounding box center [463, 367] width 395 height 17
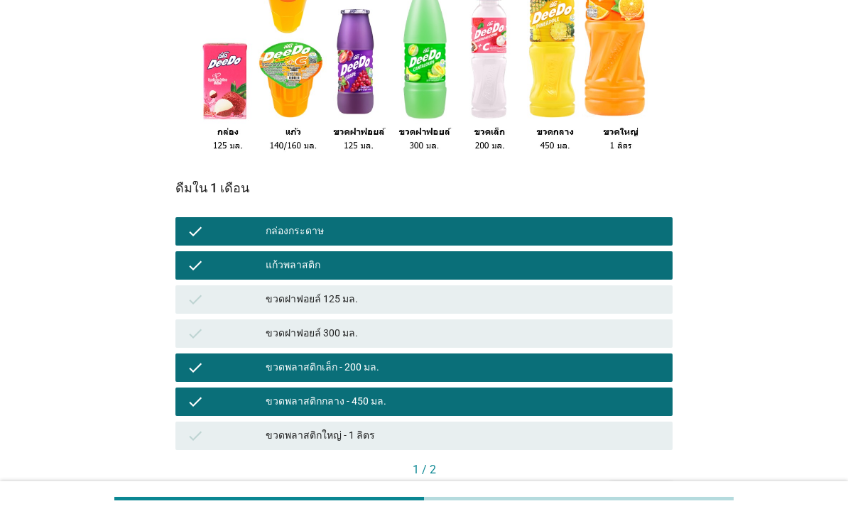
click at [640, 501] on div "ต่อไป" at bounding box center [641, 493] width 40 height 15
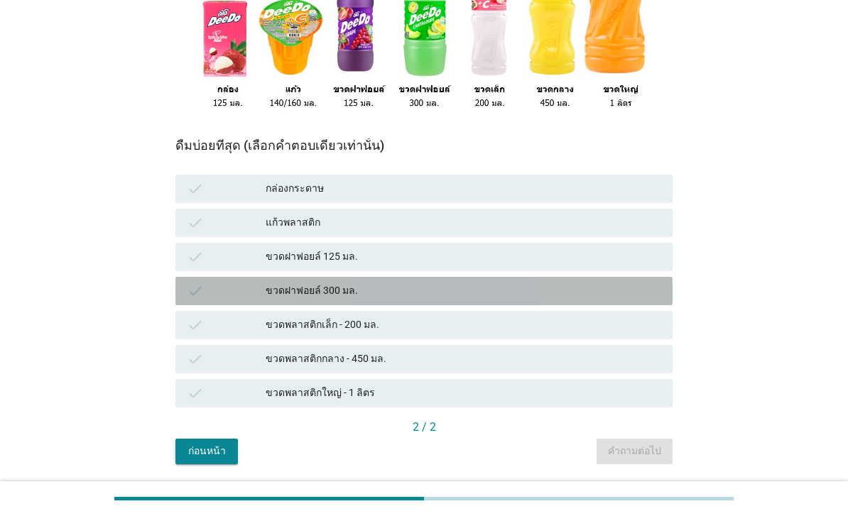
scroll to position [251, 0]
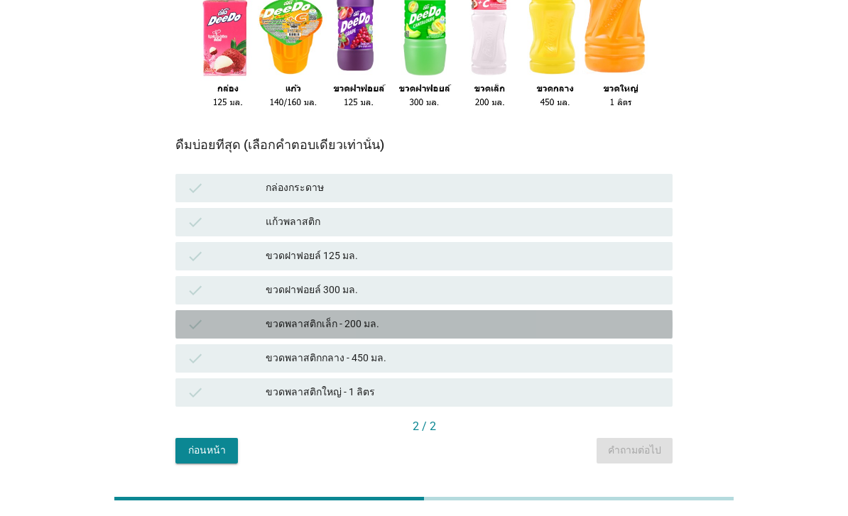
click at [491, 333] on div "ขวดพลาสติกเล็ก - 200 มล." at bounding box center [463, 324] width 395 height 17
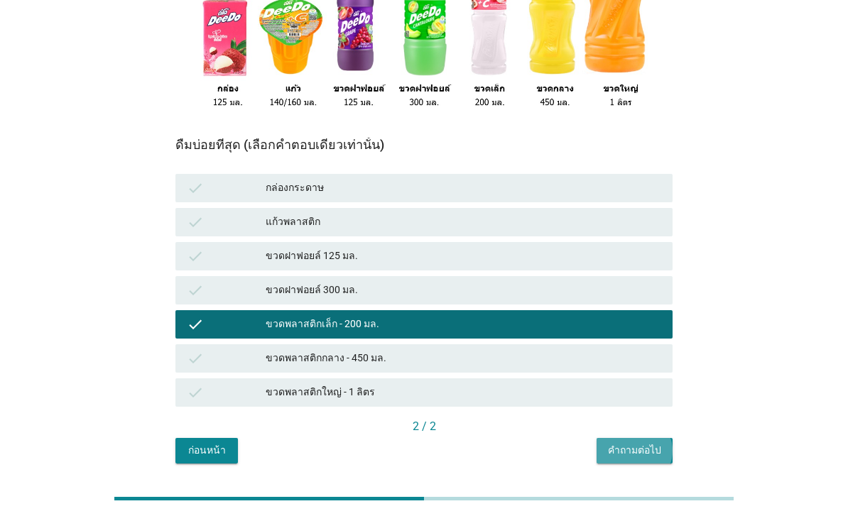
click at [639, 458] on div "คำถามต่อไป" at bounding box center [634, 450] width 53 height 15
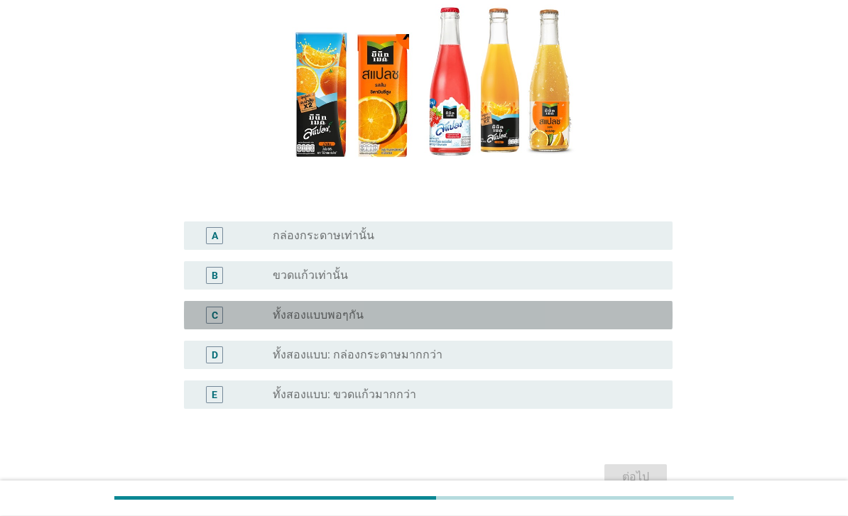
scroll to position [173, 0]
click at [563, 322] on div "radio_button_unchecked ทั้งสองแบบพอๆกัน" at bounding box center [461, 315] width 377 height 14
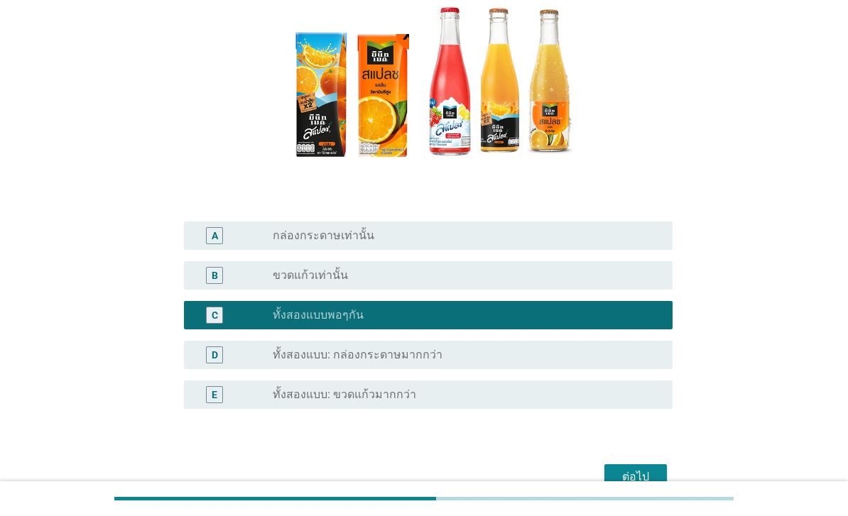
click at [639, 486] on div "ต่อไป" at bounding box center [636, 477] width 40 height 17
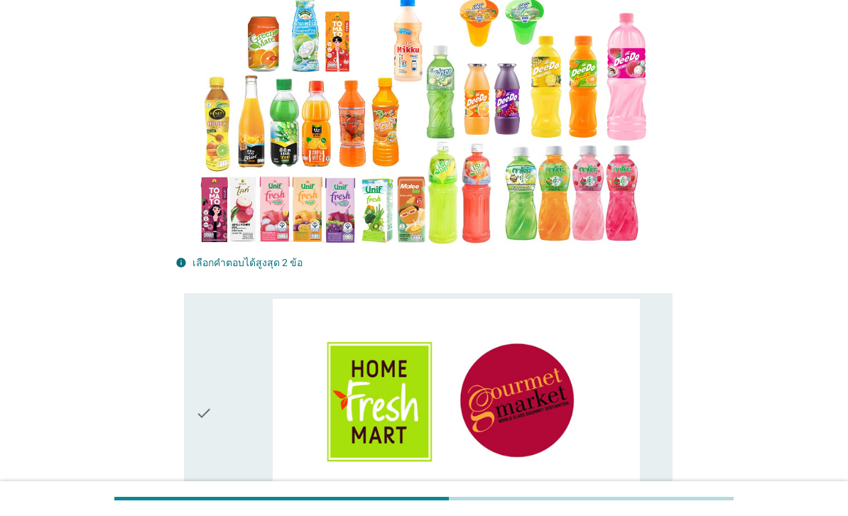
scroll to position [0, 0]
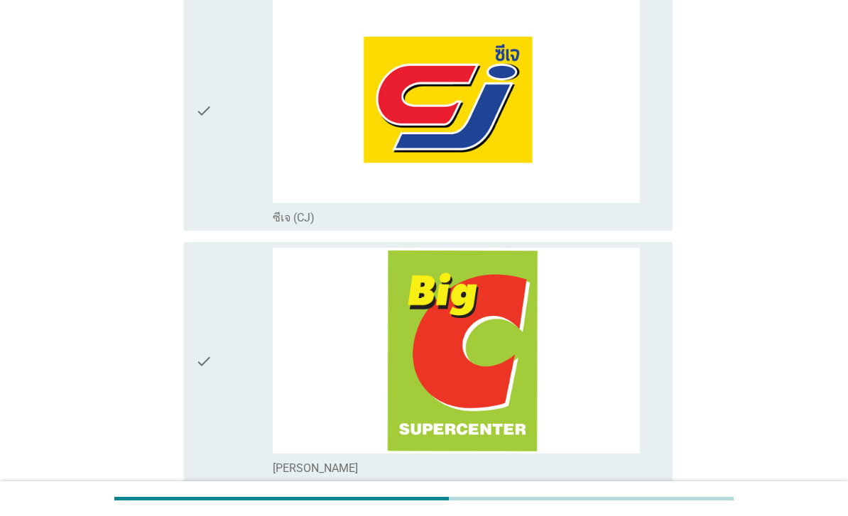
click at [229, 199] on div "check" at bounding box center [233, 110] width 77 height 229
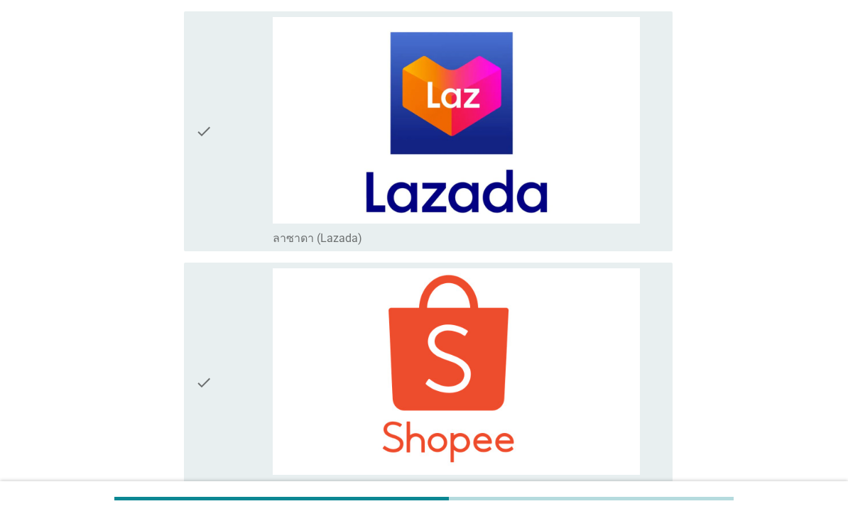
scroll to position [4872, 0]
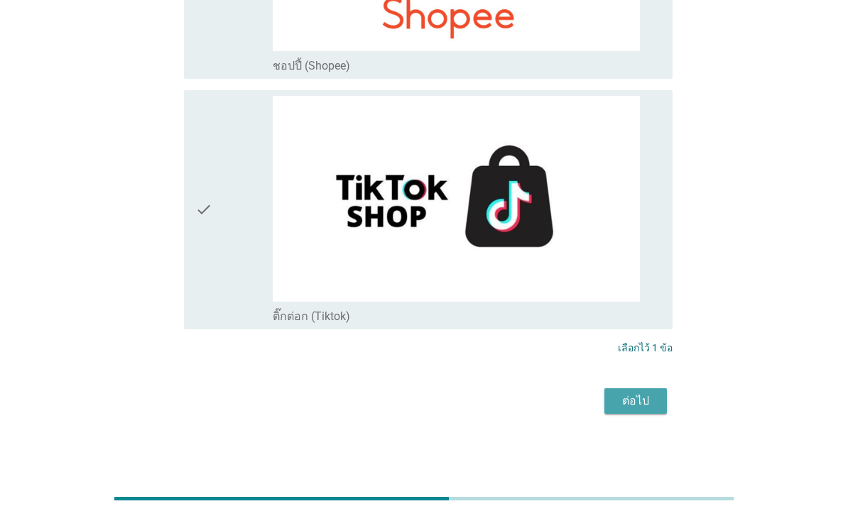
click at [627, 414] on button "ต่อไป" at bounding box center [635, 401] width 62 height 26
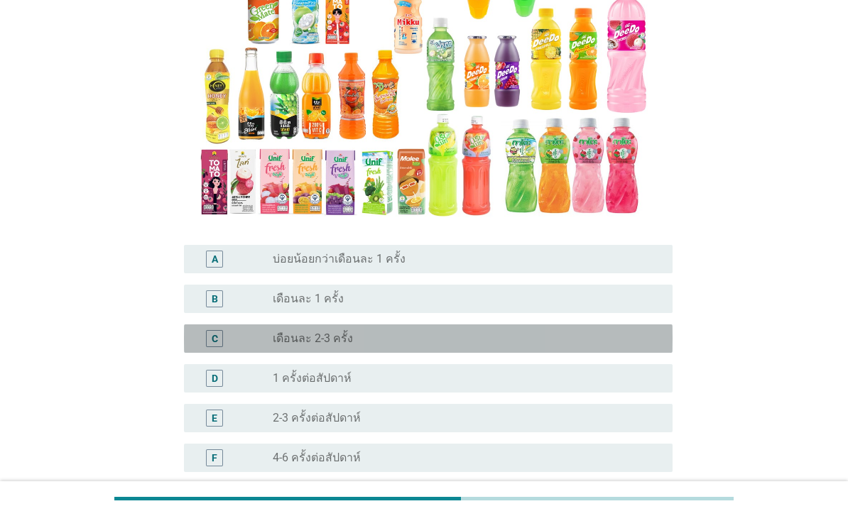
scroll to position [330, 0]
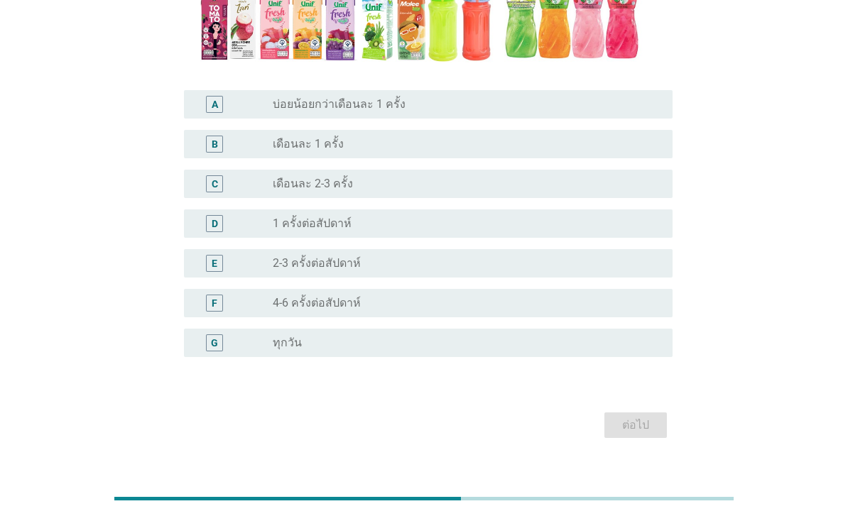
click at [469, 310] on div "radio_button_unchecked 4-6 ครั้งต่อสัปดาห์" at bounding box center [461, 303] width 377 height 14
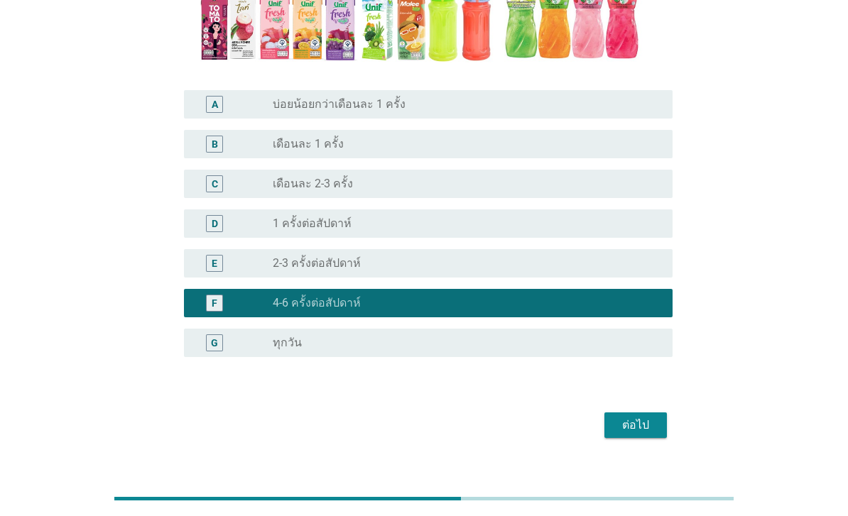
click at [635, 434] on div "ต่อไป" at bounding box center [636, 425] width 40 height 17
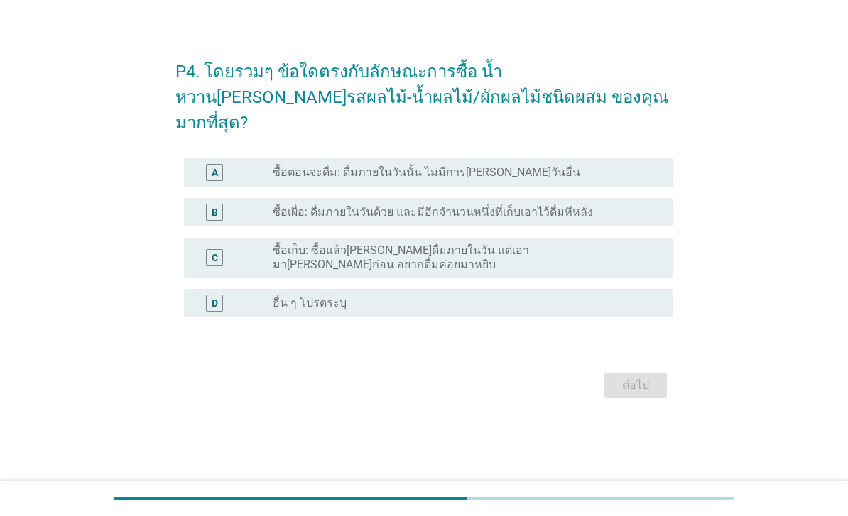
scroll to position [0, 0]
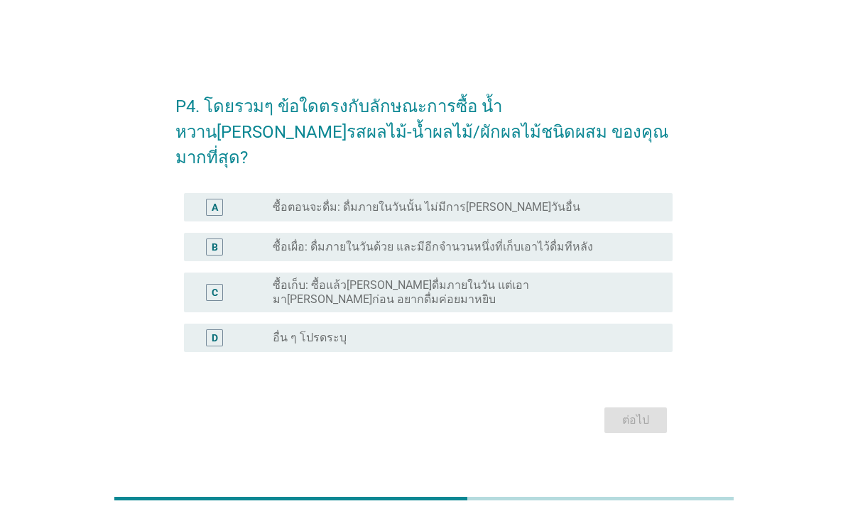
click at [606, 254] on div "radio_button_unchecked ซื้อเผื่อ: ดื่มภายในวันด้วย และมีอีกจำนวนหนึ่งที่เก็บเอา…" at bounding box center [461, 247] width 377 height 14
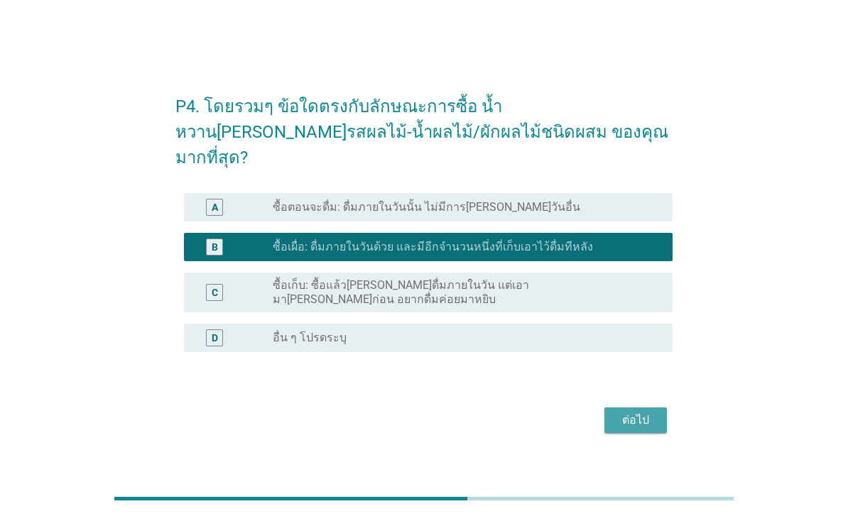
click at [618, 415] on button "ต่อไป" at bounding box center [635, 421] width 62 height 26
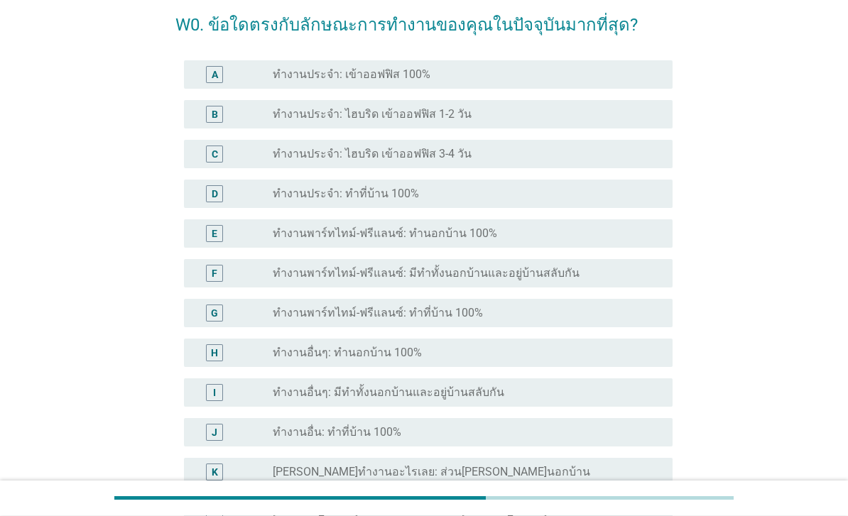
scroll to position [65, 0]
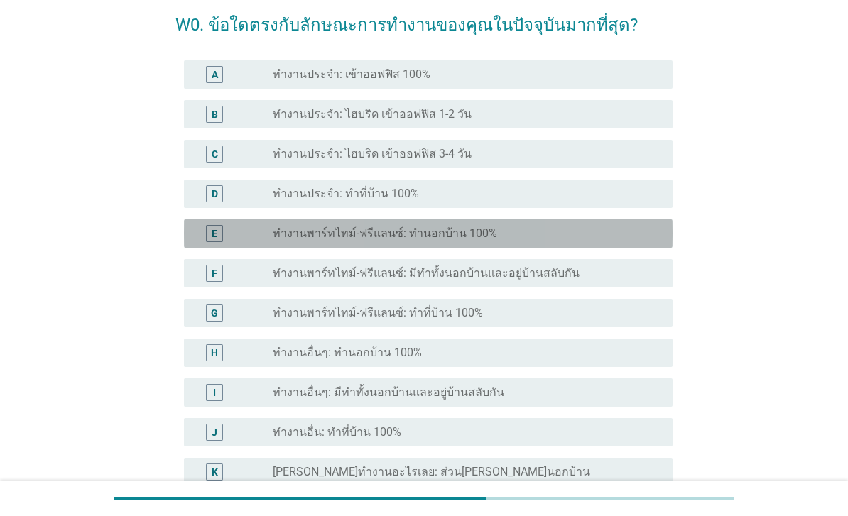
click at [567, 239] on div "radio_button_unchecked ทำงานพาร์ทไทม์-ฟรีแลนซ์: ทำนอกบ้าน 100%" at bounding box center [461, 233] width 377 height 14
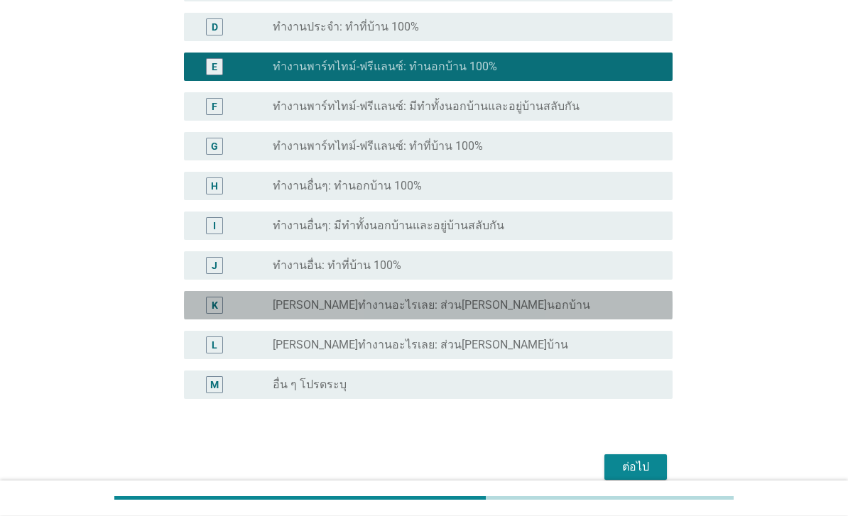
scroll to position [252, 0]
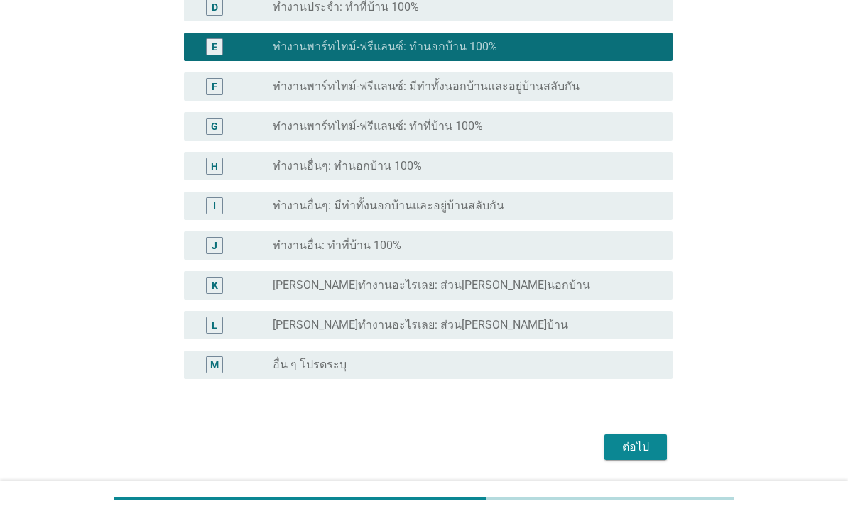
click at [643, 449] on div "ต่อไป" at bounding box center [636, 447] width 40 height 17
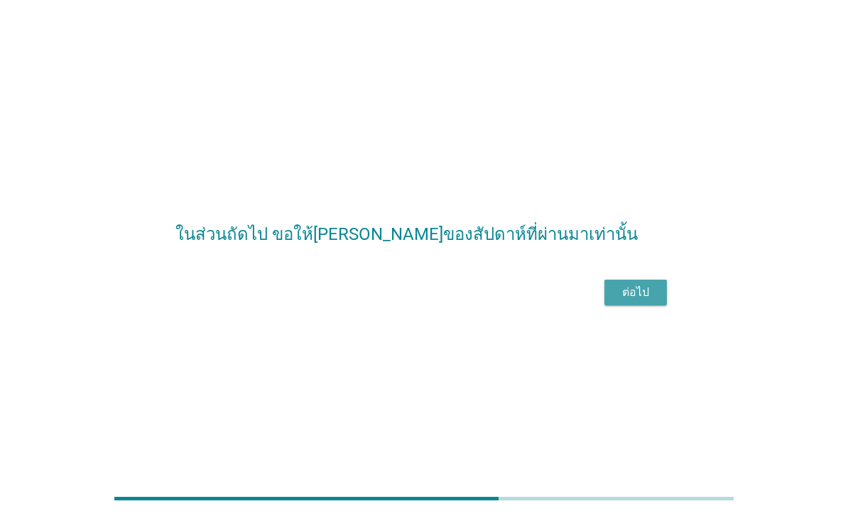
click at [635, 301] on div "ต่อไป" at bounding box center [636, 292] width 40 height 17
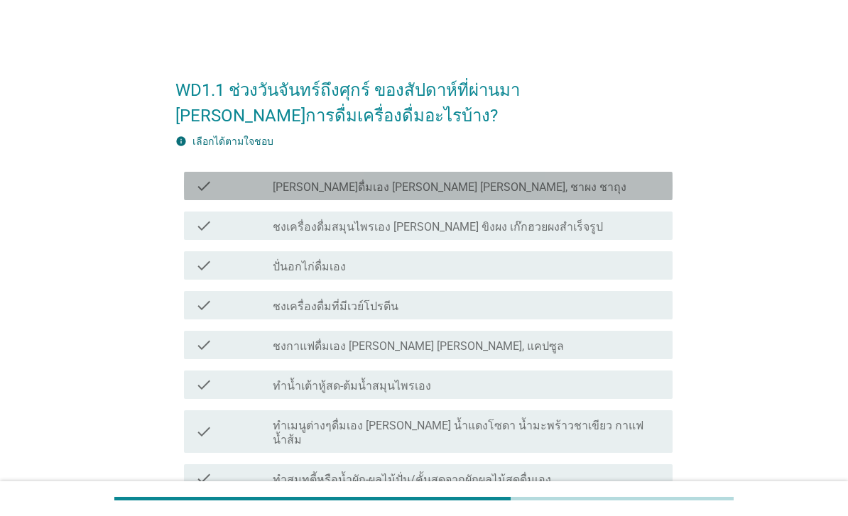
click at [569, 194] on div "check_box_outline_blank [PERSON_NAME]ดื่มเอง [PERSON_NAME] [PERSON_NAME], ชาผง …" at bounding box center [467, 185] width 388 height 17
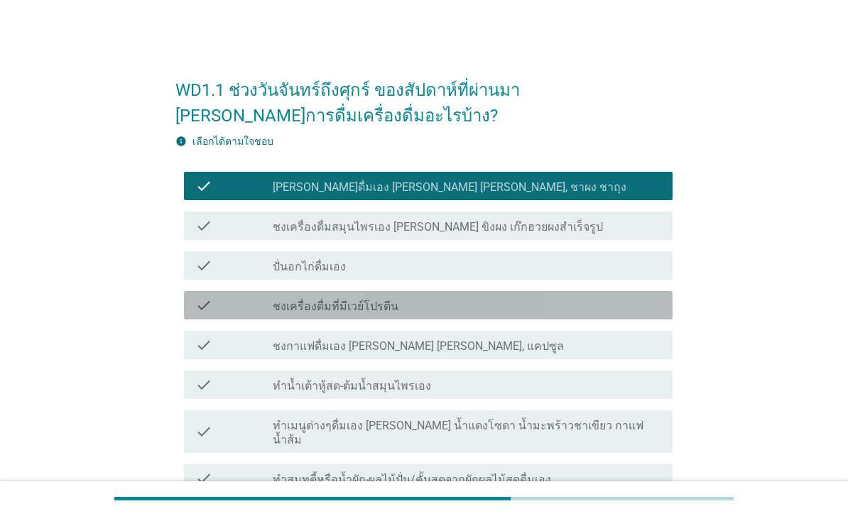
click at [510, 313] on div "check_box_outline_blank ชงเครื่องดื่มที่มีเวย์โปรตีน" at bounding box center [467, 305] width 388 height 17
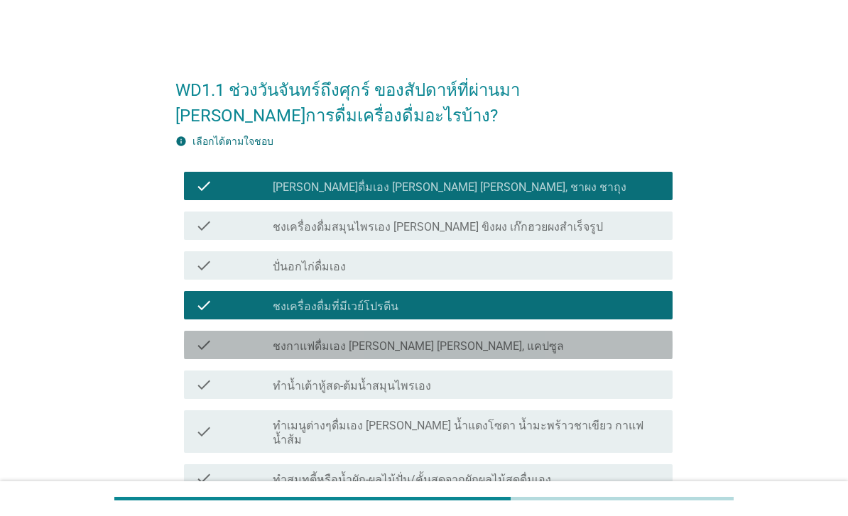
click at [506, 347] on div "check_box_outline_blank ชงกาแฟดื่มเอง [PERSON_NAME] [PERSON_NAME], แคปซูล" at bounding box center [467, 345] width 388 height 17
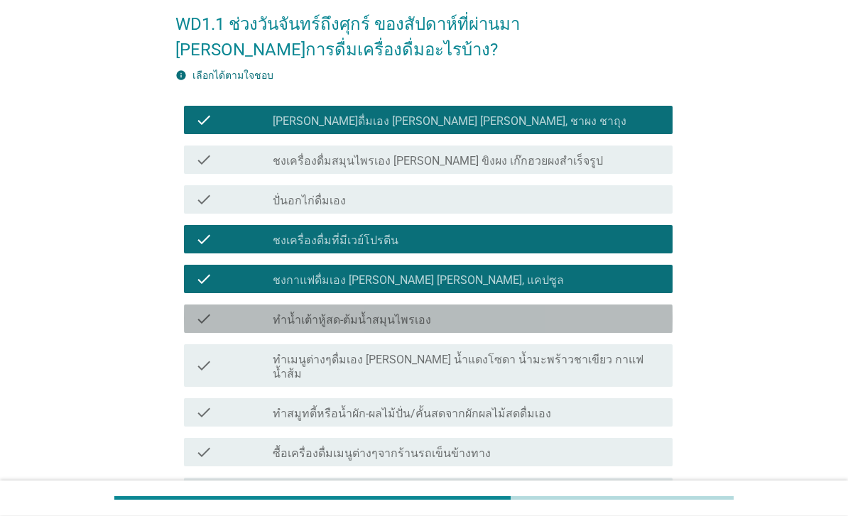
scroll to position [143, 0]
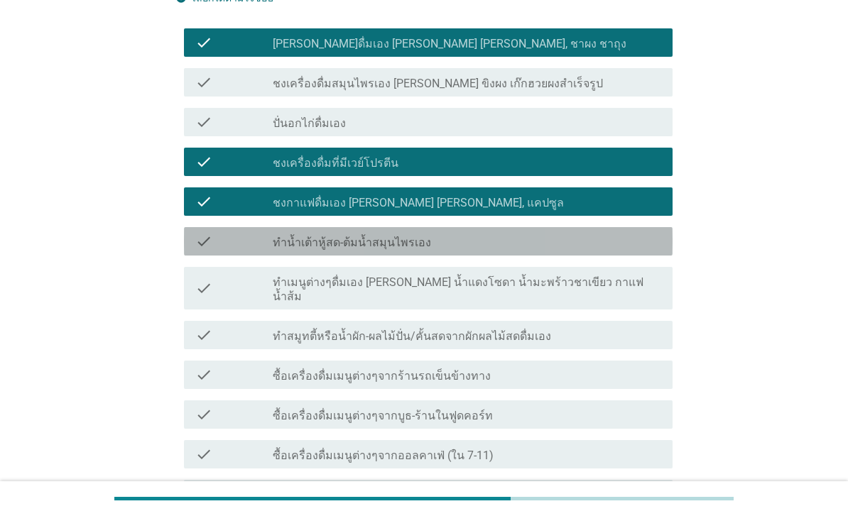
click at [548, 250] on div "check check_box_outline_blank ทำน้ำเต้าหู้สด-ต้มน้ำสมุนไพรเอง" at bounding box center [428, 241] width 488 height 28
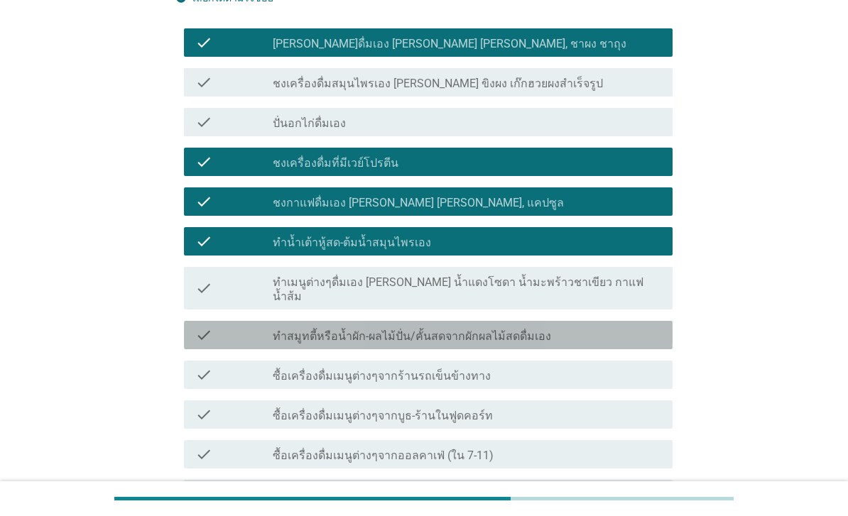
click at [559, 327] on div "check_box_outline_blank ทำสมูทตี้หรือน้ำผัก-ผลไม้ปั่น/คั้นสดจากผักผลไม้สดดื่มเอง" at bounding box center [467, 335] width 388 height 17
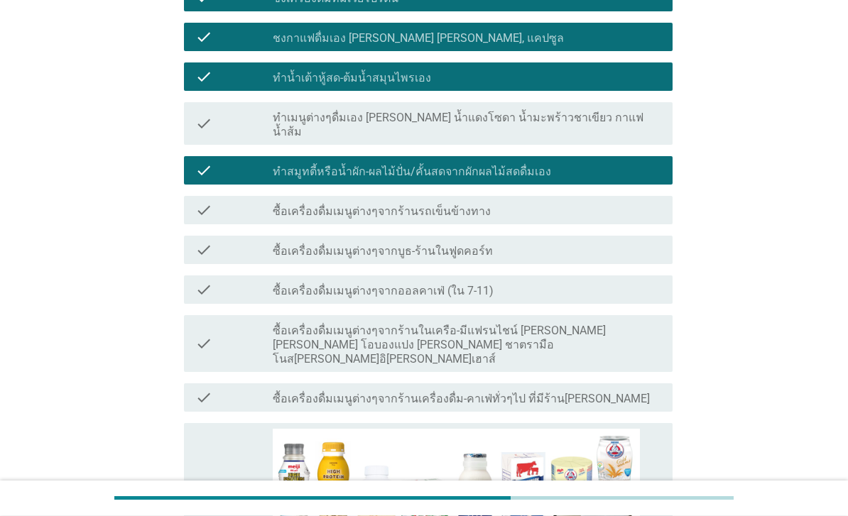
scroll to position [308, 0]
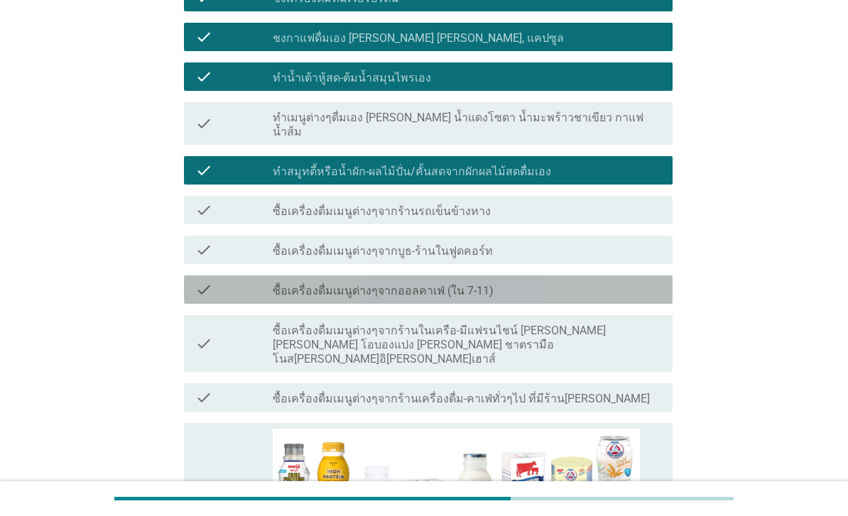
click at [560, 281] on div "check_box_outline_blank ซื้อเครื่องดื่มเมนูต่างๆจากออลคาเฟ่ (ใน 7-11)" at bounding box center [467, 289] width 388 height 17
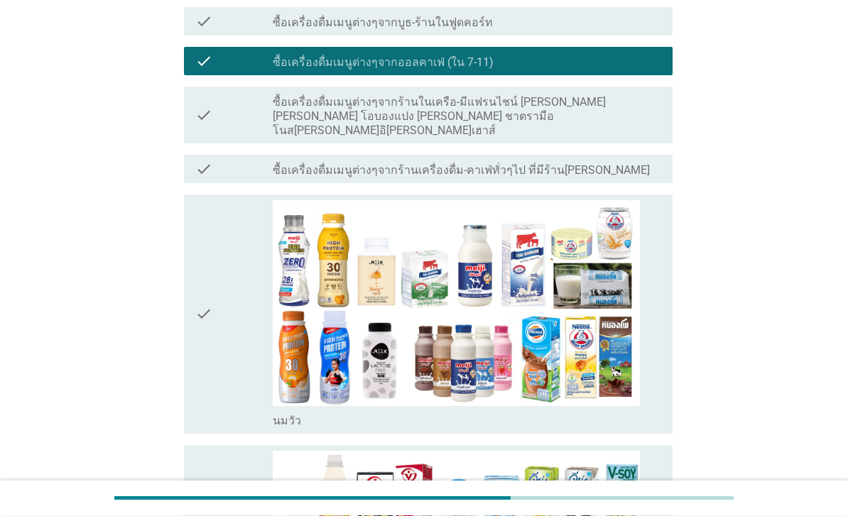
scroll to position [537, 0]
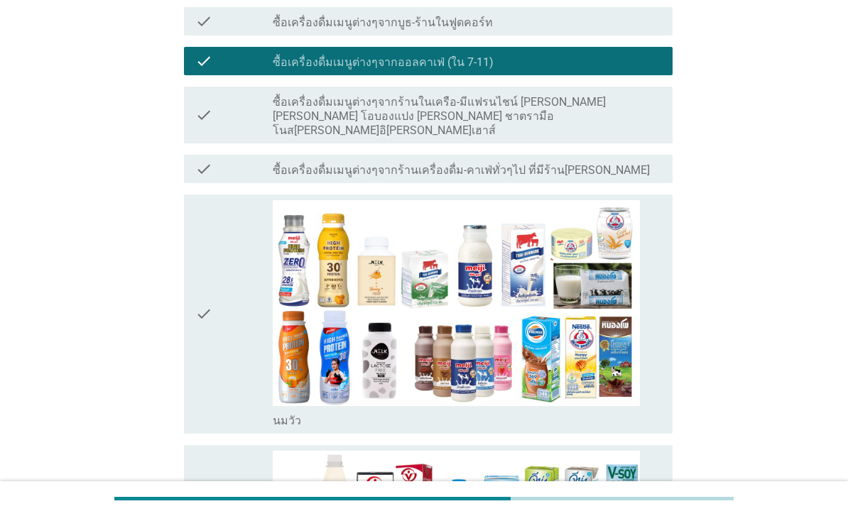
click at [214, 366] on div "check" at bounding box center [233, 314] width 77 height 229
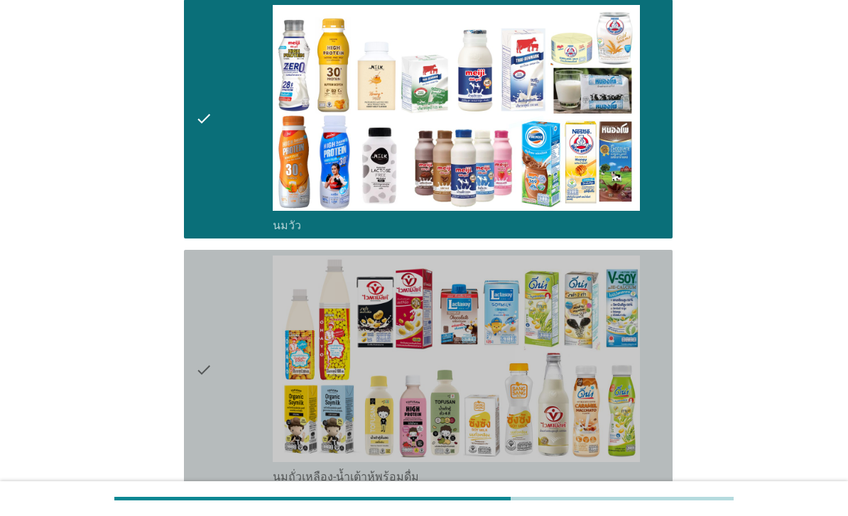
click at [241, 427] on div "check" at bounding box center [233, 370] width 77 height 229
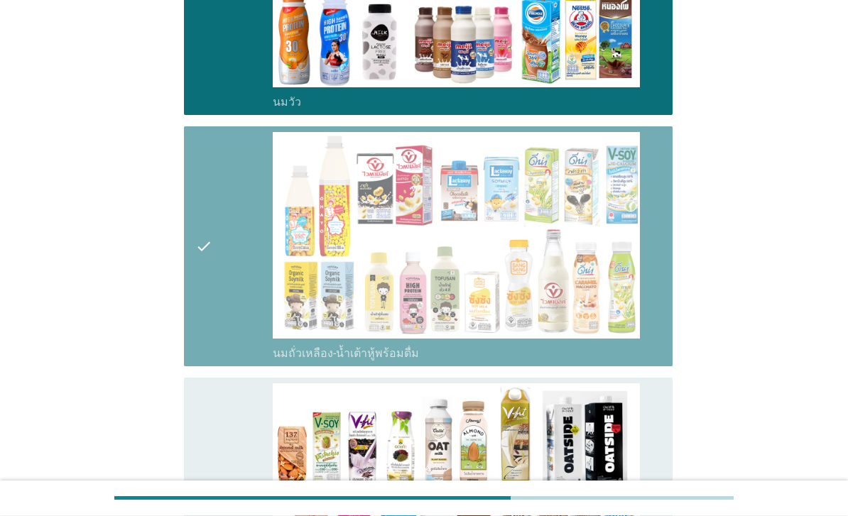
scroll to position [1196, 0]
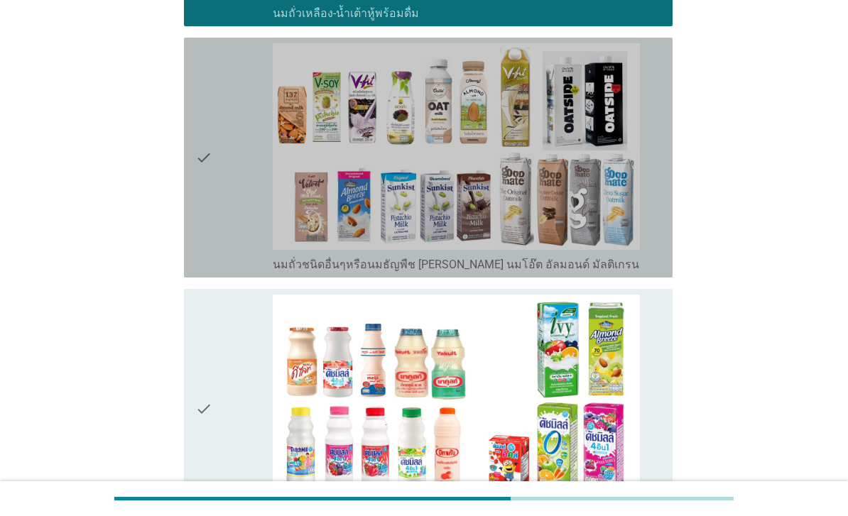
click at [252, 237] on div "check" at bounding box center [233, 157] width 77 height 229
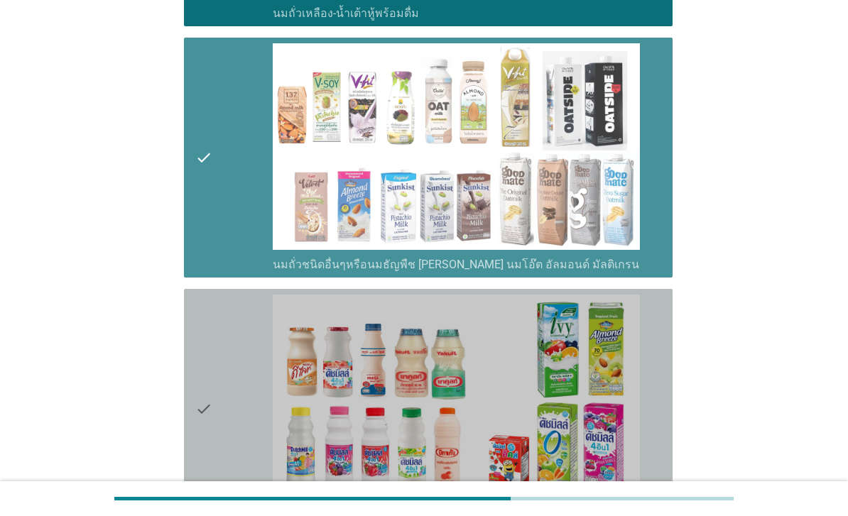
click at [255, 373] on div "check" at bounding box center [233, 409] width 77 height 229
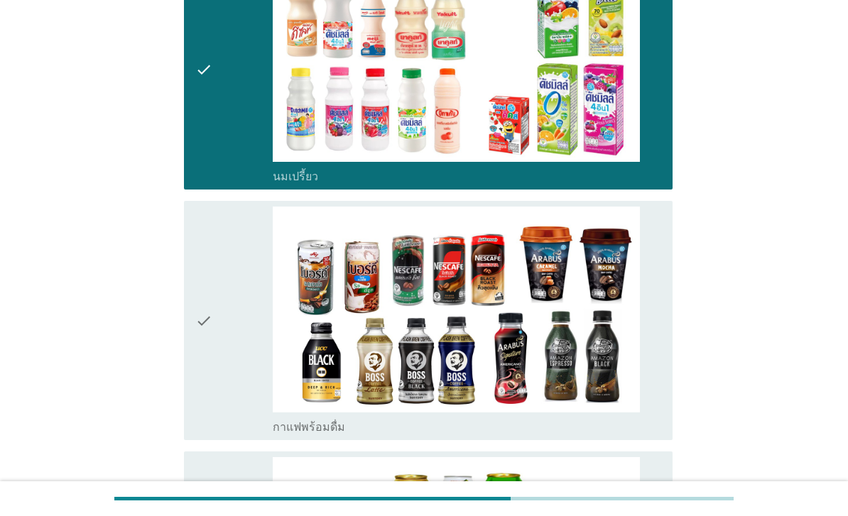
scroll to position [1640, 0]
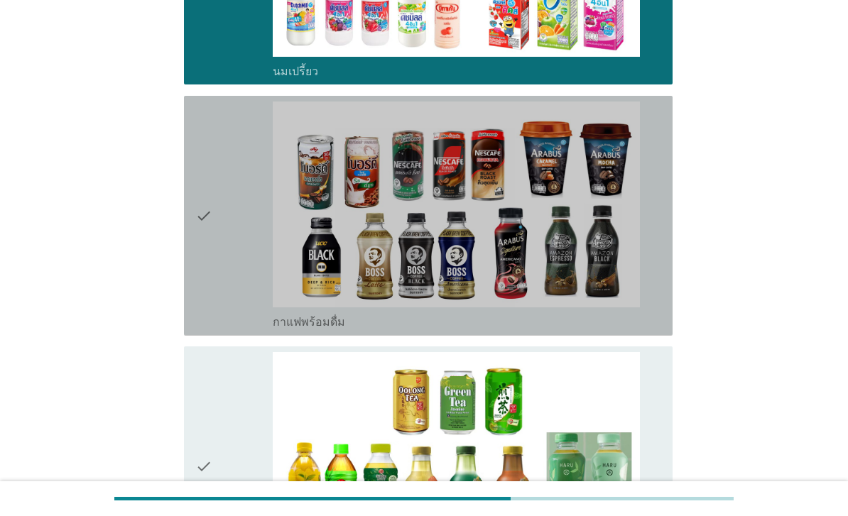
click at [235, 330] on div "check" at bounding box center [233, 216] width 77 height 229
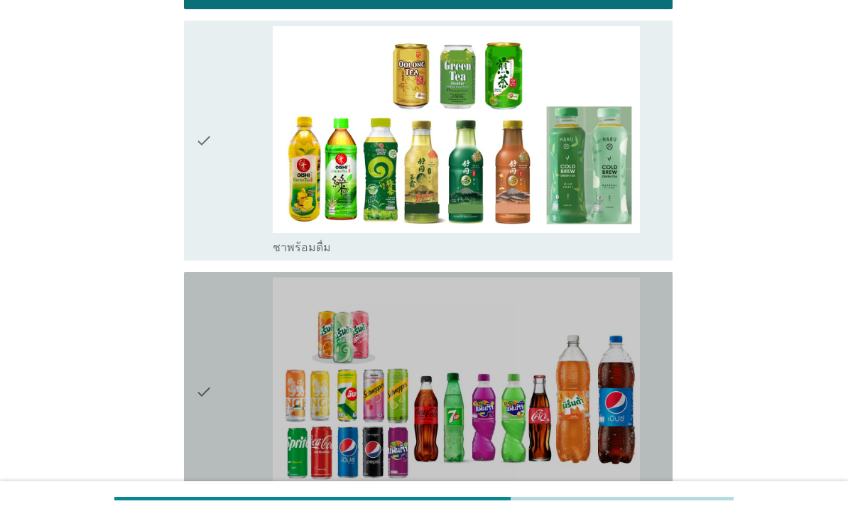
click at [226, 430] on div "check" at bounding box center [233, 392] width 77 height 229
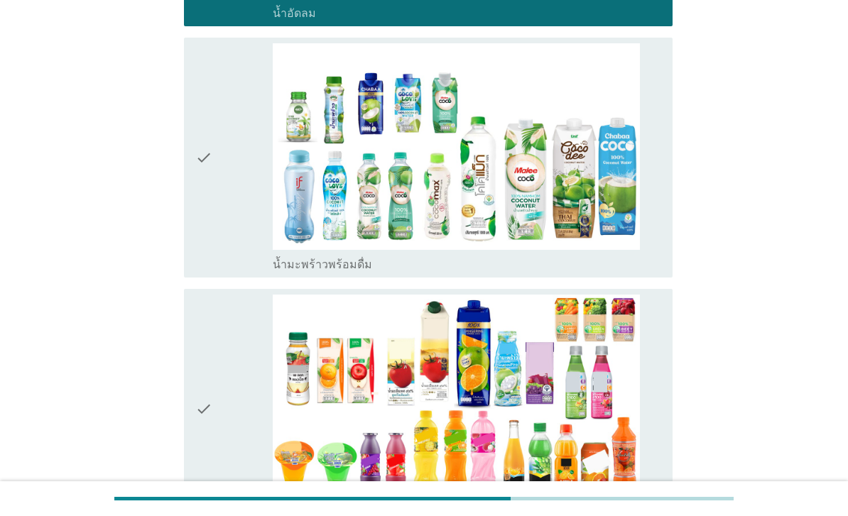
click at [237, 272] on div "check" at bounding box center [233, 157] width 77 height 229
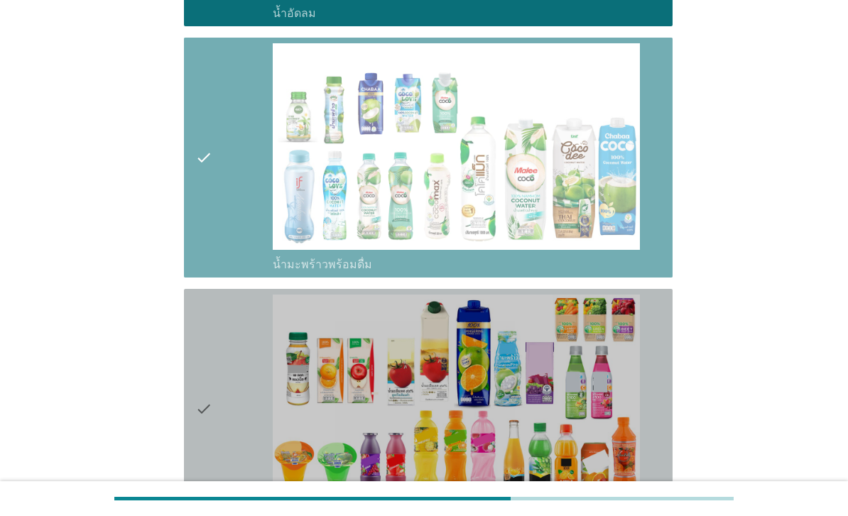
click at [236, 432] on div "check" at bounding box center [233, 409] width 77 height 229
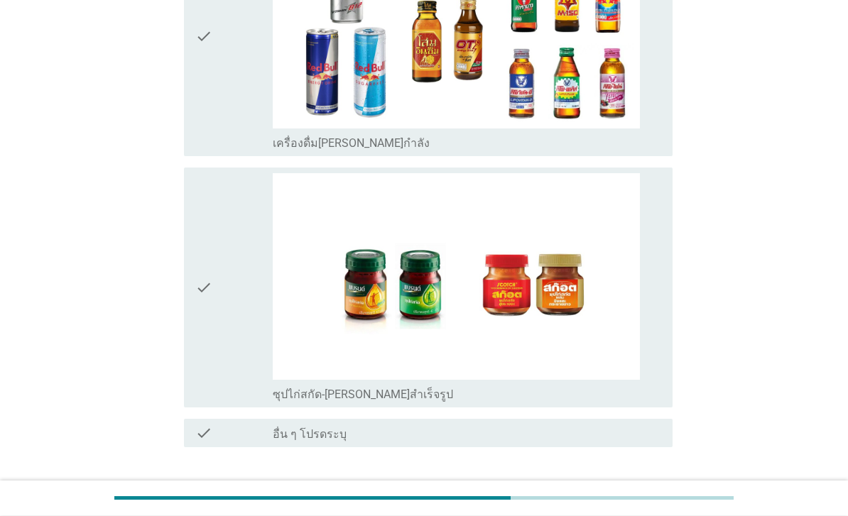
scroll to position [3980, 0]
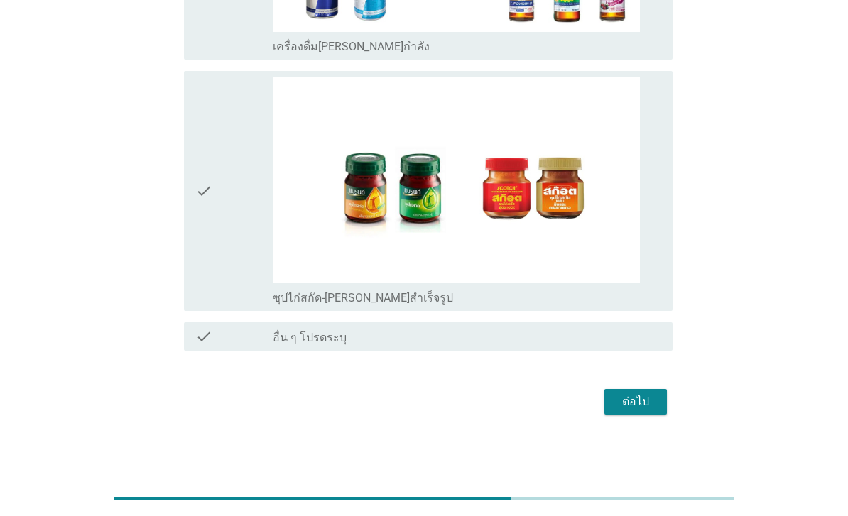
click at [225, 305] on div "check" at bounding box center [233, 191] width 77 height 229
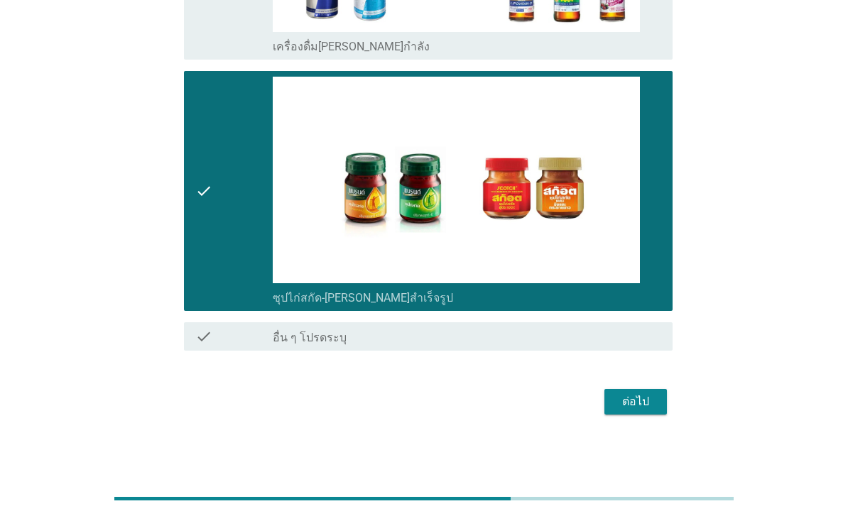
click at [645, 410] on div "ต่อไป" at bounding box center [636, 401] width 40 height 17
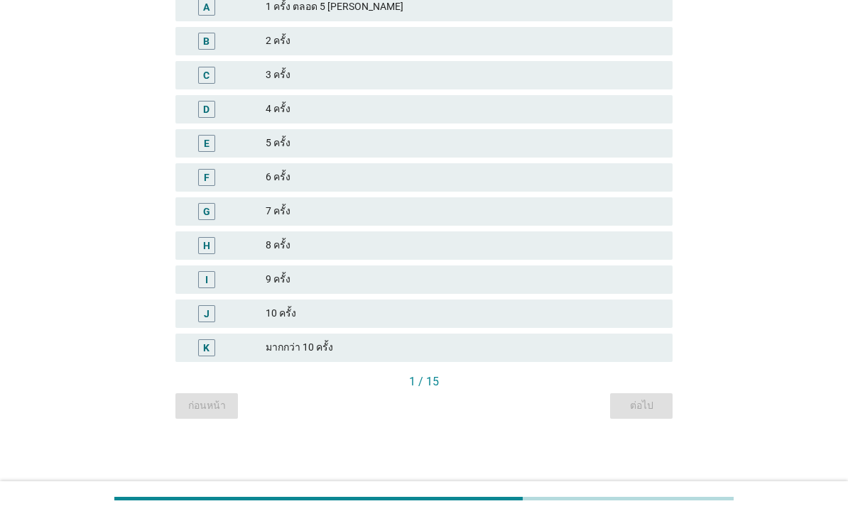
scroll to position [0, 0]
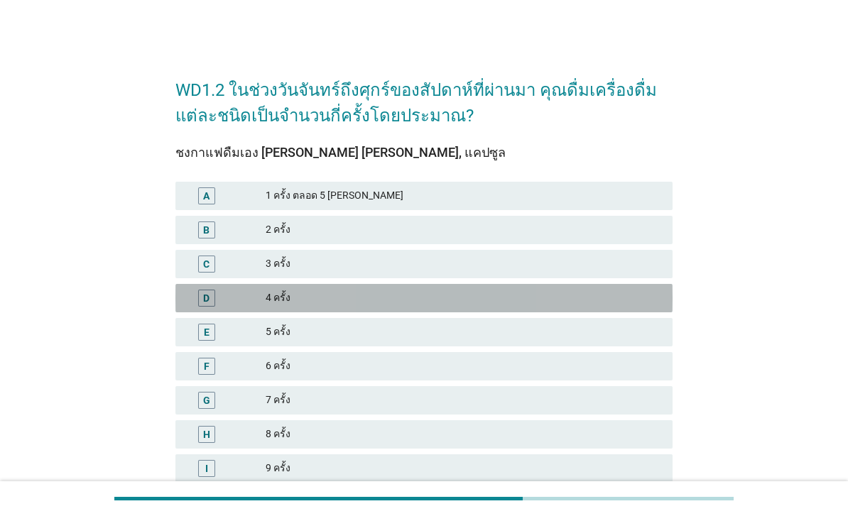
click at [497, 303] on div "4 ครั้ง" at bounding box center [463, 298] width 395 height 17
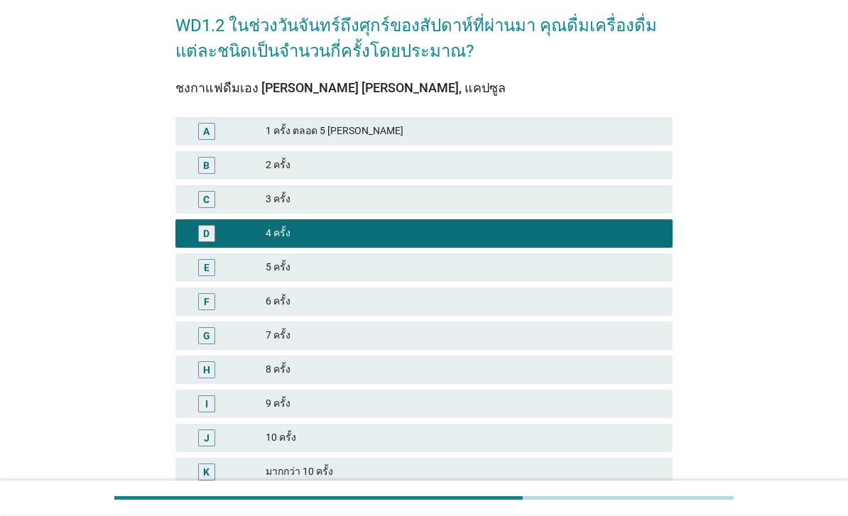
scroll to position [143, 0]
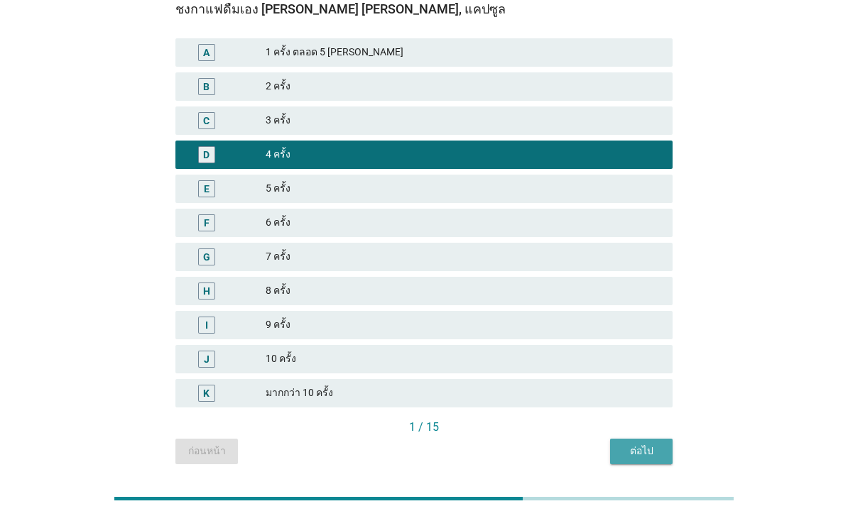
click at [641, 456] on div "ต่อไป" at bounding box center [641, 451] width 40 height 15
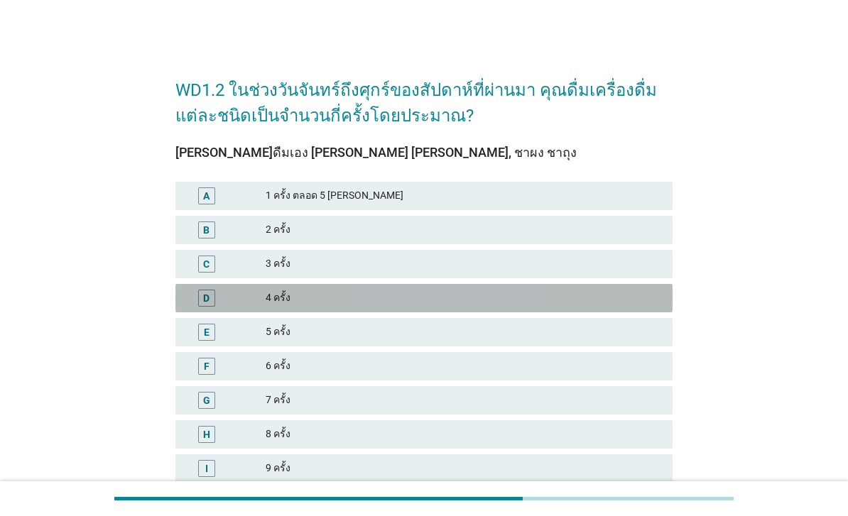
click at [559, 288] on div "D 4 ครั้ง" at bounding box center [423, 298] width 497 height 28
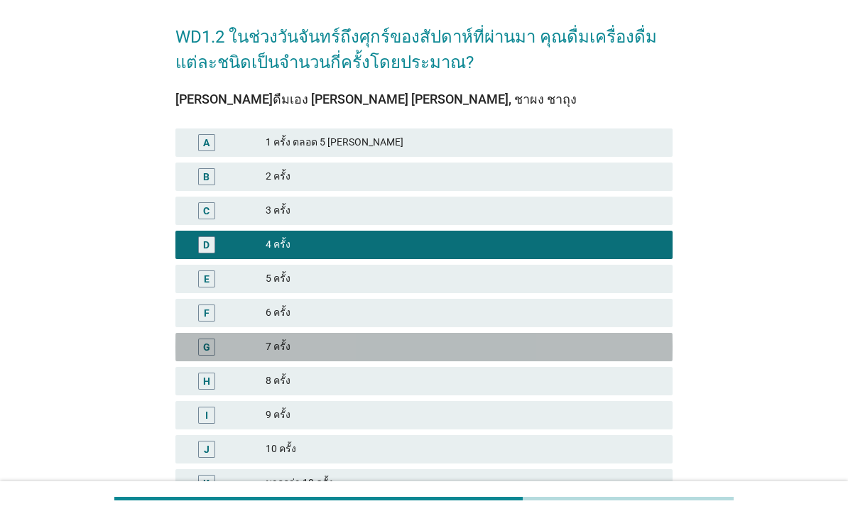
scroll to position [143, 0]
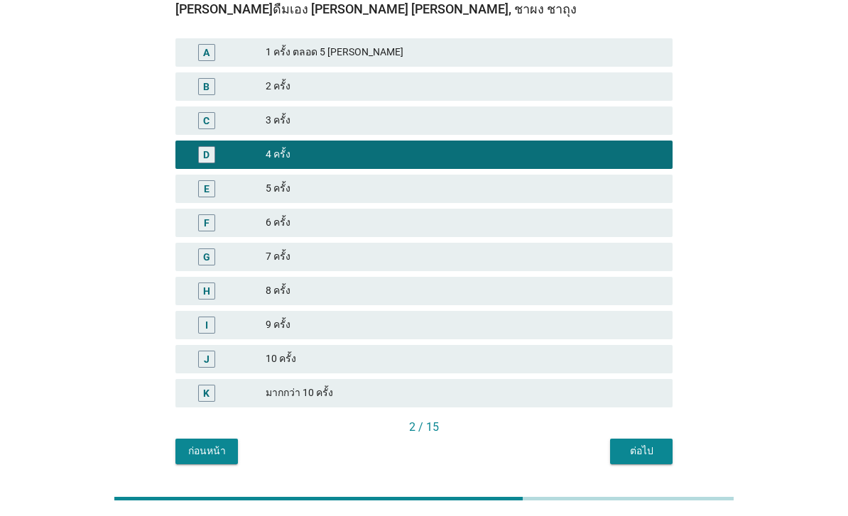
click at [630, 456] on div "ต่อไป" at bounding box center [641, 451] width 40 height 15
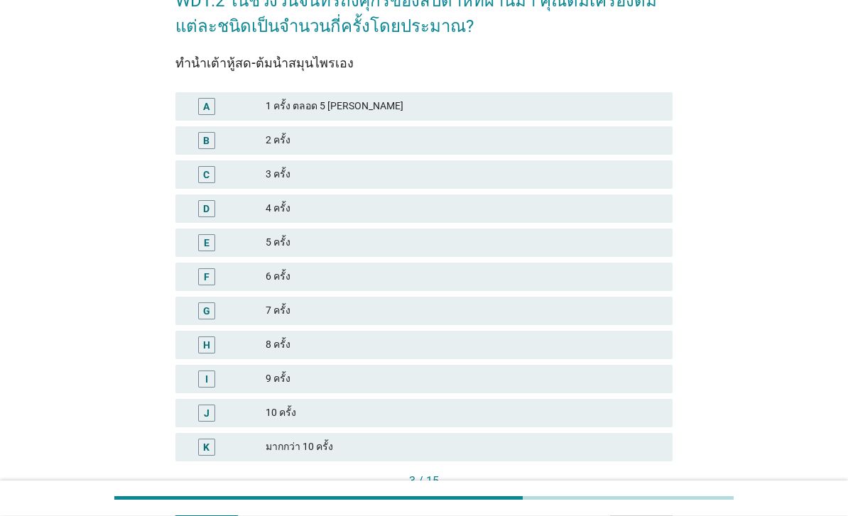
scroll to position [89, 0]
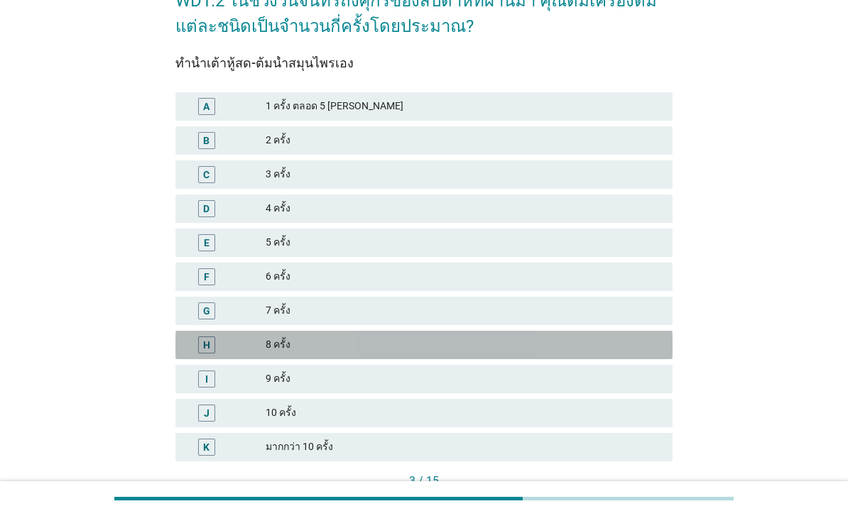
click at [523, 339] on div "8 ครั้ง" at bounding box center [463, 345] width 395 height 17
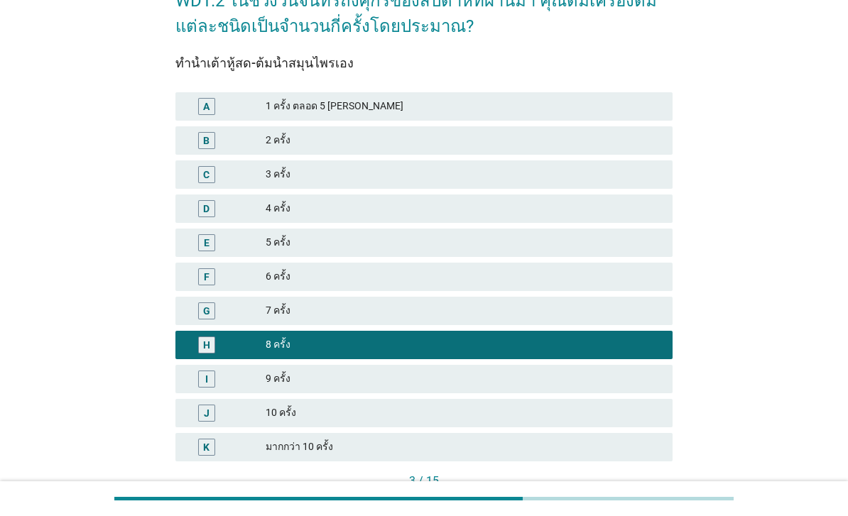
click at [641, 507] on div "ต่อไป" at bounding box center [641, 505] width 40 height 15
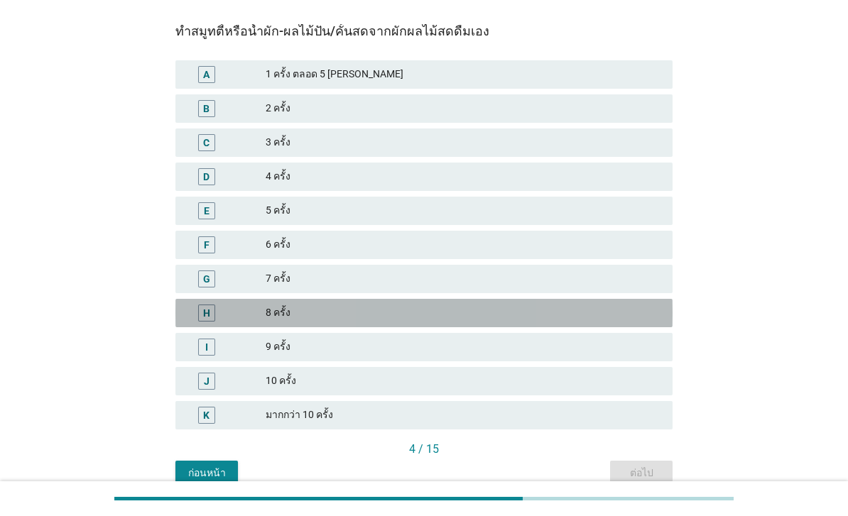
scroll to position [125, 0]
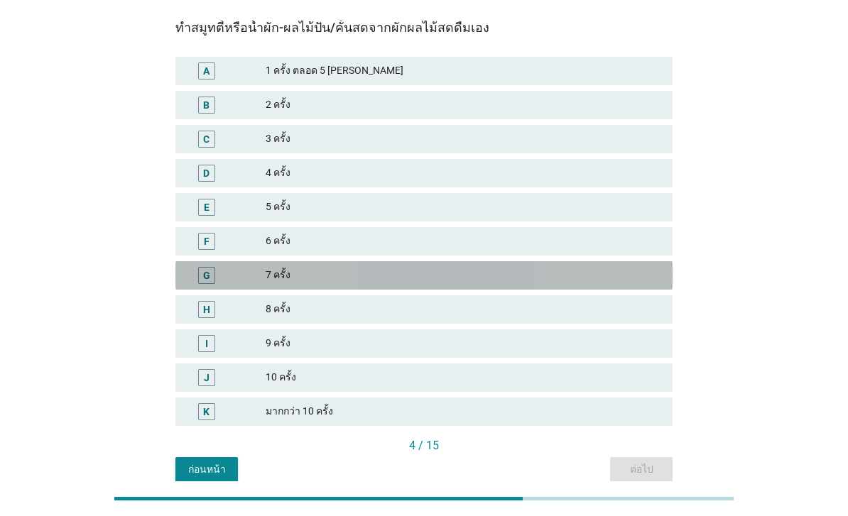
click at [576, 279] on div "7 ครั้ง" at bounding box center [463, 275] width 395 height 17
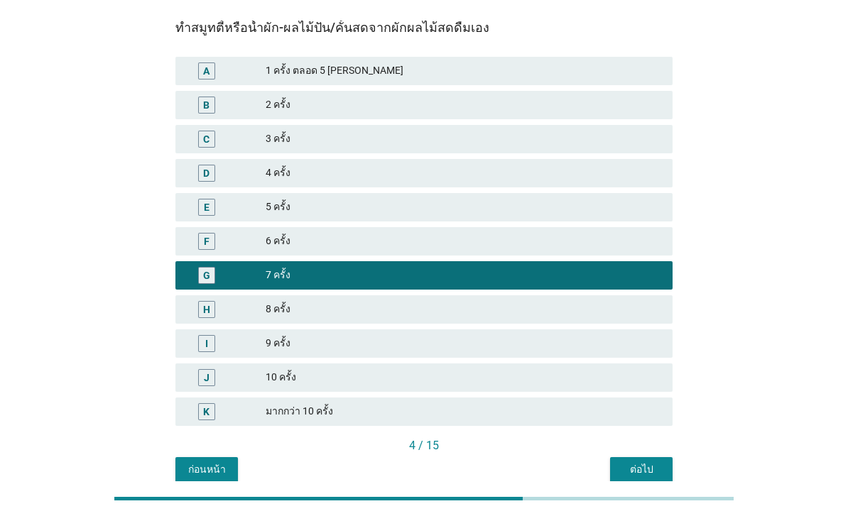
click at [647, 478] on button "ต่อไป" at bounding box center [641, 470] width 62 height 26
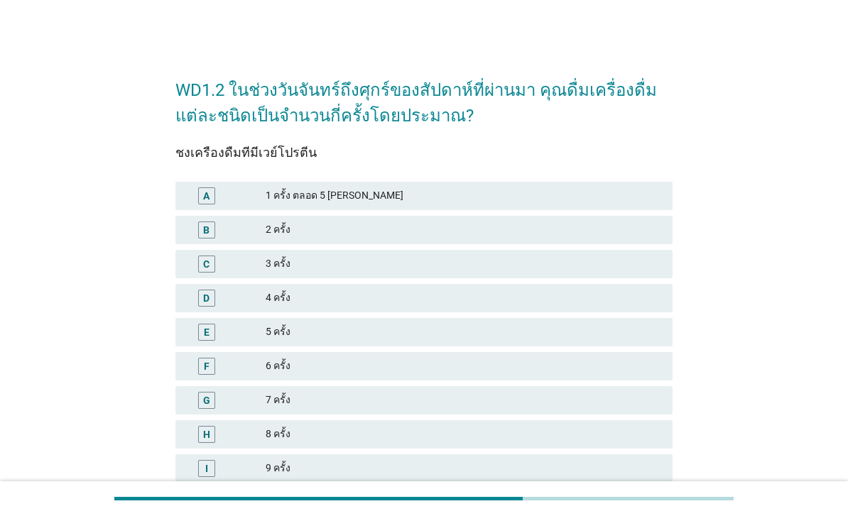
click at [550, 405] on div "7 ครั้ง" at bounding box center [463, 400] width 395 height 17
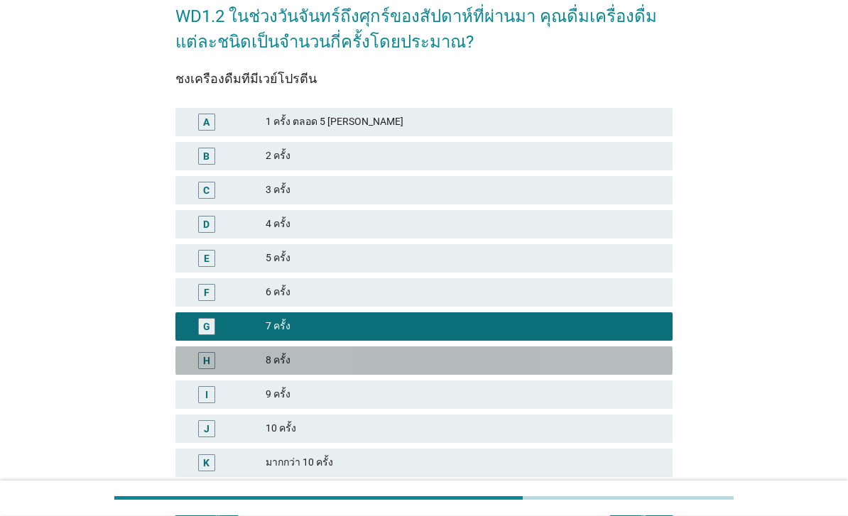
scroll to position [143, 0]
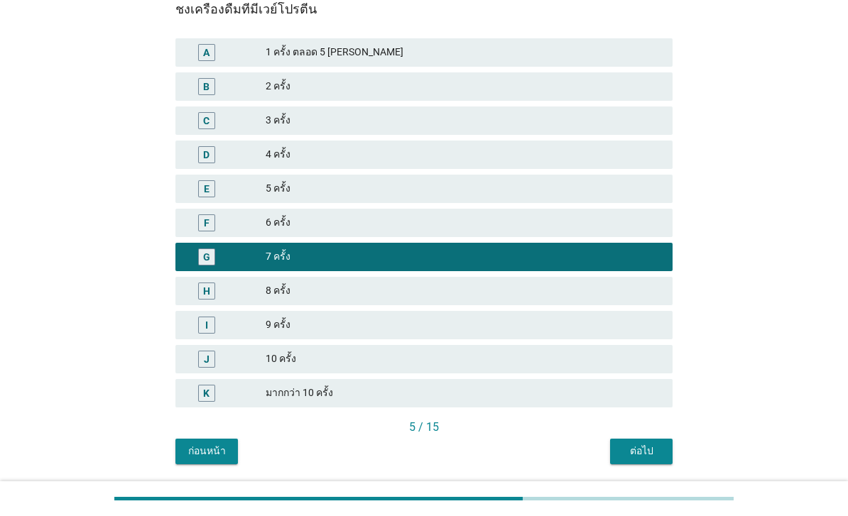
click at [647, 452] on div "ต่อไป" at bounding box center [641, 451] width 40 height 15
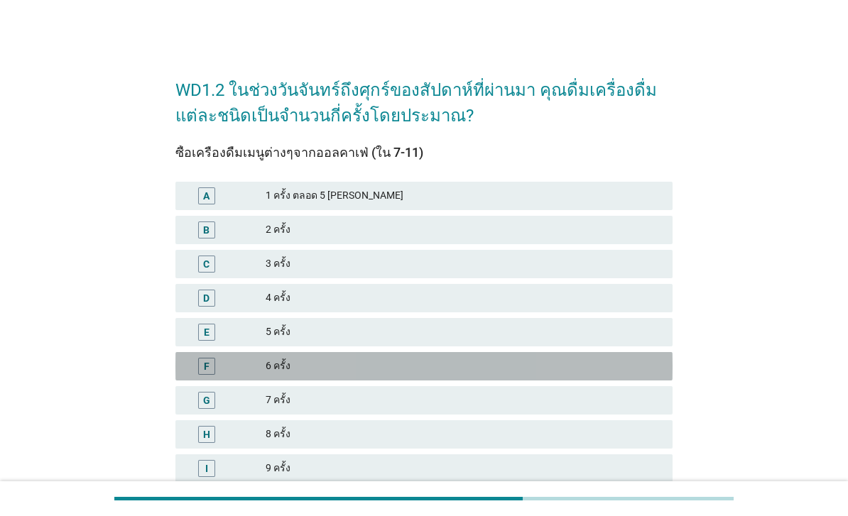
click at [515, 356] on div "F 6 ครั้ง" at bounding box center [423, 366] width 497 height 28
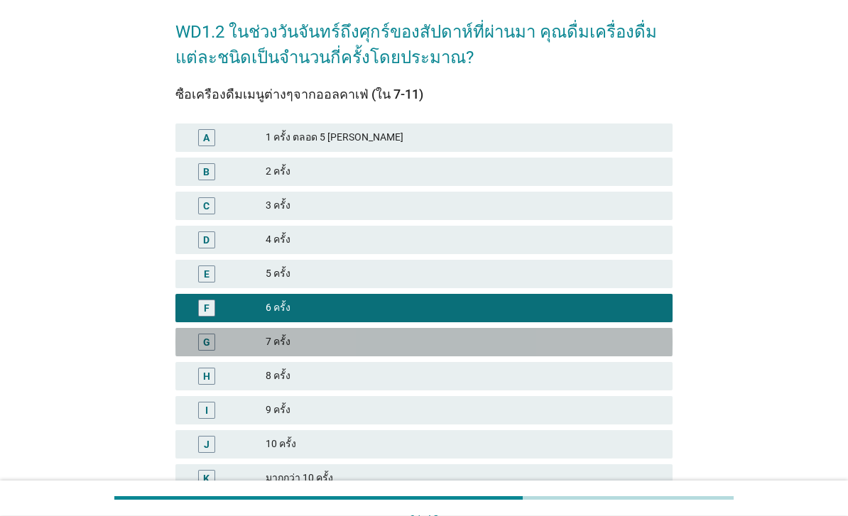
scroll to position [143, 0]
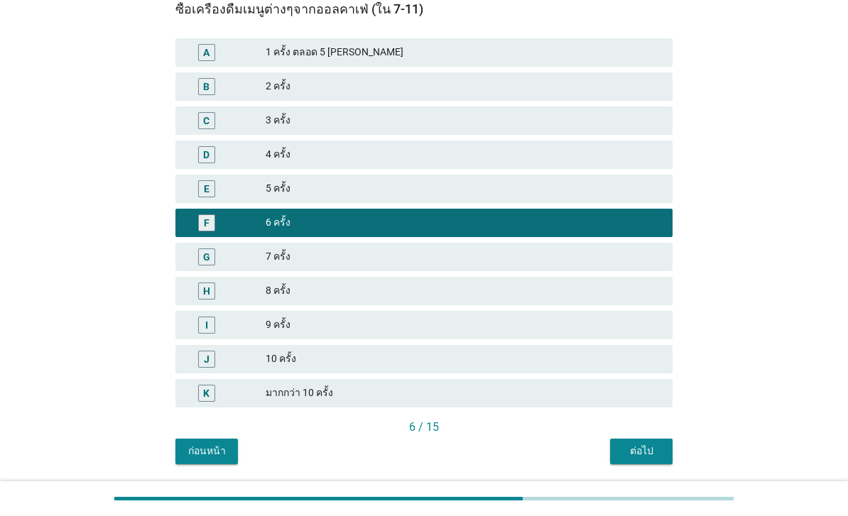
click at [637, 449] on div "ต่อไป" at bounding box center [641, 451] width 40 height 15
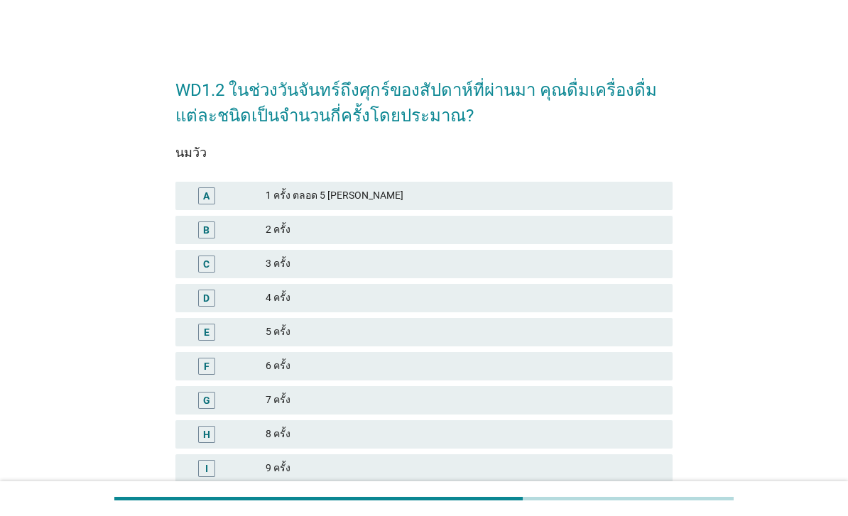
click at [448, 310] on div "D 4 ครั้ง" at bounding box center [423, 298] width 497 height 28
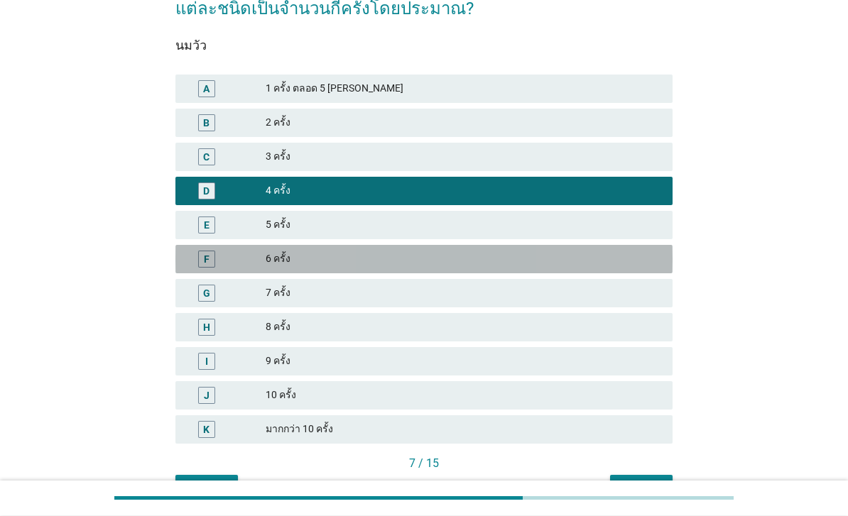
scroll to position [143, 0]
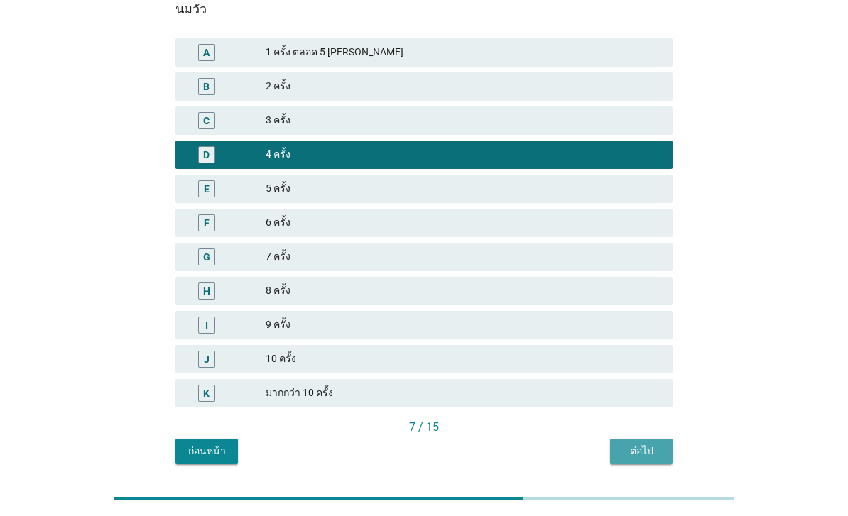
click at [640, 457] on div "ต่อไป" at bounding box center [641, 451] width 40 height 15
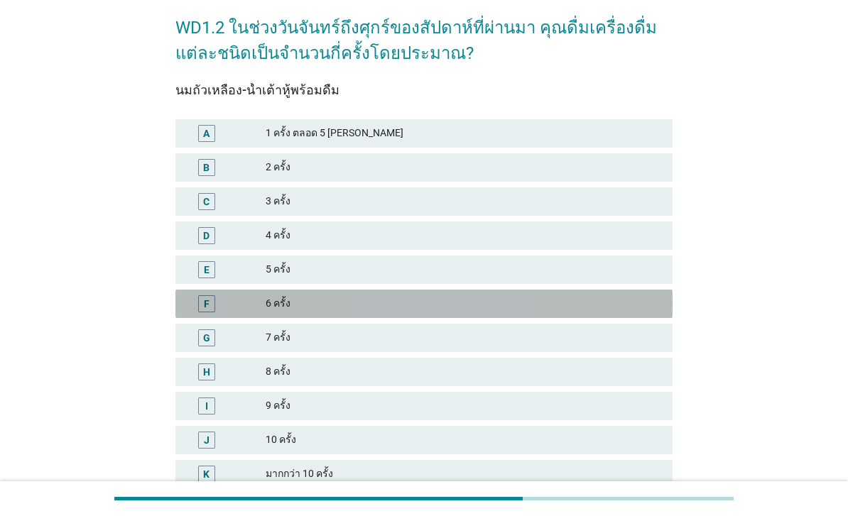
scroll to position [65, 0]
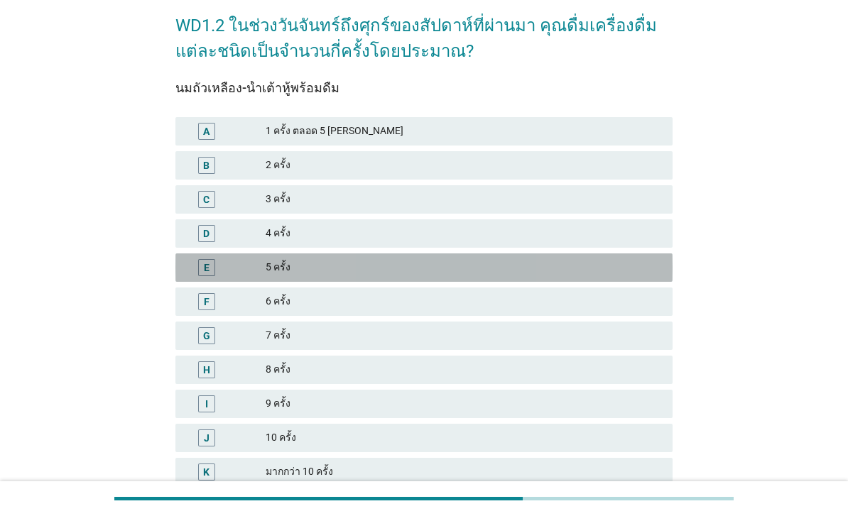
click at [530, 263] on div "5 ครั้ง" at bounding box center [463, 267] width 395 height 17
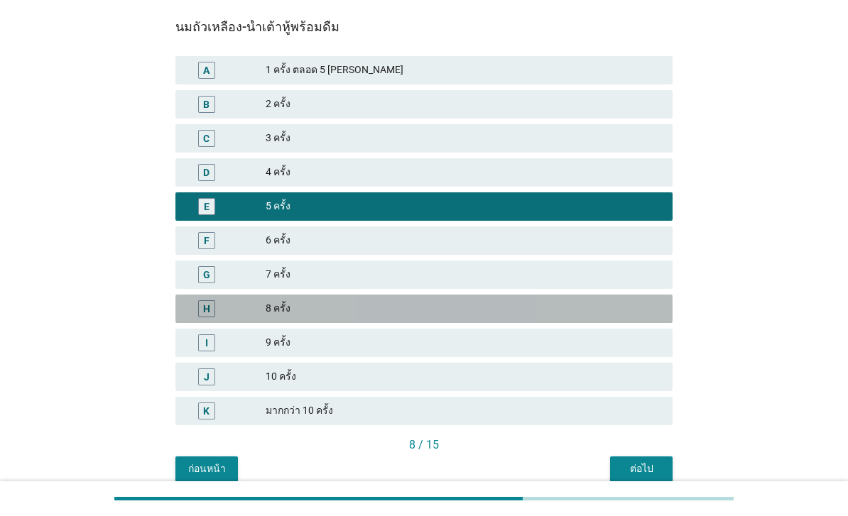
scroll to position [136, 0]
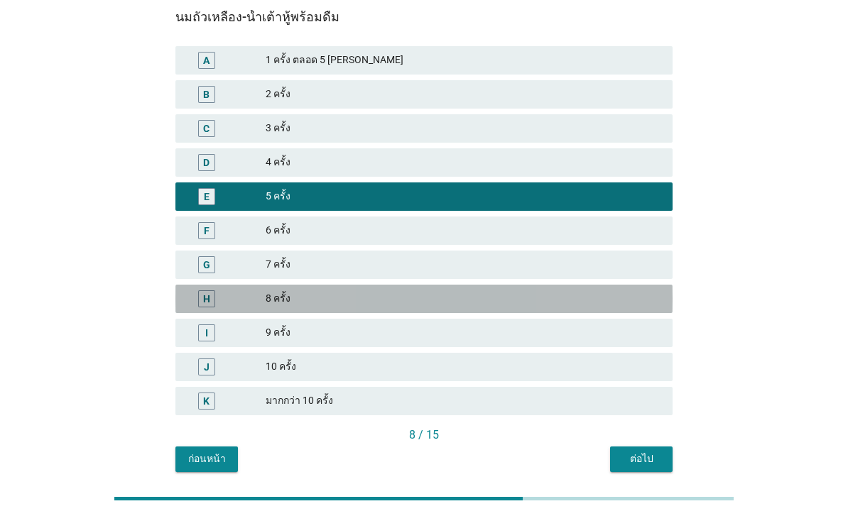
click at [544, 290] on div "8 ครั้ง" at bounding box center [463, 298] width 395 height 17
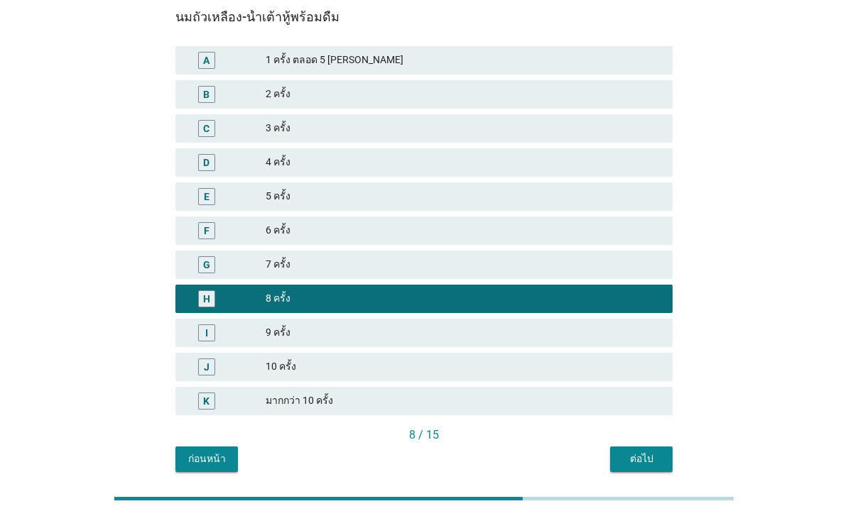
click at [625, 459] on div "ต่อไป" at bounding box center [641, 459] width 40 height 15
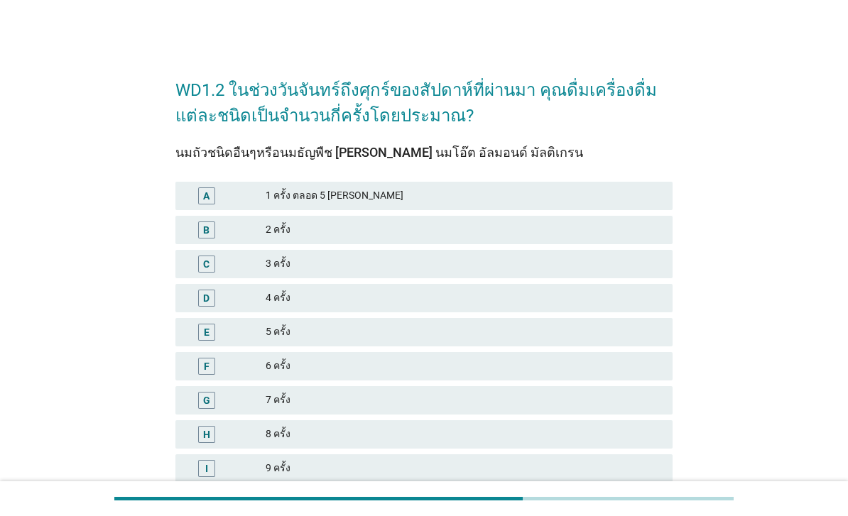
click at [434, 447] on div "H 8 ครั้ง" at bounding box center [423, 434] width 497 height 28
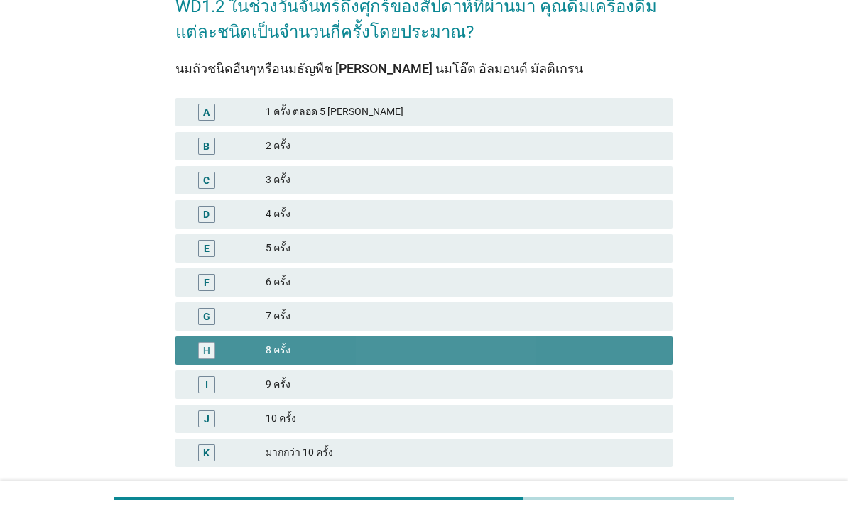
scroll to position [143, 0]
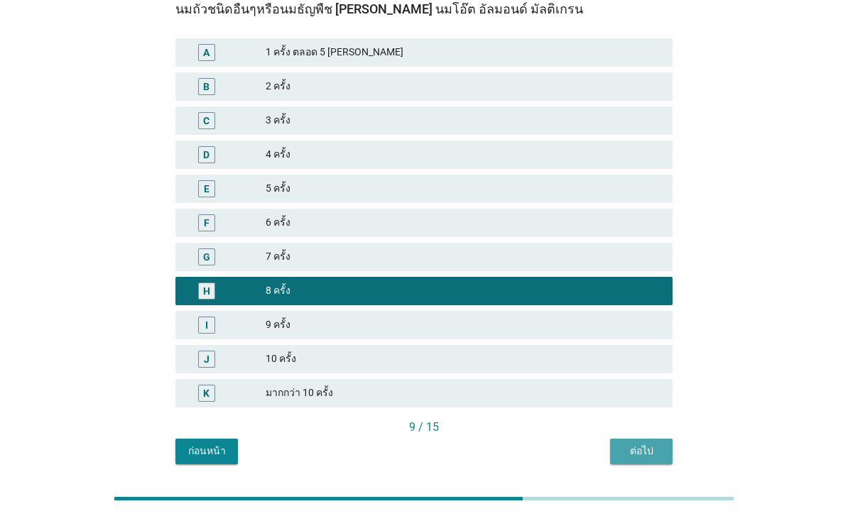
click at [627, 444] on div "ต่อไป" at bounding box center [641, 451] width 40 height 15
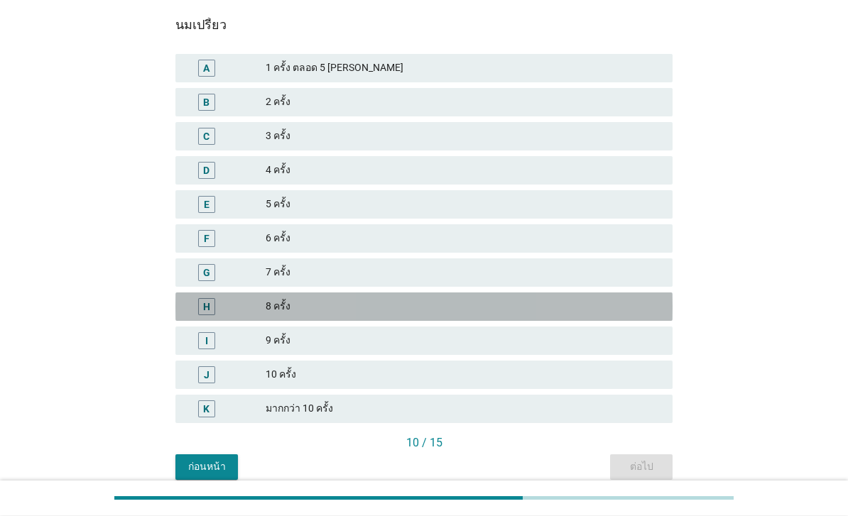
scroll to position [128, 0]
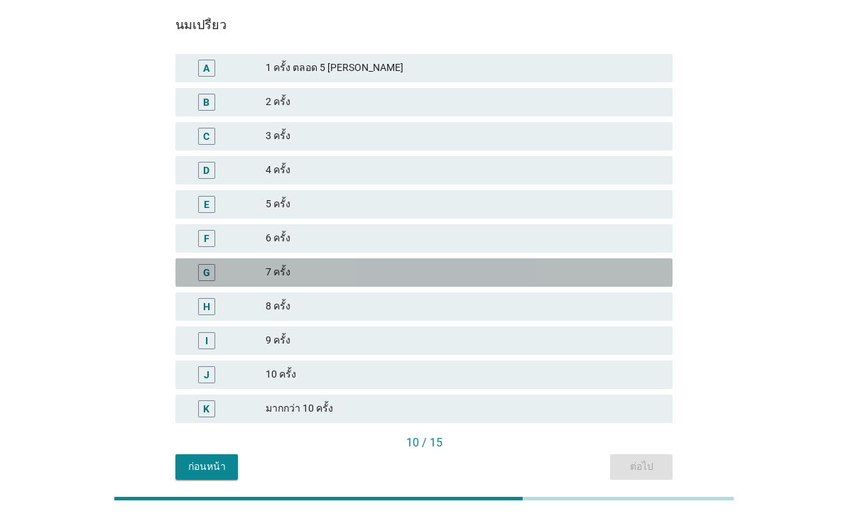
click at [493, 273] on div "7 ครั้ง" at bounding box center [463, 272] width 395 height 17
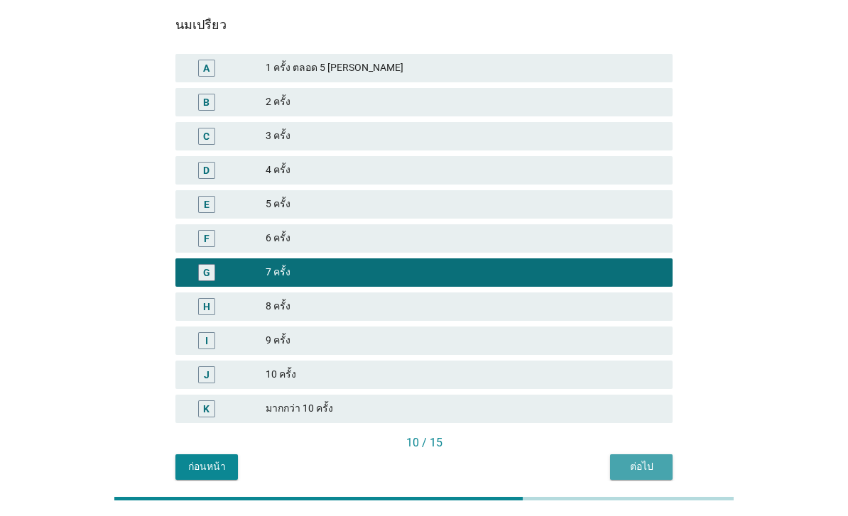
click at [636, 463] on div "ต่อไป" at bounding box center [641, 466] width 40 height 15
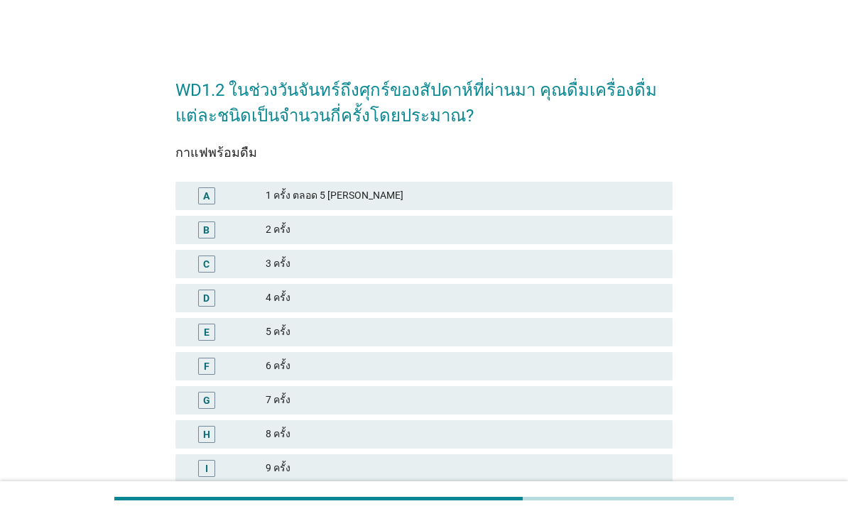
click at [473, 298] on div "4 ครั้ง" at bounding box center [463, 298] width 395 height 17
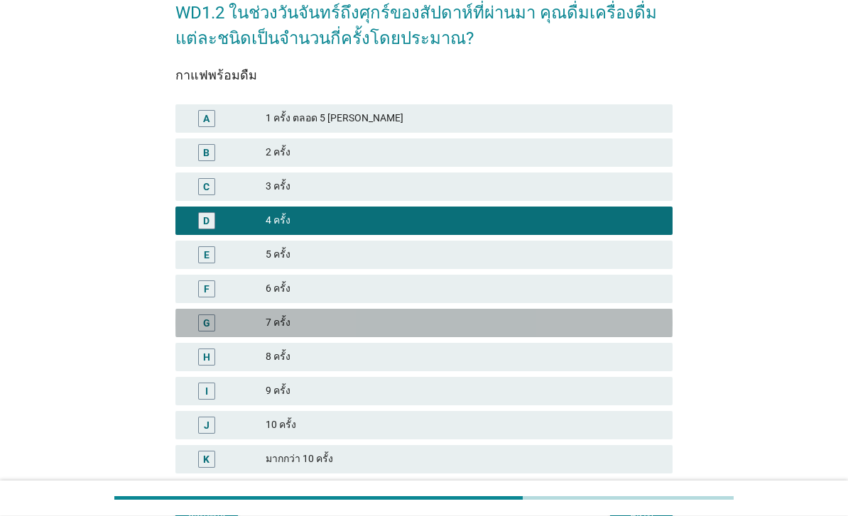
scroll to position [143, 0]
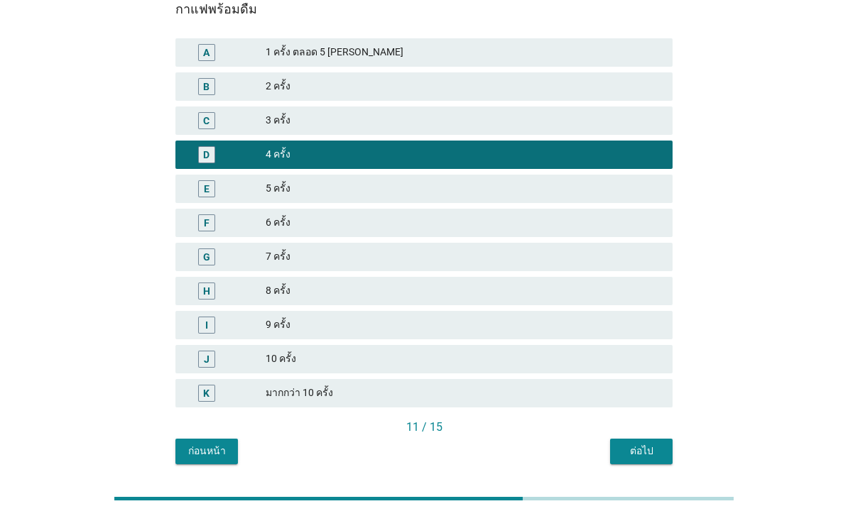
click at [636, 449] on div "ต่อไป" at bounding box center [641, 451] width 40 height 15
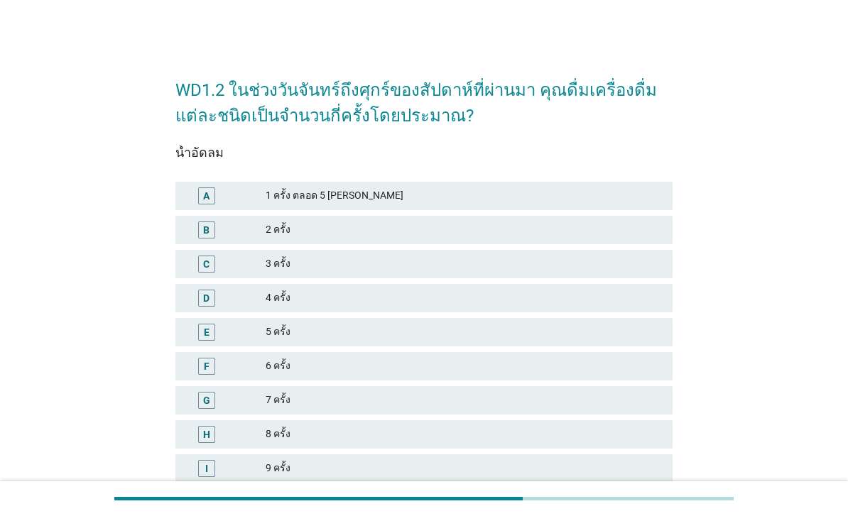
click at [54, 515] on div at bounding box center [424, 498] width 848 height 35
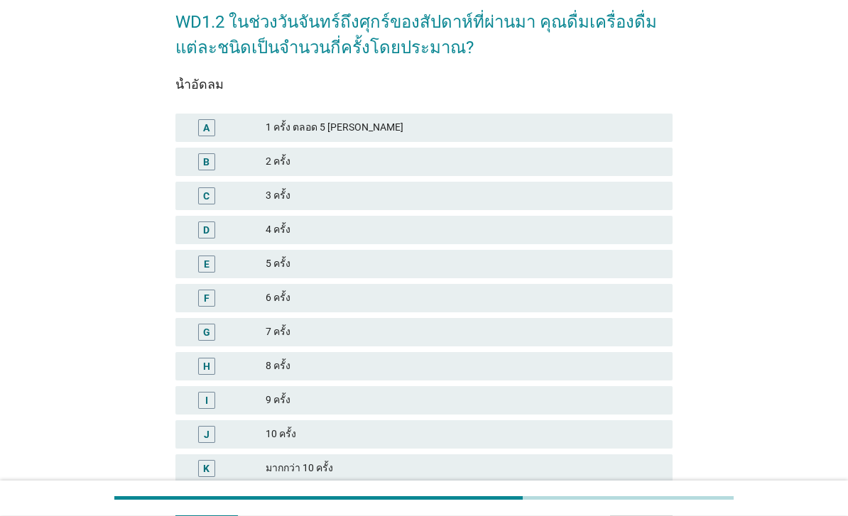
scroll to position [68, 0]
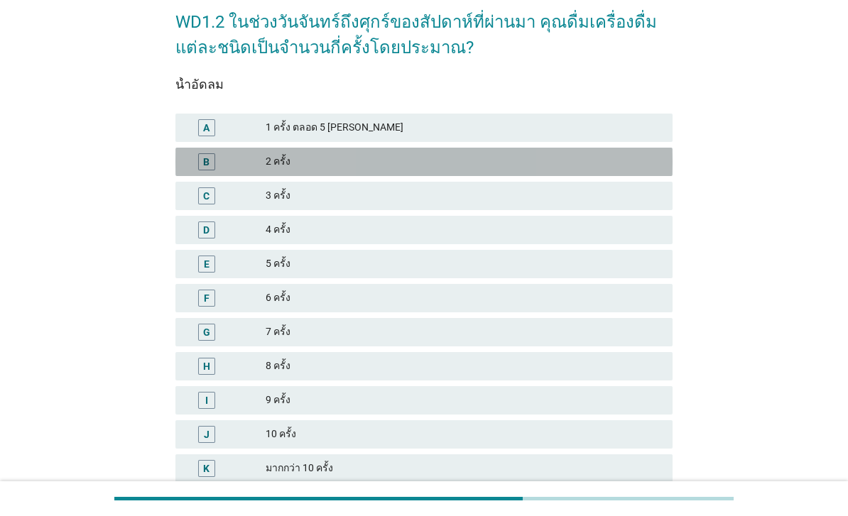
click at [538, 168] on div "2 ครั้ง" at bounding box center [463, 161] width 395 height 17
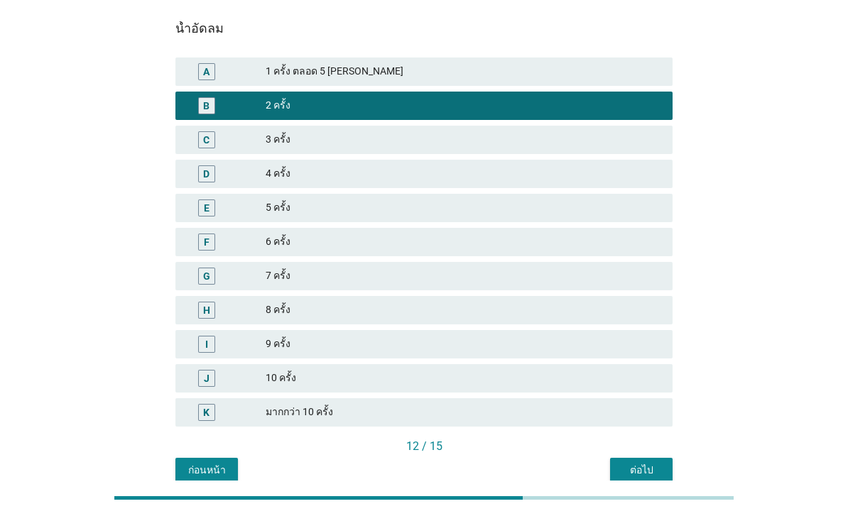
scroll to position [124, 0]
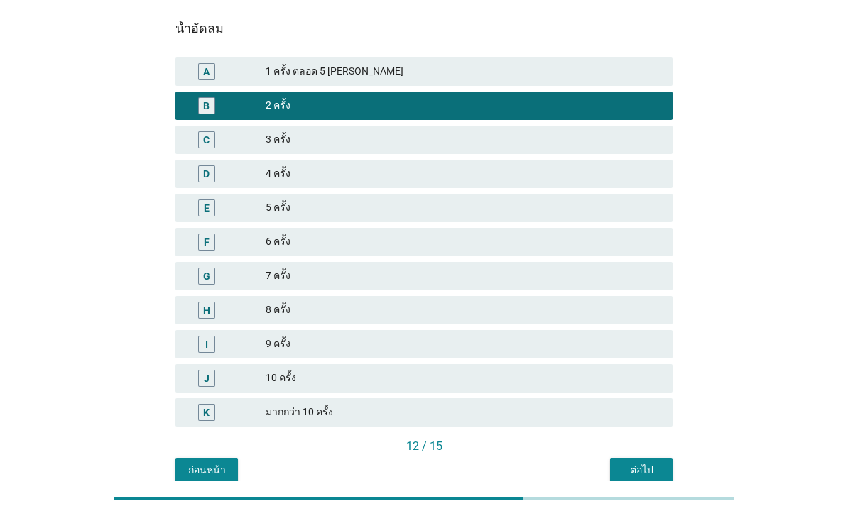
click at [654, 473] on div "ต่อไป" at bounding box center [641, 470] width 40 height 15
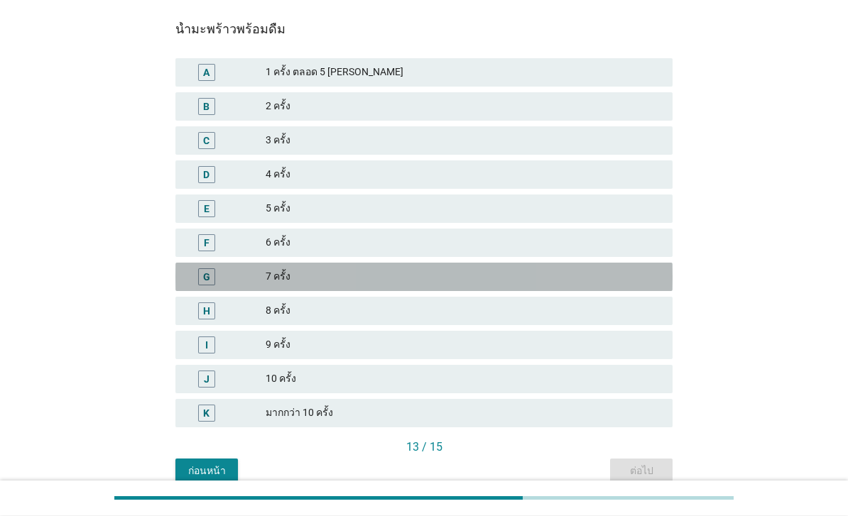
scroll to position [124, 0]
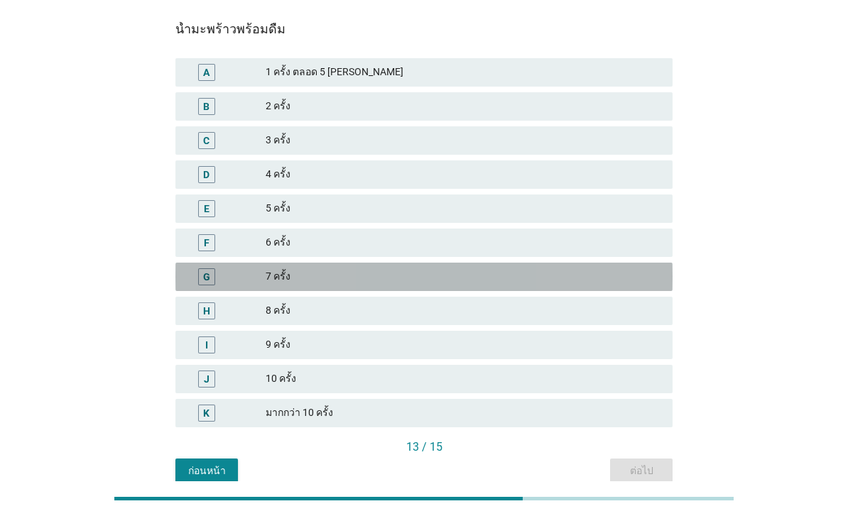
click at [418, 279] on div "7 ครั้ง" at bounding box center [463, 276] width 395 height 17
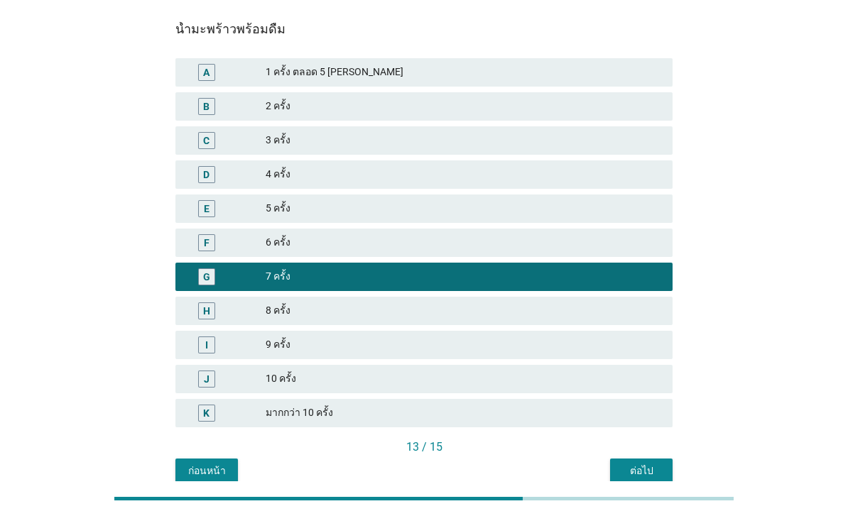
click at [639, 467] on div "ต่อไป" at bounding box center [641, 471] width 40 height 15
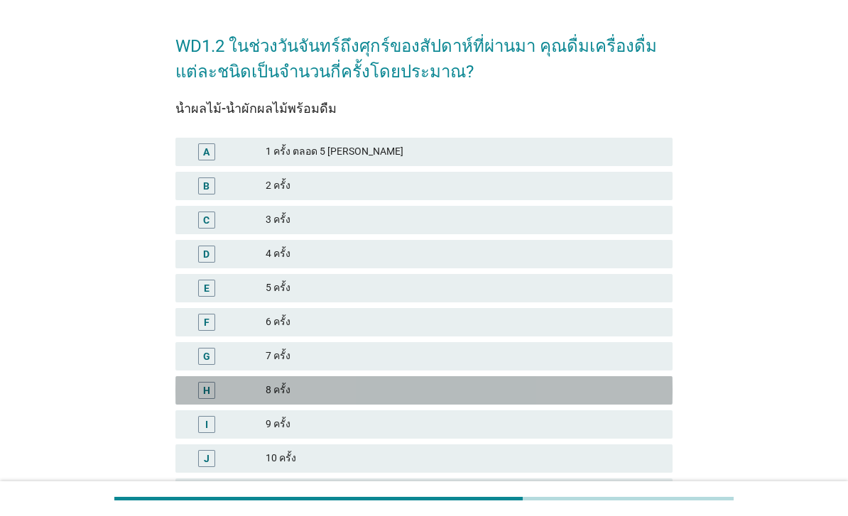
scroll to position [129, 0]
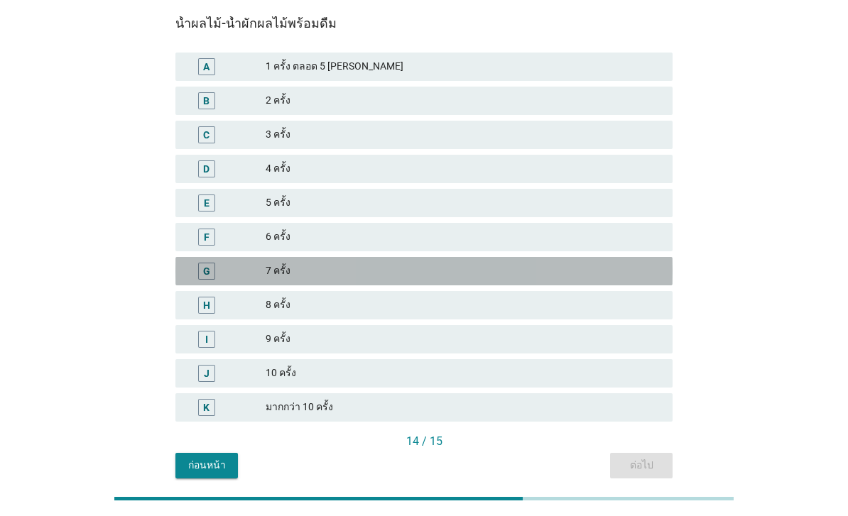
click at [589, 270] on div "7 ครั้ง" at bounding box center [463, 271] width 395 height 17
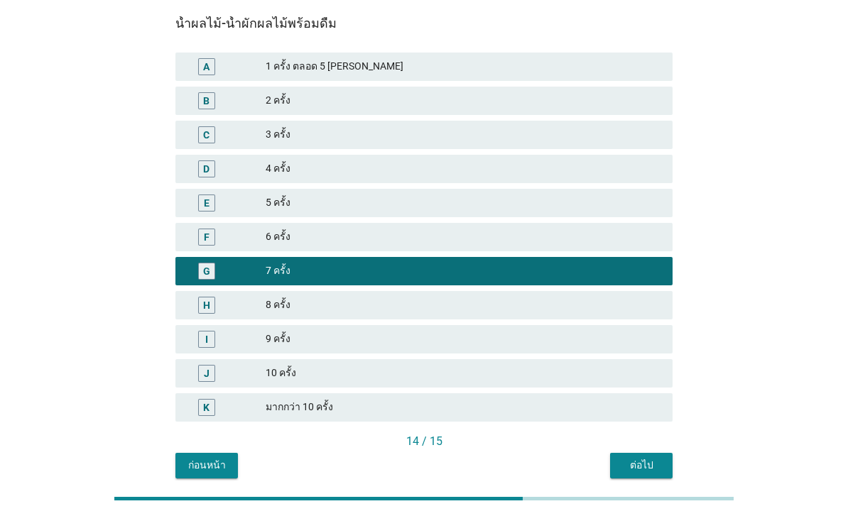
click at [630, 470] on div "ต่อไป" at bounding box center [641, 465] width 40 height 15
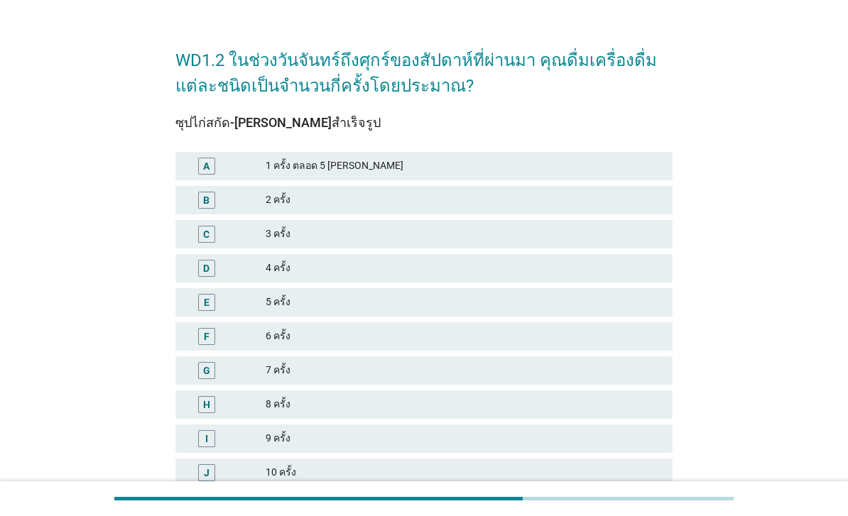
scroll to position [58, 0]
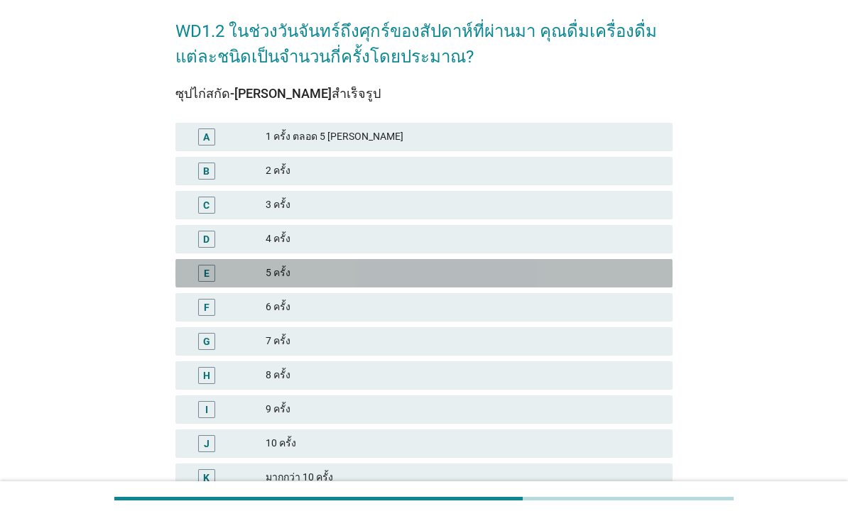
click at [503, 273] on div "5 ครั้ง" at bounding box center [463, 273] width 395 height 17
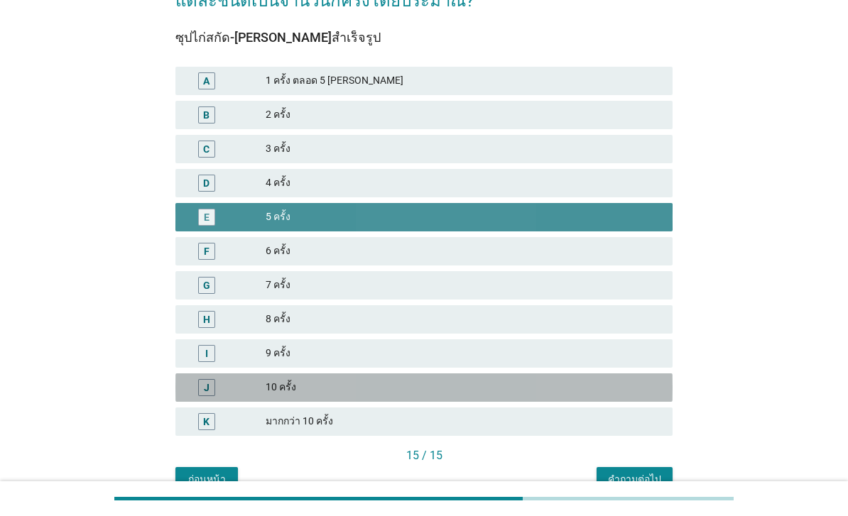
scroll to position [124, 0]
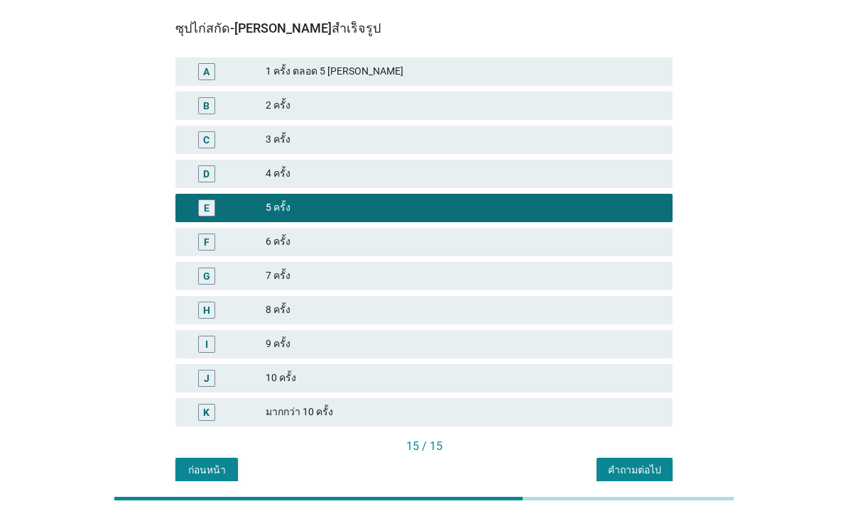
click at [650, 468] on div "คำถามต่อไป" at bounding box center [634, 470] width 53 height 15
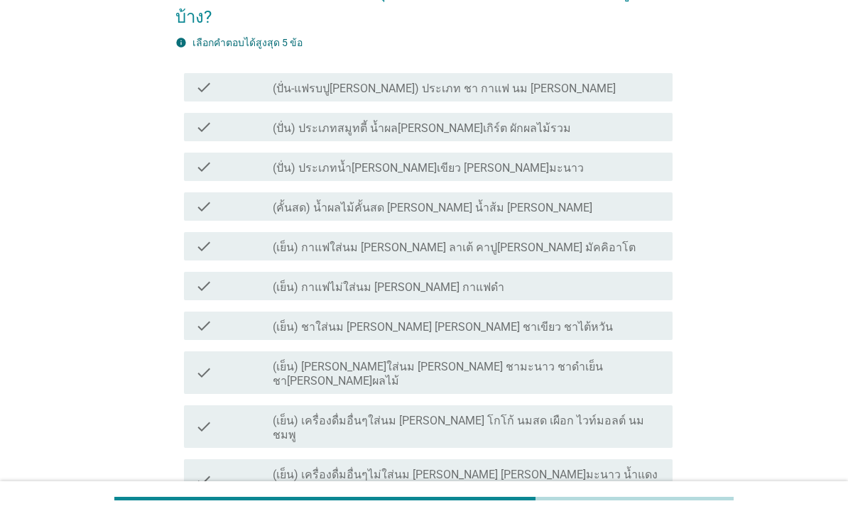
scroll to position [0, 0]
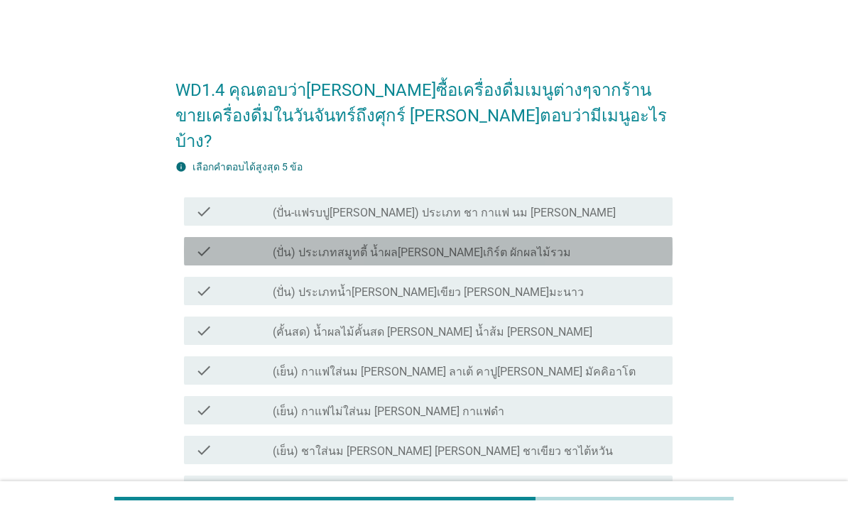
click at [567, 237] on div "check check_box_outline_blank (ปั่น) ประเภทสมูทตี้ น้ำผล[PERSON_NAME]เกิร์ต ผัก…" at bounding box center [428, 251] width 488 height 28
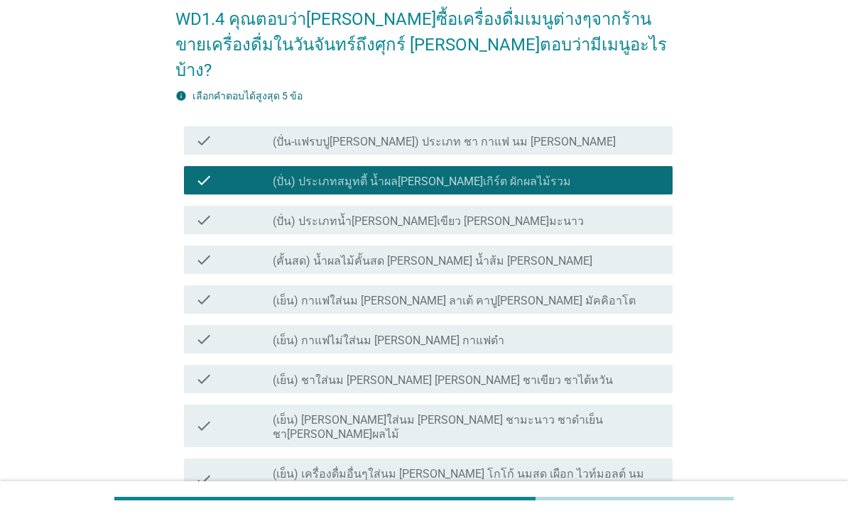
click at [533, 291] on div "check_box_outline_blank (เย็น) กาแฟใส่นม [PERSON_NAME] ลาเต้ คาปู[PERSON_NAME] …" at bounding box center [467, 299] width 388 height 17
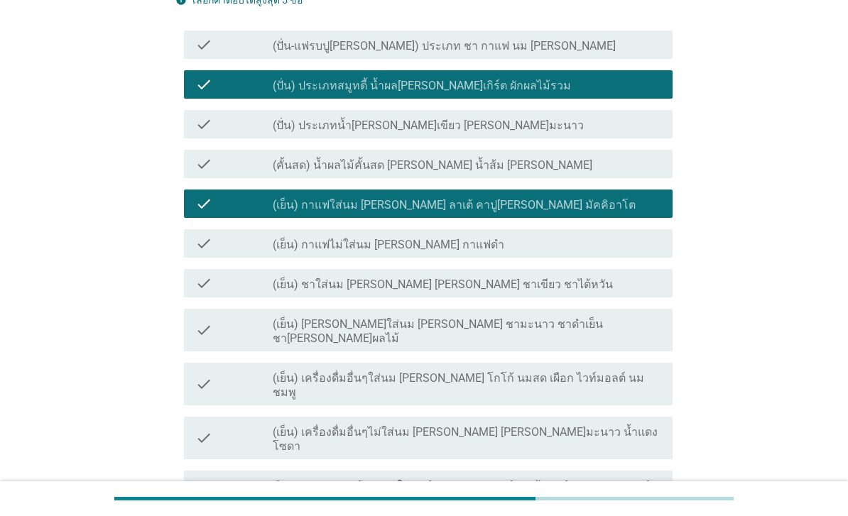
click at [511, 371] on label "(เย็น) เครื่องดื่มอื่นๆใส่นม [PERSON_NAME] โกโก้ นมสด เผือก ไวท์มอลต์ นมชมพู" at bounding box center [467, 385] width 388 height 28
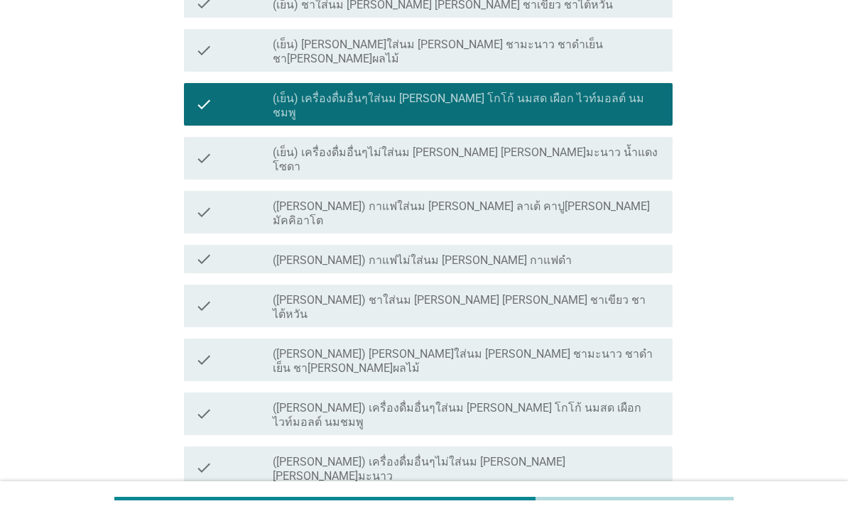
scroll to position [461, 0]
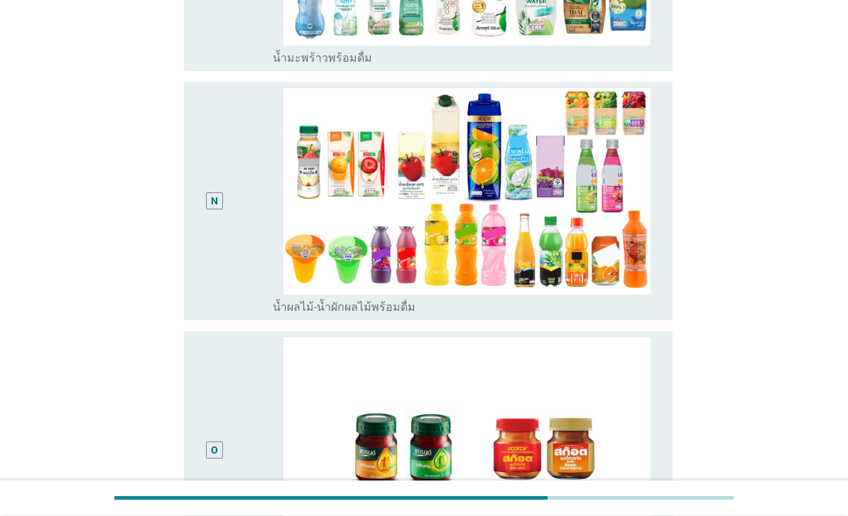
scroll to position [2069, 0]
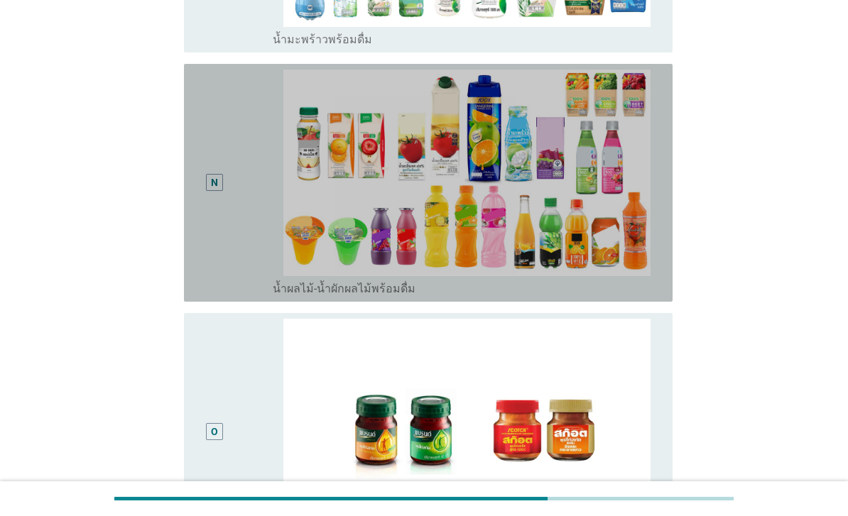
click at [239, 296] on div "N" at bounding box center [233, 183] width 77 height 226
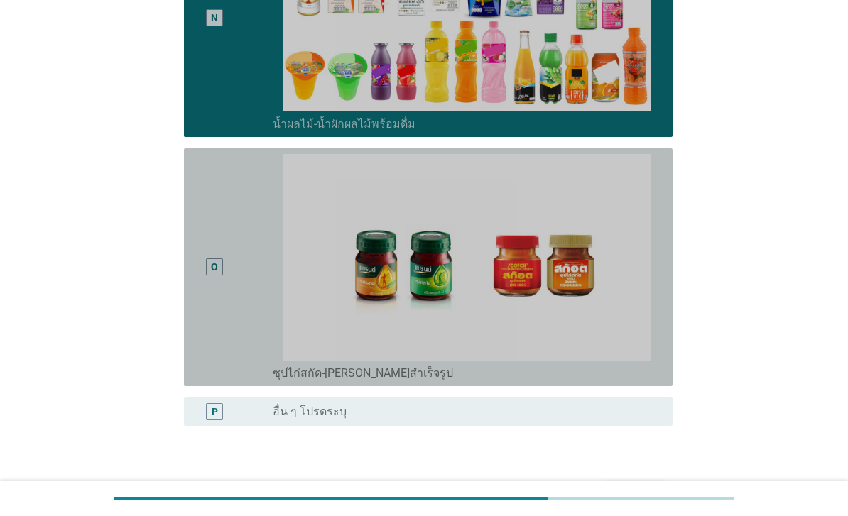
scroll to position [2387, 0]
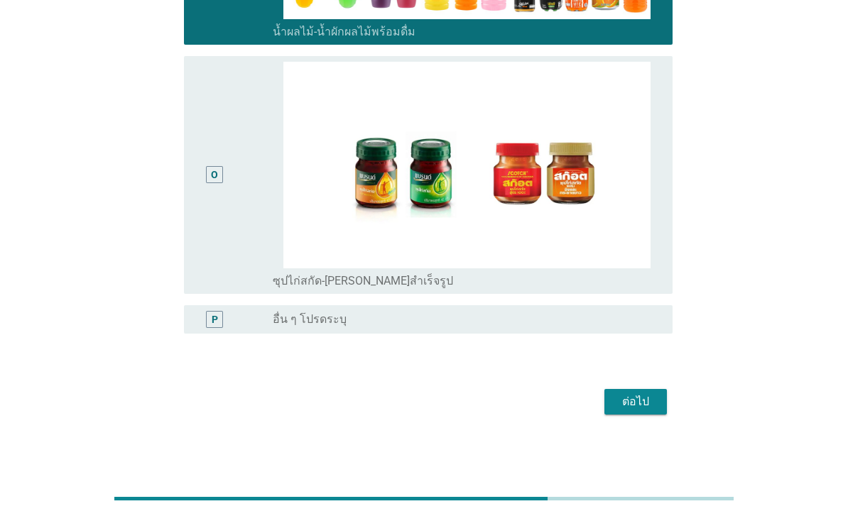
click at [623, 410] on div "ต่อไป" at bounding box center [636, 401] width 40 height 17
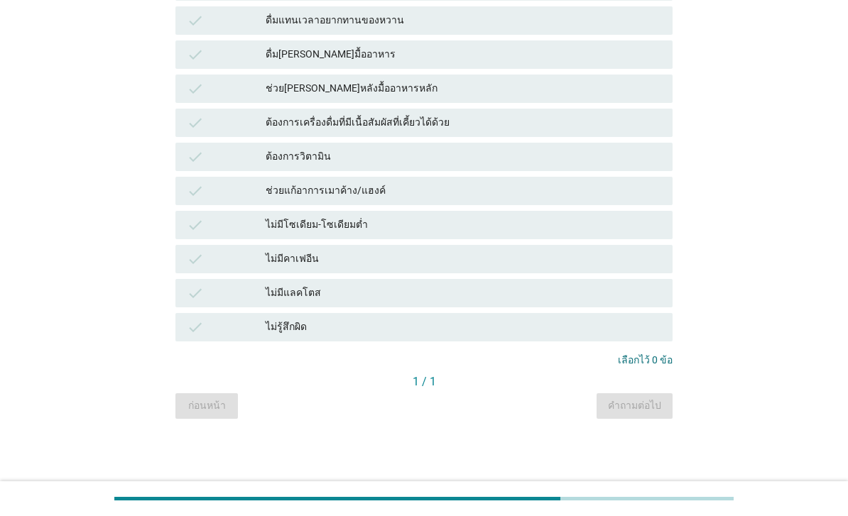
scroll to position [0, 0]
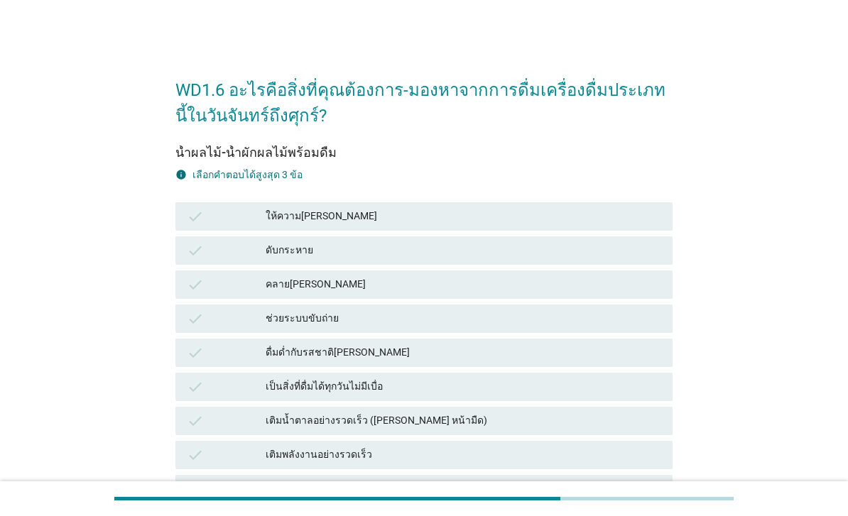
click at [449, 253] on div "ดับกระหาย" at bounding box center [463, 250] width 395 height 17
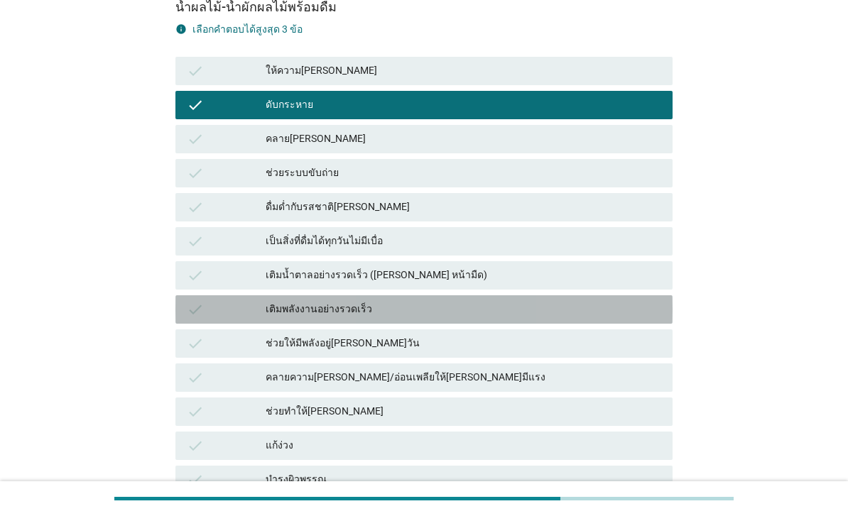
scroll to position [147, 0]
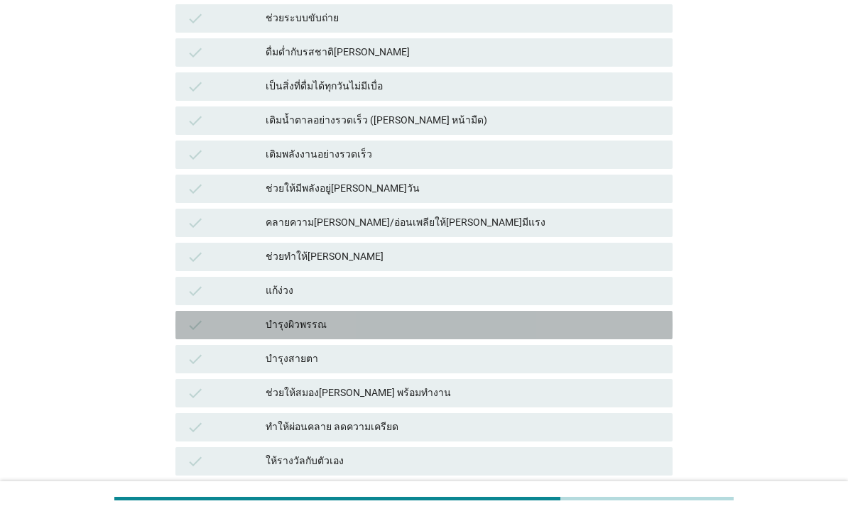
click at [390, 322] on div "บำรุงผิวพรรณ" at bounding box center [463, 325] width 395 height 17
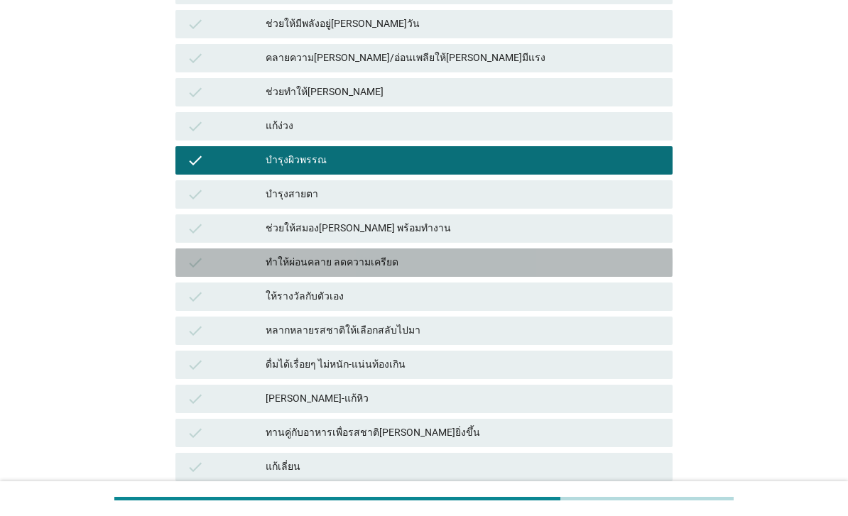
click at [466, 260] on div "ทำให้ผ่อนคลาย ลดความเครียด" at bounding box center [463, 262] width 395 height 17
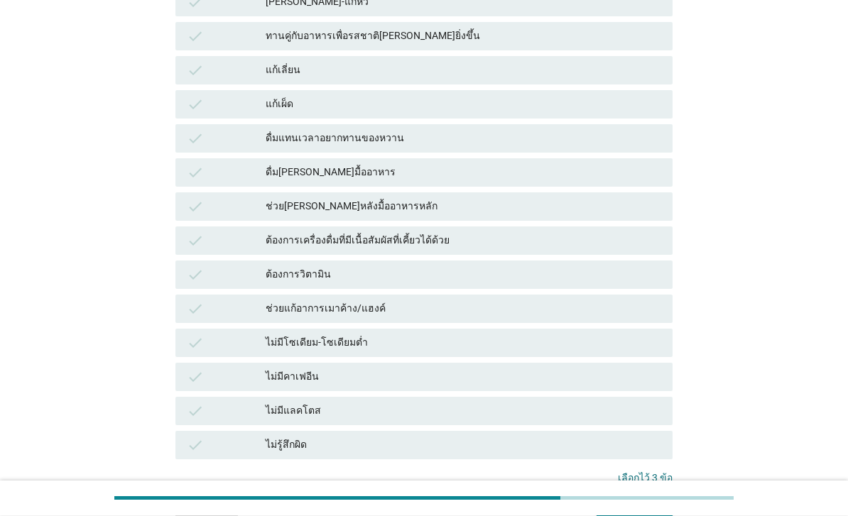
scroll to position [934, 0]
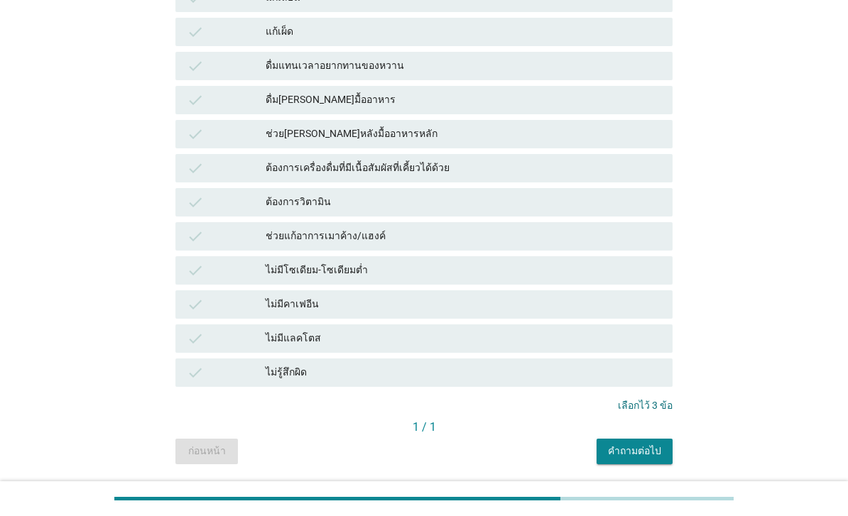
click at [641, 448] on div "คำถามต่อไป" at bounding box center [634, 451] width 53 height 15
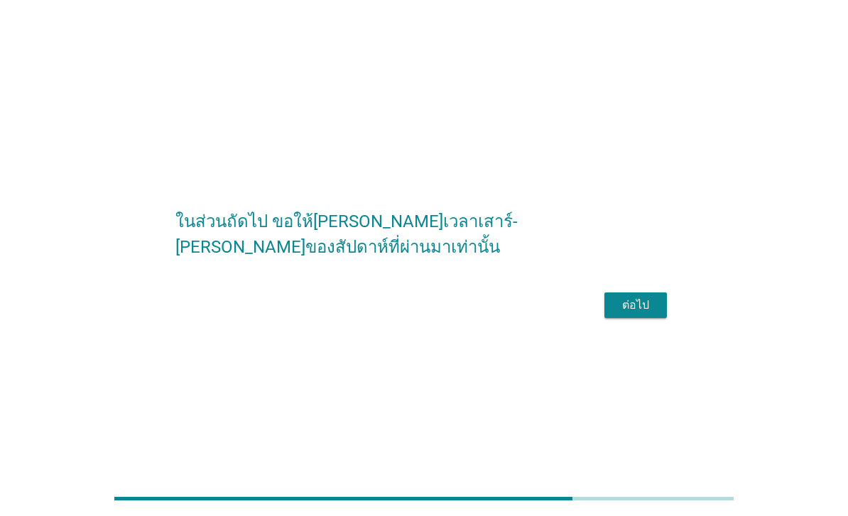
click at [611, 318] on button "ต่อไป" at bounding box center [635, 305] width 62 height 26
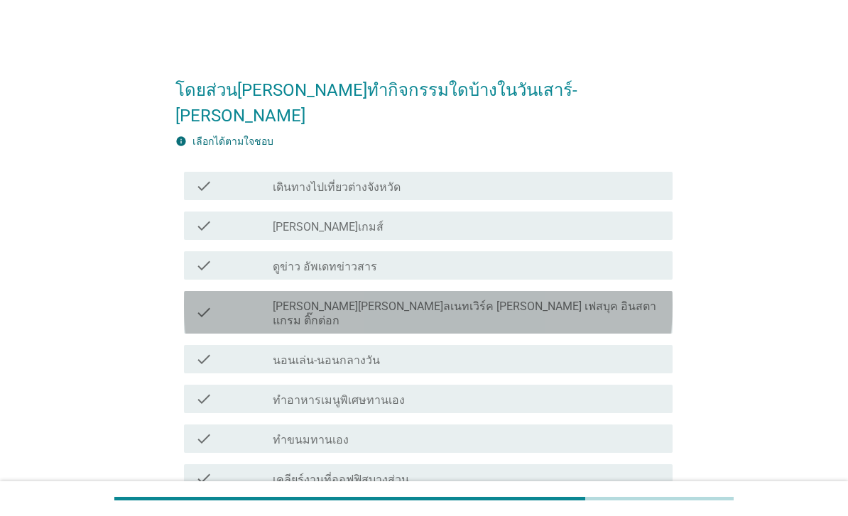
click at [563, 297] on div "check_box_outline_blank [PERSON_NAME][PERSON_NAME]ลเนทเวิร์ค [PERSON_NAME] เฟสบ…" at bounding box center [467, 312] width 388 height 31
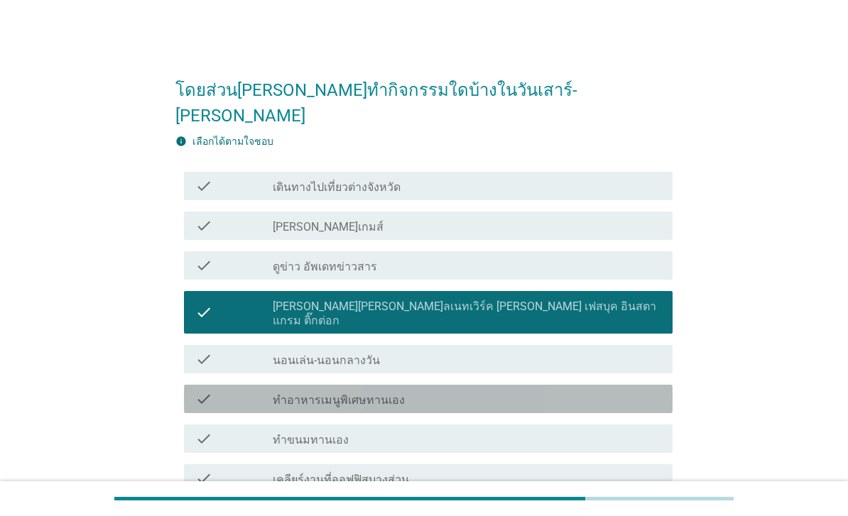
click at [532, 385] on div "check check_box_outline_blank ทำอาหารเมนูพิเศษทานเอง" at bounding box center [428, 399] width 488 height 28
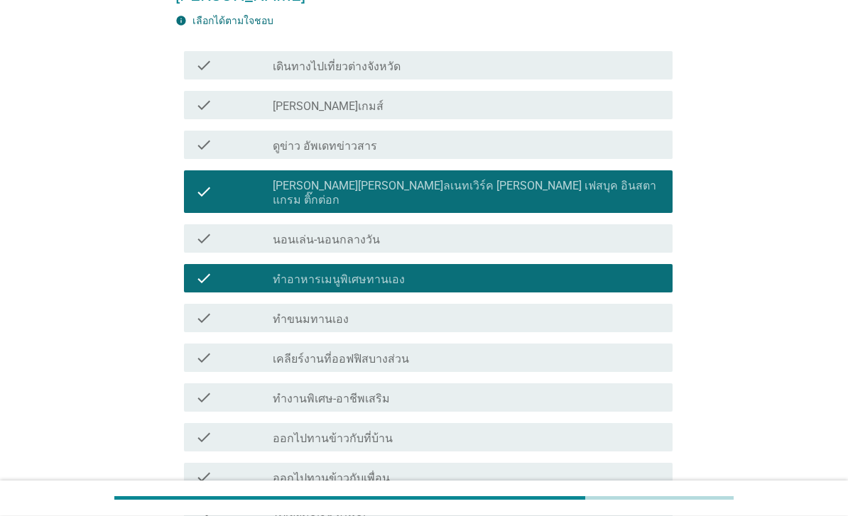
scroll to position [121, 0]
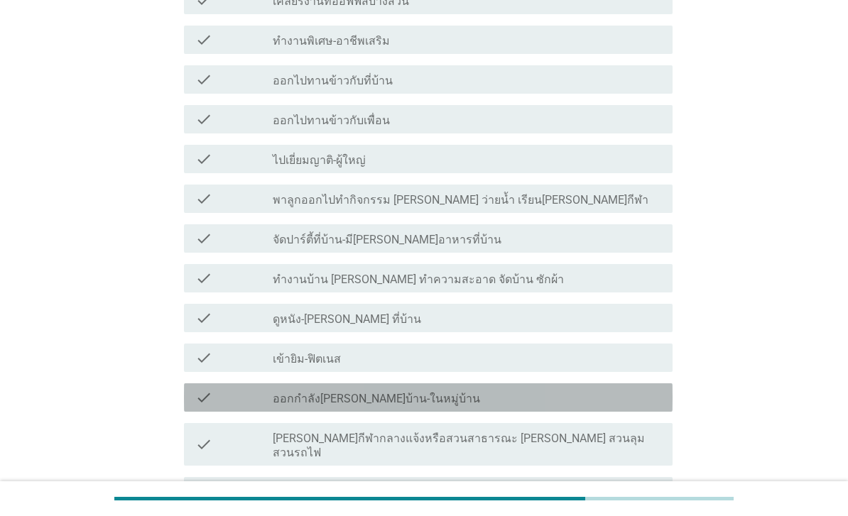
click at [525, 389] on div "check_box_outline_blank ออกกำลัง[PERSON_NAME]บ้าน-ในหมู่บ้าน" at bounding box center [467, 397] width 388 height 17
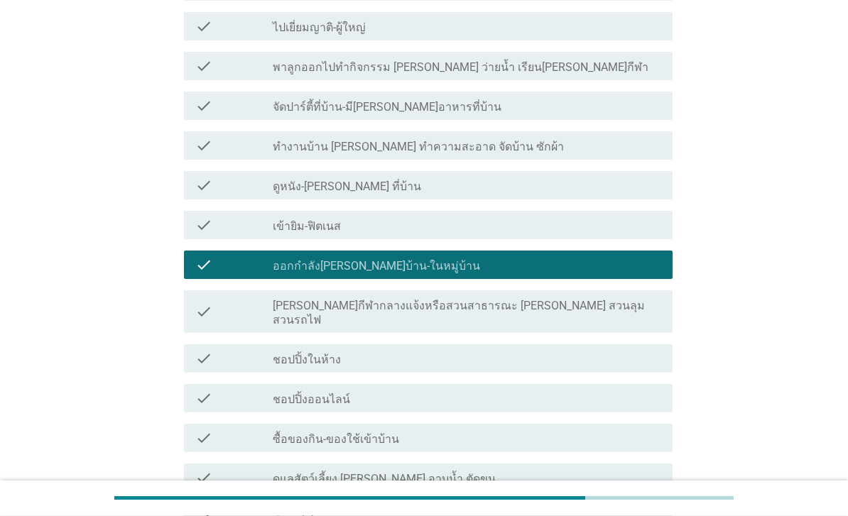
scroll to position [611, 0]
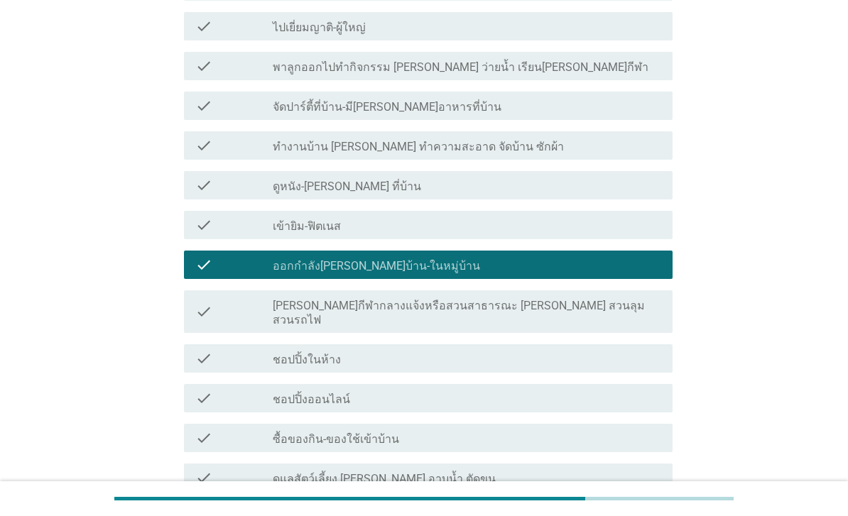
click at [522, 390] on div "check_box_outline_blank ชอปปิ้งออนไลน์" at bounding box center [467, 398] width 388 height 17
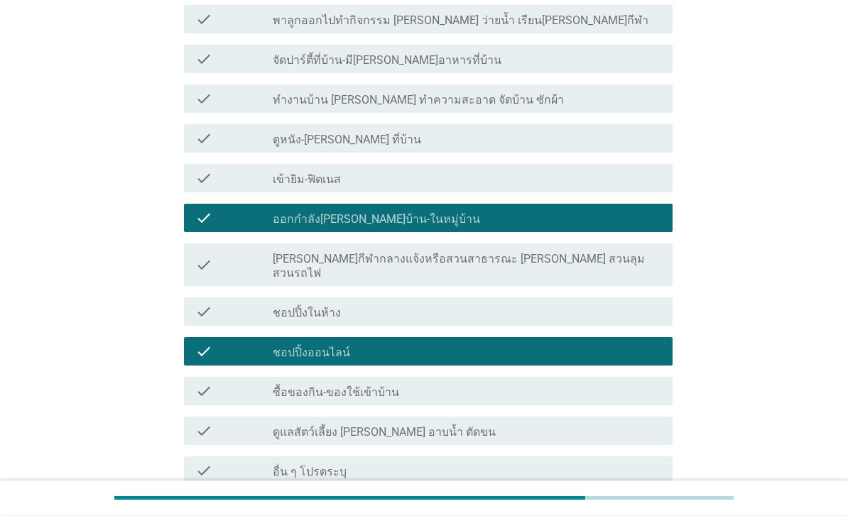
scroll to position [658, 0]
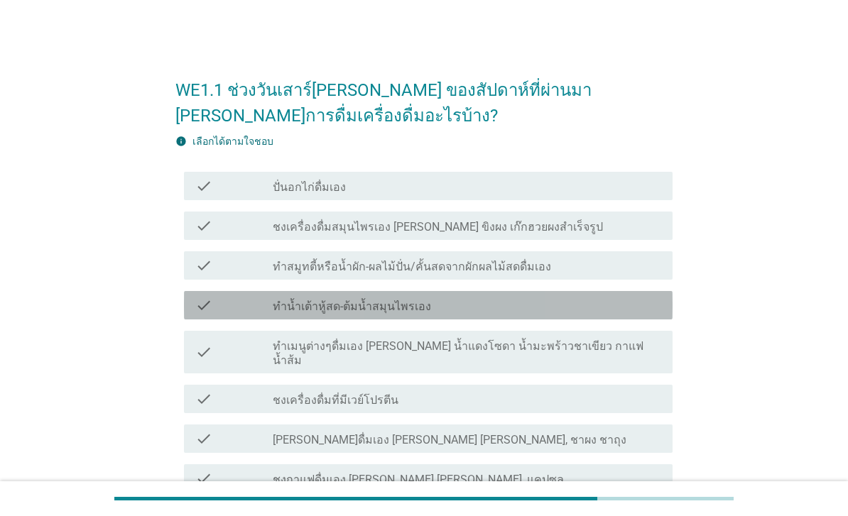
click at [496, 310] on div "check_box_outline_blank ทำน้ำเต้าหู้สด-ต้มน้ำสมุนไพรเอง" at bounding box center [467, 305] width 388 height 17
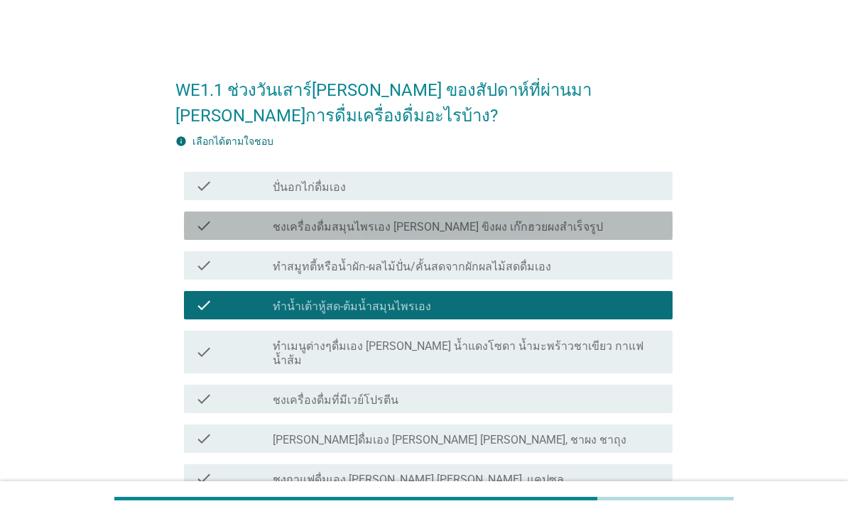
click at [592, 236] on div "check check_box_outline_blank ชงเครื่องดื่มสมุนไพรเอง [PERSON_NAME] ขิงผง เก๊กฮ…" at bounding box center [428, 226] width 488 height 28
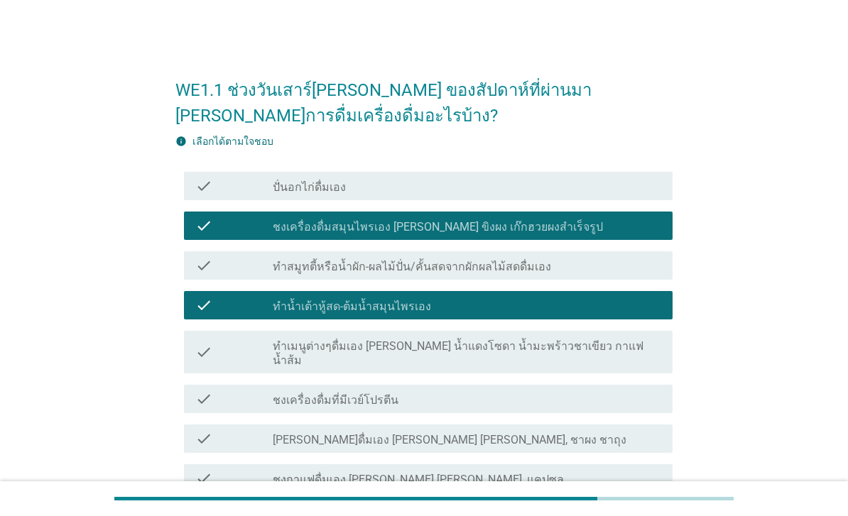
click at [581, 264] on div "check_box_outline_blank ทำสมูทตี้หรือน้ำผัก-ผลไม้ปั่น/คั้นสดจากผักผลไม้สดดื่มเอง" at bounding box center [467, 265] width 388 height 17
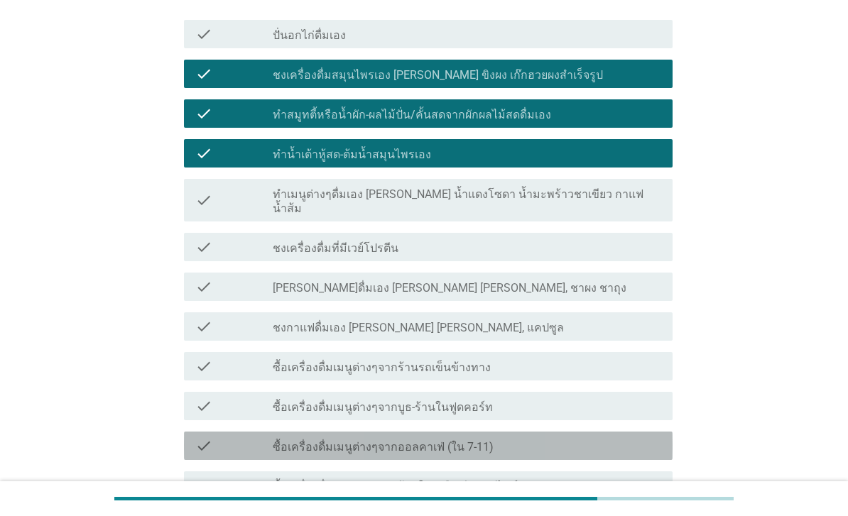
click at [487, 437] on div "check_box_outline_blank ซื้อเครื่องดื่มเมนูต่างๆจากออลคาเฟ่ (ใน 7-11)" at bounding box center [467, 445] width 388 height 17
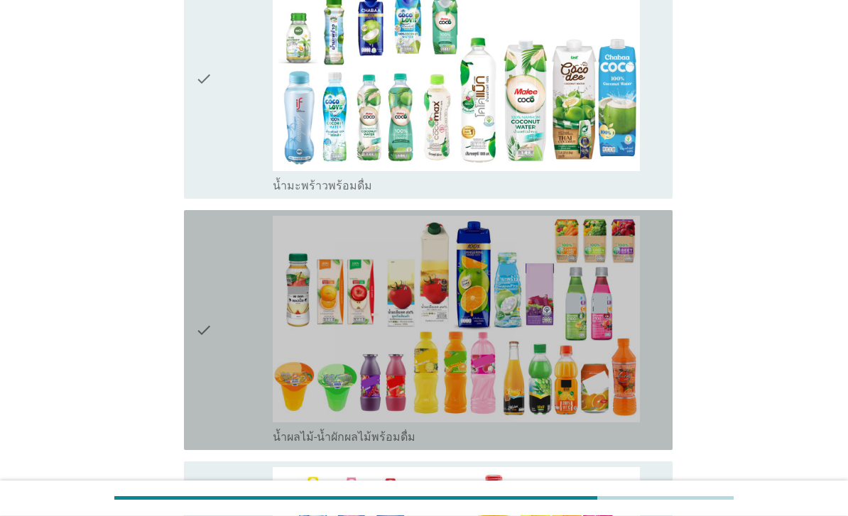
scroll to position [2505, 0]
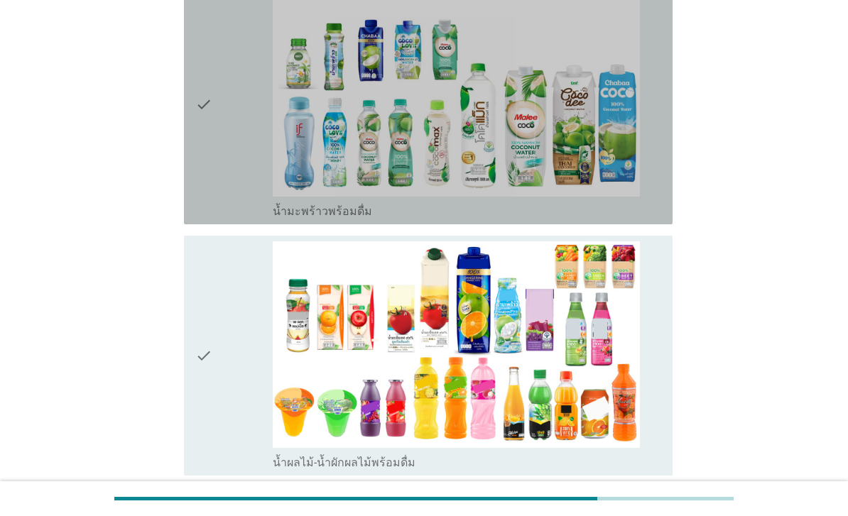
click at [223, 219] on div "check" at bounding box center [233, 104] width 77 height 229
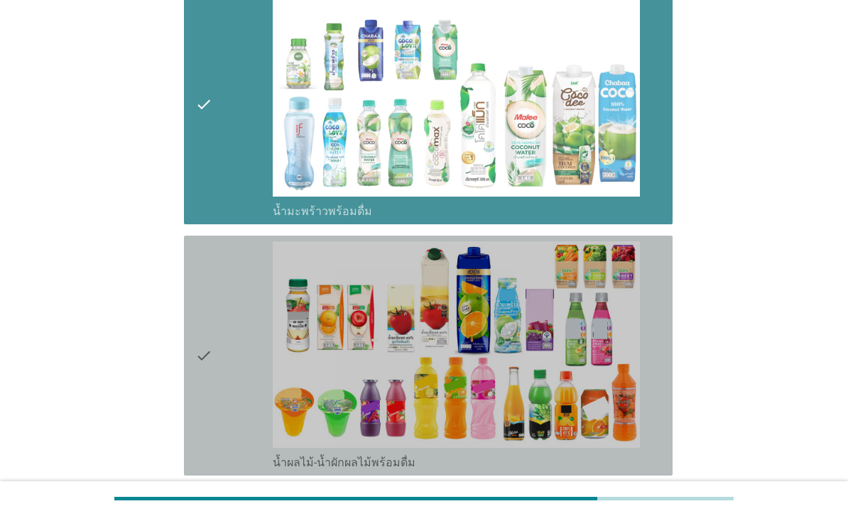
click at [253, 385] on div "check" at bounding box center [233, 355] width 77 height 229
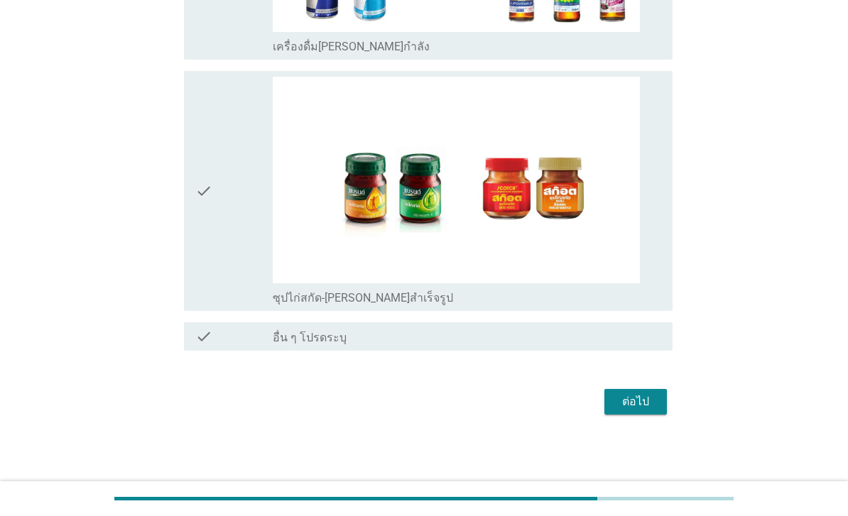
scroll to position [3969, 0]
click at [635, 410] on div "ต่อไป" at bounding box center [636, 401] width 40 height 17
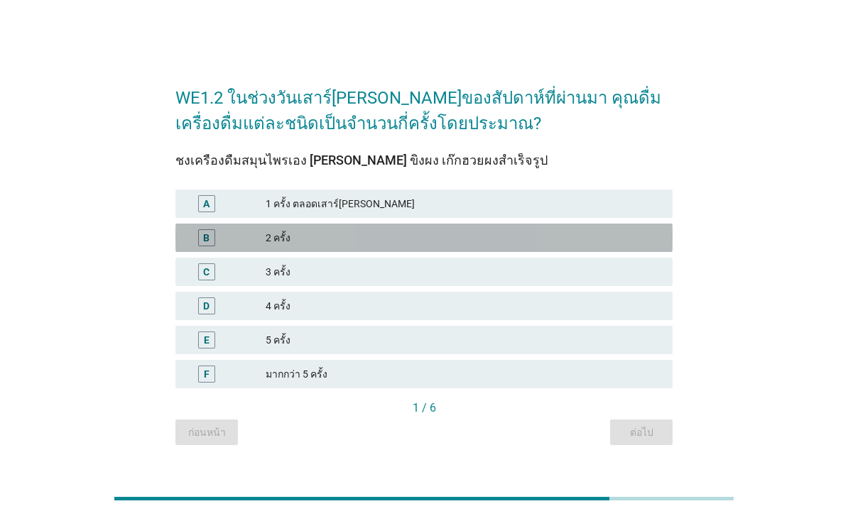
click at [555, 246] on div "2 ครั้ง" at bounding box center [463, 237] width 395 height 17
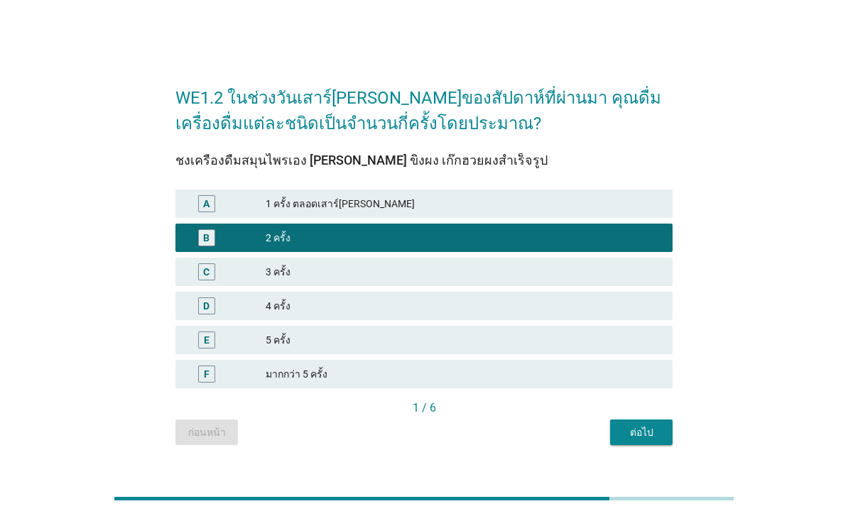
click at [641, 440] on div "ต่อไป" at bounding box center [641, 432] width 40 height 15
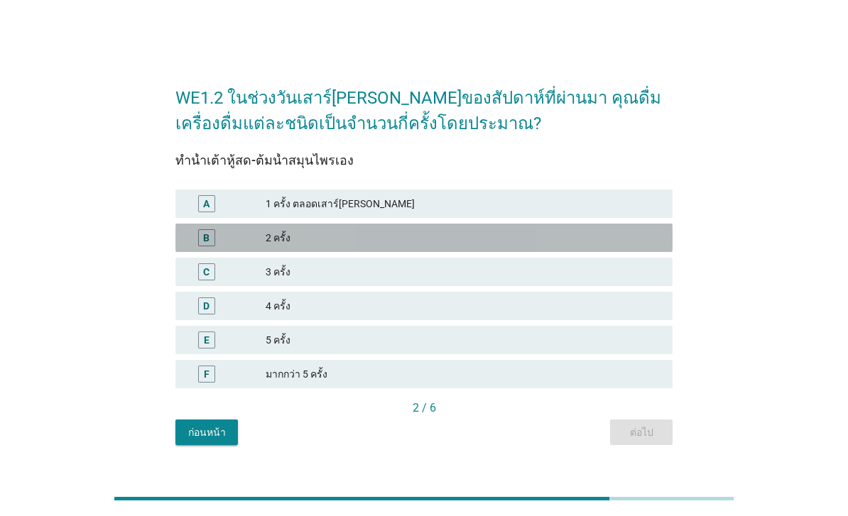
click at [517, 246] on div "2 ครั้ง" at bounding box center [463, 237] width 395 height 17
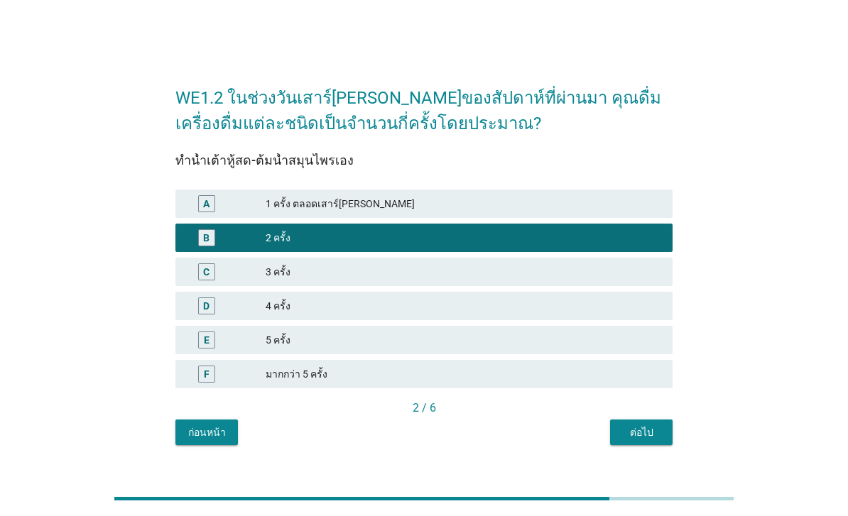
click at [655, 440] on div "ต่อไป" at bounding box center [641, 432] width 40 height 15
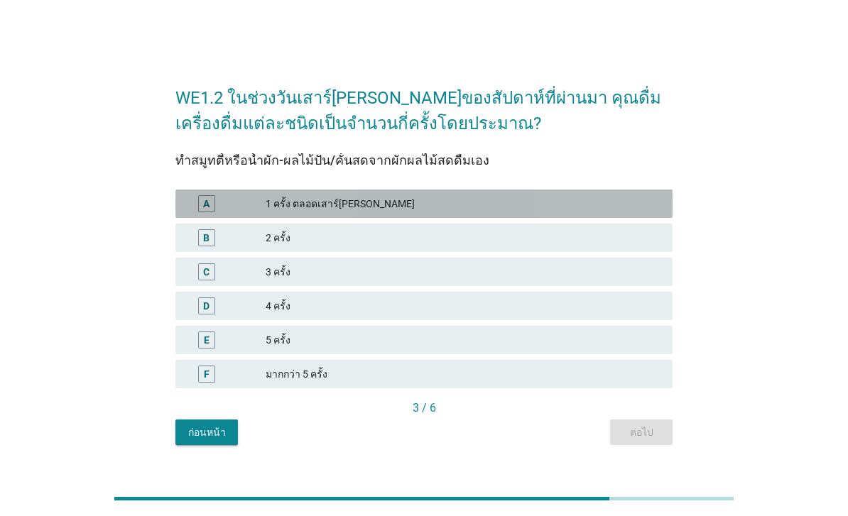
click at [576, 212] on div "1 ครั้ง ตลอดเสาร์[PERSON_NAME]" at bounding box center [463, 203] width 395 height 17
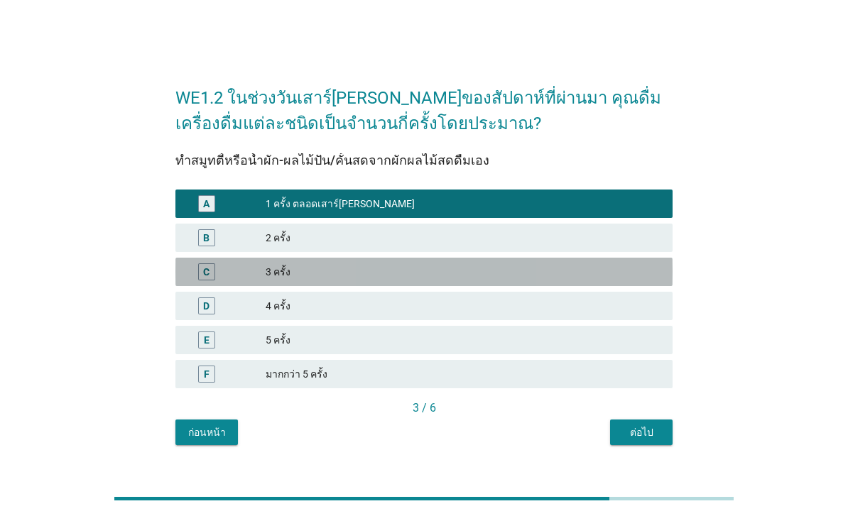
click at [540, 286] on div "C 3 ครั้ง" at bounding box center [423, 272] width 497 height 28
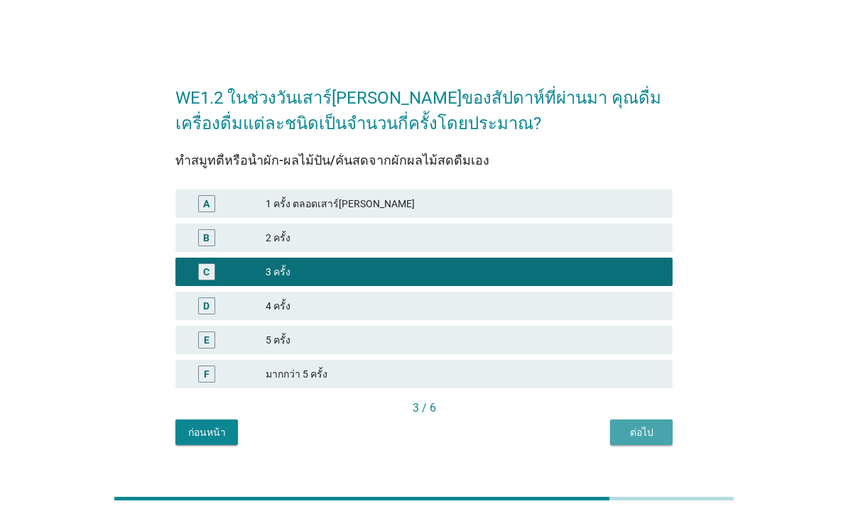
click at [640, 440] on div "ต่อไป" at bounding box center [641, 432] width 40 height 15
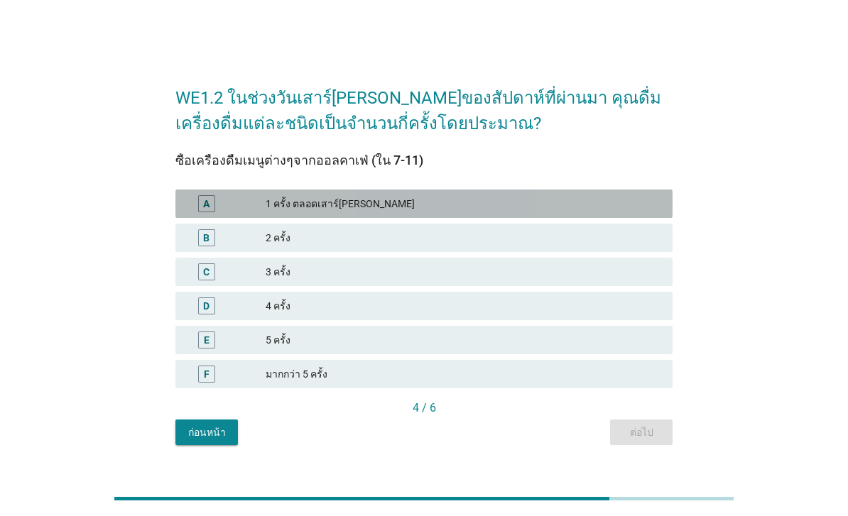
click at [606, 218] on div "A 1 ครั้ง ตลอดเสาร์[PERSON_NAME]" at bounding box center [423, 204] width 497 height 28
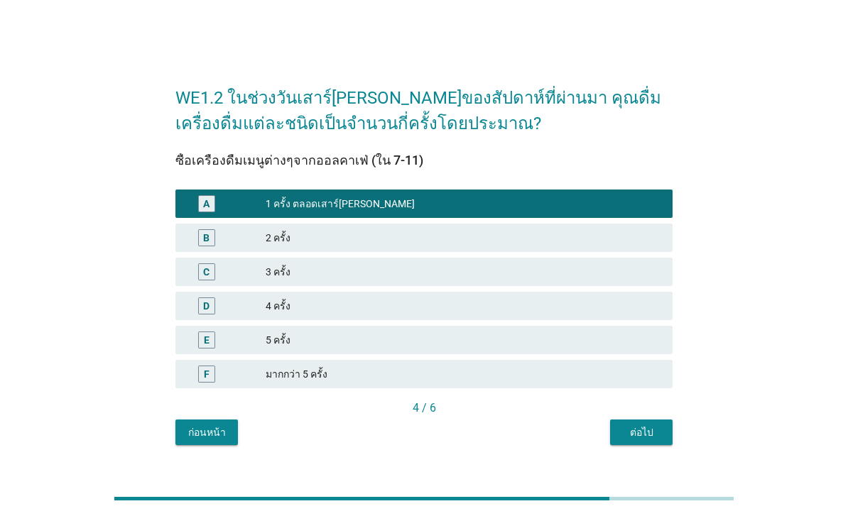
click at [650, 440] on div "ต่อไป" at bounding box center [641, 432] width 40 height 15
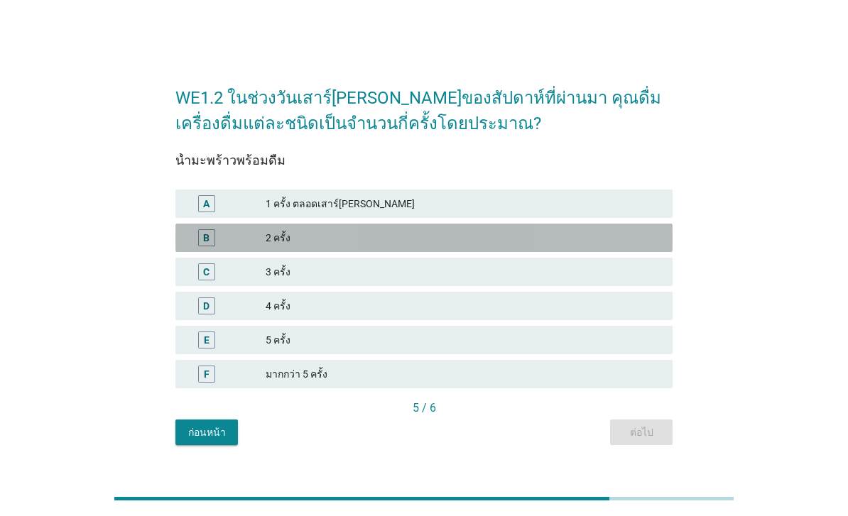
click at [593, 246] on div "2 ครั้ง" at bounding box center [463, 237] width 395 height 17
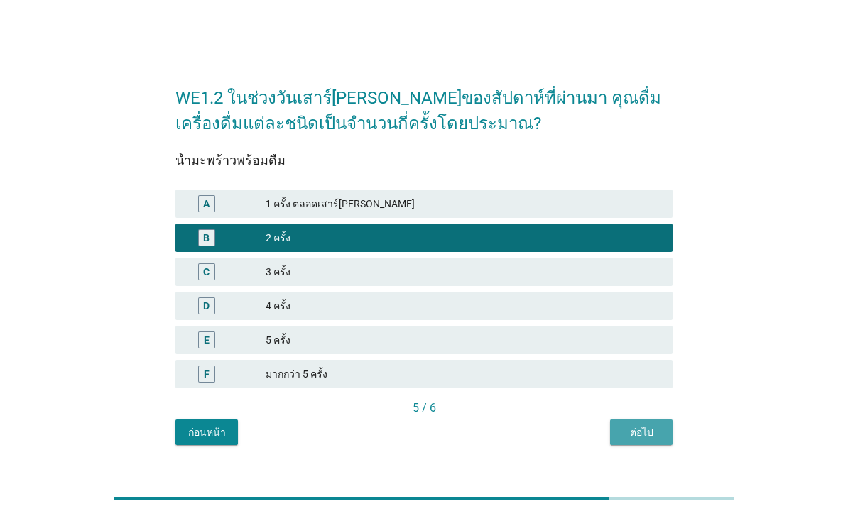
click at [626, 440] on div "ต่อไป" at bounding box center [641, 432] width 40 height 15
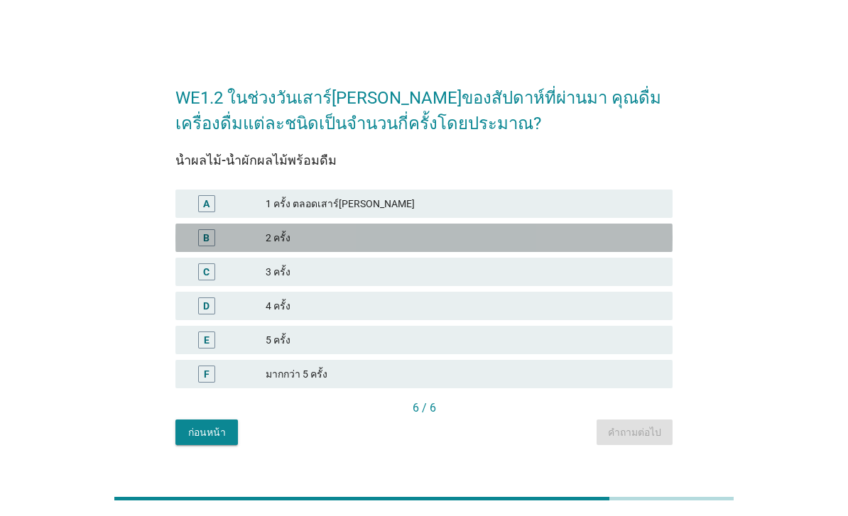
click at [604, 252] on div "B 2 ครั้ง" at bounding box center [423, 238] width 497 height 28
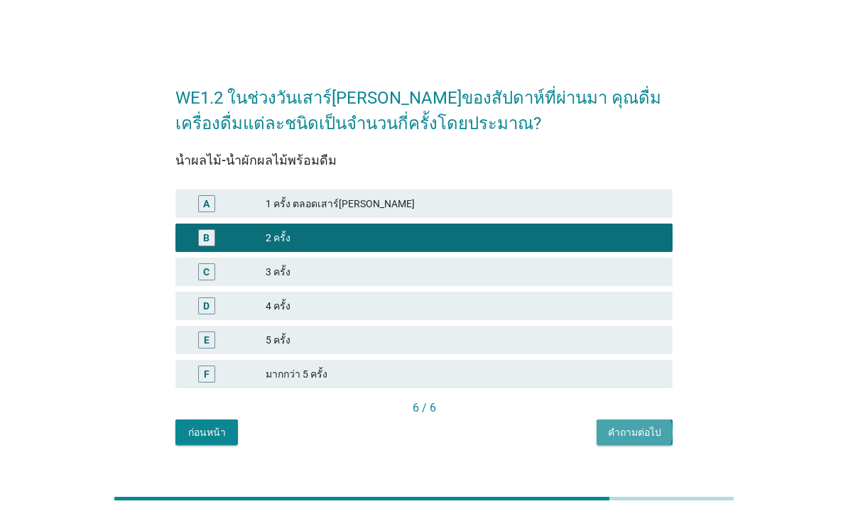
click at [647, 440] on div "คำถามต่อไป" at bounding box center [634, 432] width 53 height 15
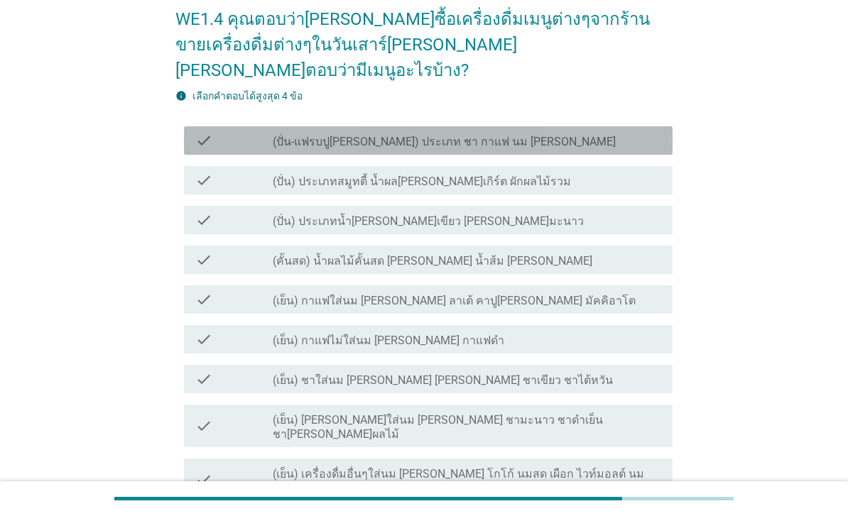
click at [659, 128] on div "check check_box_outline_blank (ปั่น-แฟรบปู[PERSON_NAME]) ประเภท ชา กาแฟ นม [PER…" at bounding box center [428, 140] width 488 height 28
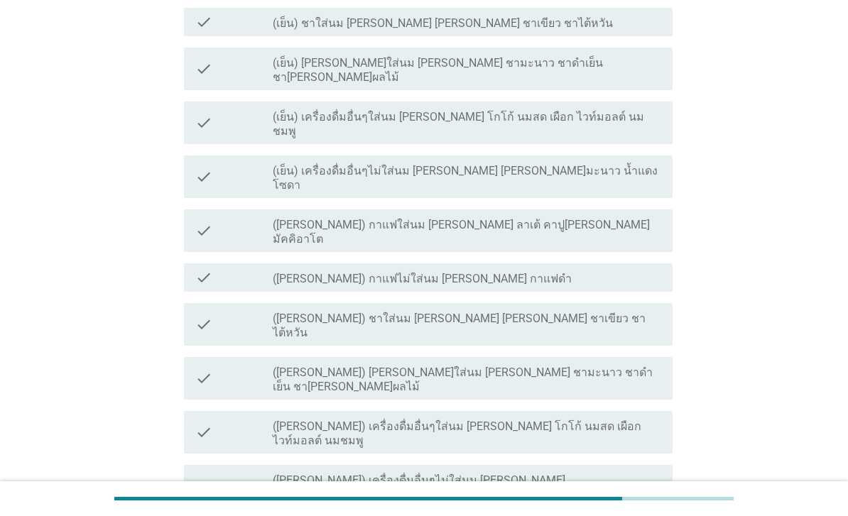
scroll to position [430, 0]
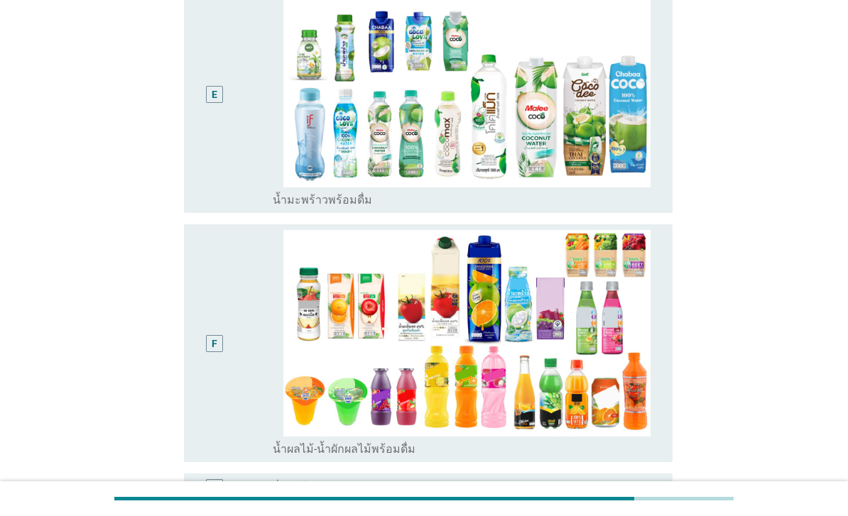
scroll to position [481, 0]
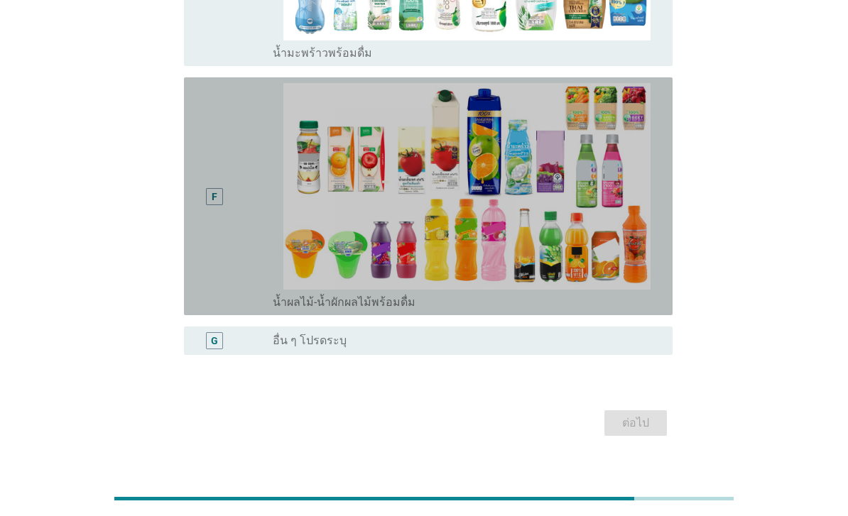
click at [244, 292] on div "F" at bounding box center [233, 196] width 77 height 226
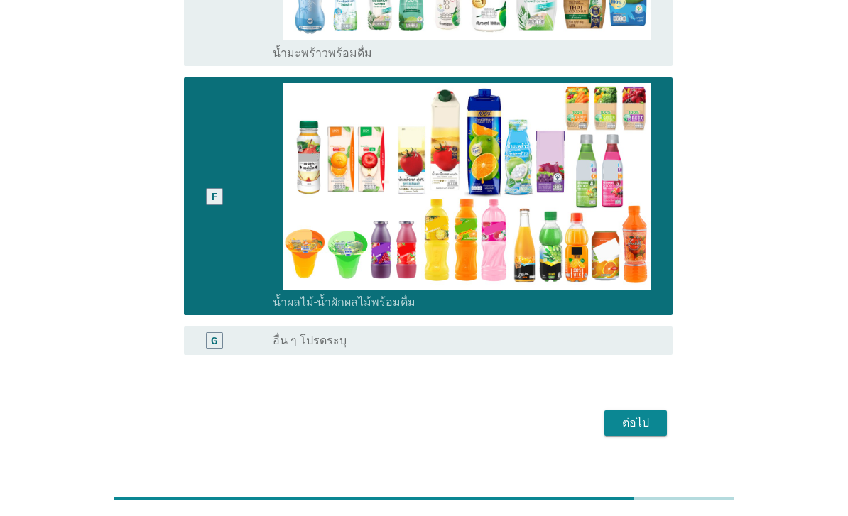
click at [630, 432] on div "ต่อไป" at bounding box center [636, 423] width 40 height 17
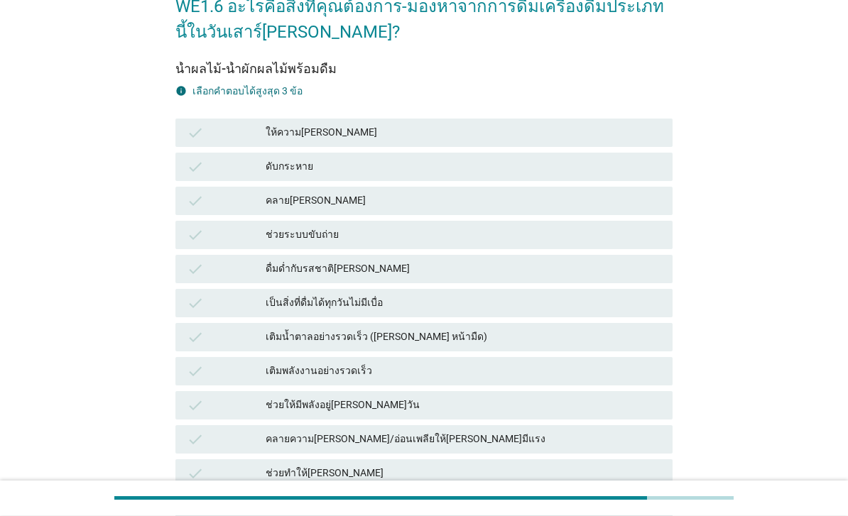
scroll to position [84, 0]
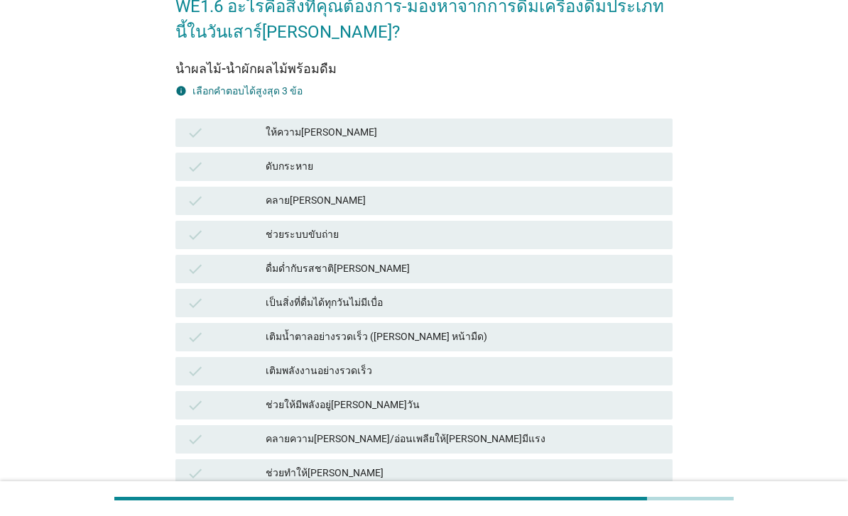
click at [600, 127] on div "ให้ความ[PERSON_NAME]" at bounding box center [463, 132] width 395 height 17
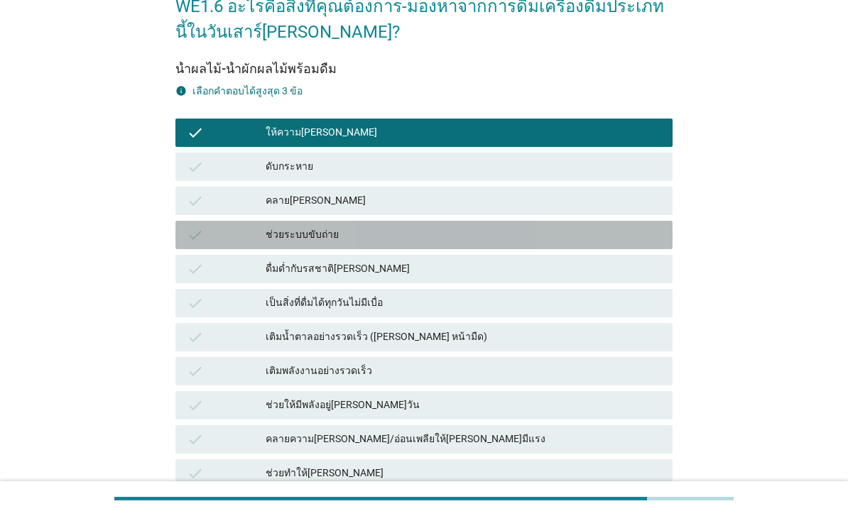
click at [533, 231] on div "ช่วยระบบขับถ่าย" at bounding box center [463, 234] width 395 height 17
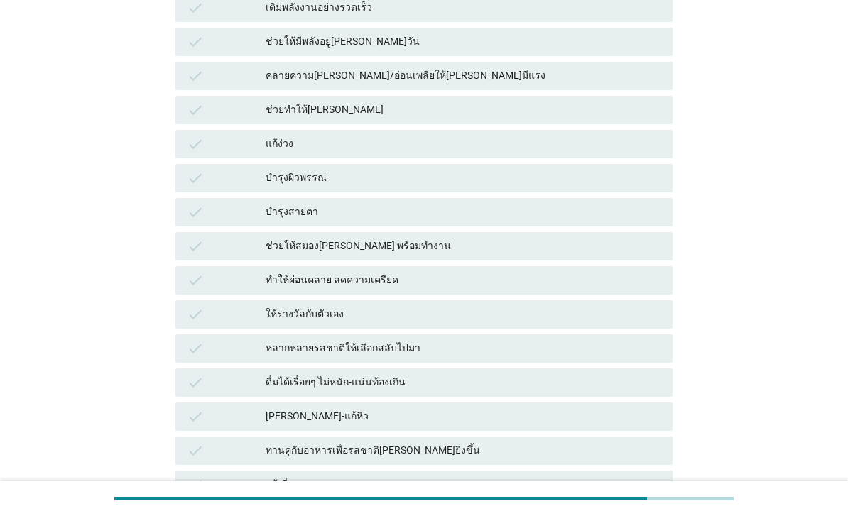
click at [562, 212] on div "บำรุงสายตา" at bounding box center [463, 212] width 395 height 17
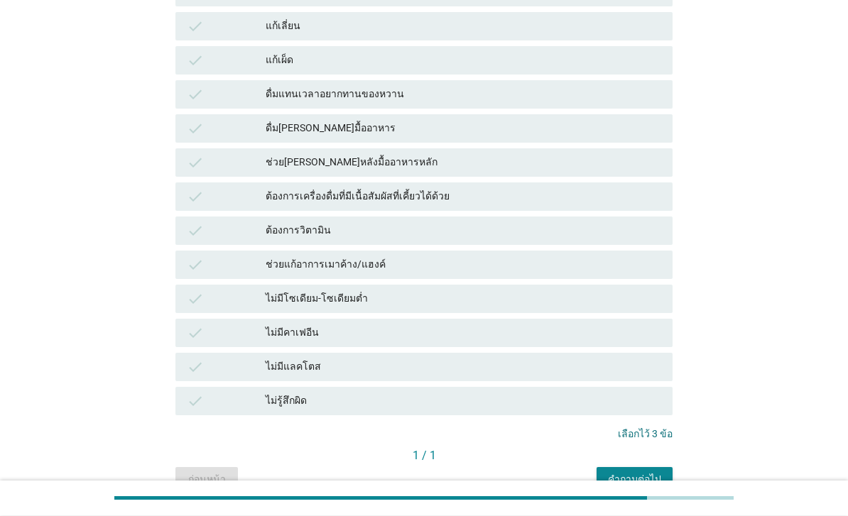
scroll to position [934, 0]
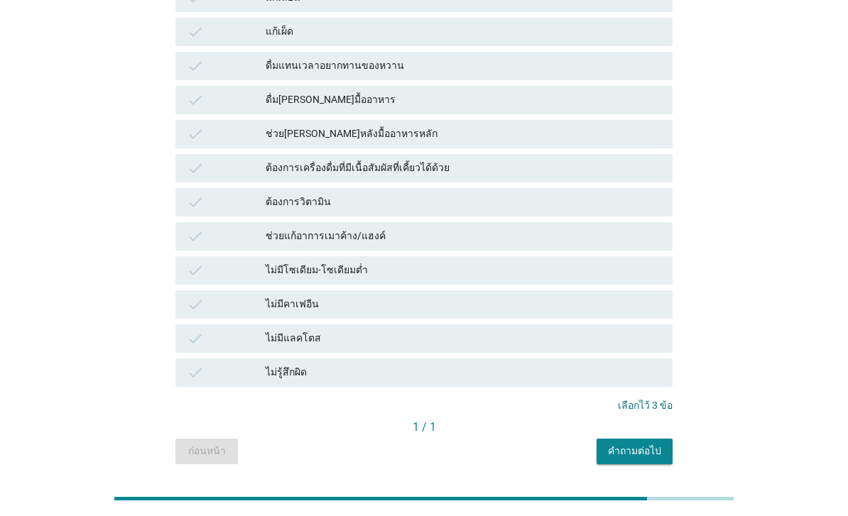
click at [646, 447] on div "คำถามต่อไป" at bounding box center [634, 451] width 53 height 15
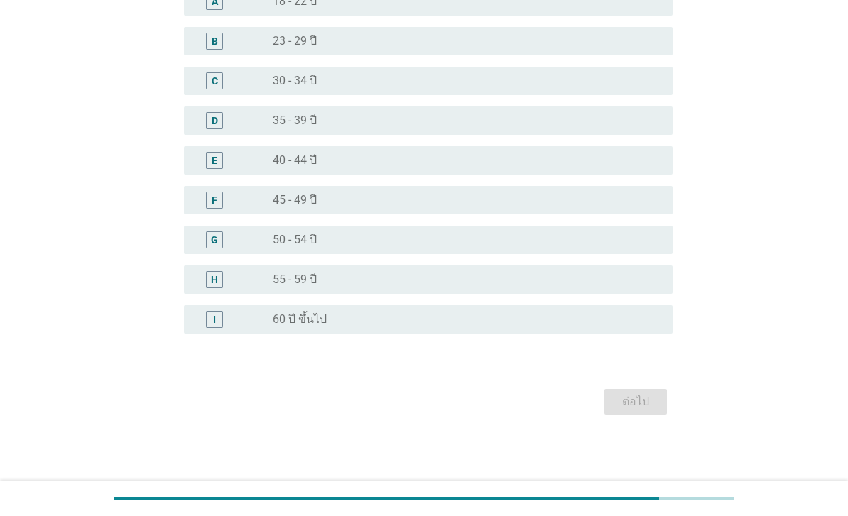
scroll to position [0, 0]
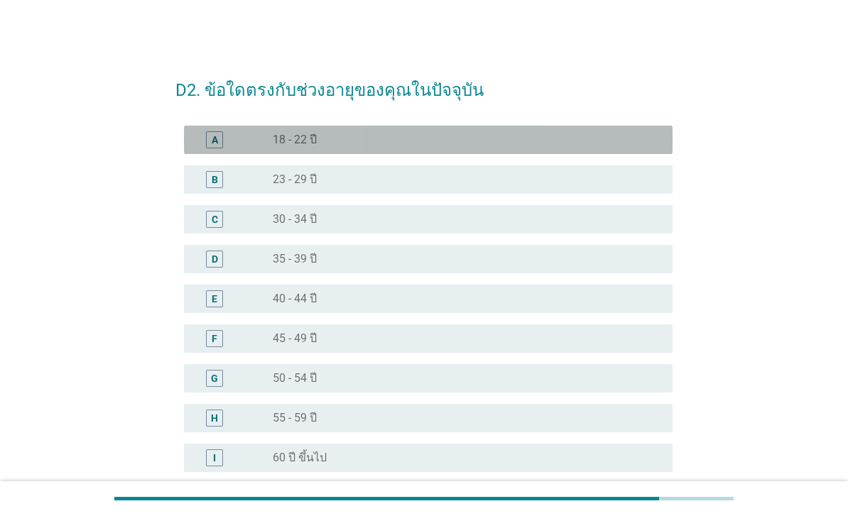
click at [623, 141] on div "radio_button_unchecked 18 - 22 ปี" at bounding box center [461, 140] width 377 height 14
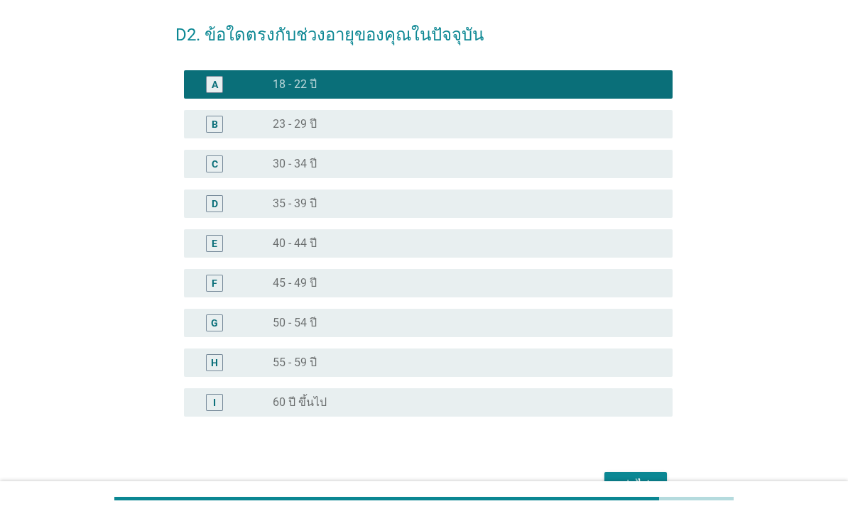
scroll to position [93, 0]
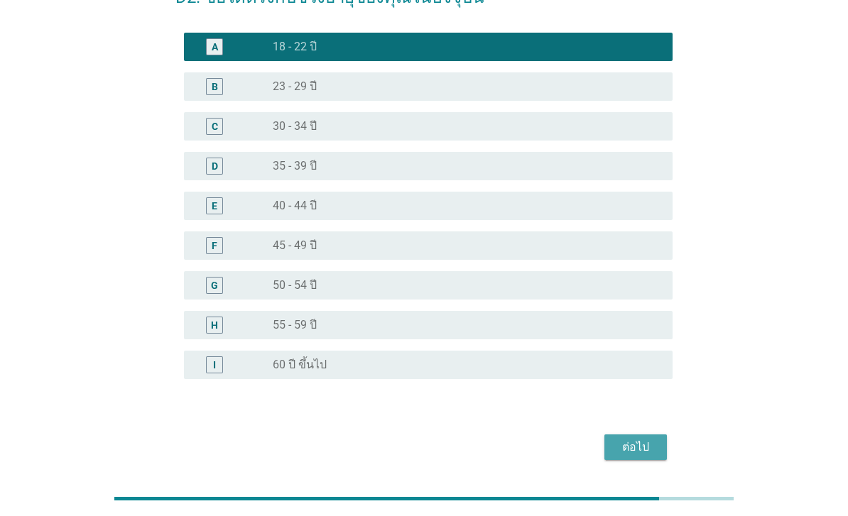
click at [642, 449] on div "ต่อไป" at bounding box center [636, 447] width 40 height 17
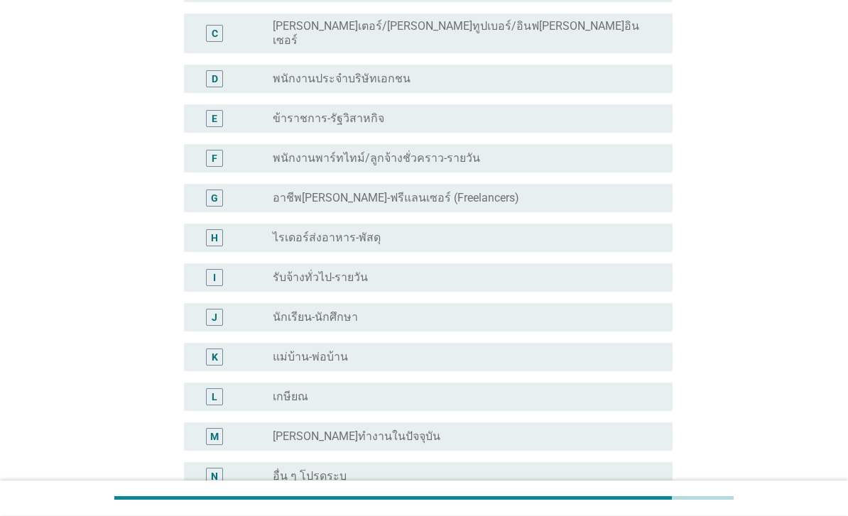
scroll to position [192, 0]
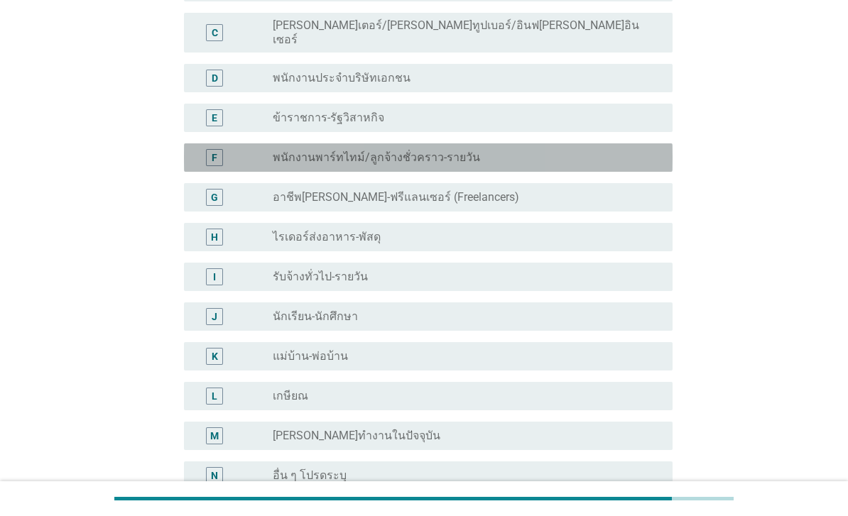
click at [559, 151] on div "radio_button_unchecked พนักงานพาร์ทไทม์/ลูกจ้างชั่วคราว-รายวัน" at bounding box center [461, 158] width 377 height 14
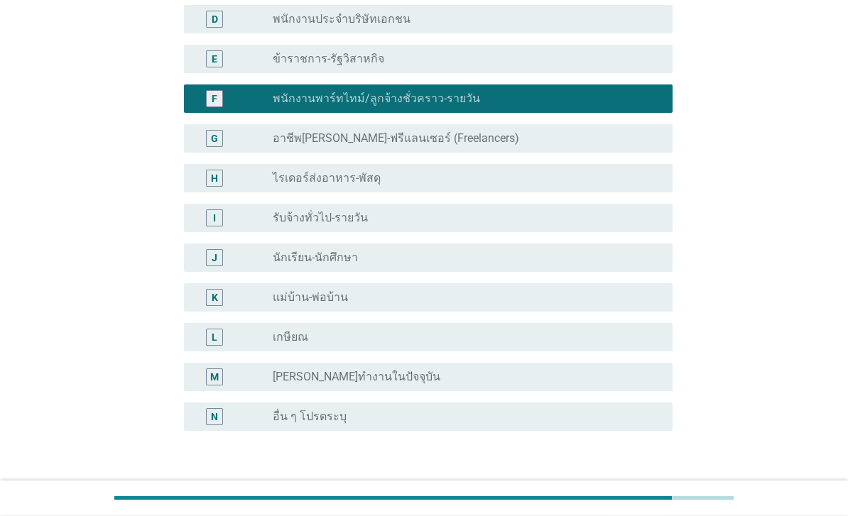
scroll to position [251, 0]
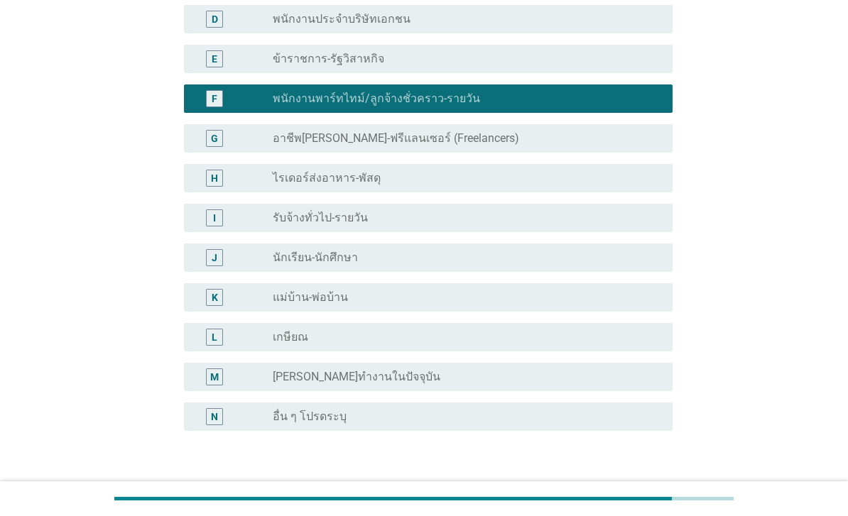
click at [639, 491] on div "ต่อไป" at bounding box center [636, 499] width 40 height 17
